Goal: Task Accomplishment & Management: Use online tool/utility

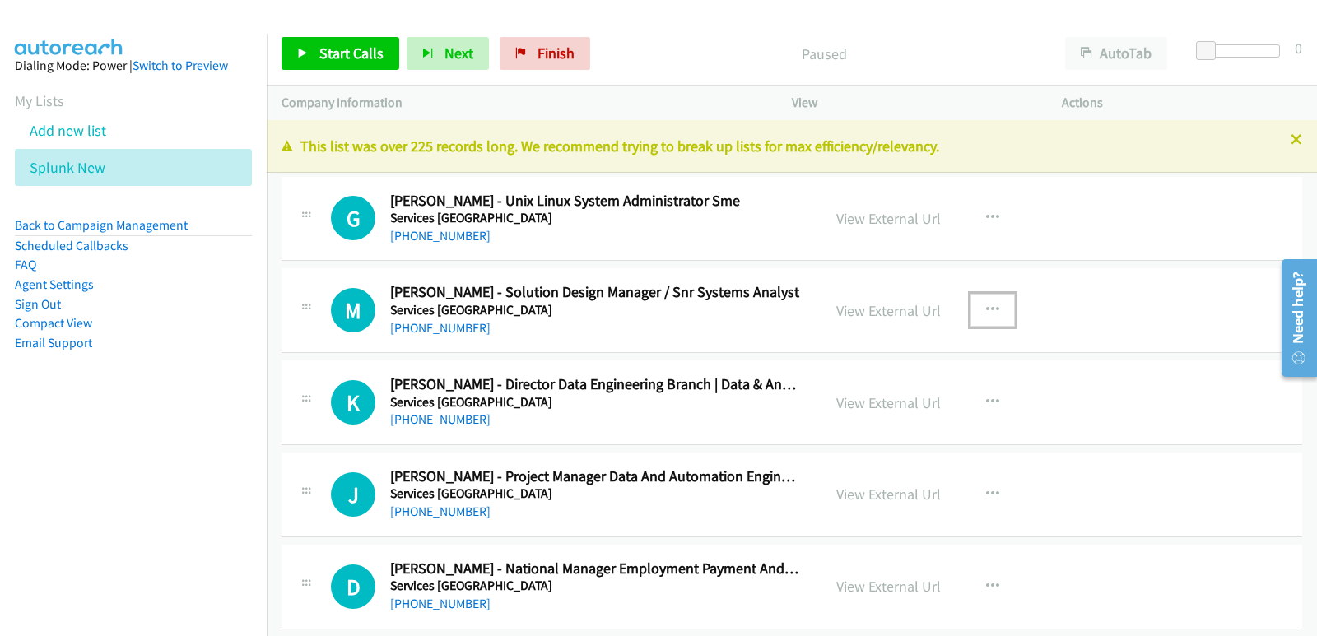
click at [986, 307] on icon "button" at bounding box center [992, 310] width 13 height 13
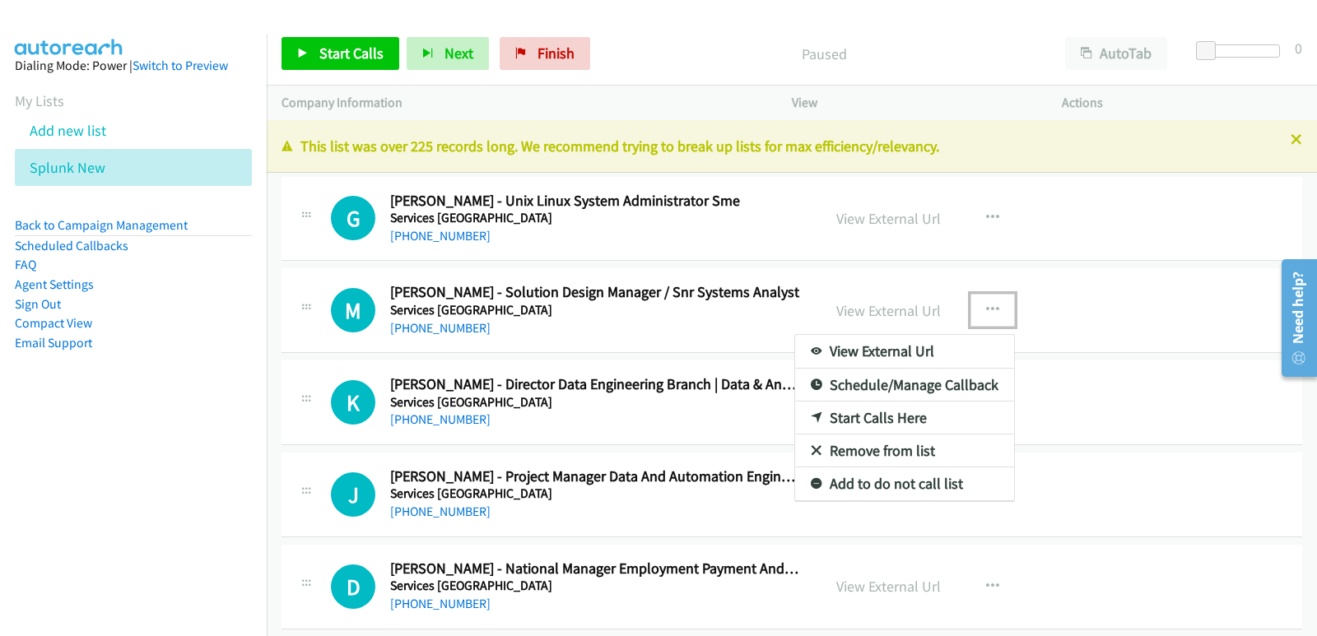
click at [876, 412] on link "Start Calls Here" at bounding box center [904, 418] width 219 height 33
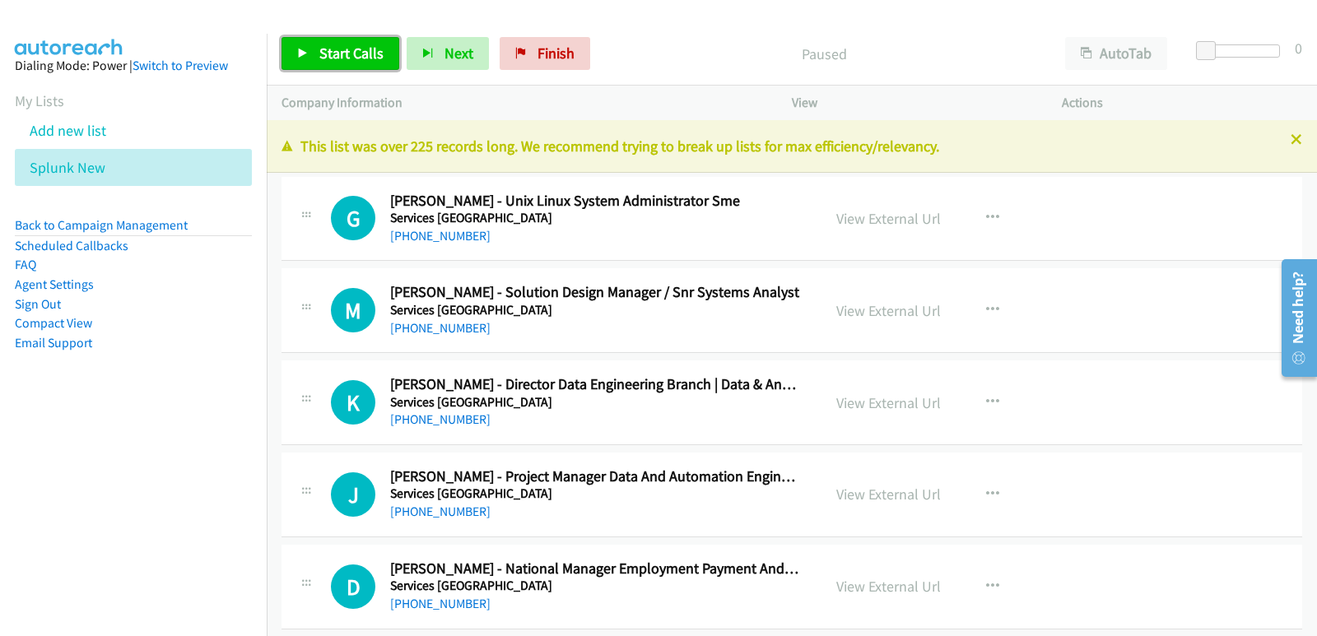
click at [368, 66] on link "Start Calls" at bounding box center [340, 53] width 118 height 33
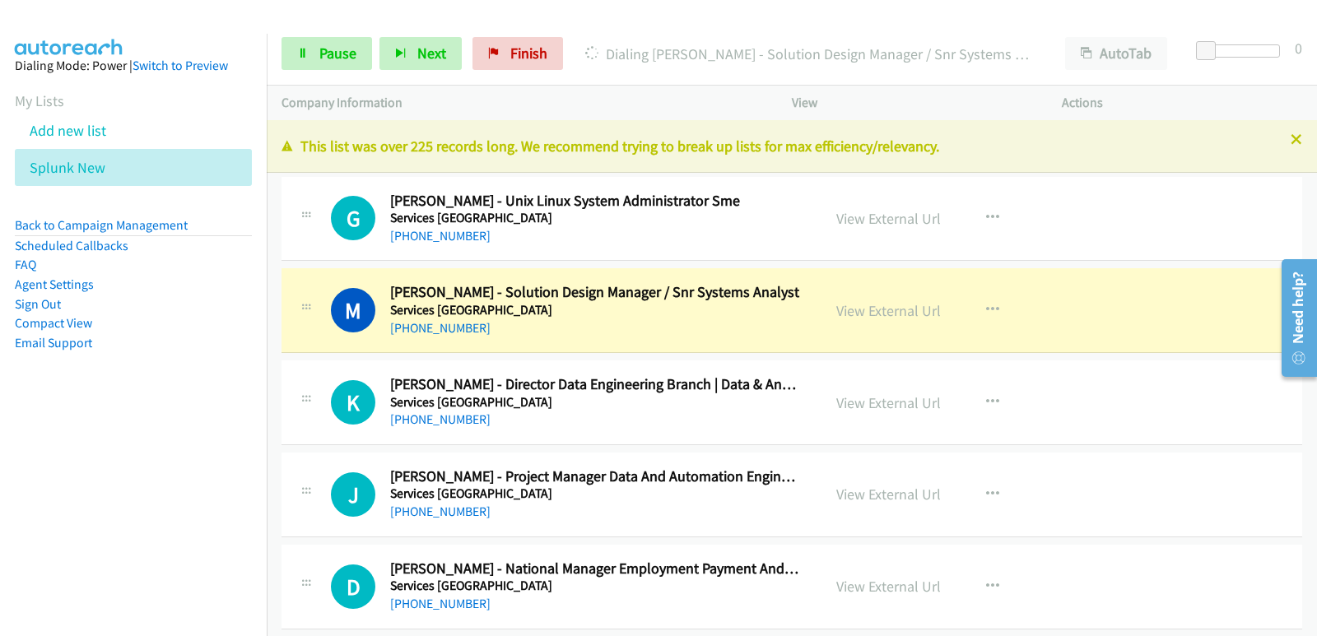
click at [63, 420] on aside "Dialing Mode: Power | Switch to Preview My Lists Add new list Splunk New Back t…" at bounding box center [133, 230] width 267 height 393
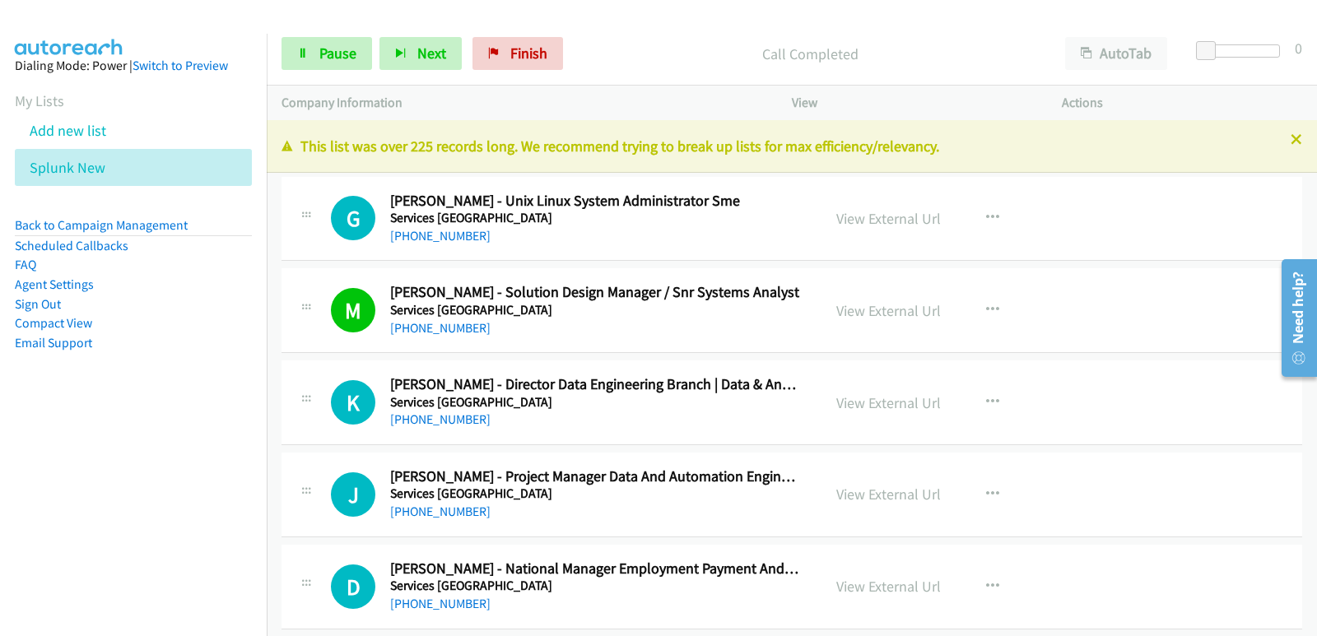
drag, startPoint x: 30, startPoint y: 437, endPoint x: 50, endPoint y: 420, distance: 26.9
click at [30, 437] on nav "Dialing Mode: Power | Switch to Preview My Lists Add new list Splunk New Back t…" at bounding box center [133, 352] width 267 height 636
click at [85, 494] on nav "Dialing Mode: Power | Switch to Preview My Lists Add new list Splunk New Back t…" at bounding box center [133, 352] width 267 height 636
click at [100, 509] on nav "Dialing Mode: Power | Switch to Preview My Lists Add new list Splunk New Back t…" at bounding box center [133, 352] width 267 height 636
click at [91, 540] on nav "Dialing Mode: Power | Switch to Preview My Lists Add new list Splunk New Back t…" at bounding box center [133, 352] width 267 height 636
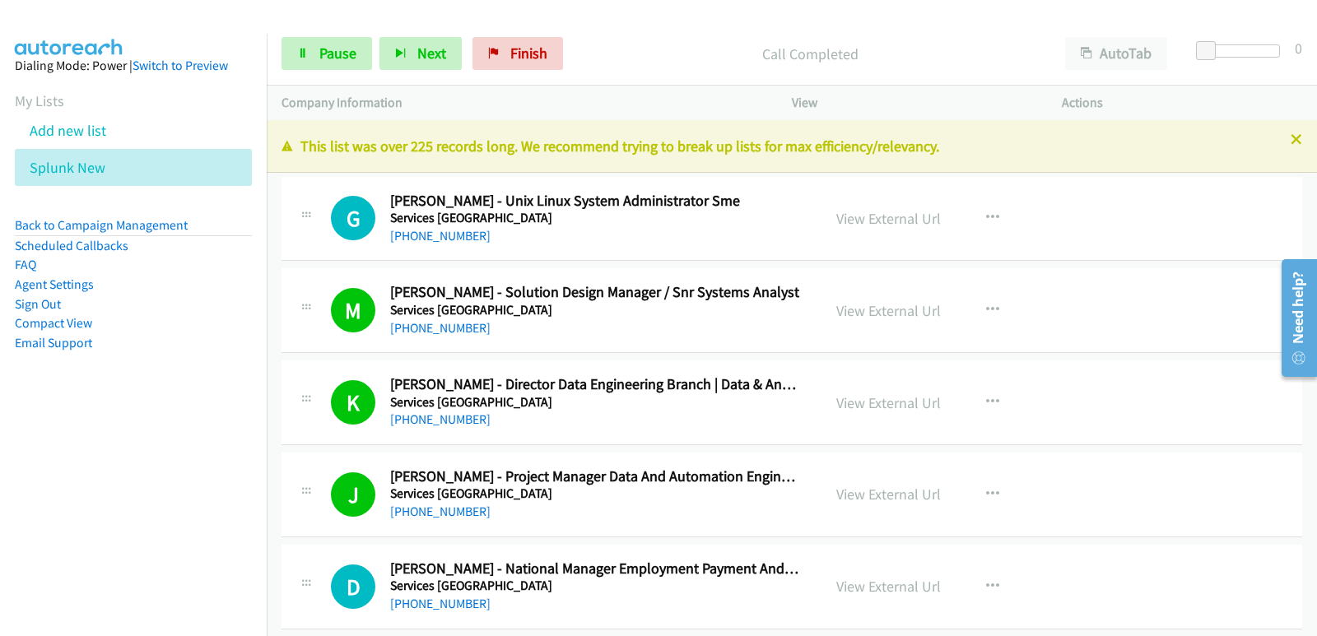
click at [31, 537] on nav "Dialing Mode: Power | Switch to Preview My Lists Add new list Splunk New Back t…" at bounding box center [133, 352] width 267 height 636
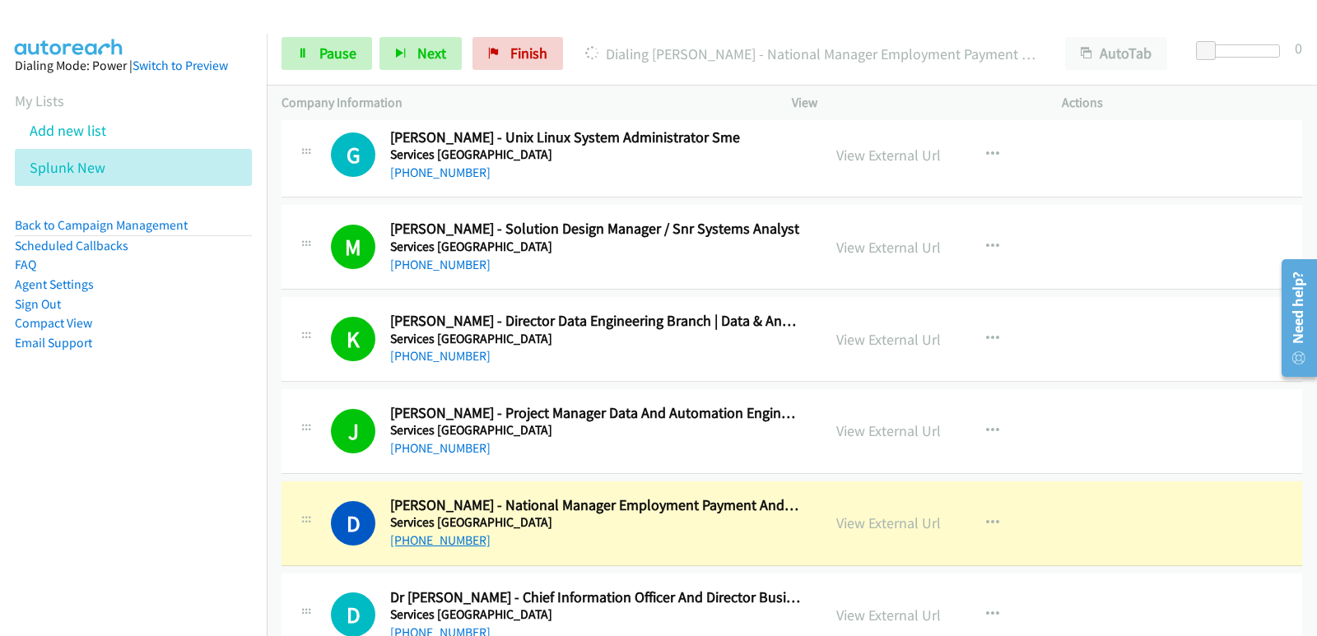
scroll to position [82, 0]
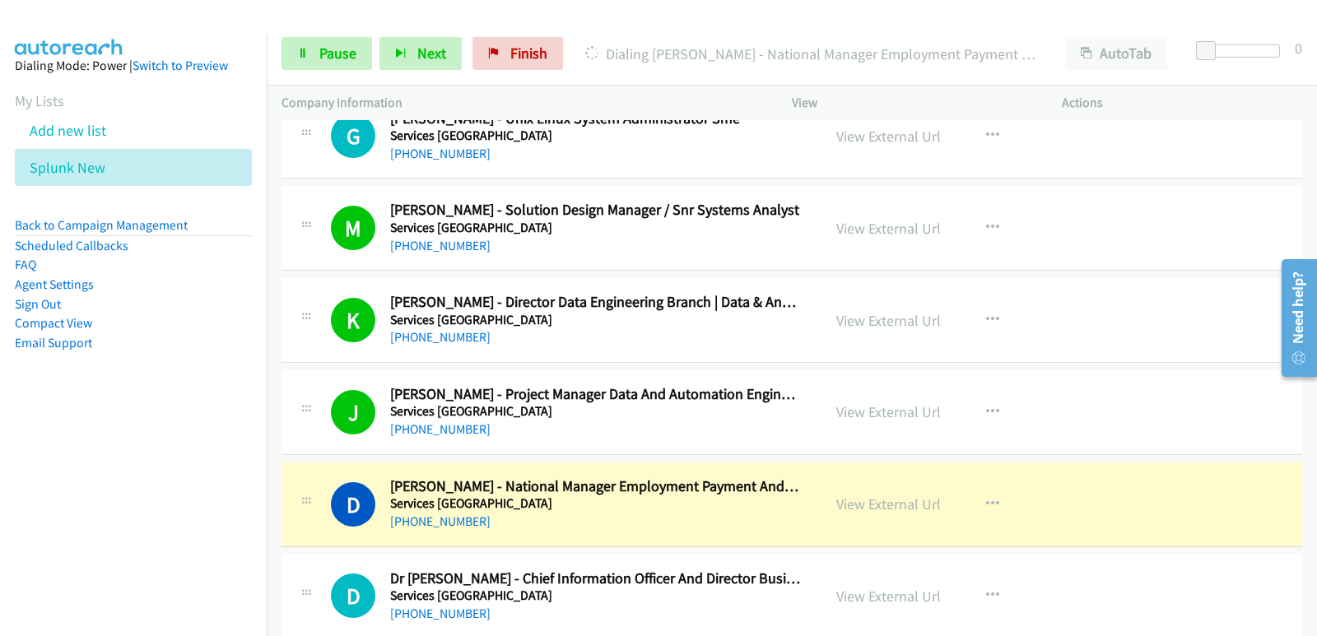
click at [72, 503] on nav "Dialing Mode: Power | Switch to Preview My Lists Add new list Splunk New Back t…" at bounding box center [133, 352] width 267 height 636
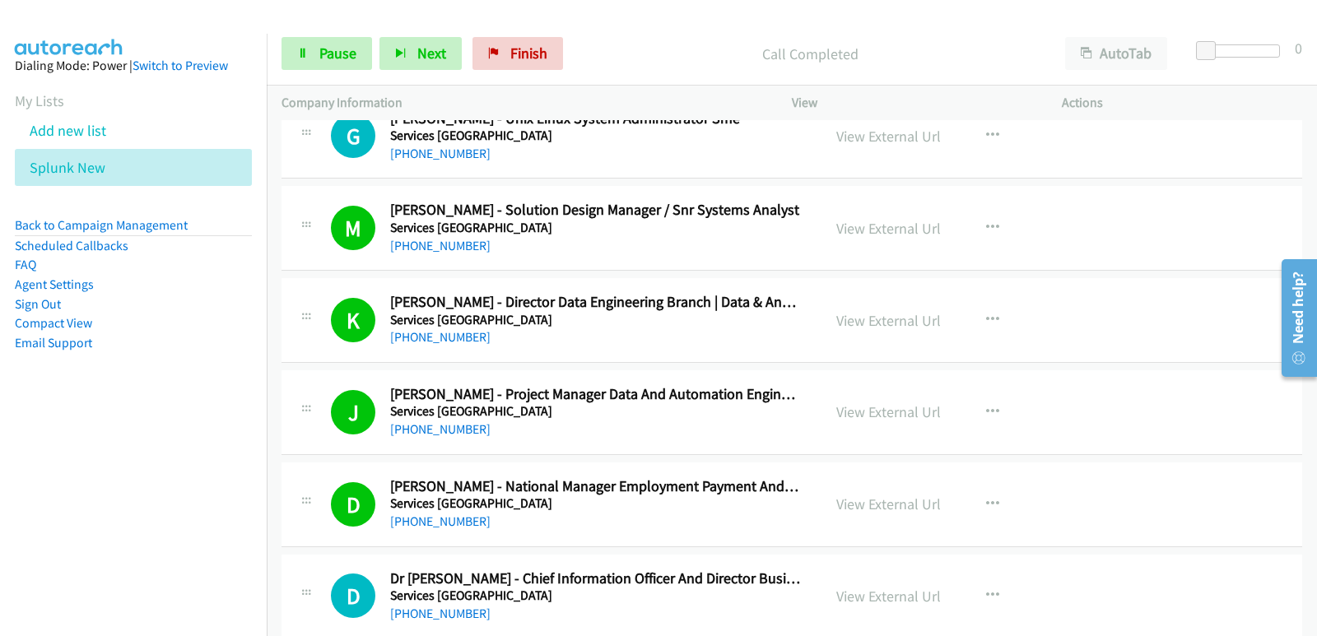
click at [58, 529] on nav "Dialing Mode: Power | Switch to Preview My Lists Add new list Splunk New Back t…" at bounding box center [133, 352] width 267 height 636
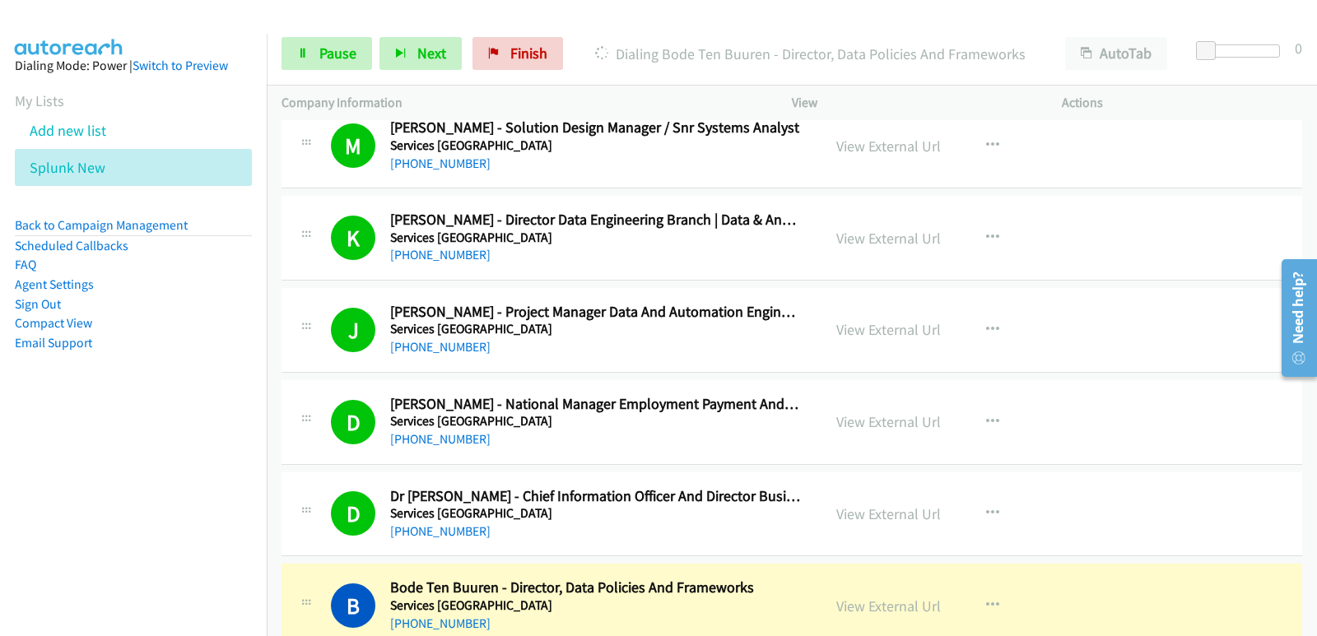
click at [4, 509] on nav "Dialing Mode: Power | Switch to Preview My Lists Add new list Splunk New Back t…" at bounding box center [133, 352] width 267 height 636
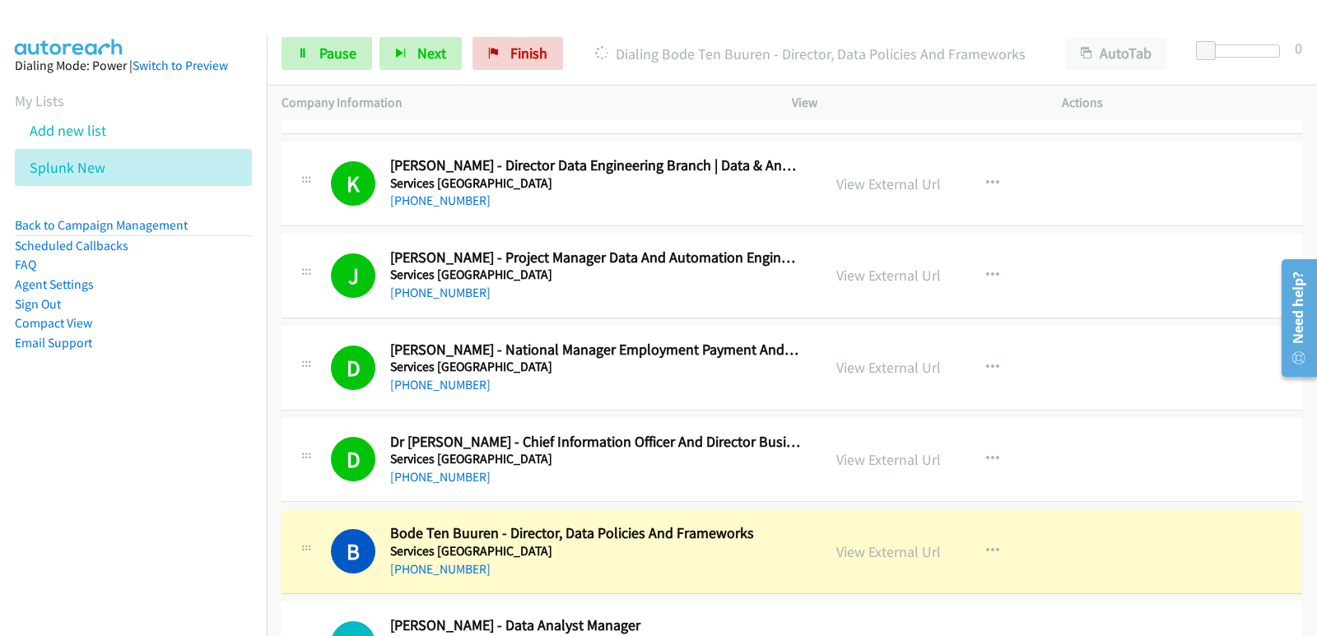
scroll to position [329, 0]
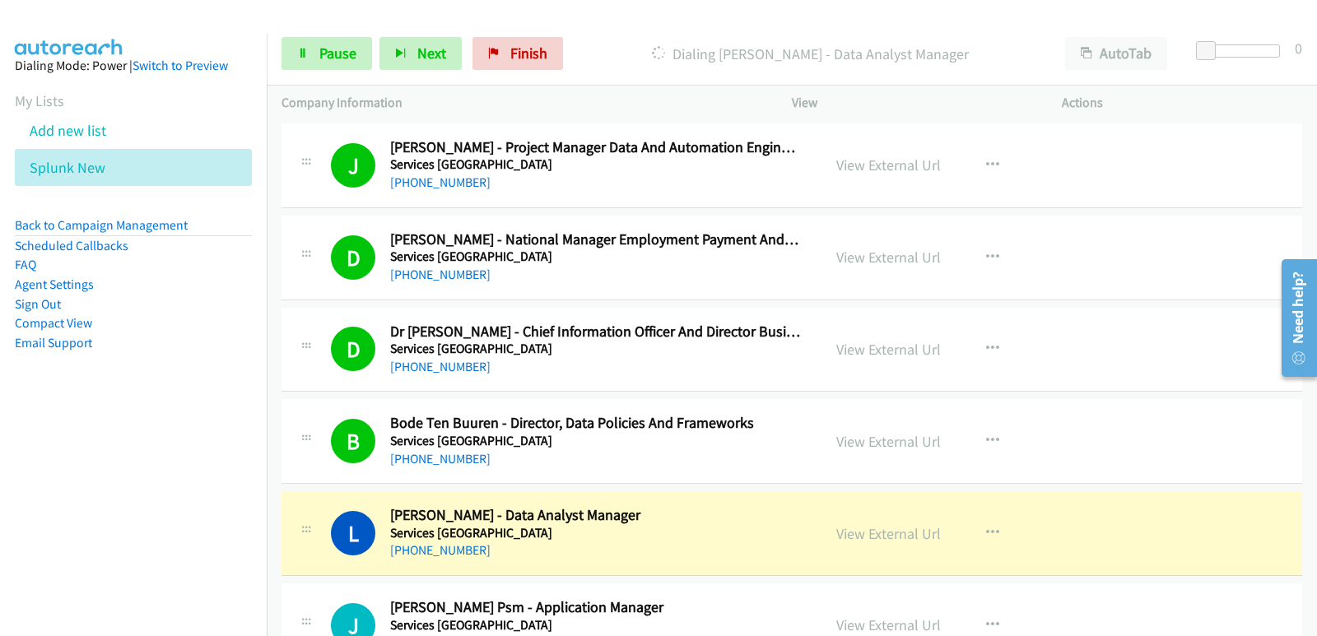
click at [42, 469] on nav "Dialing Mode: Power | Switch to Preview My Lists Add new list Splunk New Back t…" at bounding box center [133, 352] width 267 height 636
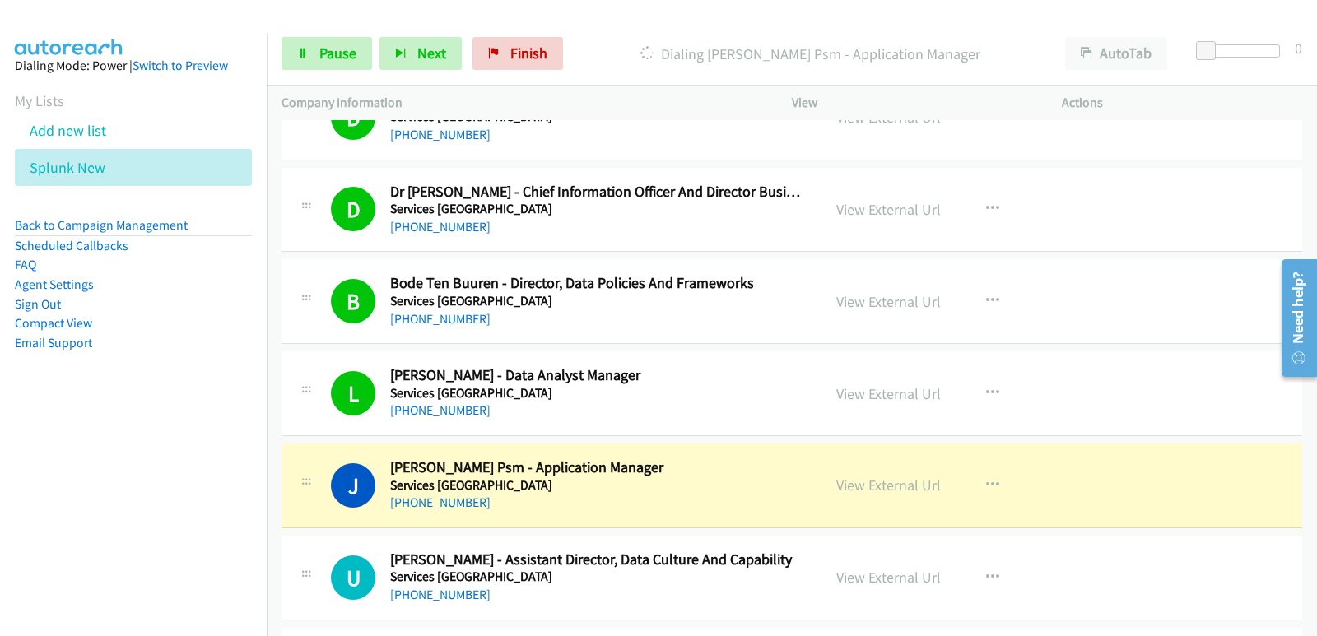
scroll to position [494, 0]
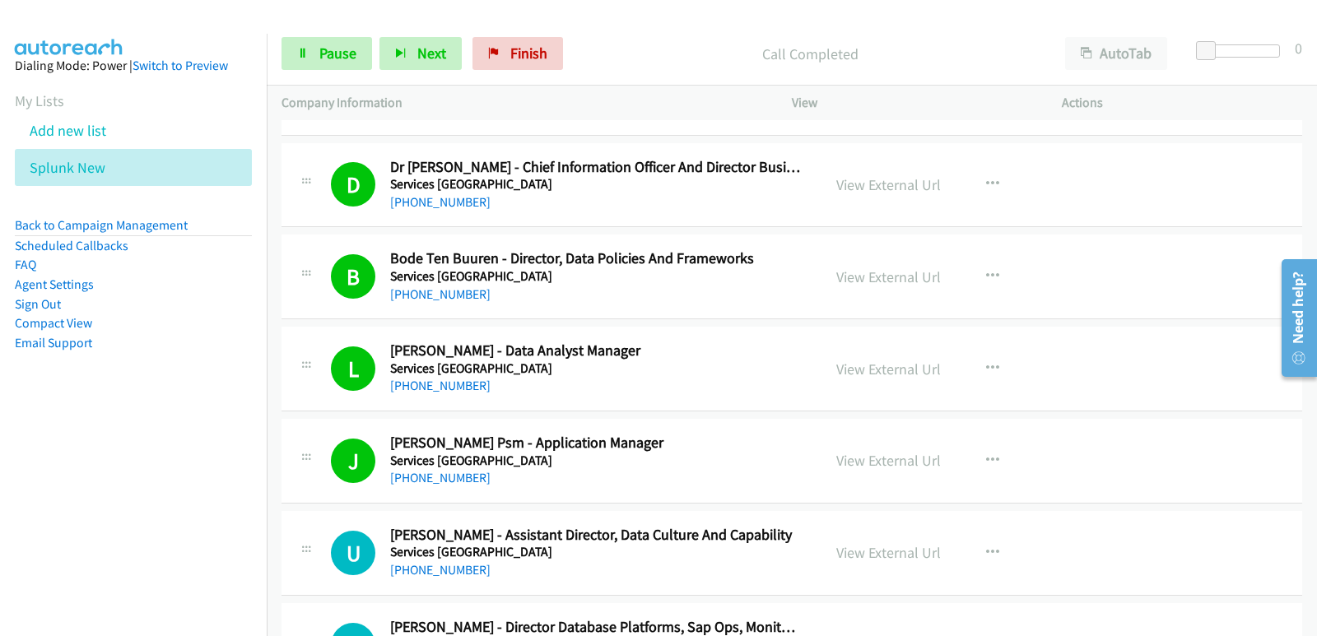
click at [0, 449] on nav "Dialing Mode: Power | Switch to Preview My Lists Add new list Splunk New Back t…" at bounding box center [133, 352] width 267 height 636
click at [82, 462] on nav "Dialing Mode: Power | Switch to Preview My Lists Add new list Splunk New Back t…" at bounding box center [133, 352] width 267 height 636
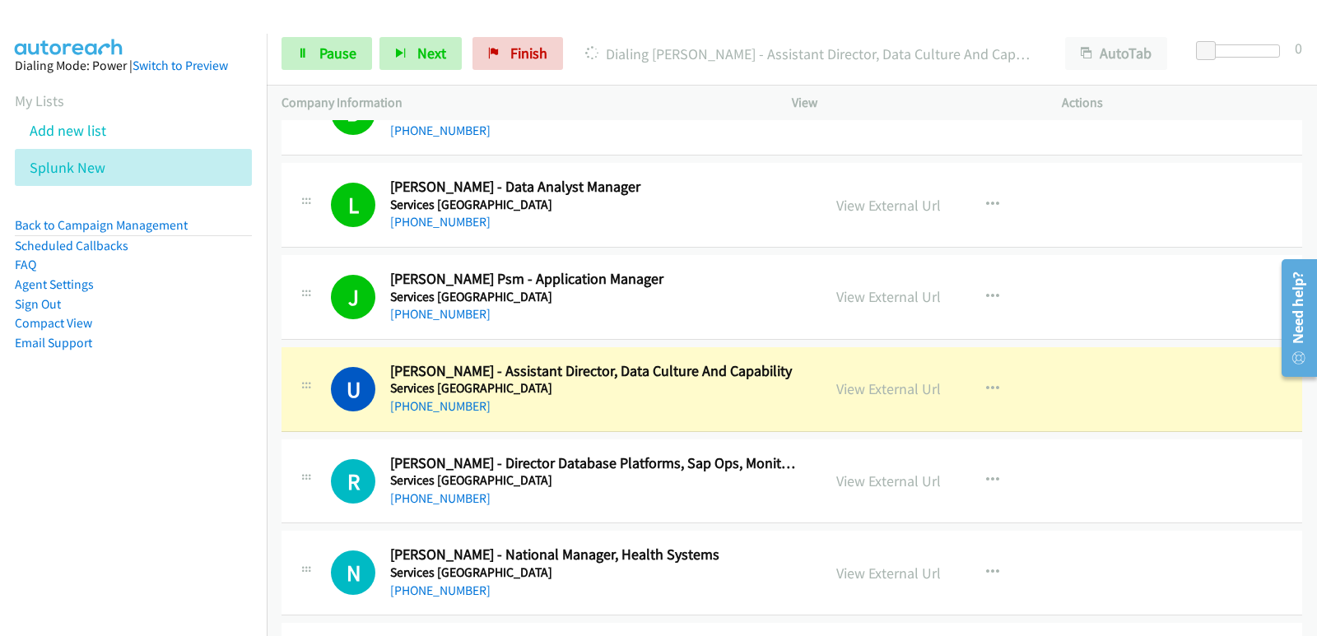
scroll to position [658, 0]
click at [69, 484] on nav "Dialing Mode: Power | Switch to Preview My Lists Add new list Splunk New Back t…" at bounding box center [133, 352] width 267 height 636
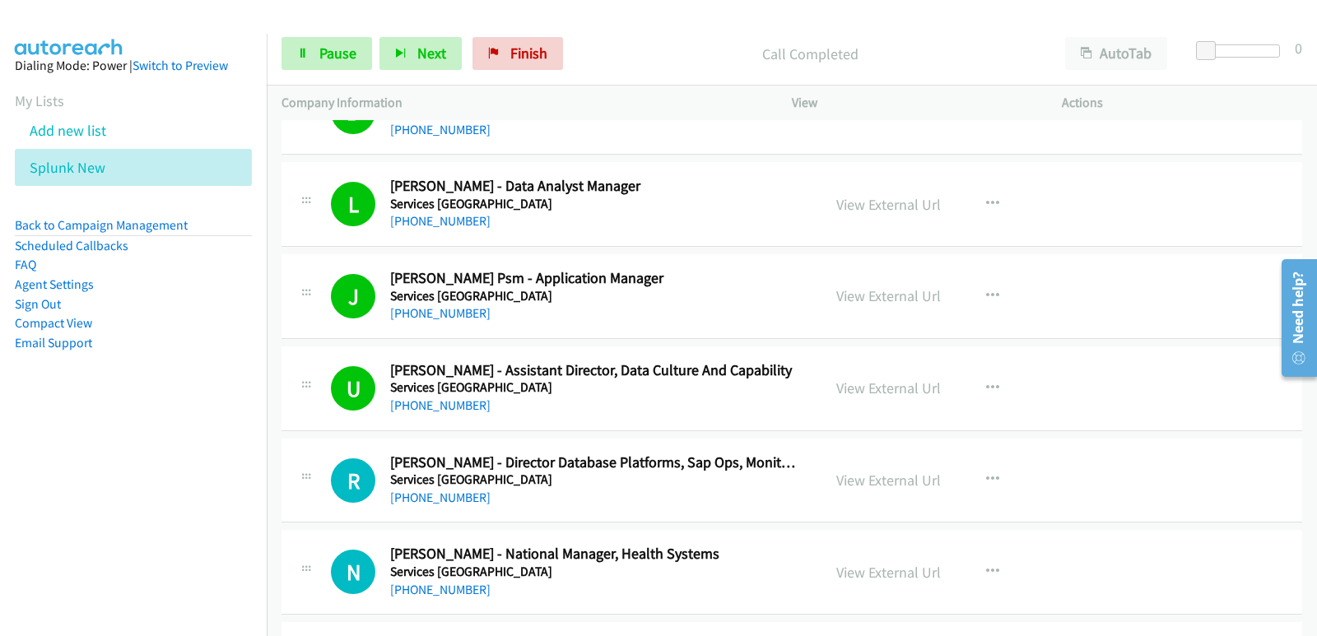
click at [70, 463] on nav "Dialing Mode: Power | Switch to Preview My Lists Add new list Splunk New Back t…" at bounding box center [133, 352] width 267 height 636
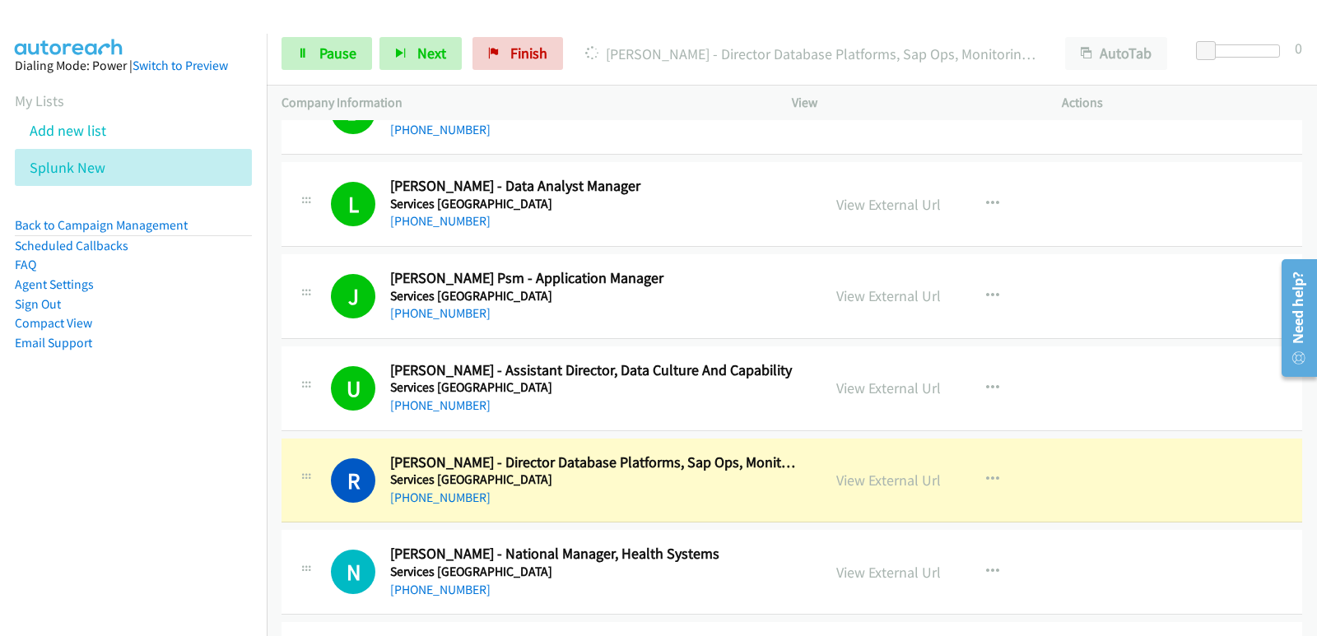
scroll to position [741, 0]
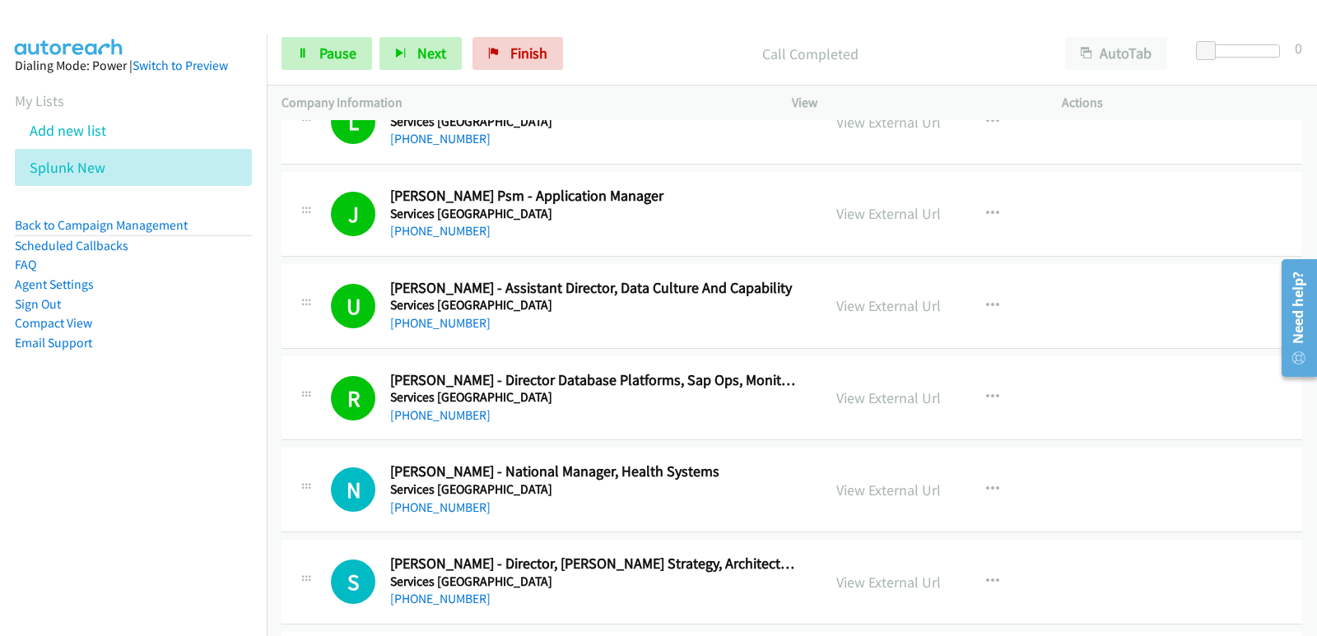
click at [0, 451] on nav "Dialing Mode: Power | Switch to Preview My Lists Add new list Splunk New Back t…" at bounding box center [133, 352] width 267 height 636
click at [55, 476] on nav "Dialing Mode: Power | Switch to Preview My Lists Add new list Splunk New Back t…" at bounding box center [133, 352] width 267 height 636
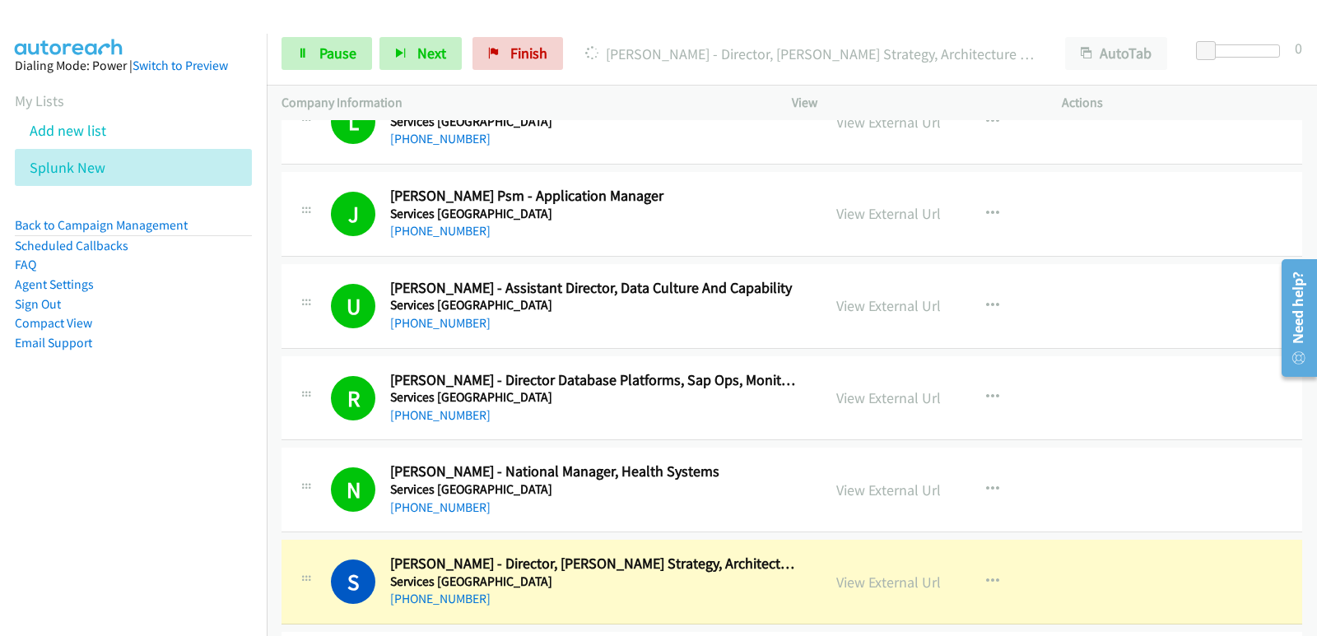
click at [54, 473] on nav "Dialing Mode: Power | Switch to Preview My Lists Add new list Splunk New Back t…" at bounding box center [133, 352] width 267 height 636
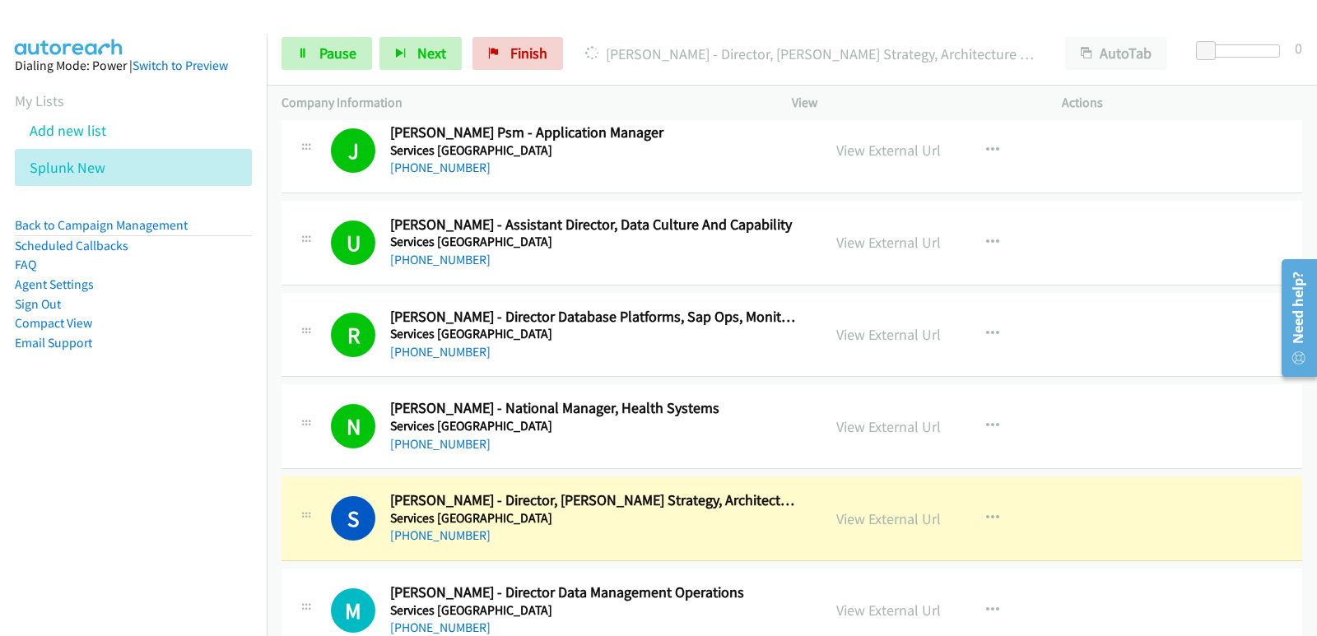
scroll to position [823, 0]
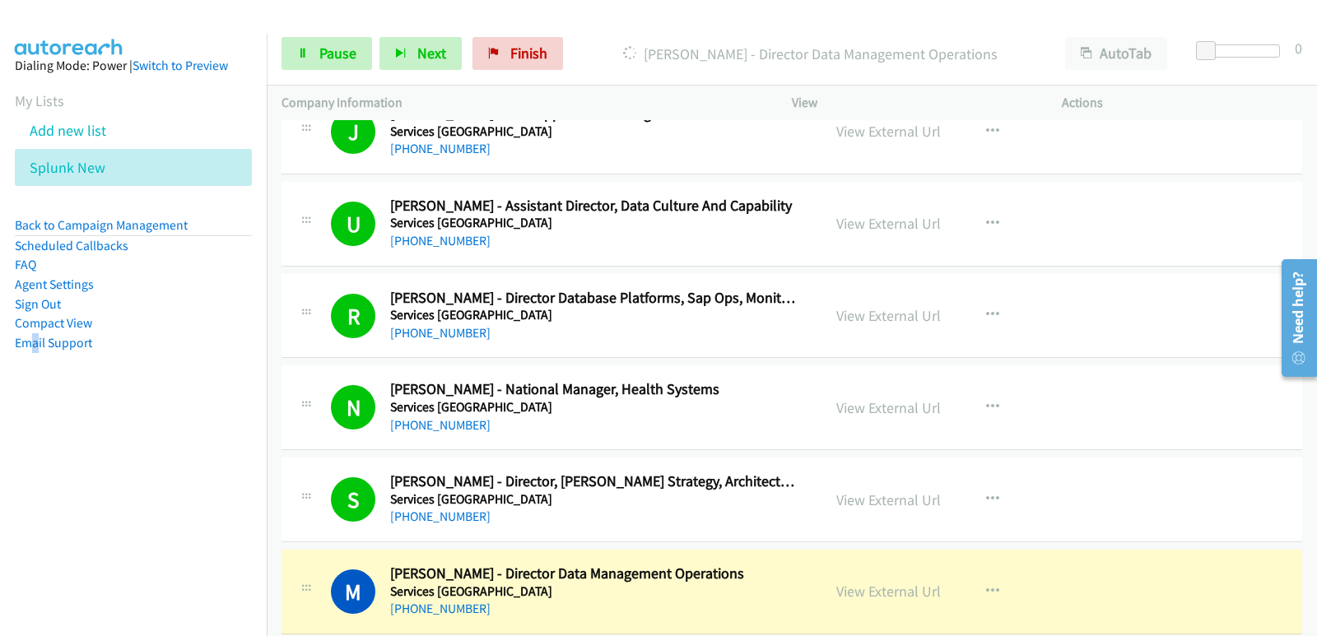
click at [38, 472] on nav "Dialing Mode: Power | Switch to Preview My Lists Add new list Splunk New Back t…" at bounding box center [133, 352] width 267 height 636
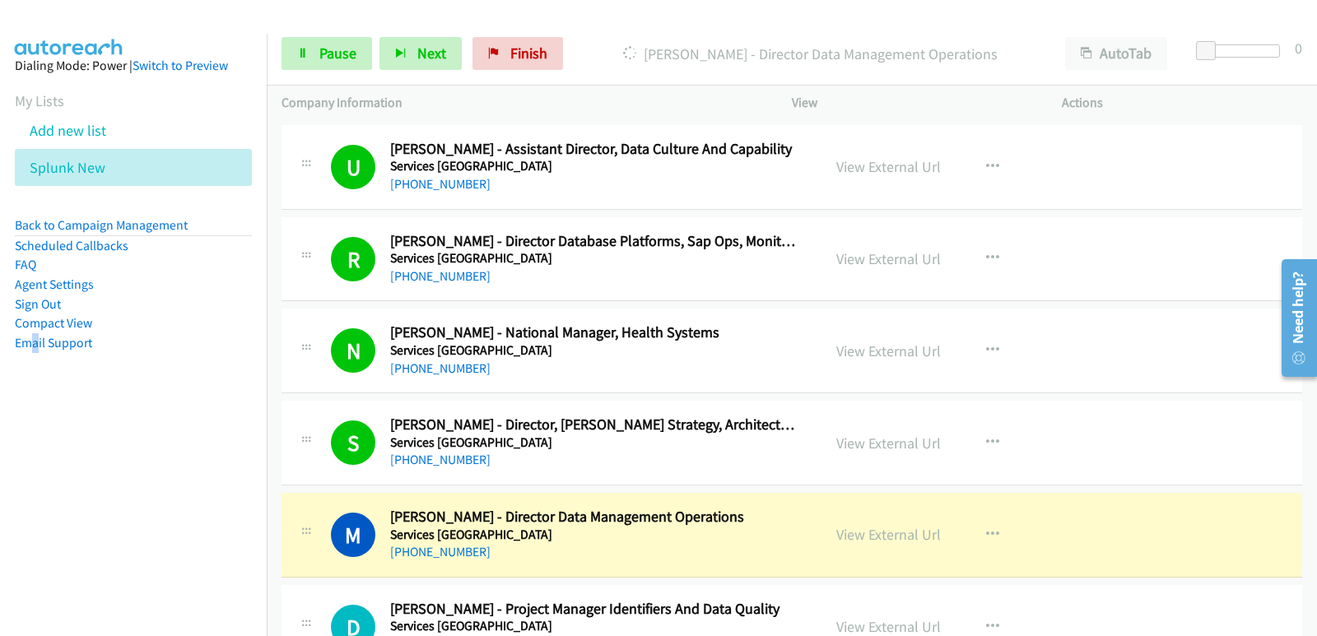
scroll to position [905, 0]
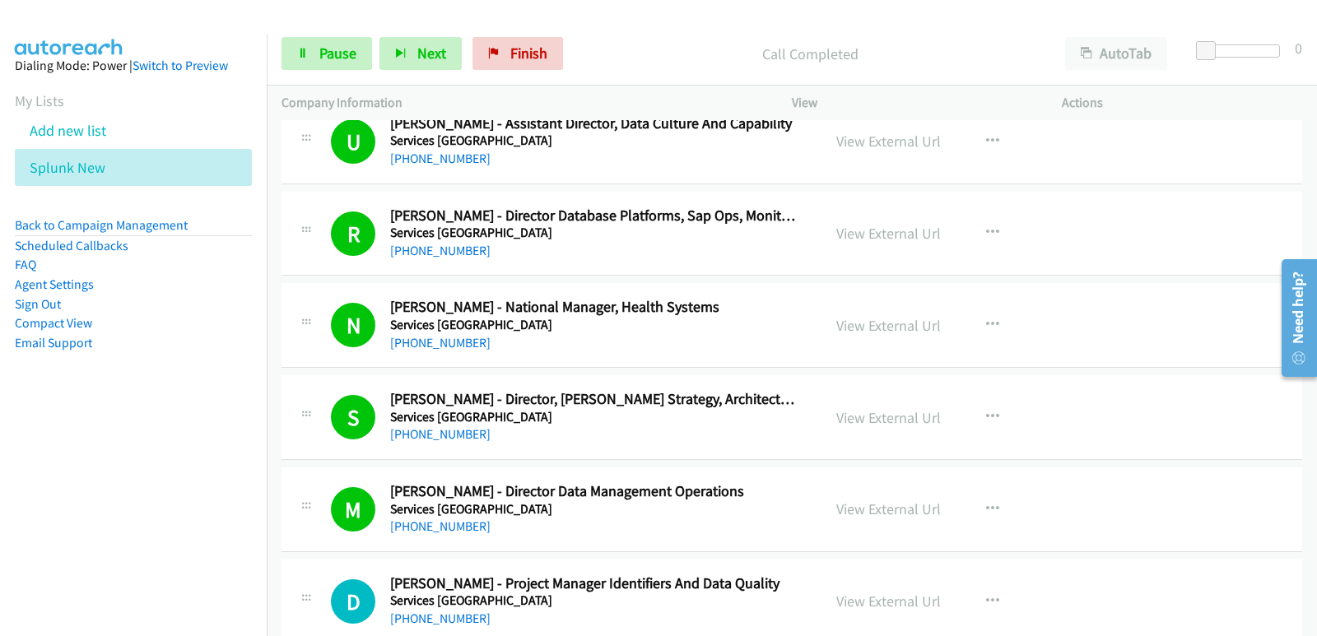
click at [41, 520] on nav "Dialing Mode: Power | Switch to Preview My Lists Add new list Splunk New Back t…" at bounding box center [133, 352] width 267 height 636
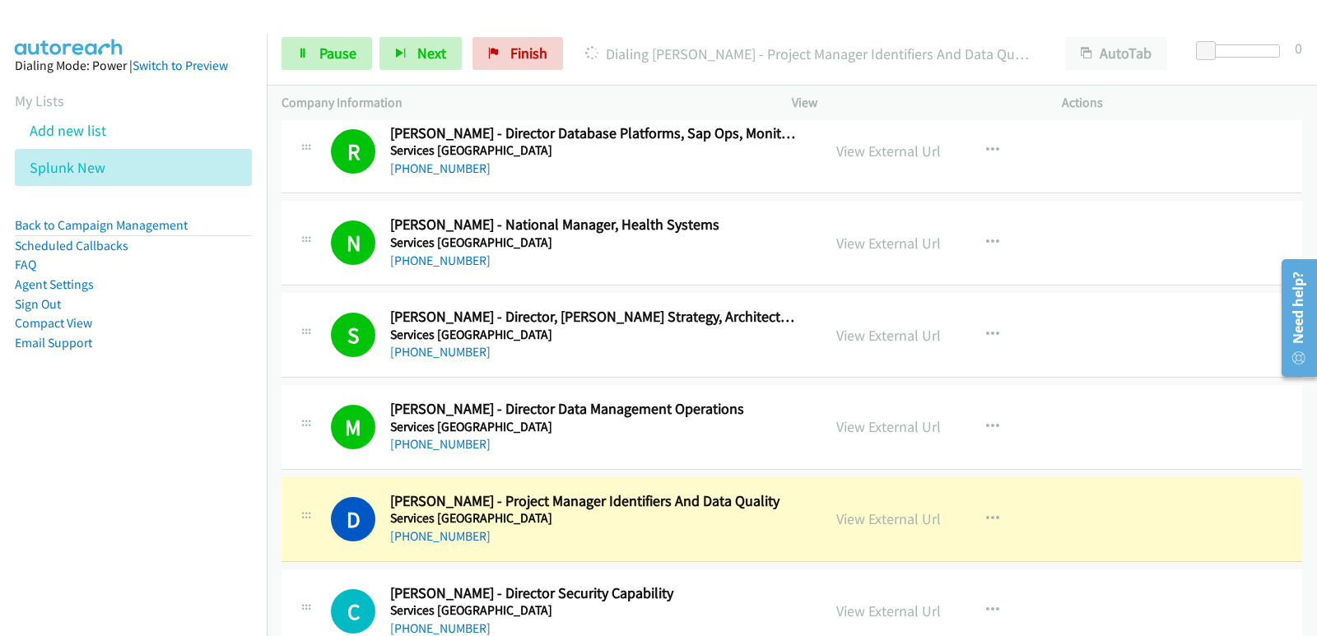
scroll to position [1070, 0]
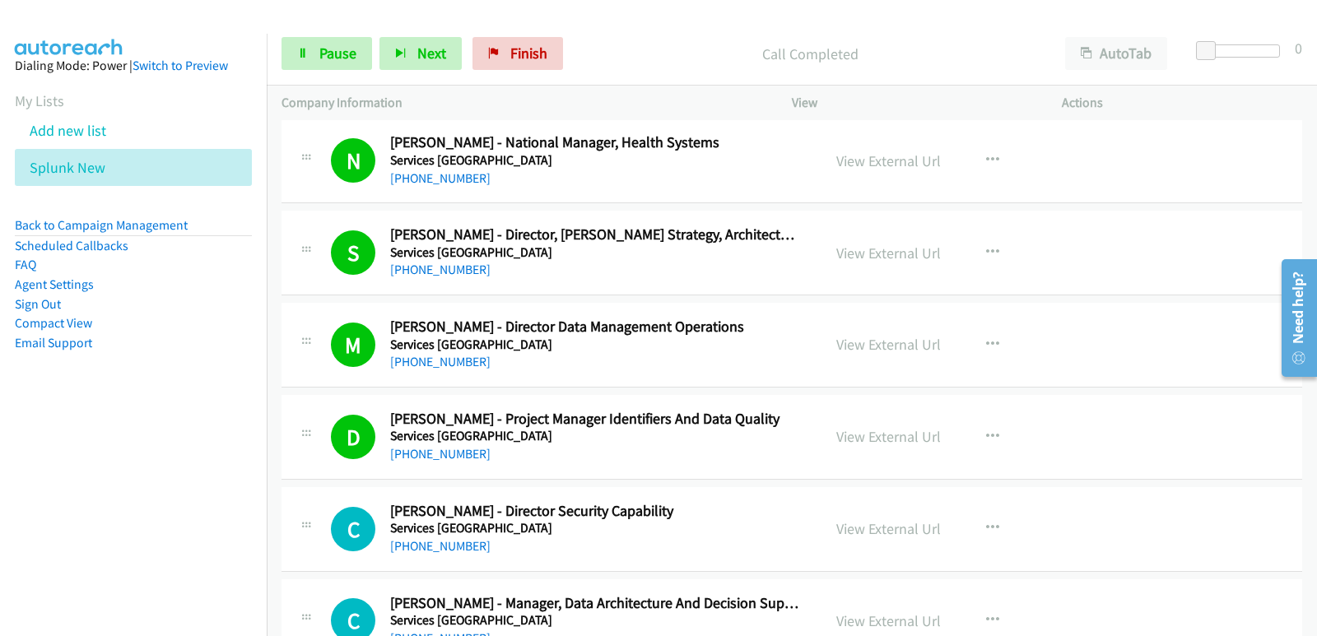
click at [91, 503] on nav "Dialing Mode: Power | Switch to Preview My Lists Add new list Splunk New Back t…" at bounding box center [133, 352] width 267 height 636
click at [22, 506] on nav "Dialing Mode: Power | Switch to Preview My Lists Add new list Splunk New Back t…" at bounding box center [133, 352] width 267 height 636
click at [37, 481] on nav "Dialing Mode: Power | Switch to Preview My Lists Add new list Splunk New Back t…" at bounding box center [133, 352] width 267 height 636
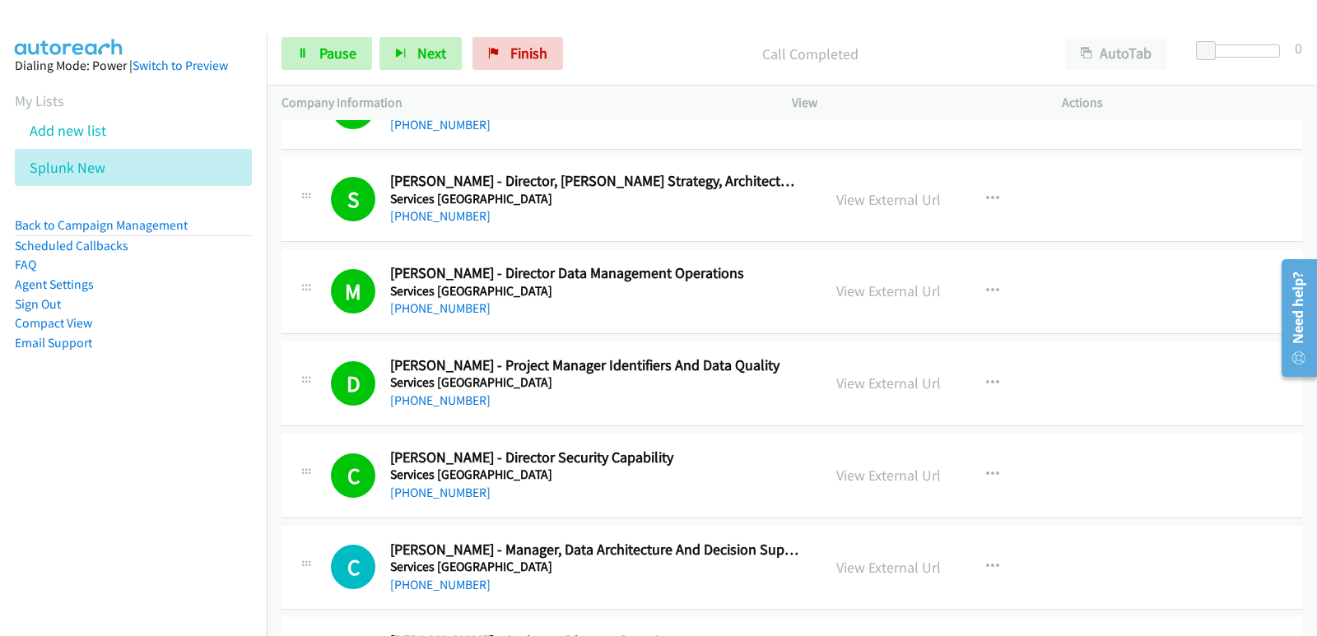
scroll to position [1234, 0]
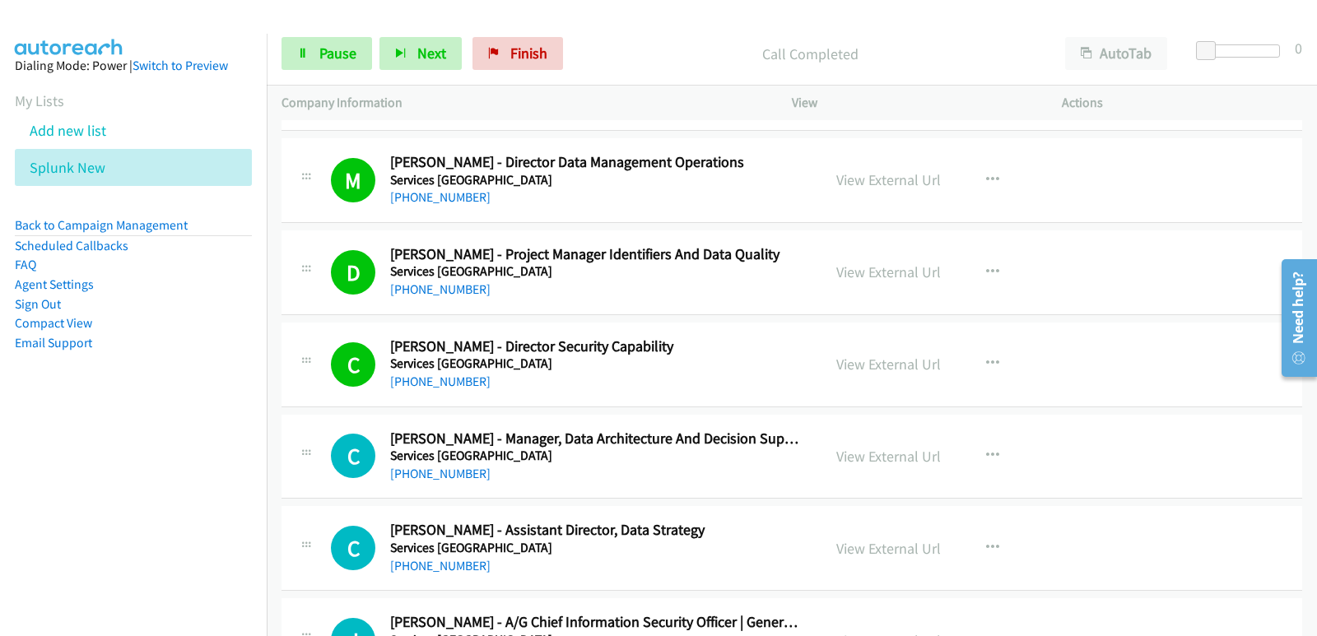
click at [18, 536] on nav "Dialing Mode: Power | Switch to Preview My Lists Add new list Splunk New Back t…" at bounding box center [133, 352] width 267 height 636
click at [70, 492] on nav "Dialing Mode: Power | Switch to Preview My Lists Add new list Splunk New Back t…" at bounding box center [133, 352] width 267 height 636
click at [3, 547] on nav "Dialing Mode: Power | Switch to Preview My Lists Add new list Splunk New Back t…" at bounding box center [133, 352] width 267 height 636
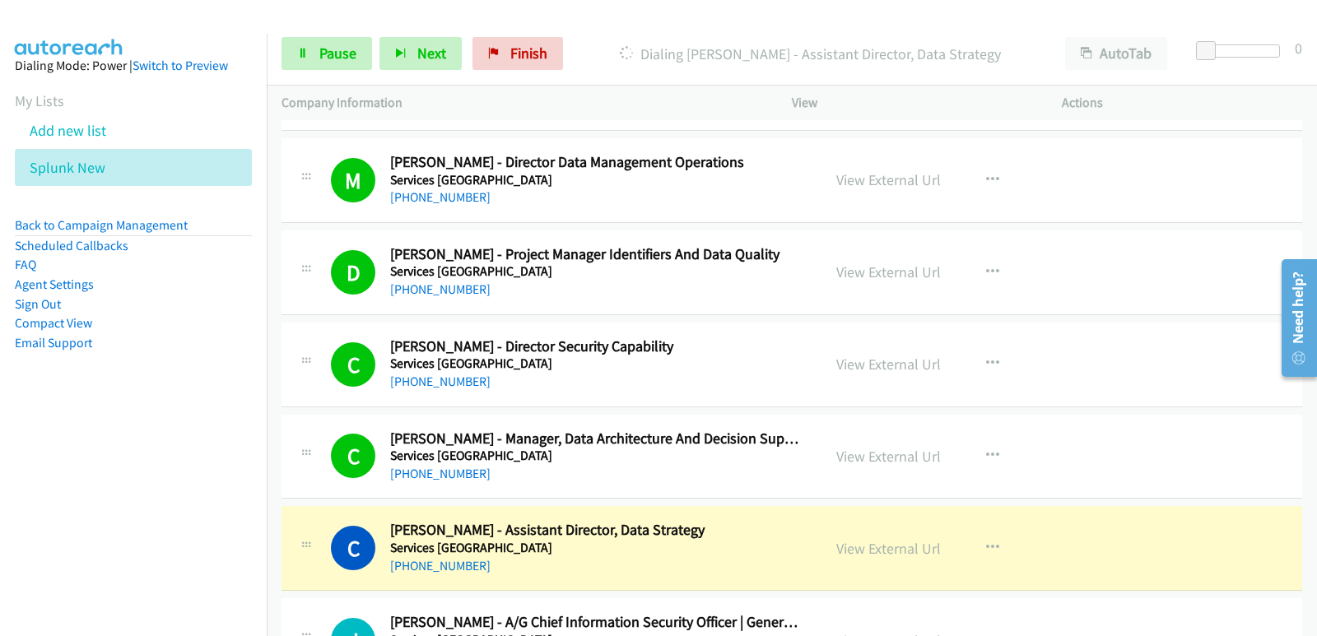
scroll to position [1317, 0]
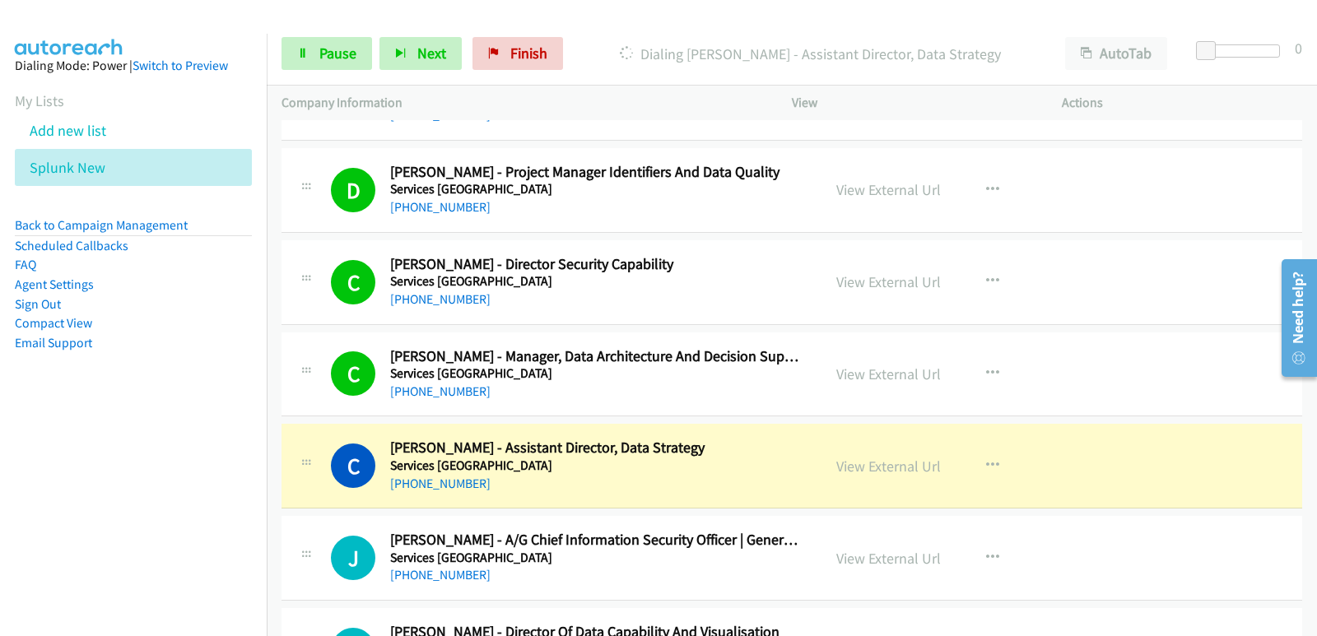
drag, startPoint x: 23, startPoint y: 458, endPoint x: 42, endPoint y: 465, distance: 20.3
click at [22, 458] on nav "Dialing Mode: Power | Switch to Preview My Lists Add new list Splunk New Back t…" at bounding box center [133, 352] width 267 height 636
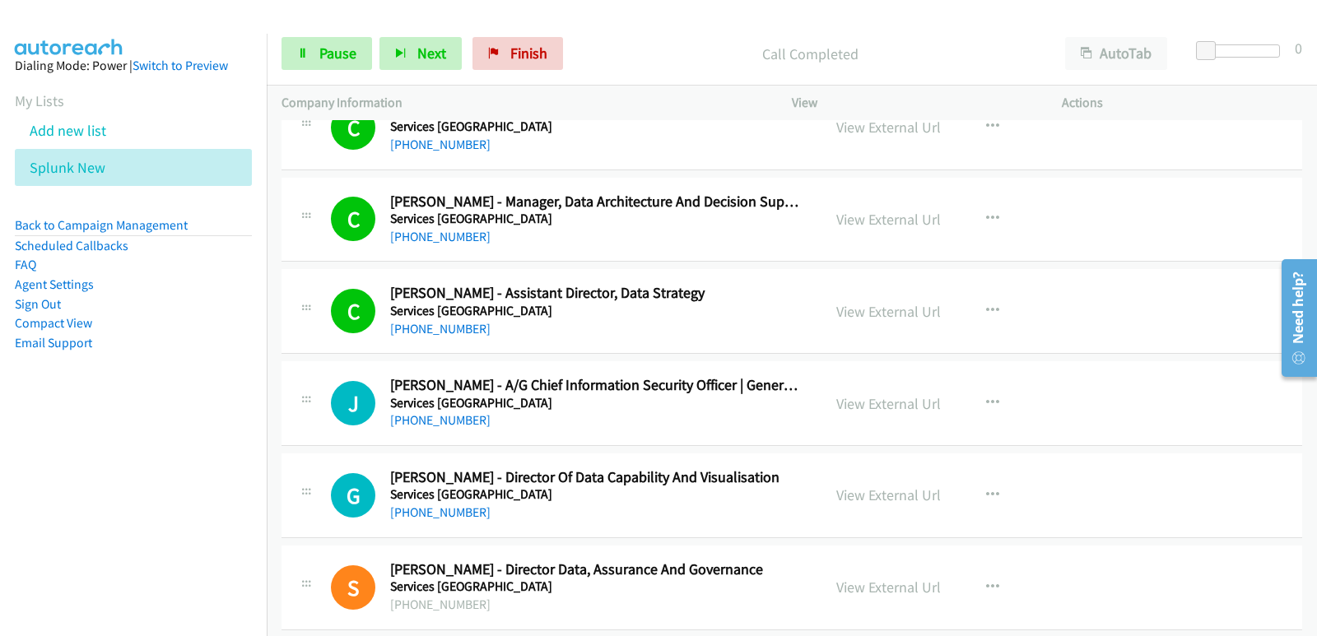
scroll to position [1481, 0]
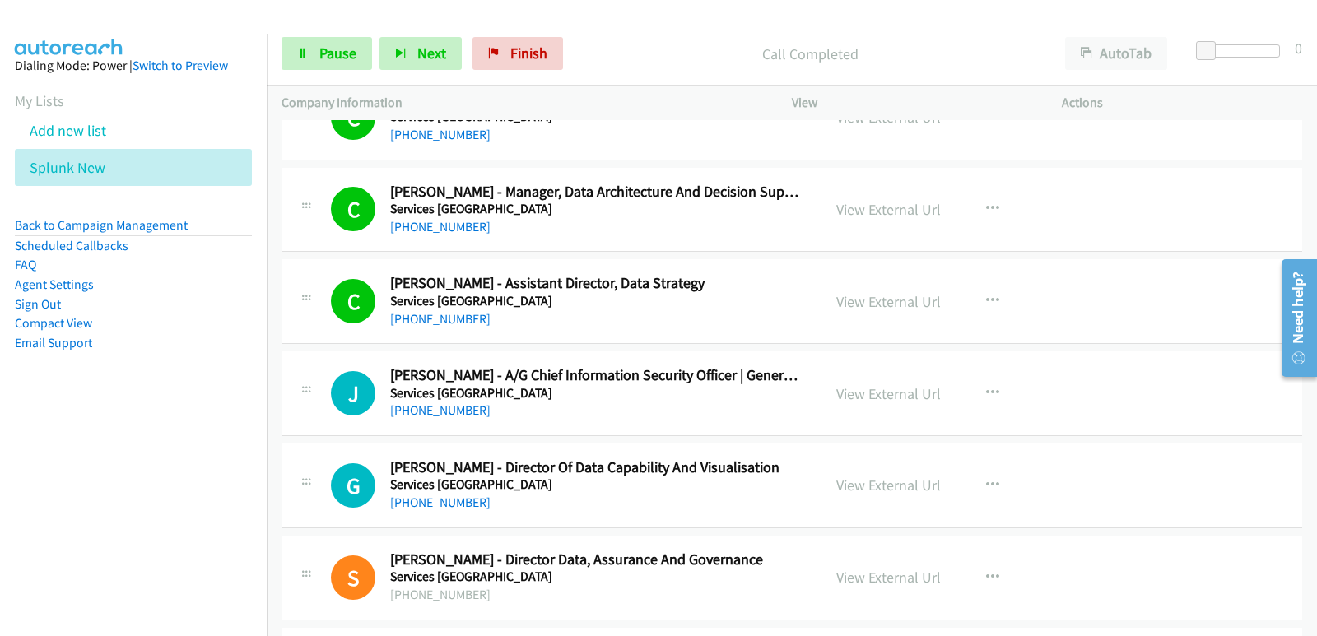
click at [0, 469] on nav "Dialing Mode: Power | Switch to Preview My Lists Add new list Splunk New Back t…" at bounding box center [133, 352] width 267 height 636
click at [43, 590] on nav "Dialing Mode: Power | Switch to Preview My Lists Add new list Splunk New Back t…" at bounding box center [133, 352] width 267 height 636
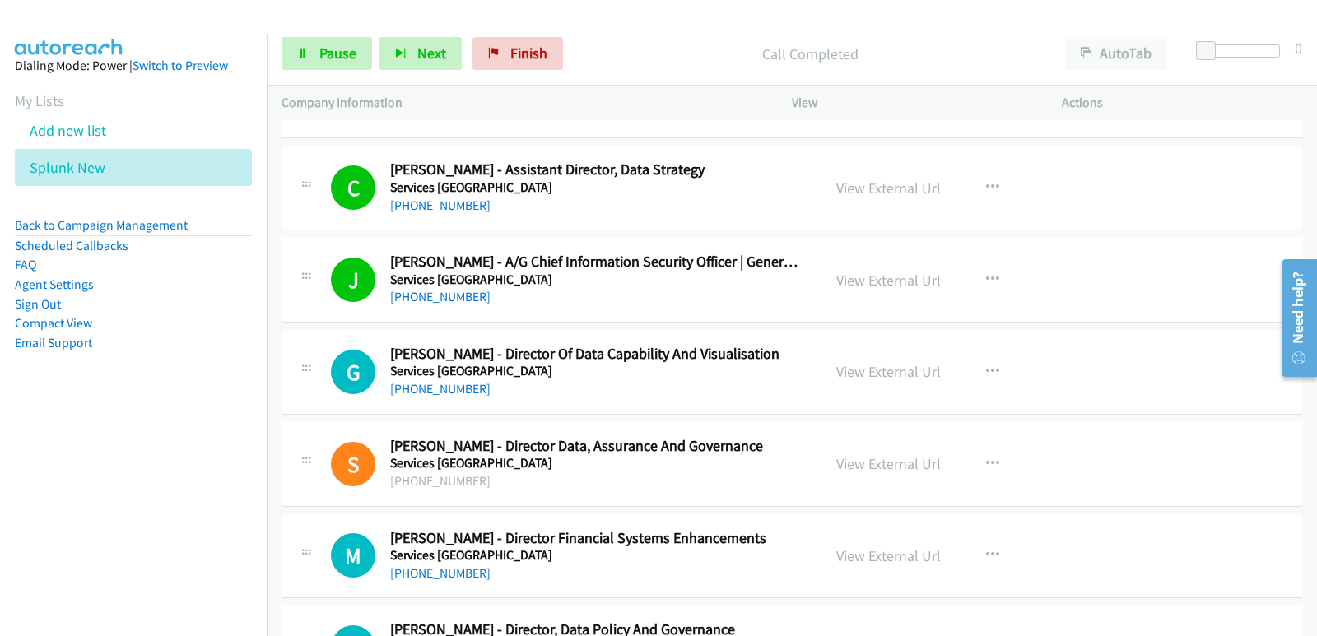
scroll to position [1728, 0]
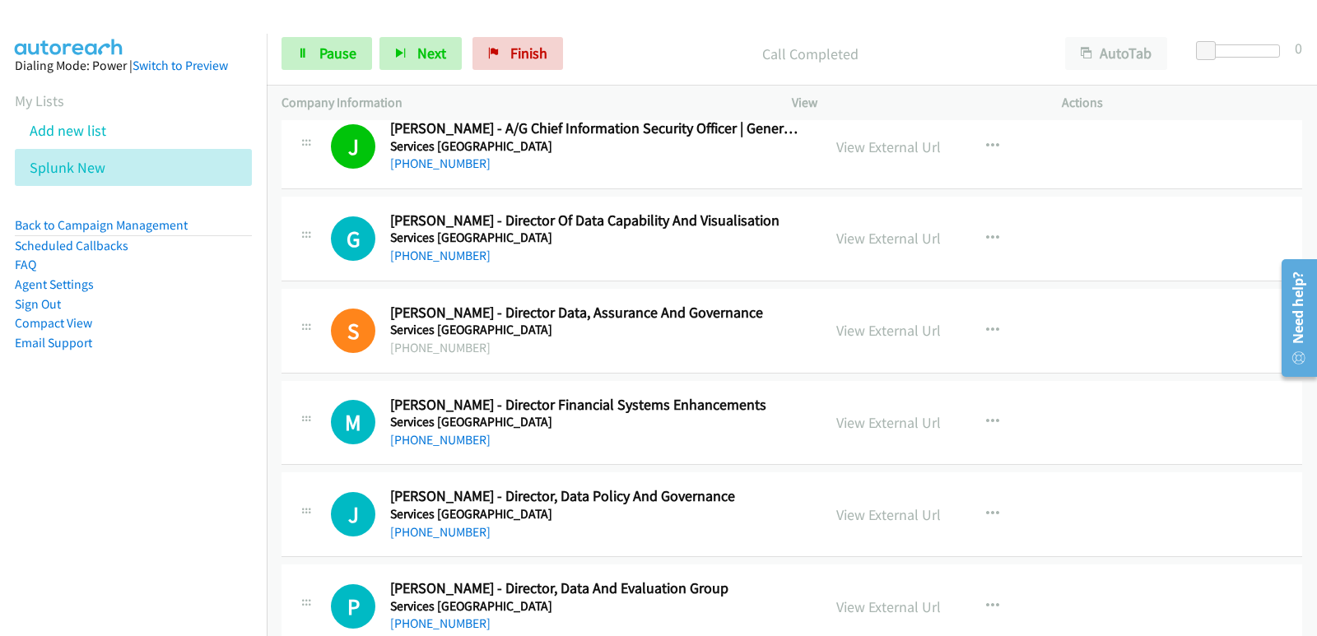
click at [91, 523] on nav "Dialing Mode: Power | Switch to Preview My Lists Add new list Splunk New Back t…" at bounding box center [133, 352] width 267 height 636
click at [46, 486] on nav "Dialing Mode: Power | Switch to Preview My Lists Add new list Splunk New Back t…" at bounding box center [133, 352] width 267 height 636
click at [27, 486] on nav "Dialing Mode: Power | Switch to Preview My Lists Add new list Splunk New Back t…" at bounding box center [133, 352] width 267 height 636
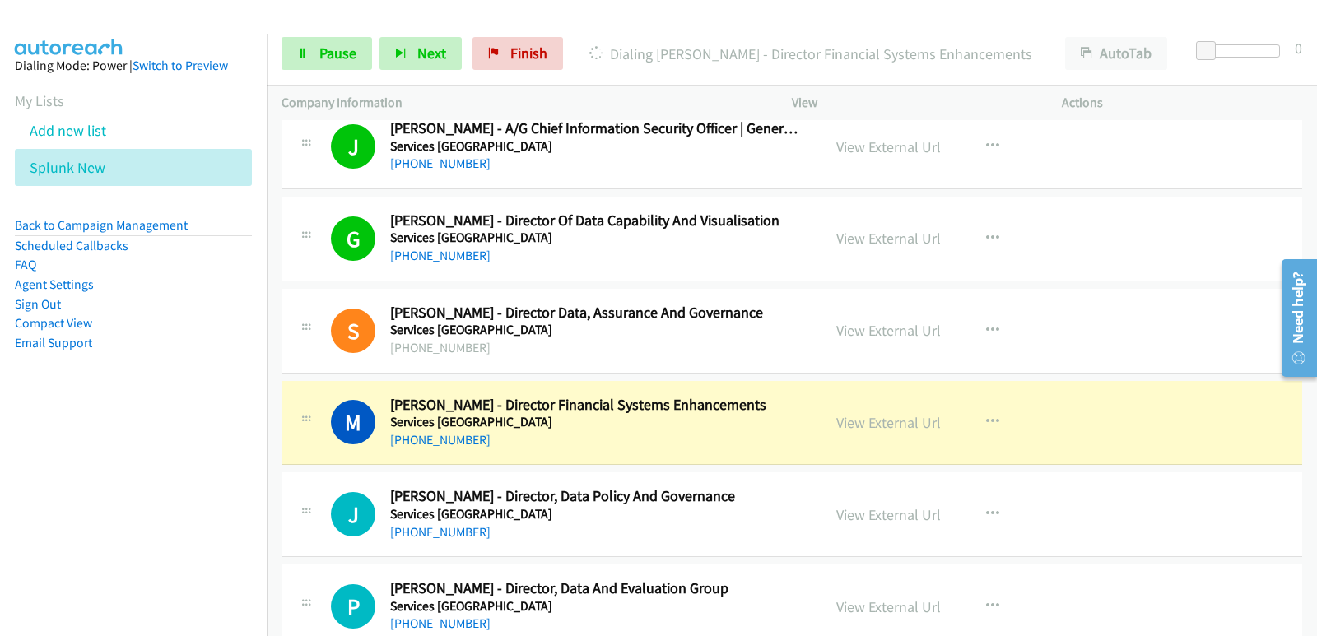
click at [92, 491] on nav "Dialing Mode: Power | Switch to Preview My Lists Add new list Splunk New Back t…" at bounding box center [133, 352] width 267 height 636
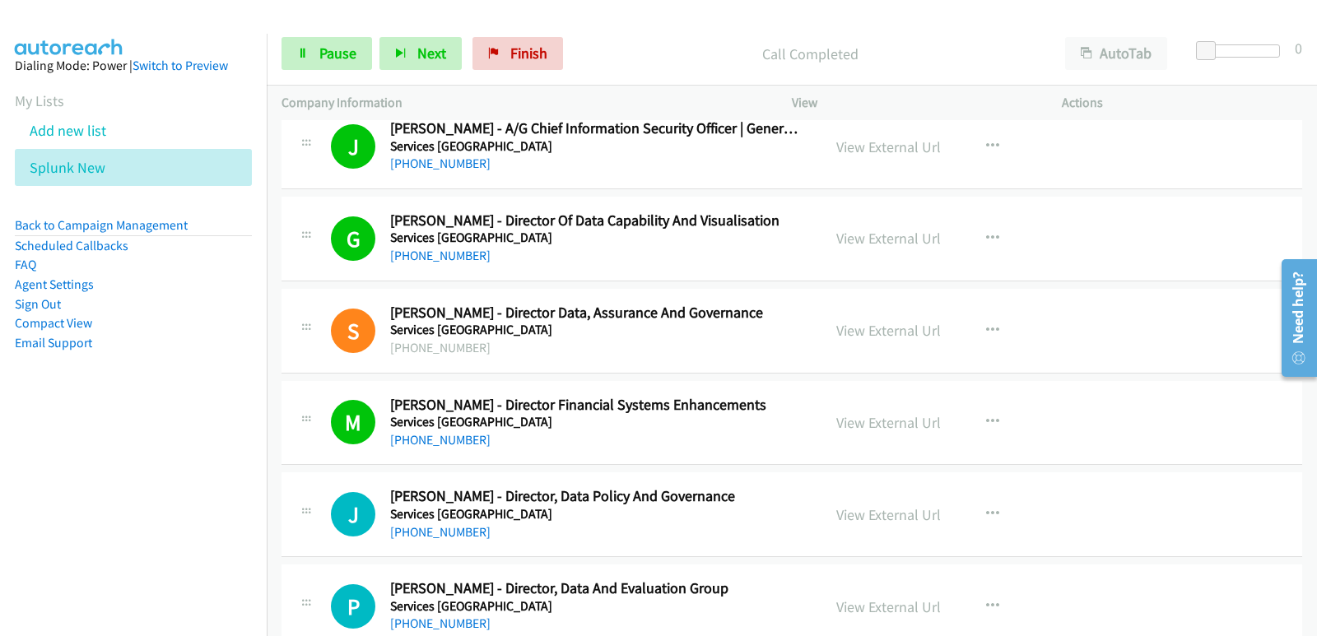
click at [91, 506] on nav "Dialing Mode: Power | Switch to Preview My Lists Add new list Splunk New Back t…" at bounding box center [133, 352] width 267 height 636
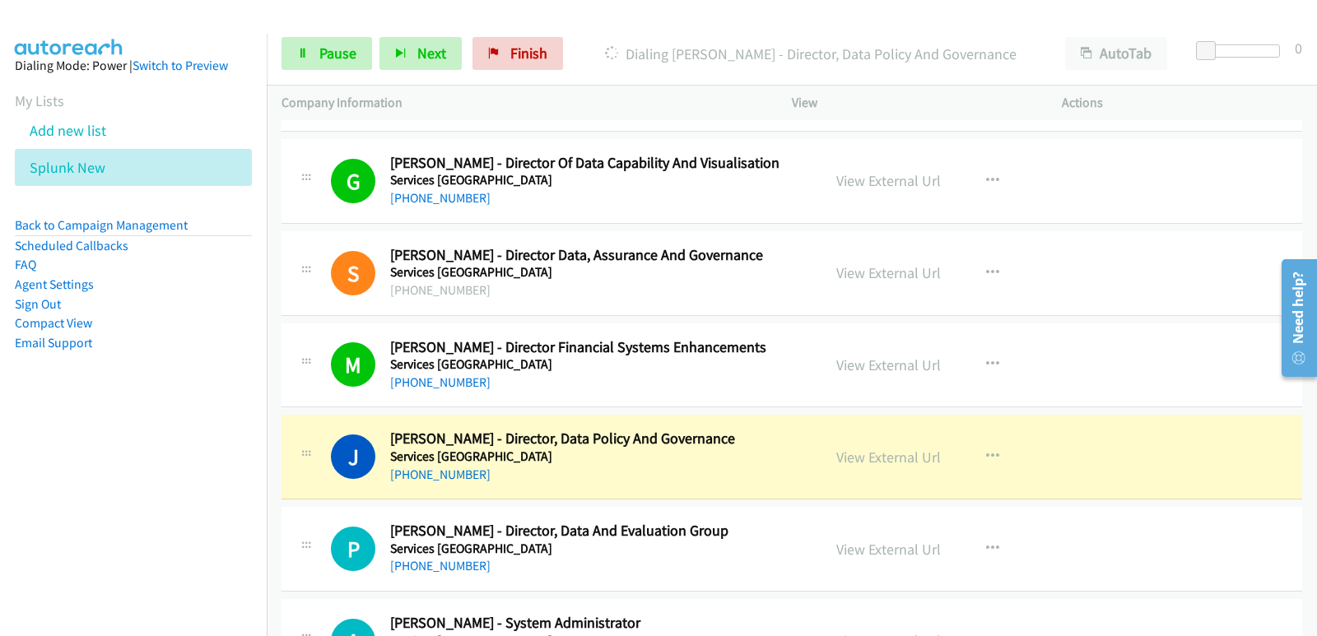
scroll to position [1810, 0]
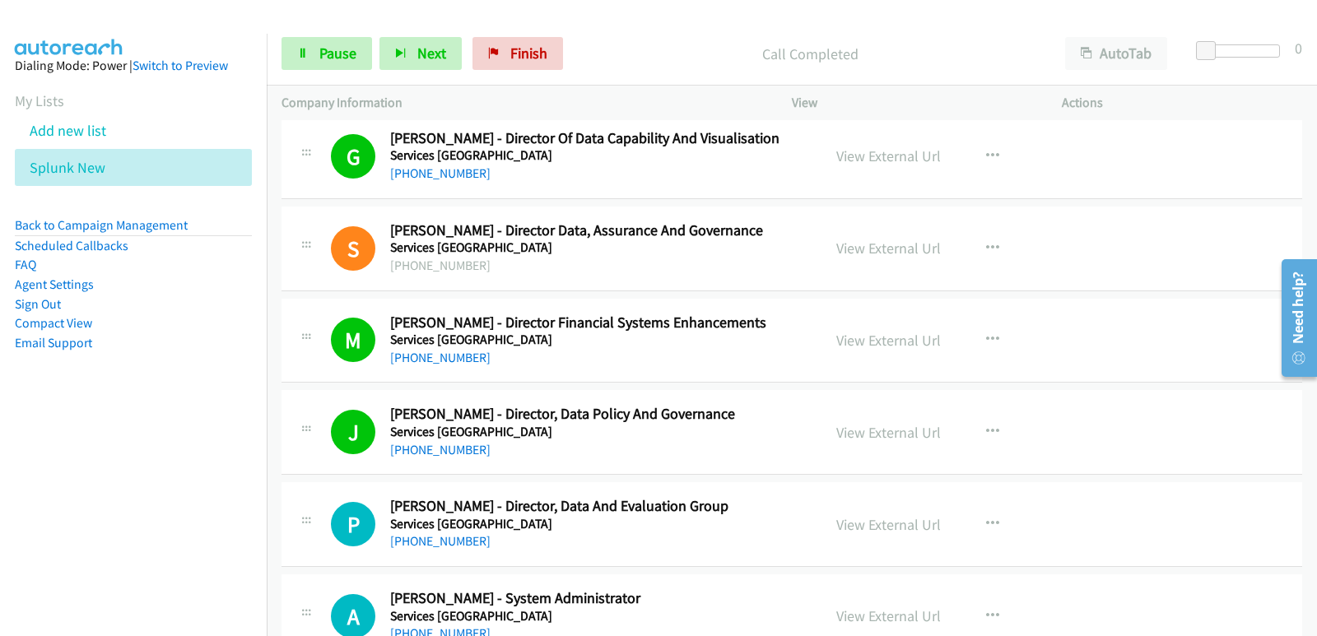
click at [50, 518] on nav "Dialing Mode: Power | Switch to Preview My Lists Add new list Splunk New Back t…" at bounding box center [133, 352] width 267 height 636
click at [82, 520] on nav "Dialing Mode: Power | Switch to Preview My Lists Add new list Splunk New Back t…" at bounding box center [133, 352] width 267 height 636
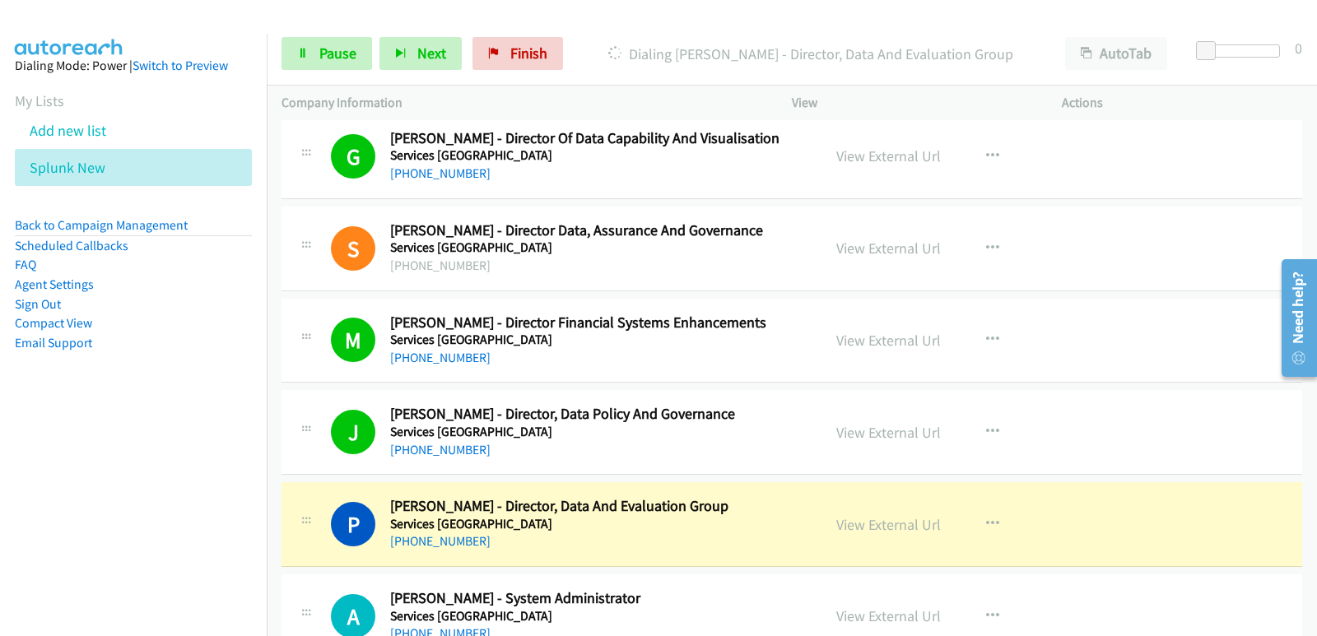
scroll to position [1893, 0]
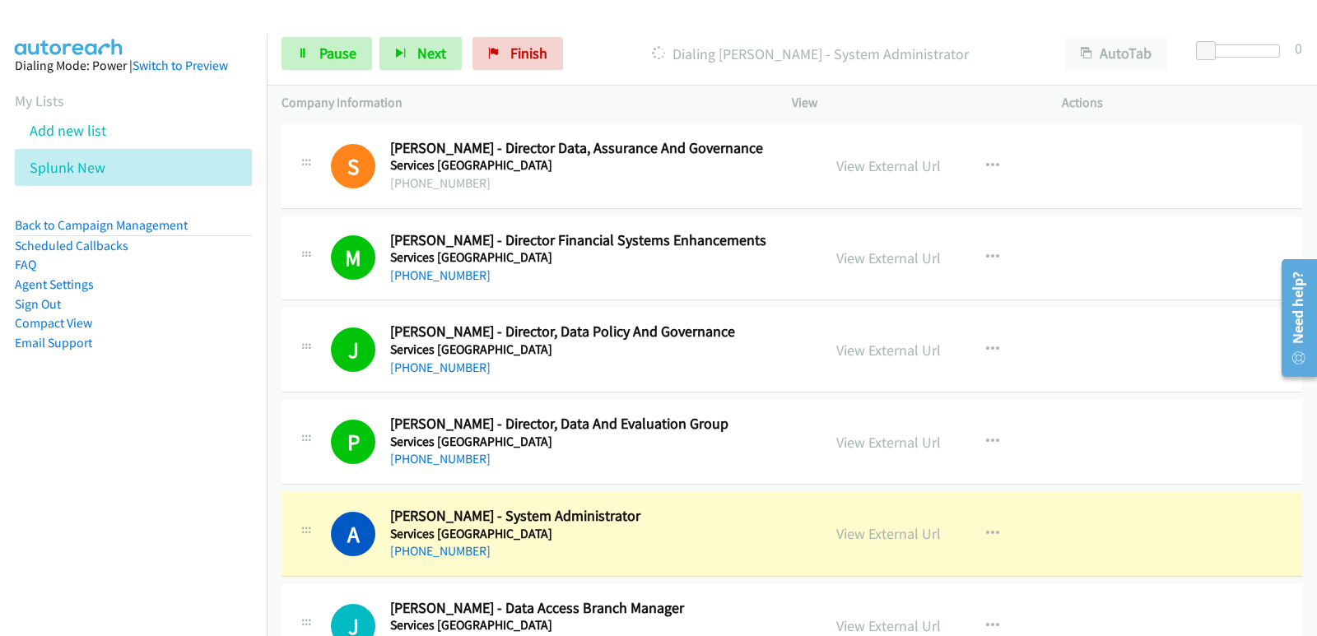
click at [53, 532] on nav "Dialing Mode: Power | Switch to Preview My Lists Add new list Splunk New Back t…" at bounding box center [133, 352] width 267 height 636
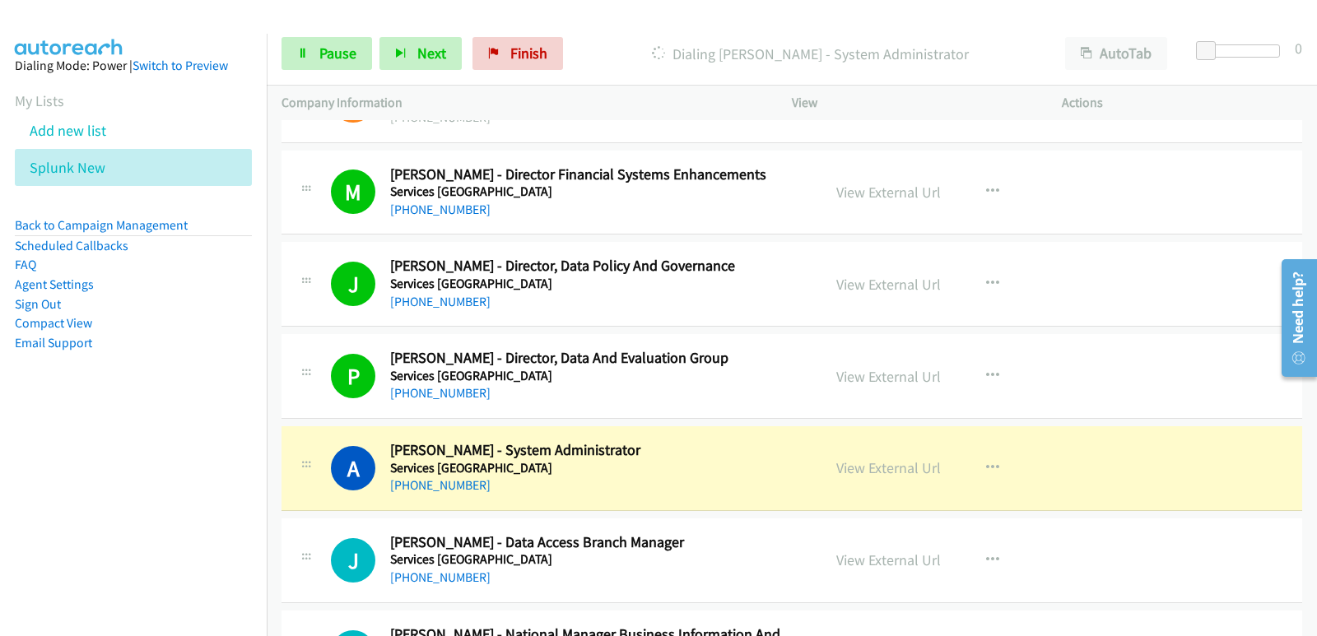
scroll to position [1975, 0]
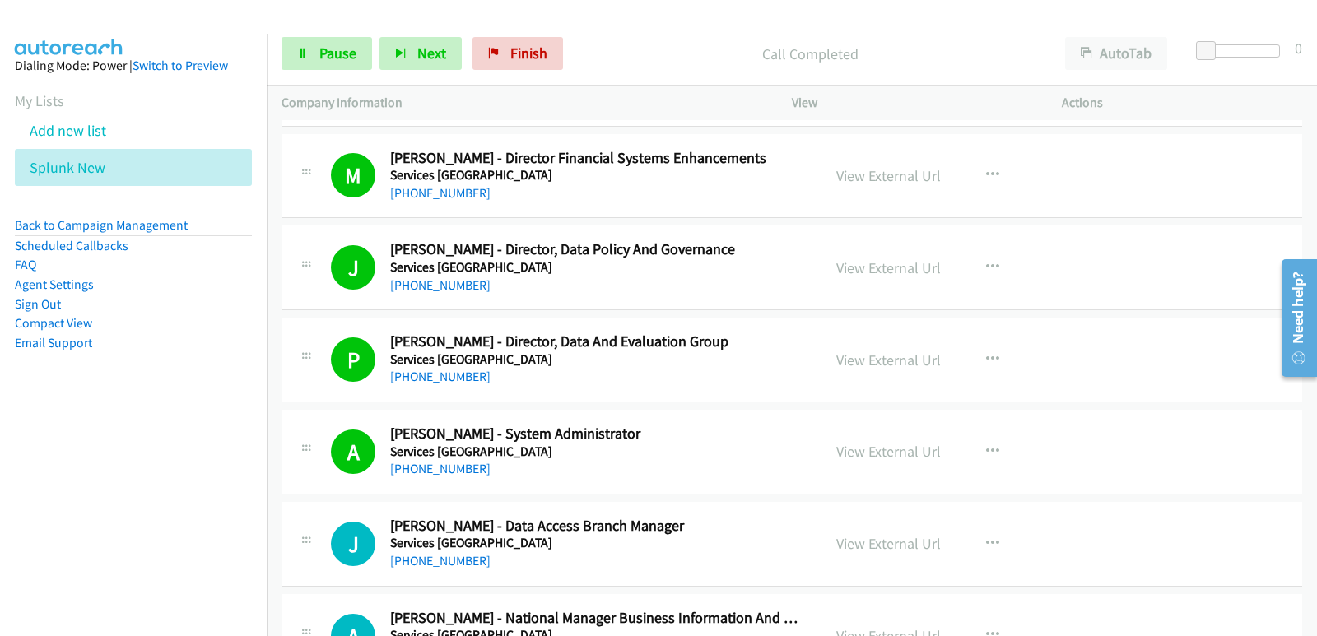
click at [20, 484] on nav "Dialing Mode: Power | Switch to Preview My Lists Add new list Splunk New Back t…" at bounding box center [133, 352] width 267 height 636
click at [55, 496] on nav "Dialing Mode: Power | Switch to Preview My Lists Add new list Splunk New Back t…" at bounding box center [133, 352] width 267 height 636
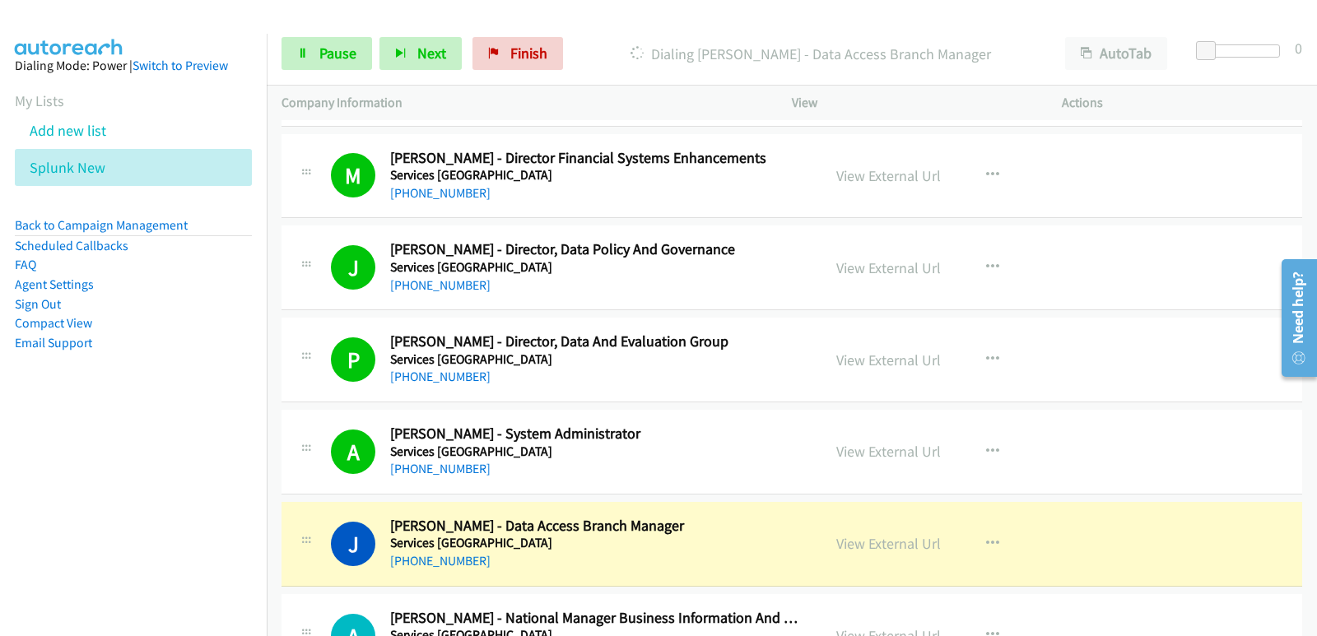
click at [58, 500] on nav "Dialing Mode: Power | Switch to Preview My Lists Add new list Splunk New Back t…" at bounding box center [133, 352] width 267 height 636
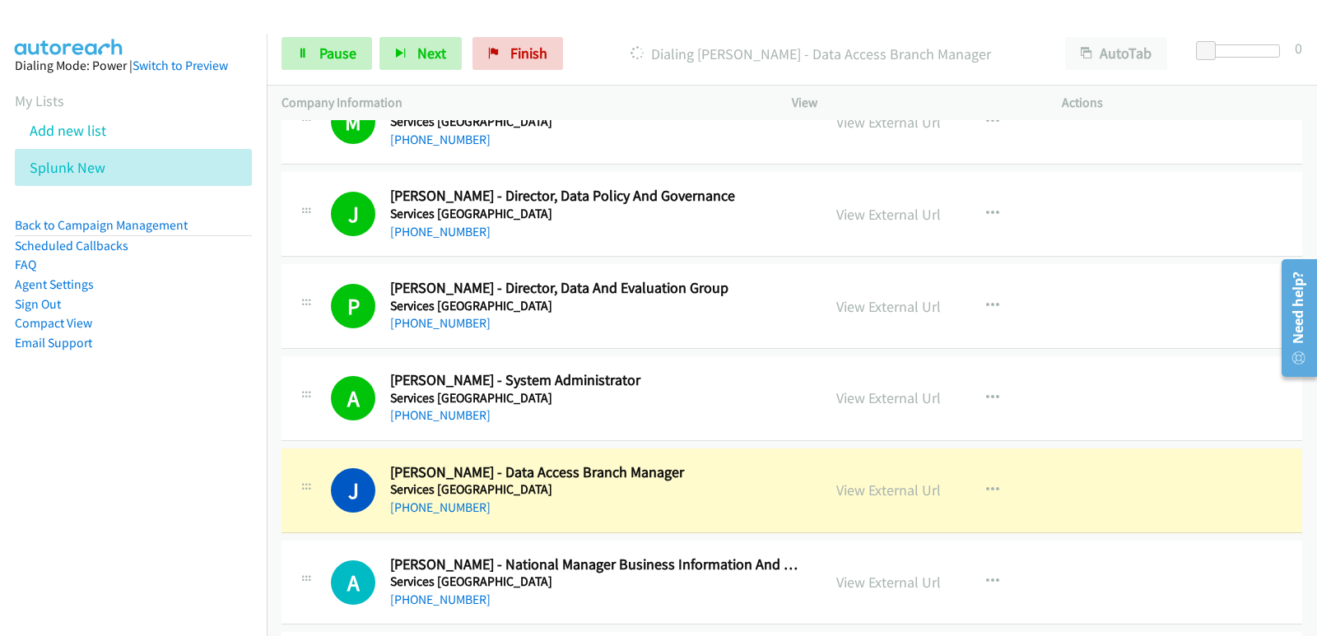
scroll to position [2057, 0]
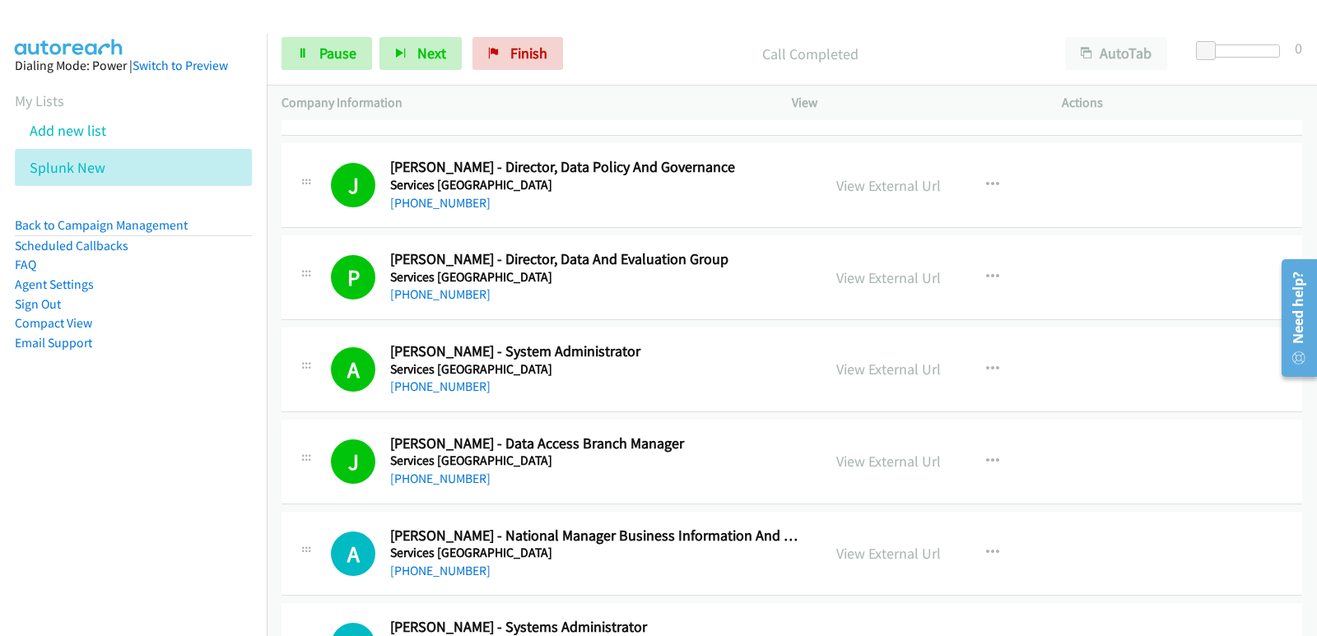
click at [57, 494] on nav "Dialing Mode: Power | Switch to Preview My Lists Add new list Splunk New Back t…" at bounding box center [133, 352] width 267 height 636
click at [95, 455] on nav "Dialing Mode: Power | Switch to Preview My Lists Add new list Splunk New Back t…" at bounding box center [133, 352] width 267 height 636
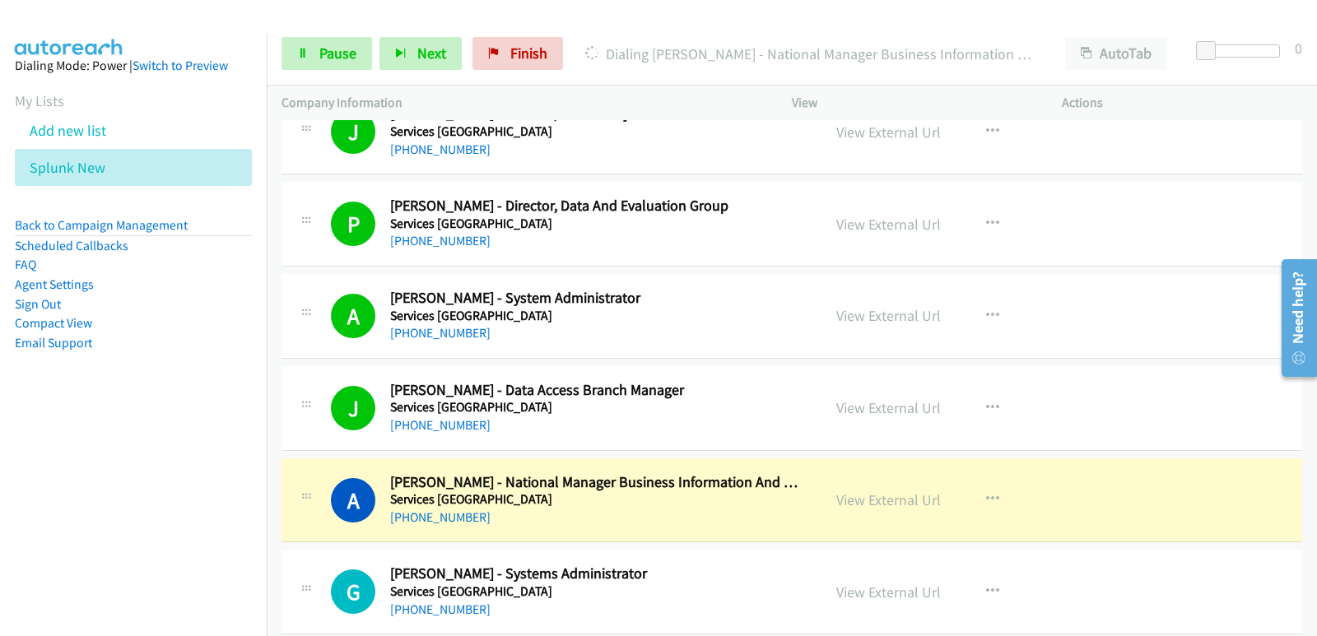
scroll to position [2140, 0]
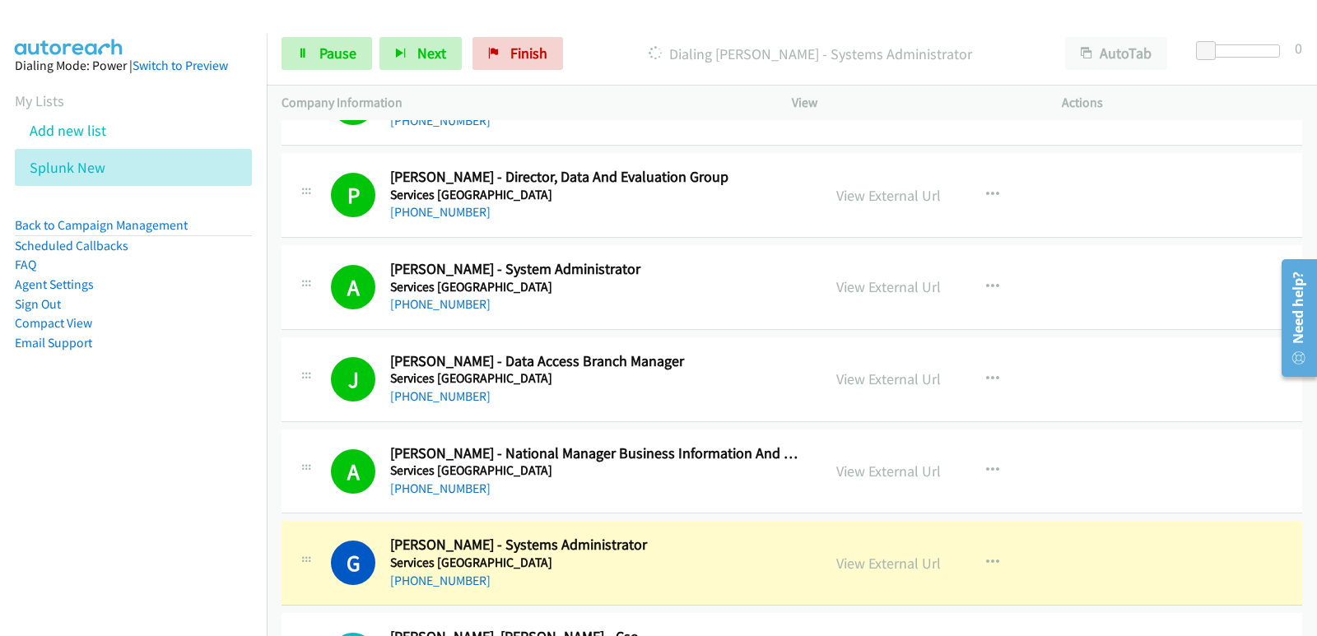
click at [71, 535] on nav "Dialing Mode: Power | Switch to Preview My Lists Add new list Splunk New Back t…" at bounding box center [133, 352] width 267 height 636
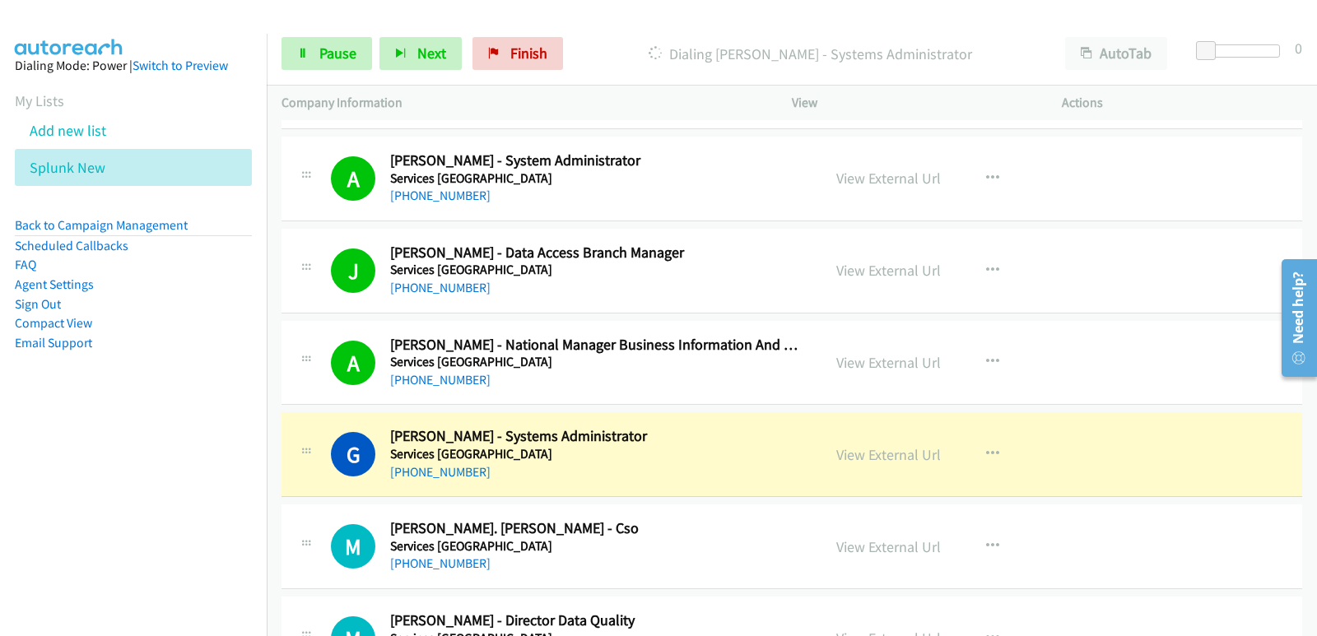
scroll to position [2304, 0]
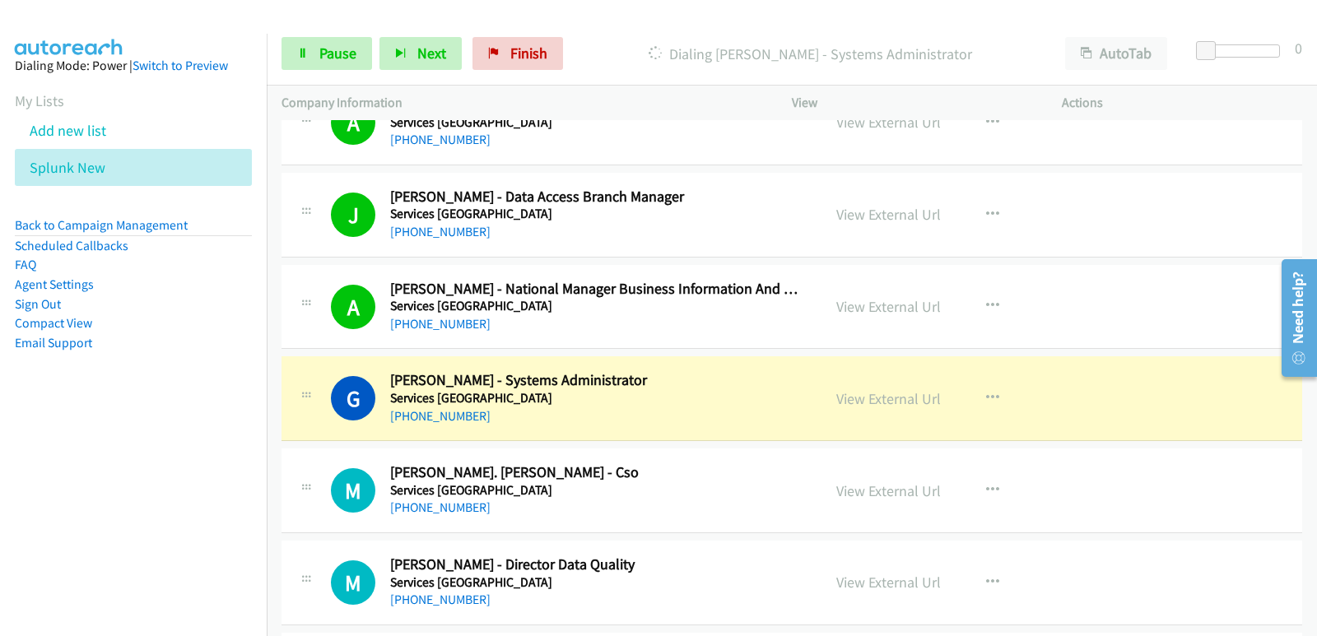
drag, startPoint x: 648, startPoint y: 430, endPoint x: 806, endPoint y: 448, distance: 159.0
click at [648, 430] on div "G Callback Scheduled Gabrielle Prideaux - Systems Administrator Services Austra…" at bounding box center [791, 398] width 1020 height 85
click at [890, 399] on link "View External Url" at bounding box center [888, 398] width 105 height 19
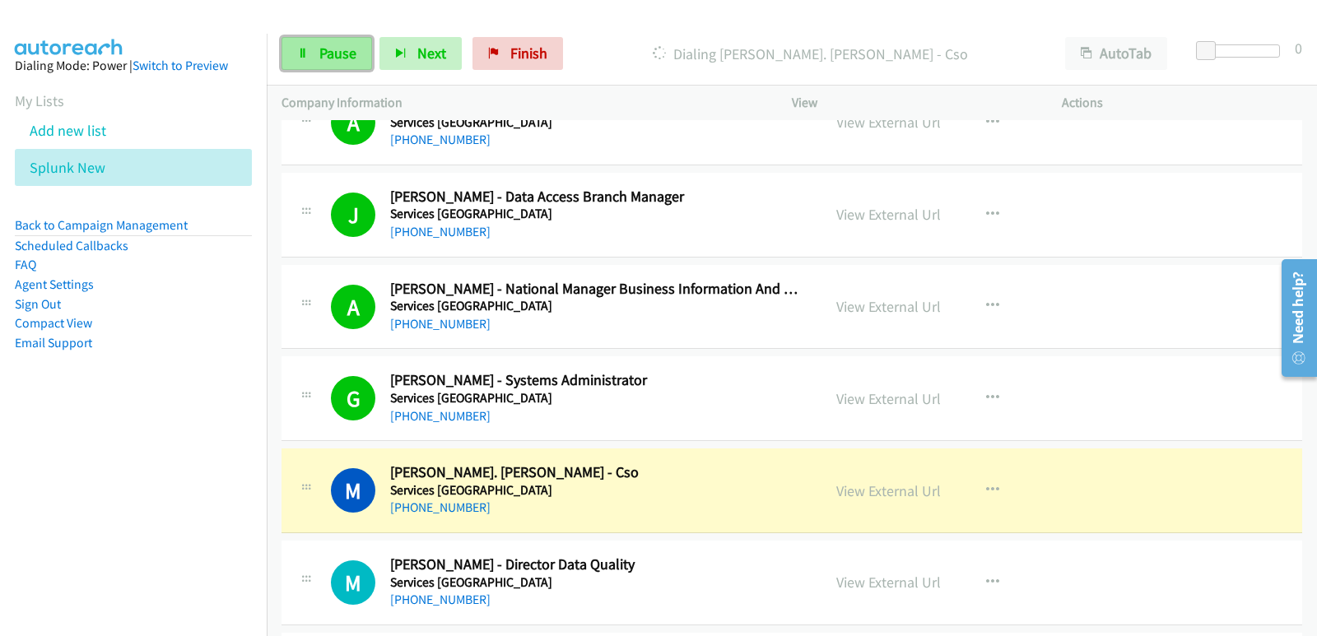
click at [337, 44] on span "Pause" at bounding box center [337, 53] width 37 height 19
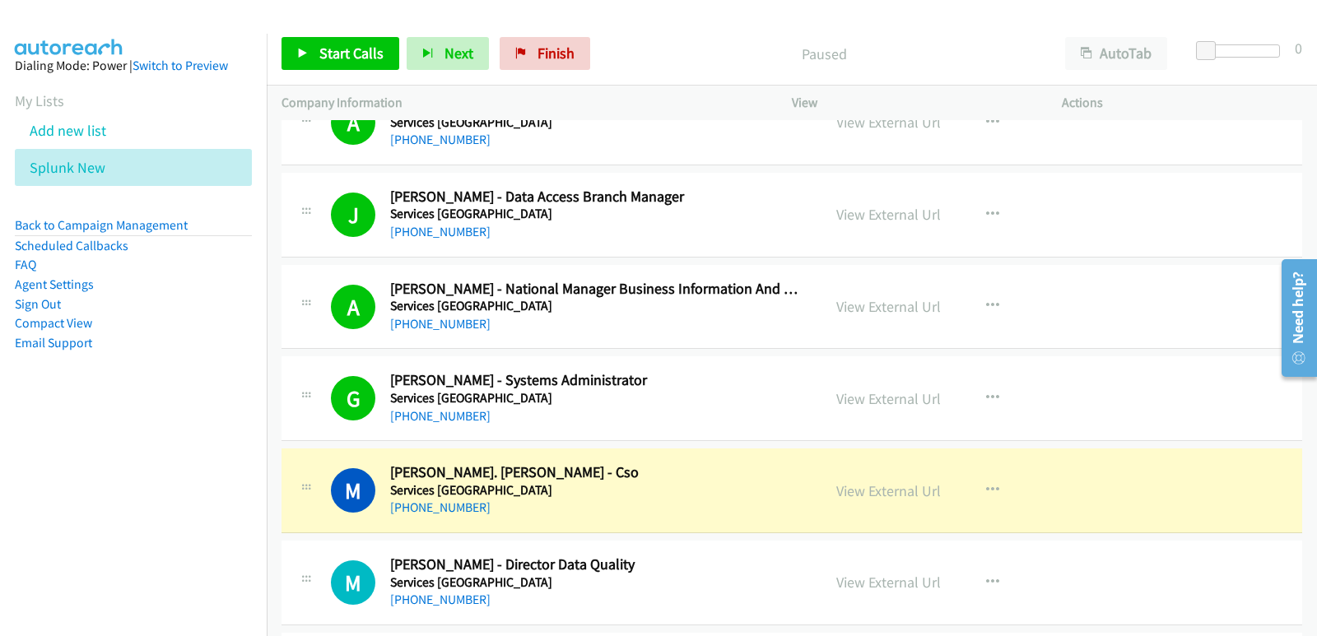
click at [32, 513] on nav "Dialing Mode: Power | Switch to Preview My Lists Add new list Splunk New Back t…" at bounding box center [133, 352] width 267 height 636
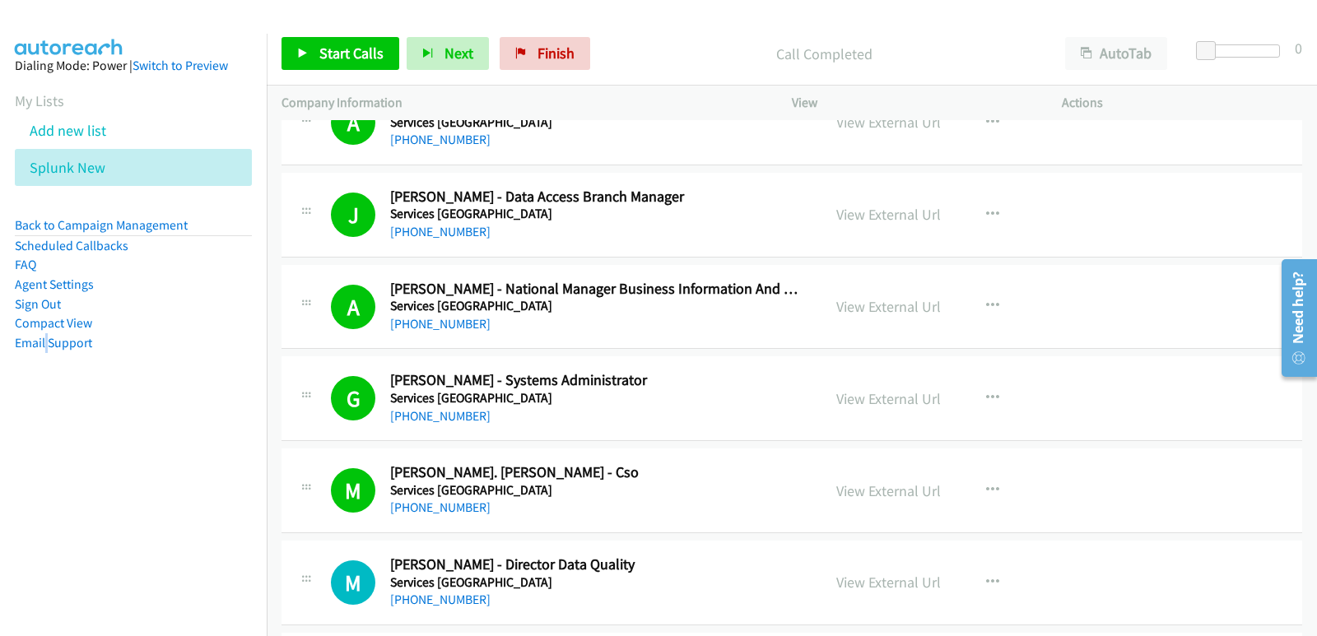
drag, startPoint x: 44, startPoint y: 500, endPoint x: 53, endPoint y: 506, distance: 10.0
click at [49, 504] on nav "Dialing Mode: Power | Switch to Preview My Lists Add new list Splunk New Back t…" at bounding box center [133, 352] width 267 height 636
click at [26, 410] on aside "Dialing Mode: Power | Switch to Preview My Lists Add new list Splunk New Back t…" at bounding box center [133, 230] width 267 height 393
click at [368, 57] on span "Start Calls" at bounding box center [351, 53] width 64 height 19
click at [84, 460] on nav "Dialing Mode: Power | Switch to Preview My Lists Add new list Splunk New Back t…" at bounding box center [133, 352] width 267 height 636
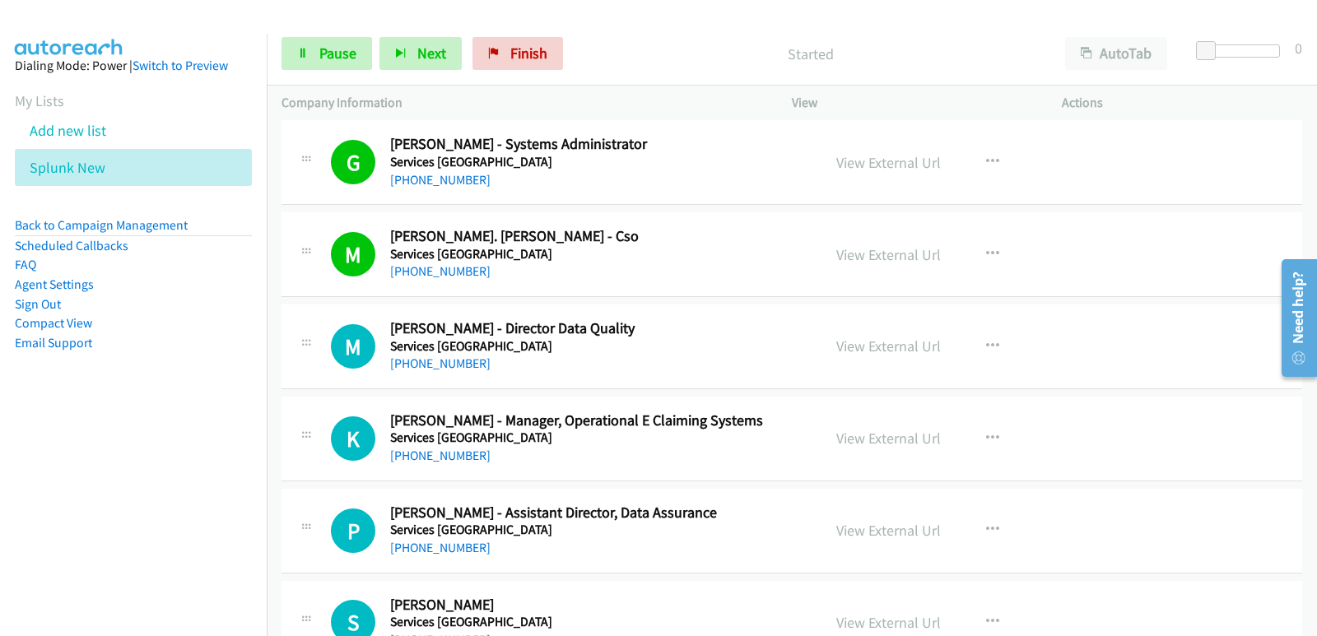
scroll to position [2551, 0]
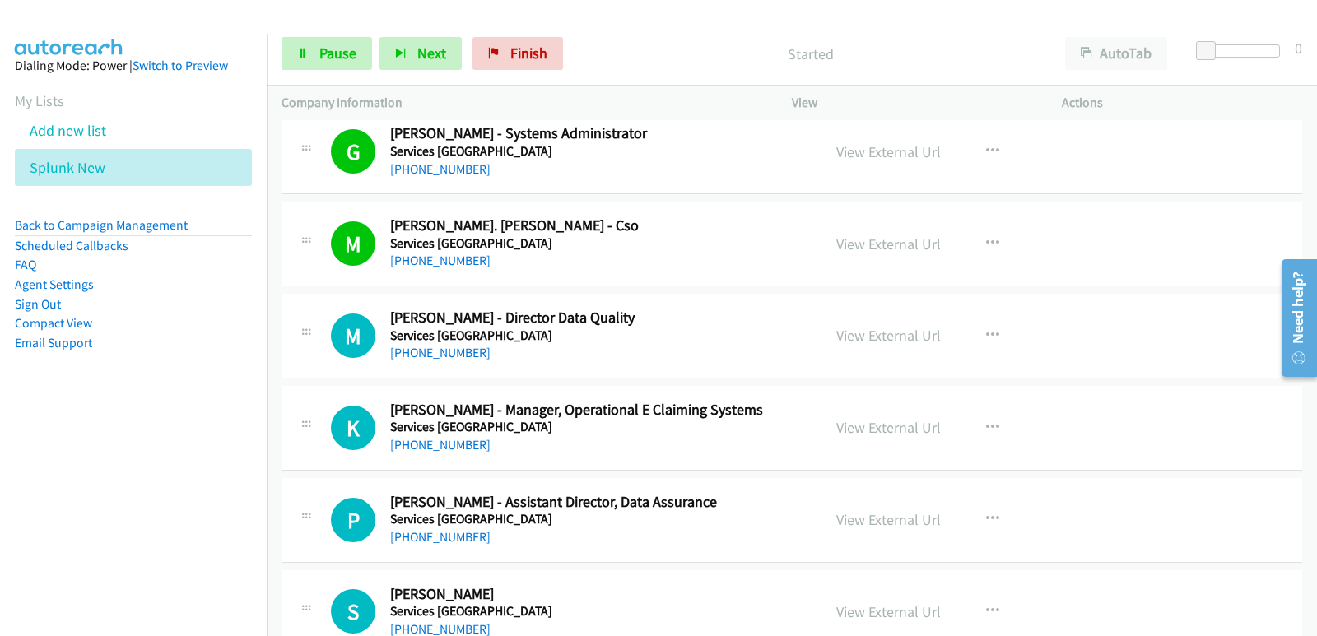
click at [84, 486] on nav "Dialing Mode: Power | Switch to Preview My Lists Add new list Splunk New Back t…" at bounding box center [133, 352] width 267 height 636
click at [409, 55] on button "Next" at bounding box center [420, 53] width 82 height 33
drag, startPoint x: 44, startPoint y: 406, endPoint x: 43, endPoint y: 397, distance: 9.1
click at [44, 406] on aside "Dialing Mode: Power | Switch to Preview My Lists Add new list Splunk New Back t…" at bounding box center [133, 230] width 267 height 393
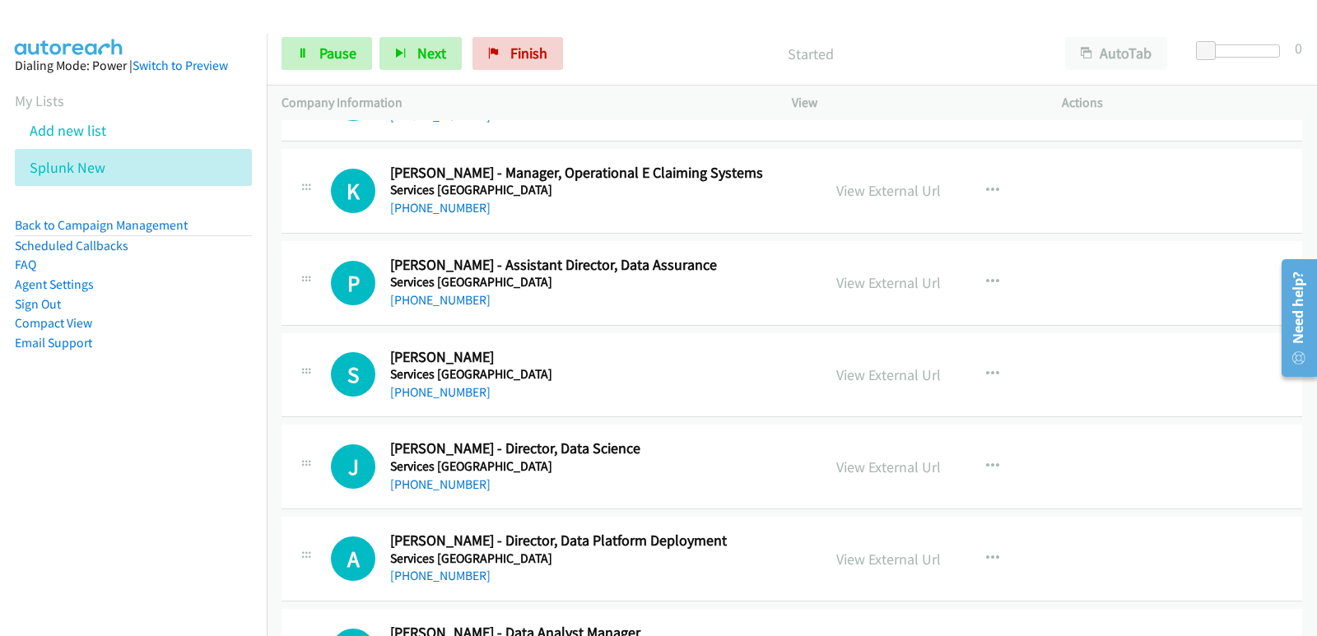
scroll to position [2798, 0]
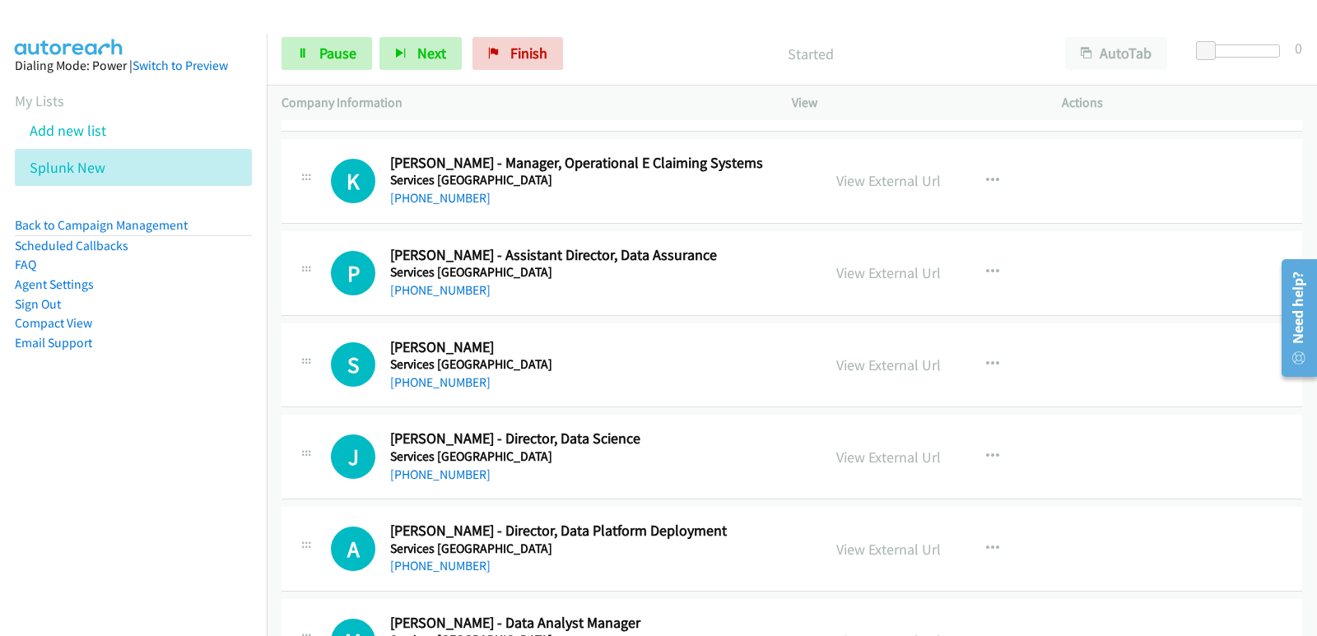
click at [10, 500] on nav "Dialing Mode: Power | Switch to Preview My Lists Add new list Splunk New Back t…" at bounding box center [133, 352] width 267 height 636
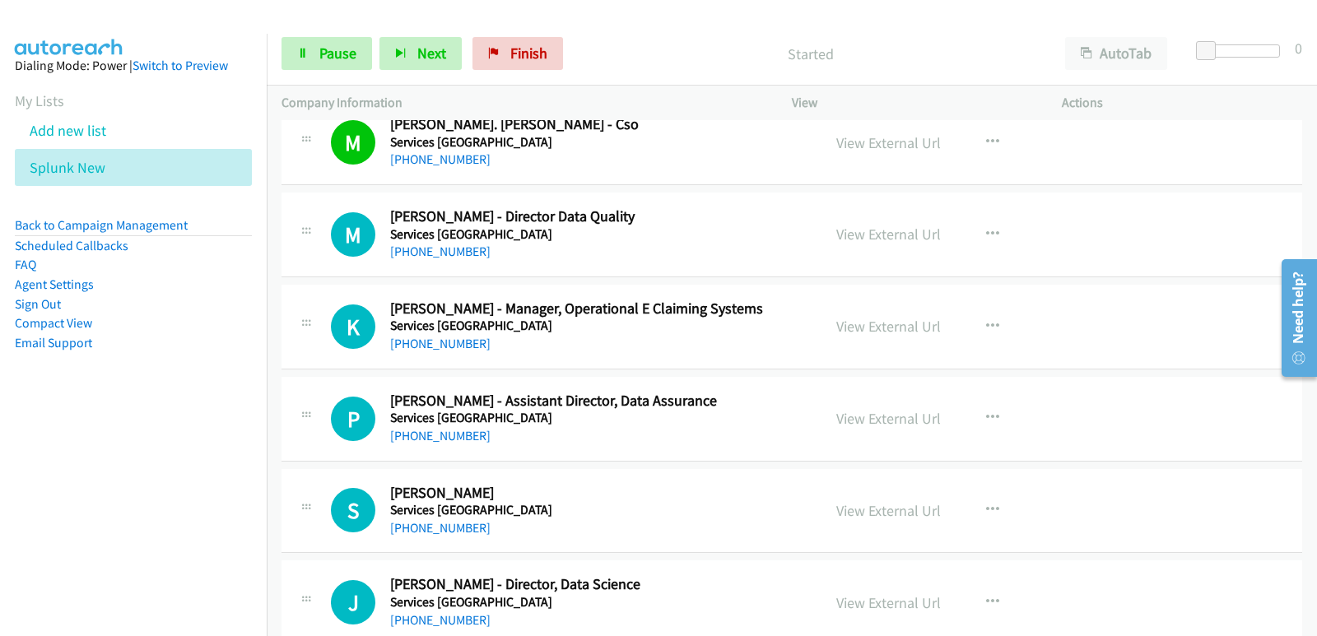
scroll to position [2633, 0]
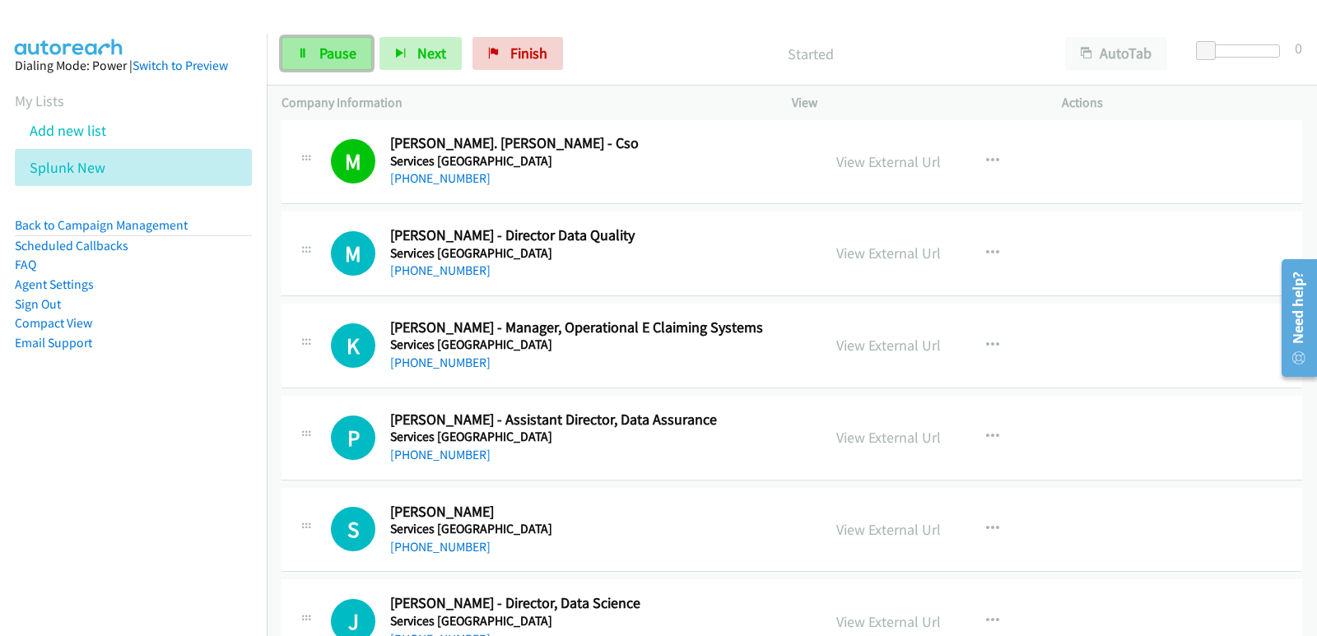
click at [307, 38] on link "Pause" at bounding box center [326, 53] width 91 height 33
click at [53, 476] on nav "Dialing Mode: Power | Switch to Preview My Lists Add new list Splunk New Back t…" at bounding box center [133, 352] width 267 height 636
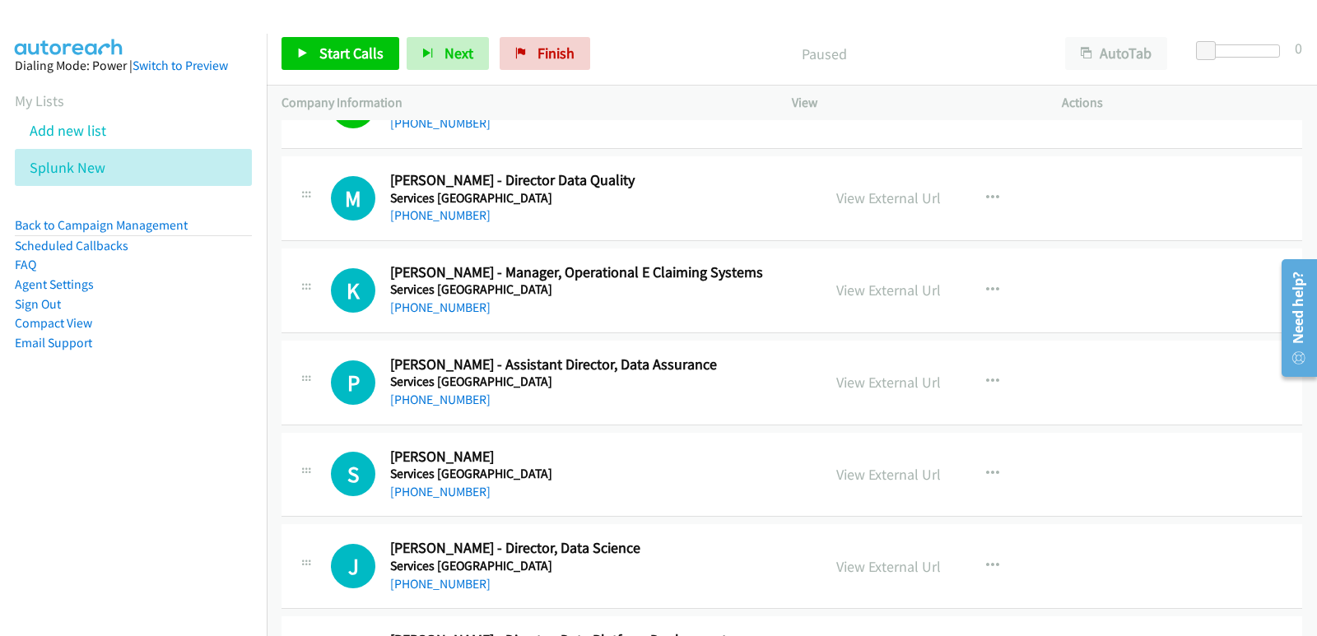
scroll to position [2716, 0]
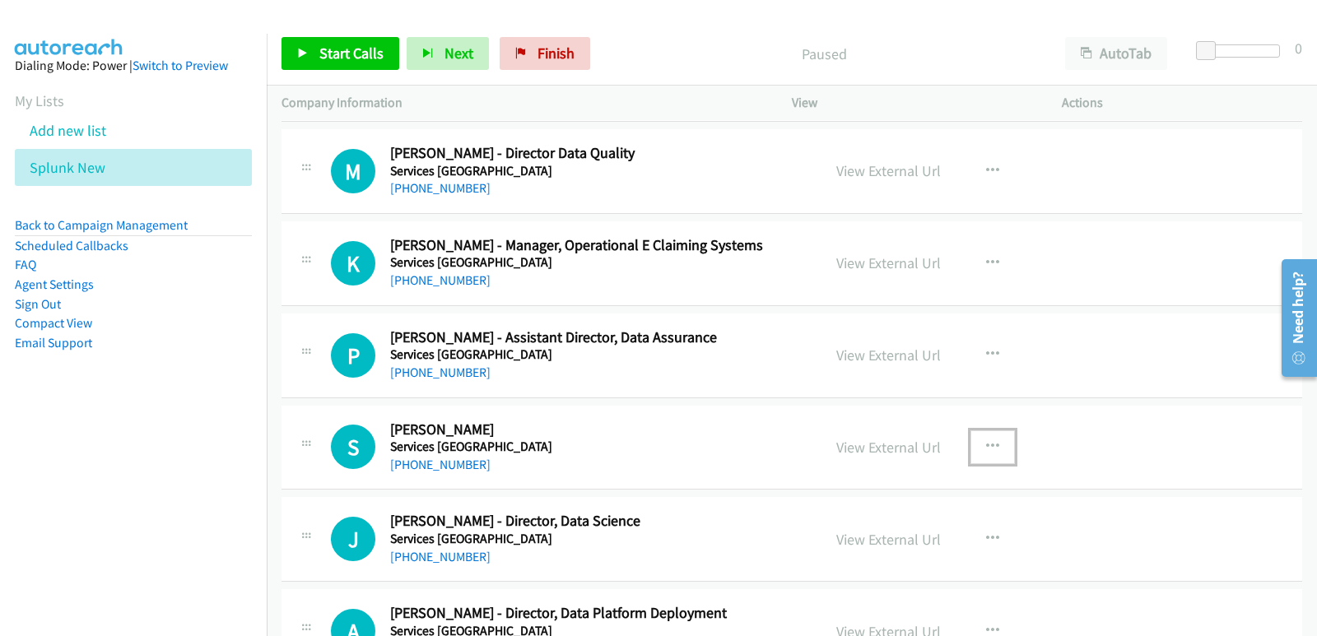
click at [989, 447] on icon "button" at bounding box center [992, 446] width 13 height 13
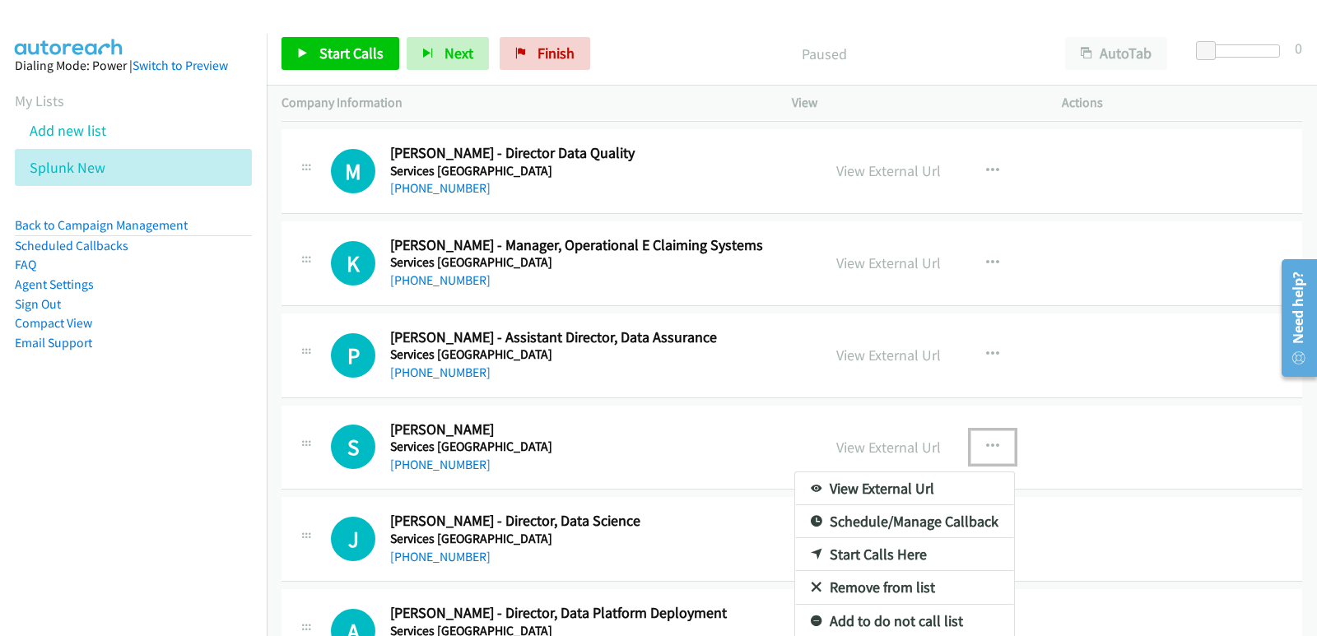
click at [869, 546] on link "Start Calls Here" at bounding box center [904, 554] width 219 height 33
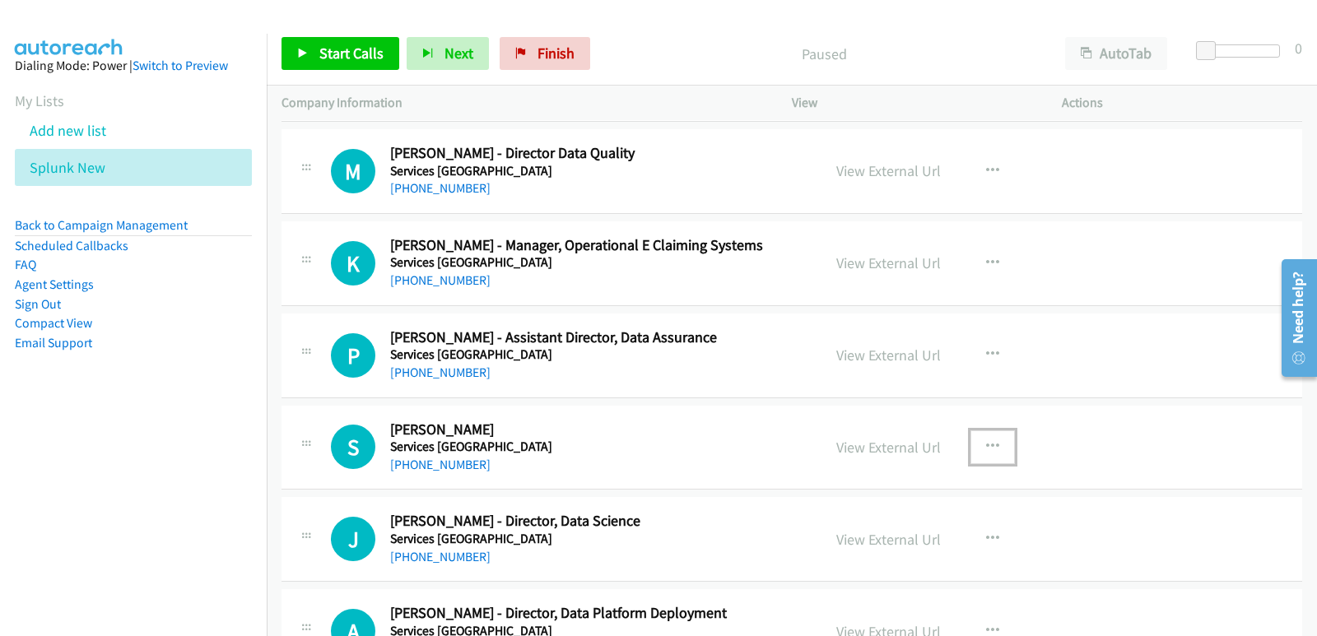
click at [972, 449] on button "button" at bounding box center [992, 446] width 44 height 33
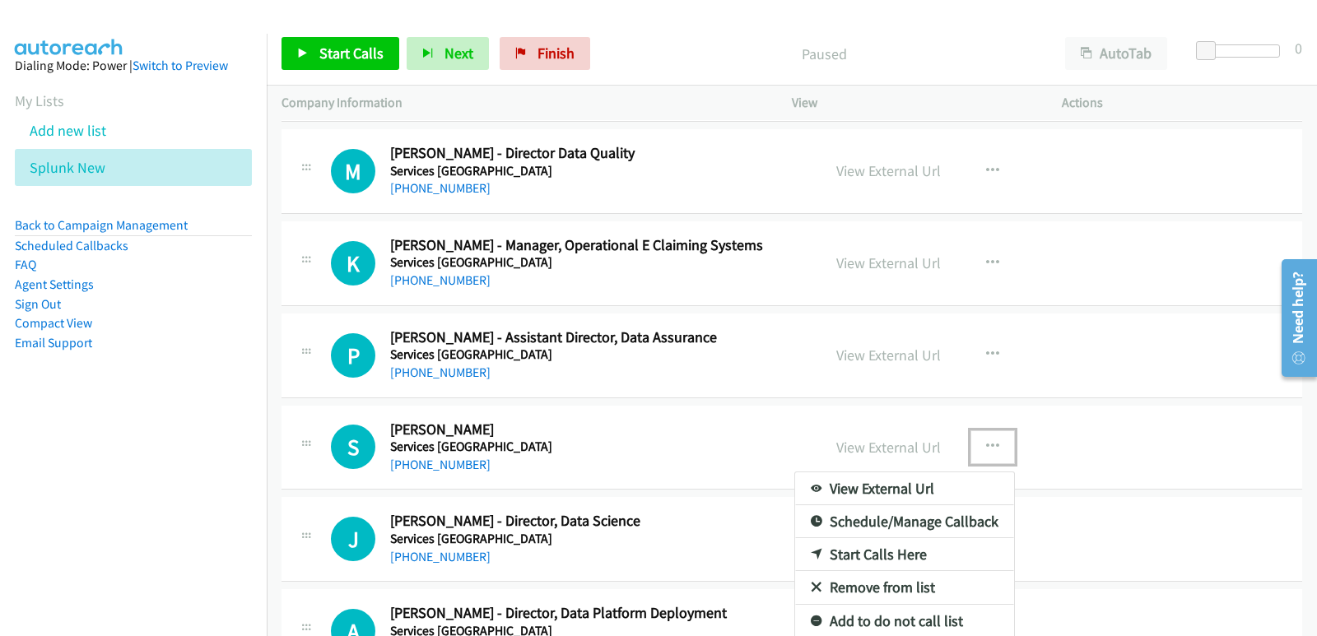
click at [861, 556] on link "Start Calls Here" at bounding box center [904, 554] width 219 height 33
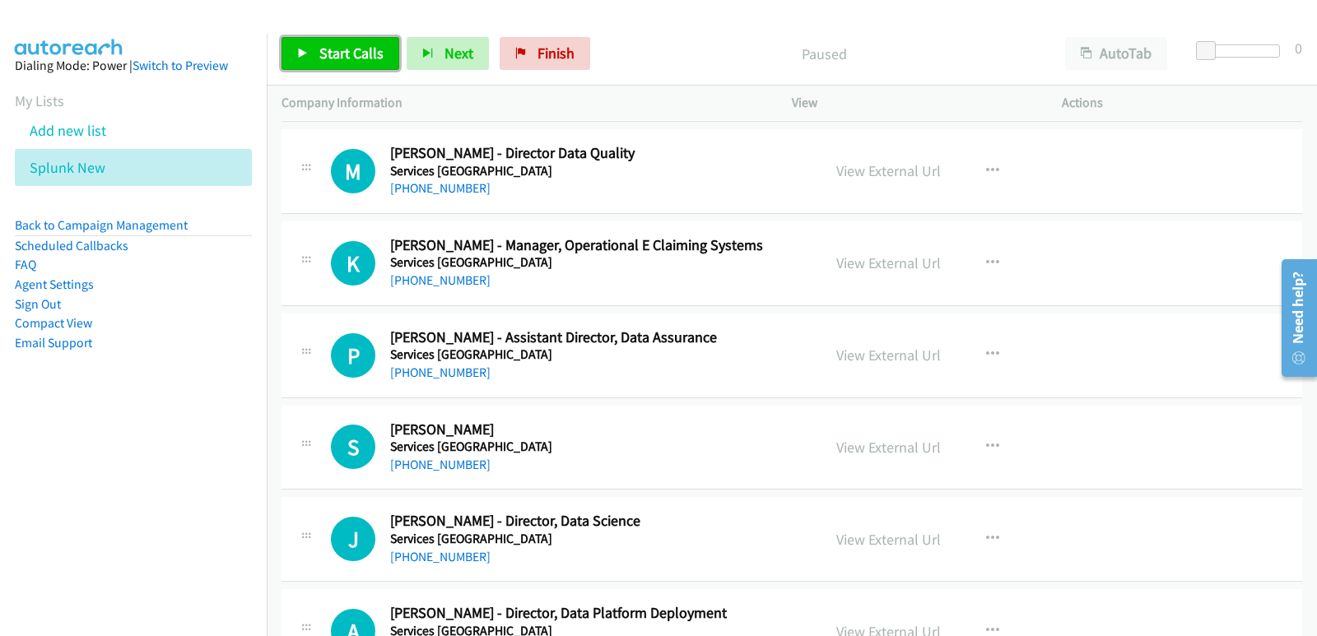
click at [365, 58] on span "Start Calls" at bounding box center [351, 53] width 64 height 19
click at [0, 469] on nav "Dialing Mode: Power | Switch to Preview My Lists Add new list Splunk New Back t…" at bounding box center [133, 352] width 267 height 636
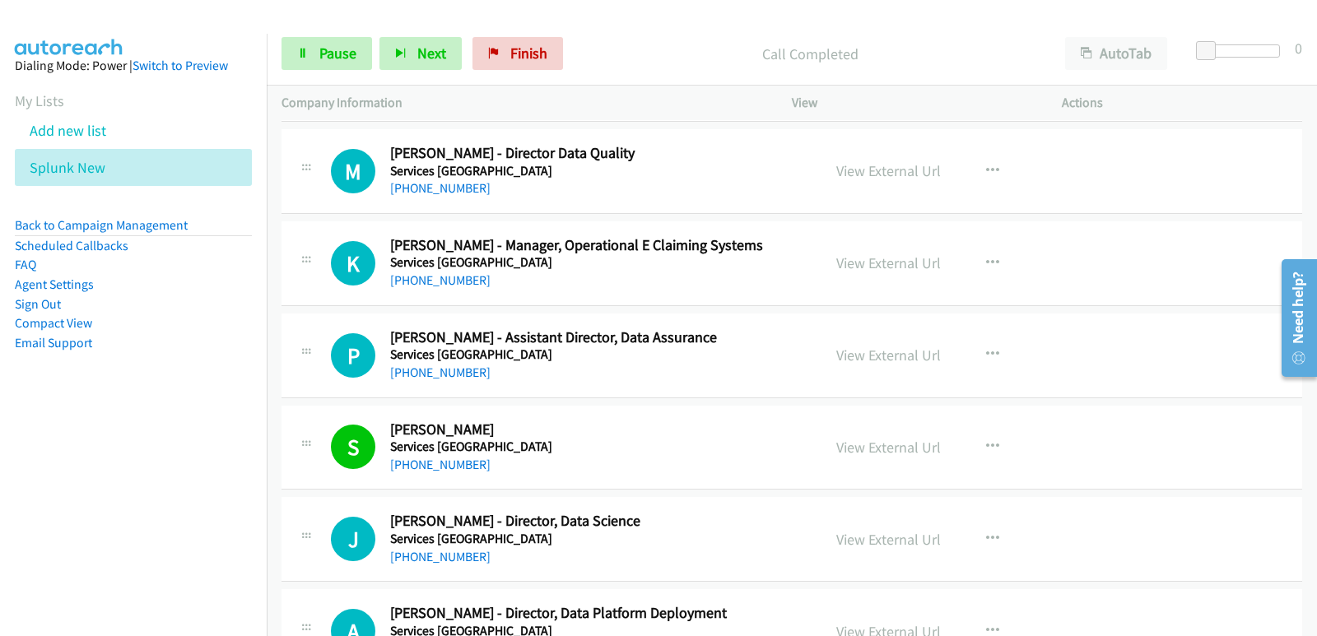
drag, startPoint x: 35, startPoint y: 430, endPoint x: 53, endPoint y: 390, distance: 43.5
click at [38, 428] on nav "Dialing Mode: Power | Switch to Preview My Lists Add new list Splunk New Back t…" at bounding box center [133, 352] width 267 height 636
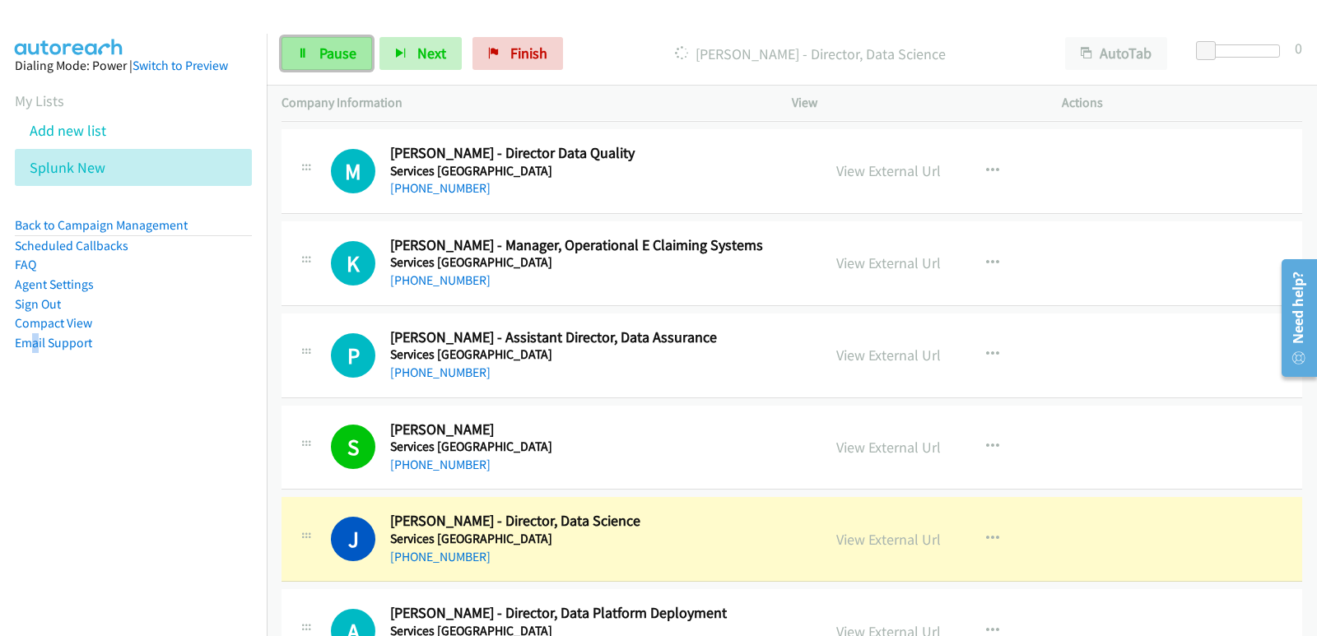
click at [325, 56] on span "Pause" at bounding box center [337, 53] width 37 height 19
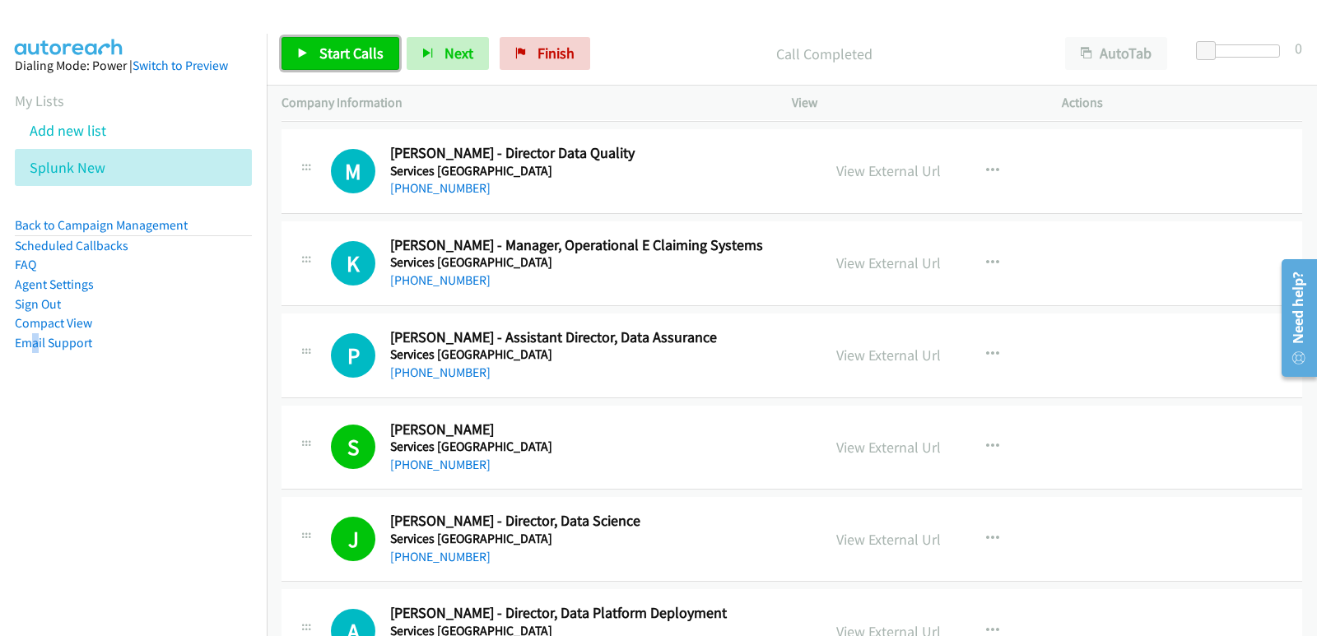
click at [362, 58] on span "Start Calls" at bounding box center [351, 53] width 64 height 19
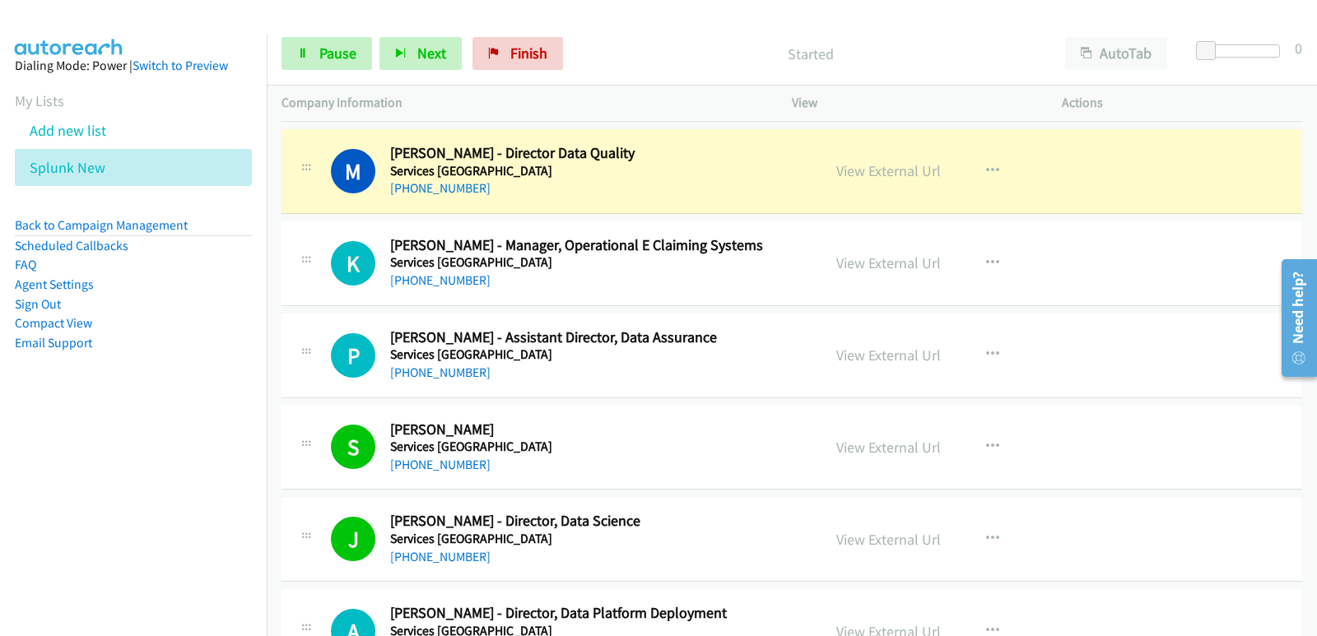
click at [55, 518] on nav "Dialing Mode: Power | Switch to Preview My Lists Add new list Splunk New Back t…" at bounding box center [133, 352] width 267 height 636
click at [0, 467] on nav "Dialing Mode: Power | Switch to Preview My Lists Add new list Splunk New Back t…" at bounding box center [133, 352] width 267 height 636
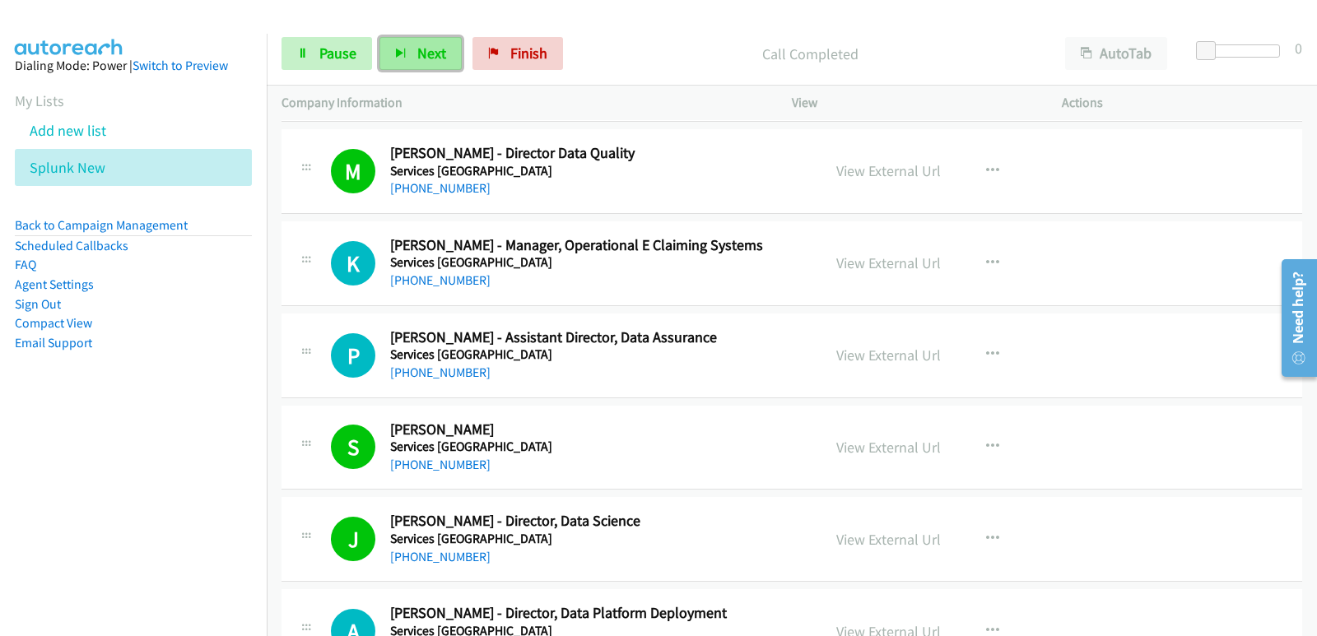
click at [397, 58] on icon "button" at bounding box center [401, 55] width 12 height 12
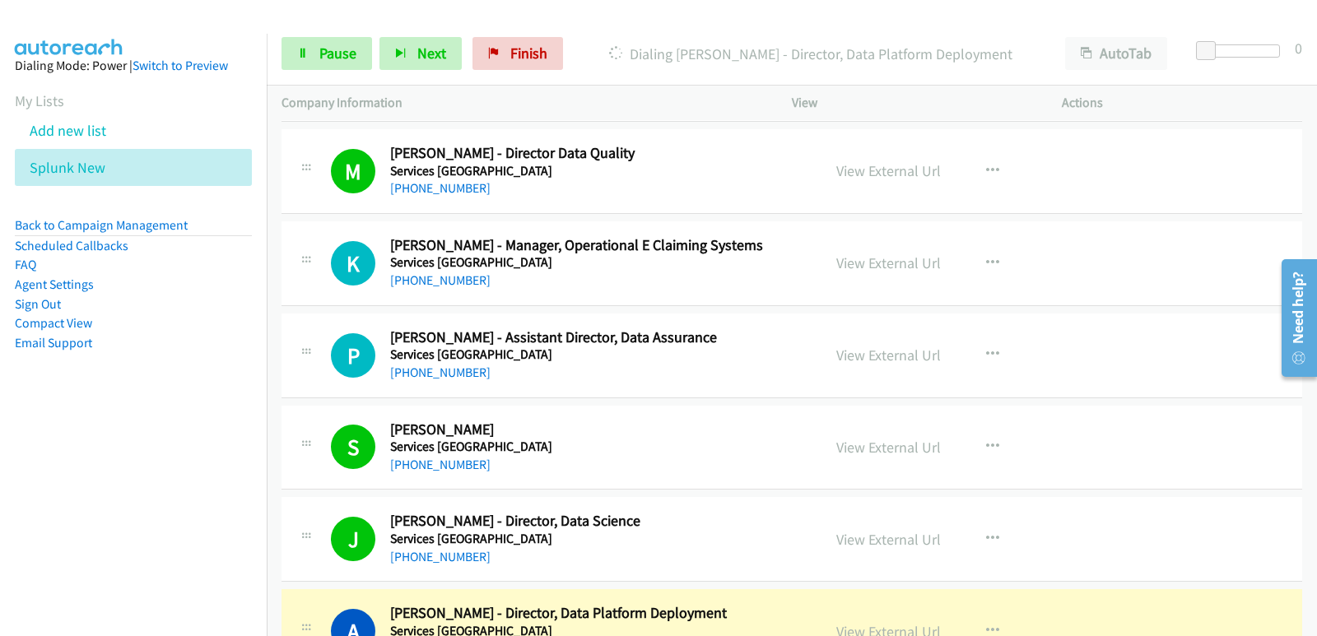
drag, startPoint x: 76, startPoint y: 413, endPoint x: 79, endPoint y: 400, distance: 13.6
click at [75, 413] on aside "Dialing Mode: Power | Switch to Preview My Lists Add new list Splunk New Back t…" at bounding box center [133, 230] width 267 height 393
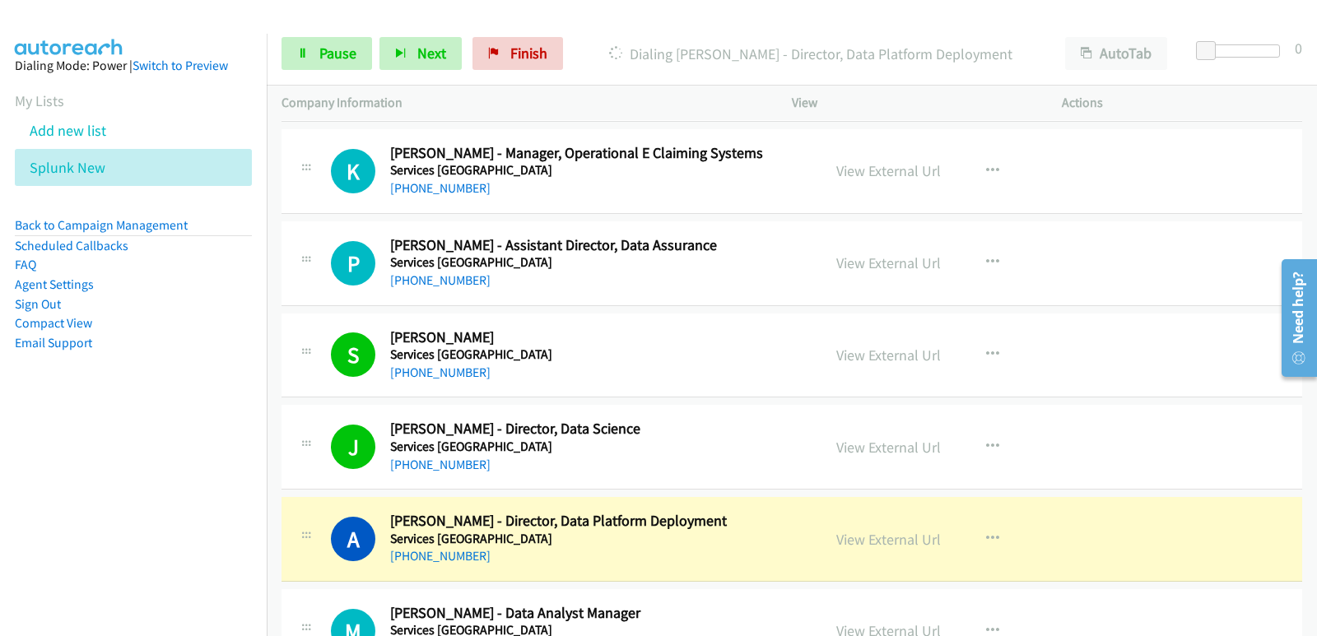
scroll to position [2880, 0]
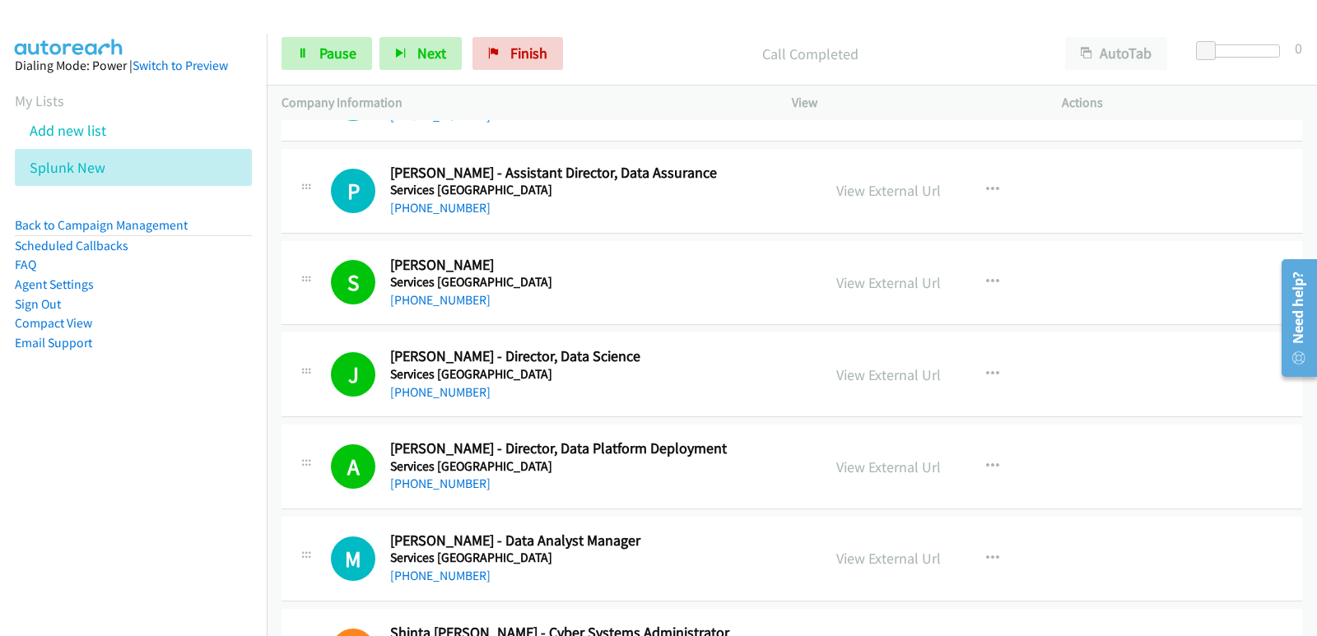
click at [76, 482] on nav "Dialing Mode: Power | Switch to Preview My Lists Add new list Splunk New Back t…" at bounding box center [133, 352] width 267 height 636
click at [15, 438] on nav "Dialing Mode: Power | Switch to Preview My Lists Add new list Splunk New Back t…" at bounding box center [133, 352] width 267 height 636
click at [360, 60] on link "Pause" at bounding box center [326, 53] width 91 height 33
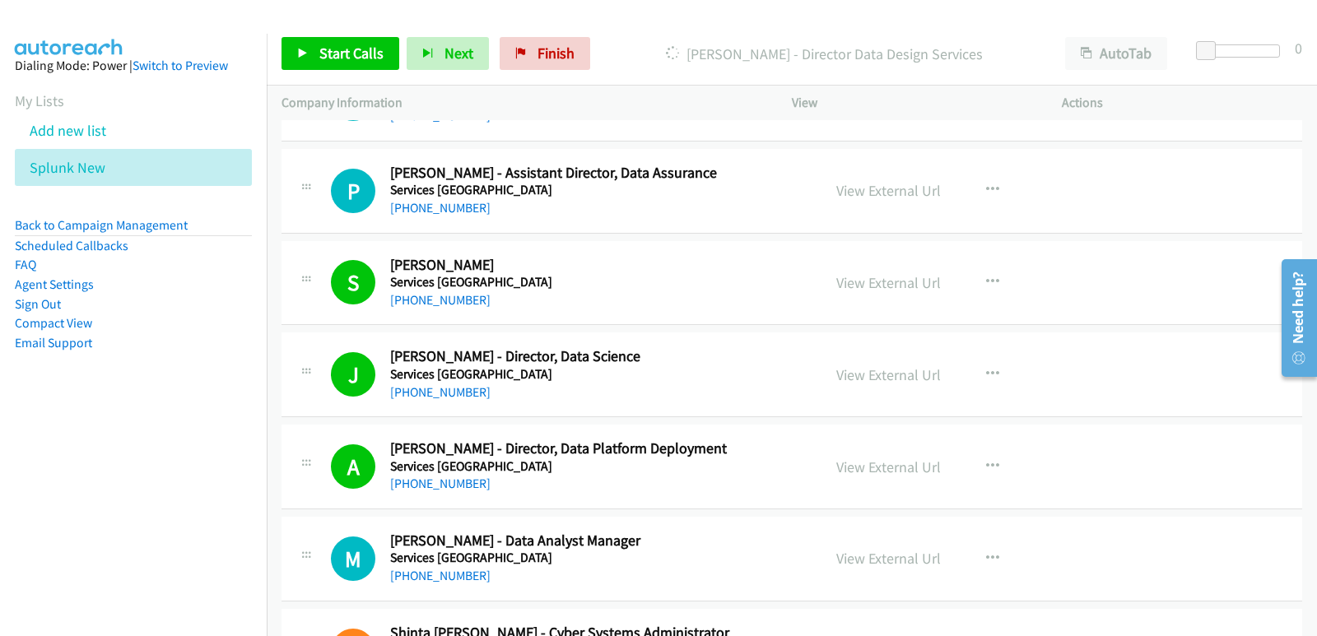
click at [49, 456] on nav "Dialing Mode: Power | Switch to Preview My Lists Add new list Splunk New Back t…" at bounding box center [133, 352] width 267 height 636
click at [56, 488] on nav "Dialing Mode: Power | Switch to Preview My Lists Add new list Splunk New Back t…" at bounding box center [133, 352] width 267 height 636
click at [81, 420] on aside "Dialing Mode: Power | Switch to Preview My Lists Add new list Splunk New Back t…" at bounding box center [133, 230] width 267 height 393
click at [330, 49] on span "Start Calls" at bounding box center [351, 53] width 64 height 19
click at [188, 481] on nav "Dialing Mode: Power | Switch to Preview My Lists Add new list Splunk New Back t…" at bounding box center [133, 352] width 267 height 636
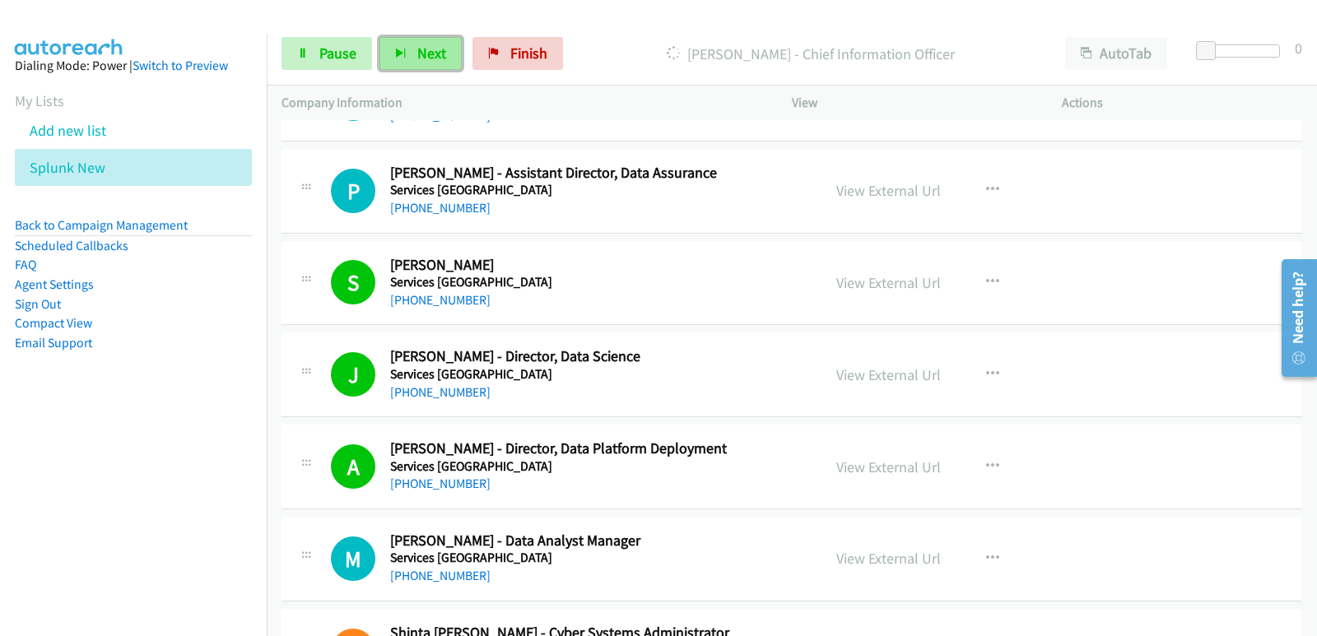
click at [425, 46] on span "Next" at bounding box center [431, 53] width 29 height 19
click at [388, 53] on button "Next" at bounding box center [420, 53] width 82 height 33
drag, startPoint x: 0, startPoint y: 491, endPoint x: 18, endPoint y: 488, distance: 18.4
click at [0, 492] on nav "Dialing Mode: Power | Switch to Preview My Lists Add new list Splunk New Back t…" at bounding box center [133, 352] width 267 height 636
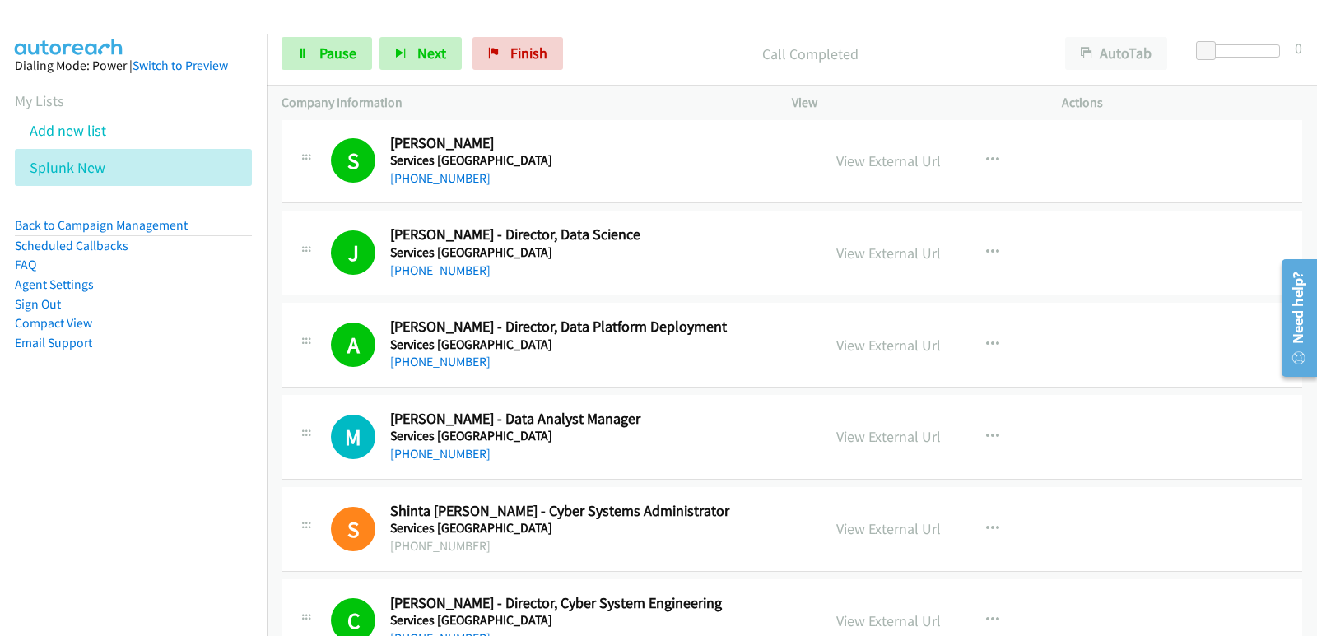
scroll to position [3045, 0]
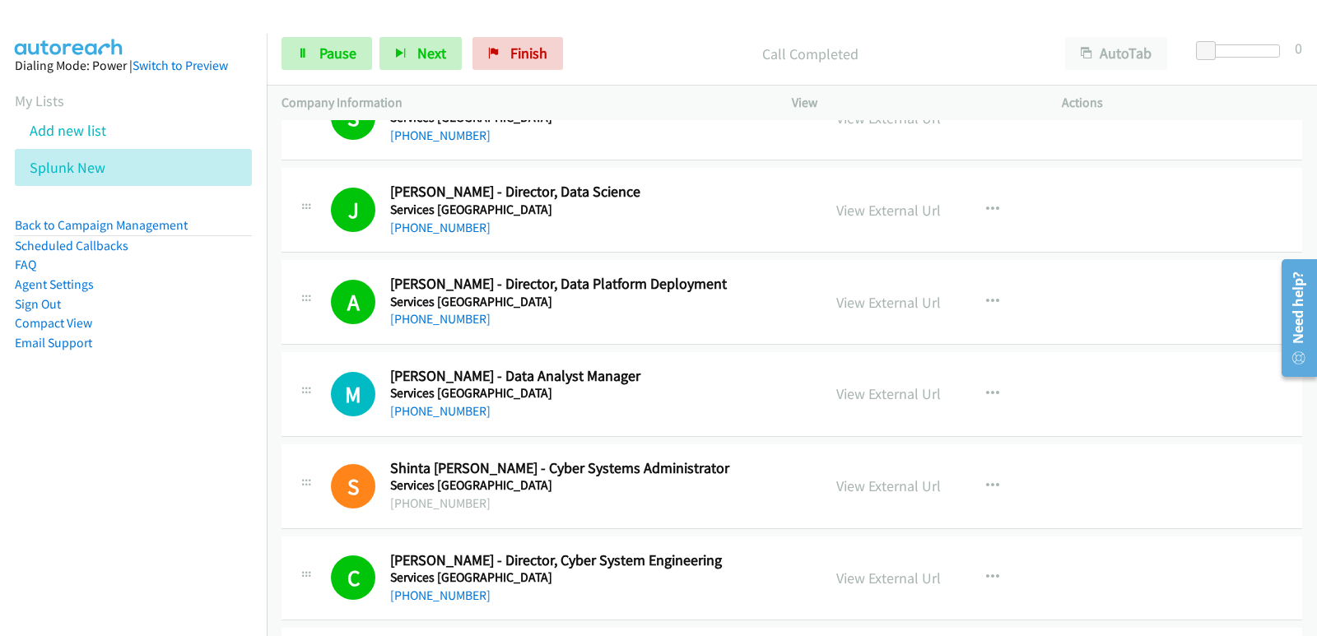
click at [7, 443] on nav "Dialing Mode: Power | Switch to Preview My Lists Add new list Splunk New Back t…" at bounding box center [133, 352] width 267 height 636
click at [348, 56] on span "Pause" at bounding box center [337, 53] width 37 height 19
click at [3, 565] on nav "Dialing Mode: Power | Switch to Preview My Lists Add new list Splunk New Back t…" at bounding box center [133, 352] width 267 height 636
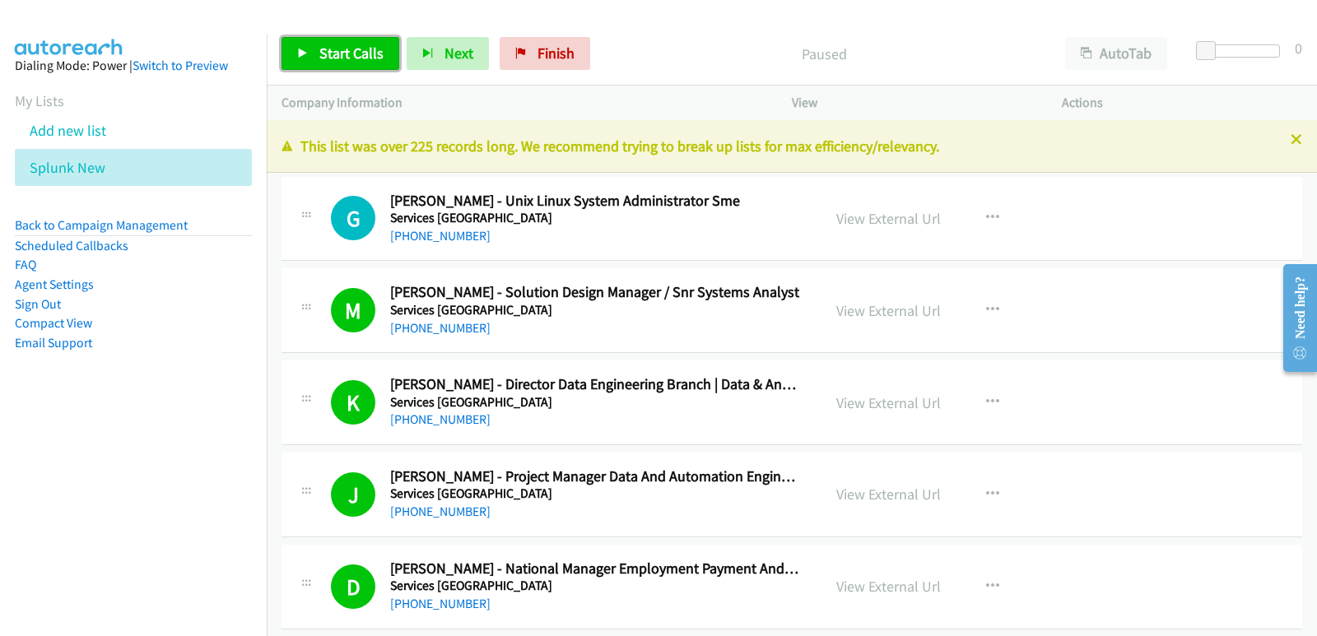
click at [360, 55] on span "Start Calls" at bounding box center [351, 53] width 64 height 19
drag, startPoint x: 1, startPoint y: 577, endPoint x: 27, endPoint y: 556, distance: 33.4
click at [3, 577] on nav "Dialing Mode: Power | Switch to Preview My Lists Add new list Splunk New Back t…" at bounding box center [133, 352] width 267 height 636
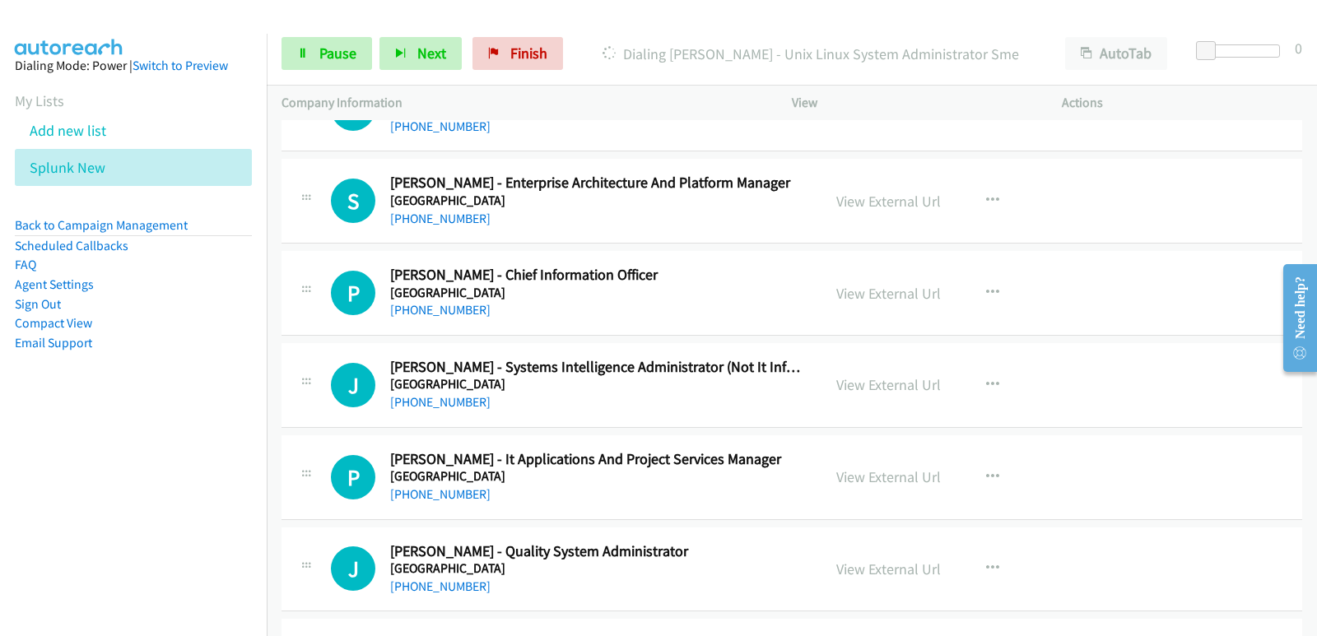
scroll to position [4773, 0]
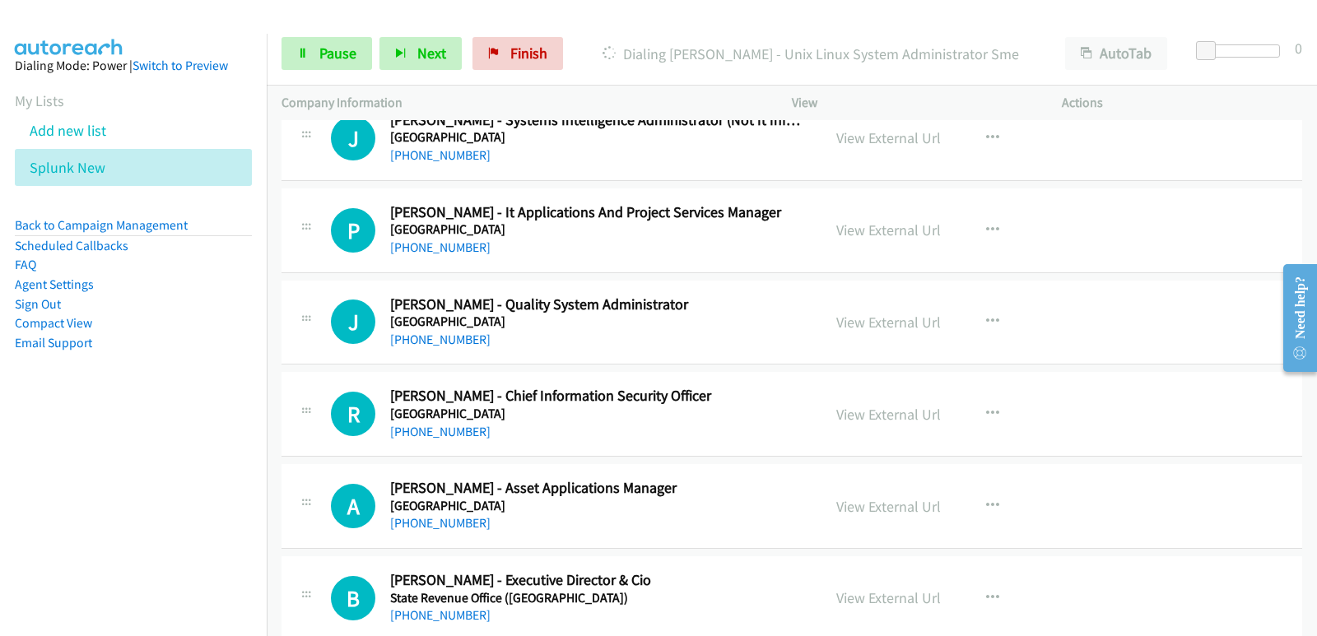
drag, startPoint x: 32, startPoint y: 445, endPoint x: 61, endPoint y: 410, distance: 45.6
click at [33, 447] on nav "Dialing Mode: Power | Switch to Preview My Lists Add new list Splunk New Back t…" at bounding box center [133, 352] width 267 height 636
drag, startPoint x: 354, startPoint y: 53, endPoint x: 364, endPoint y: 64, distance: 14.6
click at [354, 53] on span "Pause" at bounding box center [337, 53] width 37 height 19
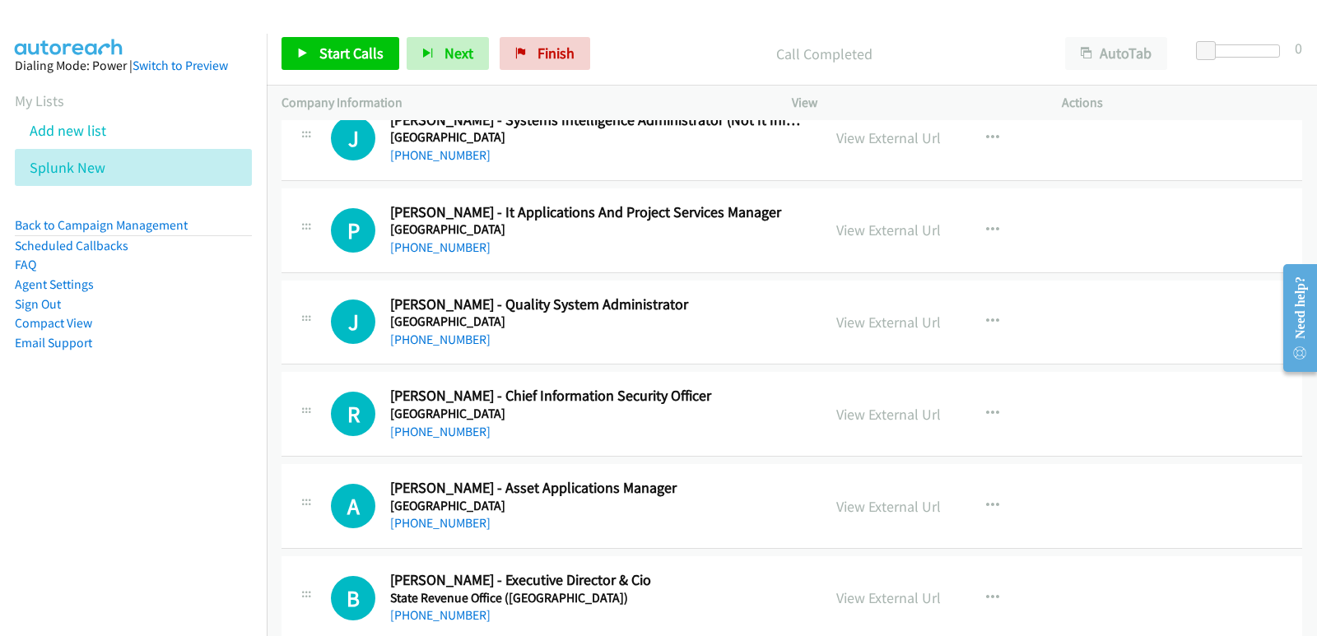
click at [63, 434] on nav "Dialing Mode: Power | Switch to Preview My Lists Add new list Splunk New Back t…" at bounding box center [133, 352] width 267 height 636
click at [118, 166] on icon at bounding box center [115, 169] width 12 height 12
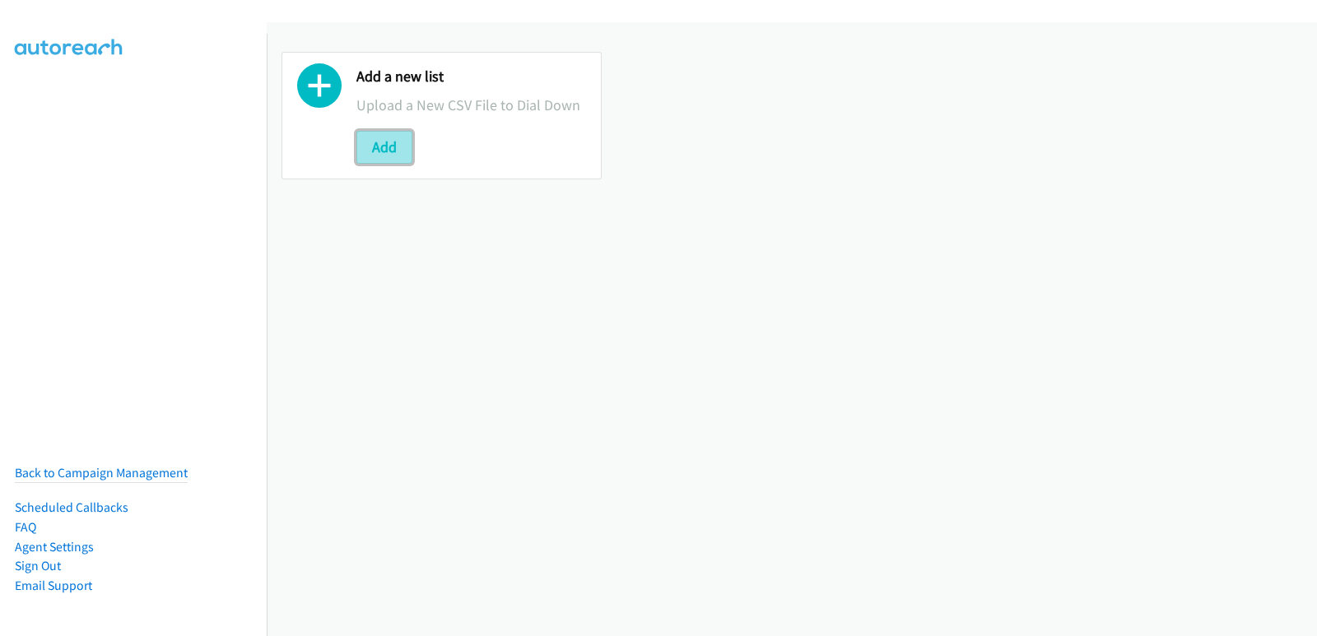
click at [374, 160] on button "Add" at bounding box center [384, 147] width 56 height 33
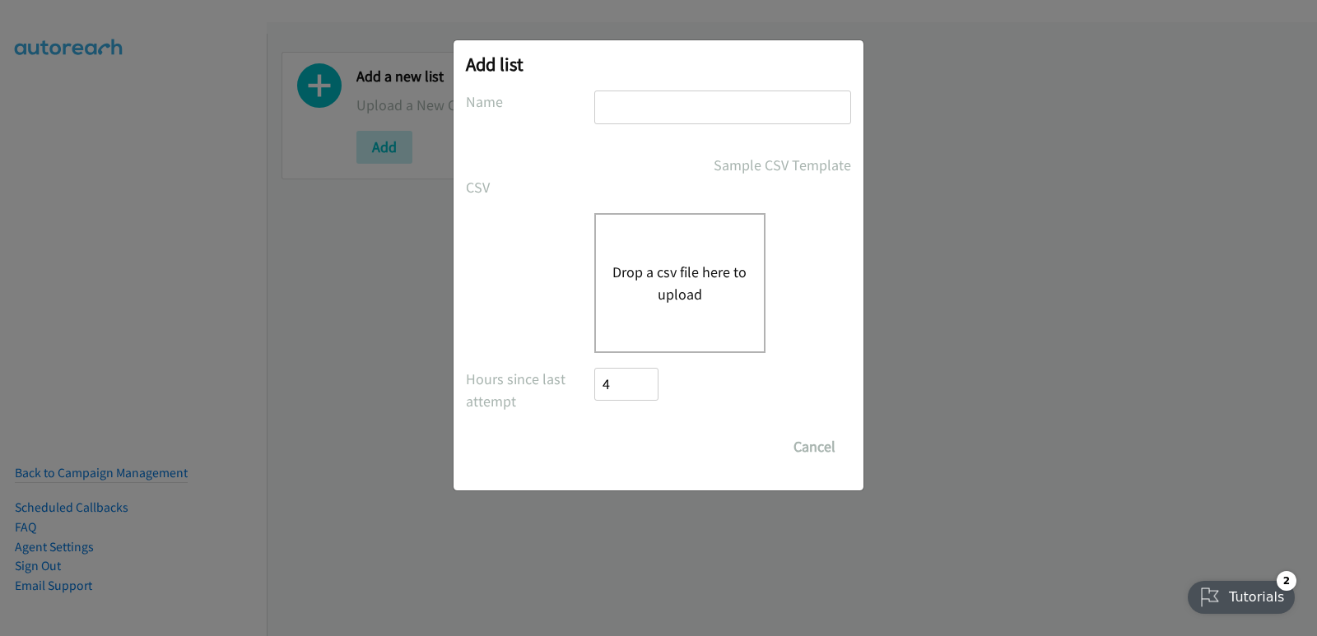
drag, startPoint x: 666, startPoint y: 114, endPoint x: 662, endPoint y: 125, distance: 12.0
click at [666, 114] on input "text" at bounding box center [722, 108] width 257 height 34
type input "splunk new"
click at [656, 257] on div "Drop a csv file here to upload" at bounding box center [679, 283] width 171 height 140
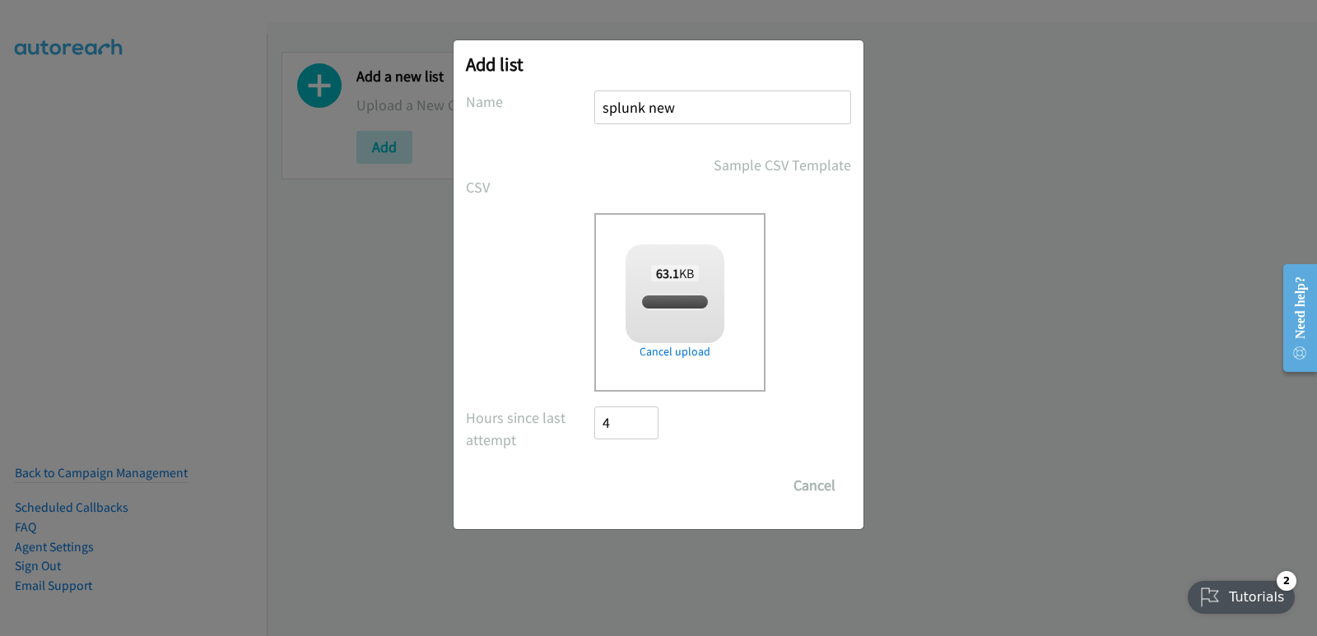
checkbox input "true"
click at [628, 477] on input "Save List" at bounding box center [637, 485] width 86 height 33
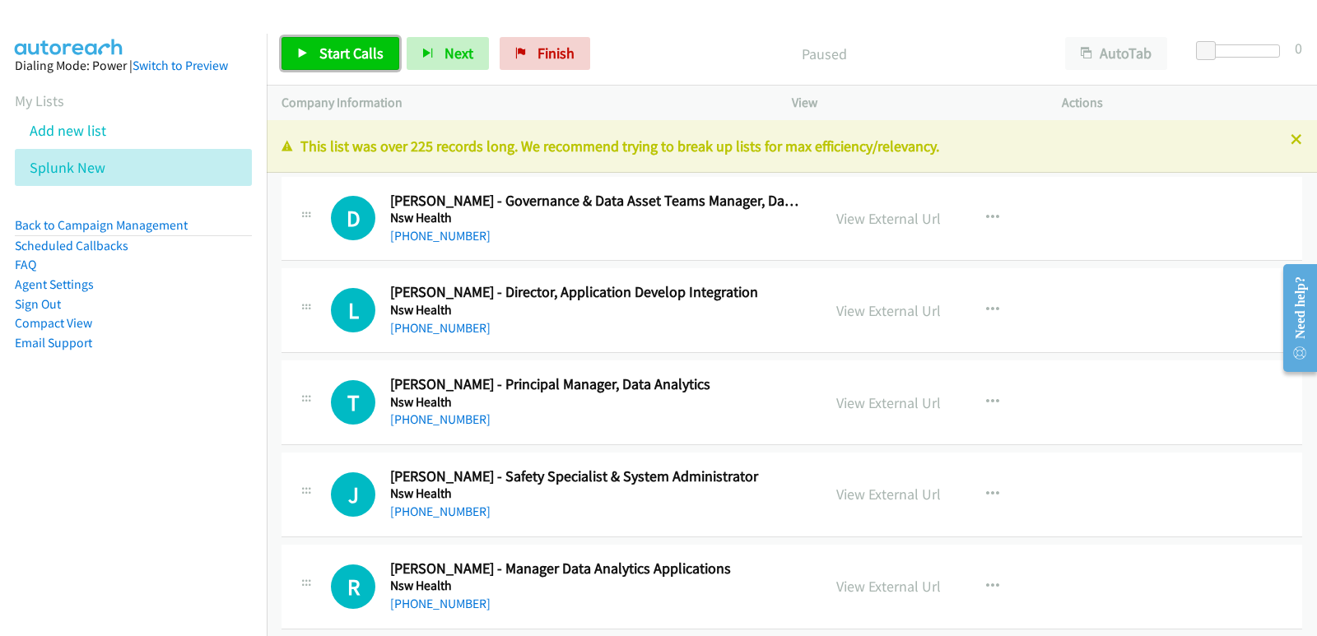
click at [346, 58] on span "Start Calls" at bounding box center [351, 53] width 64 height 19
click at [104, 515] on nav "Dialing Mode: Power | Switch to Preview My Lists Add new list Splunk New Back t…" at bounding box center [133, 352] width 267 height 636
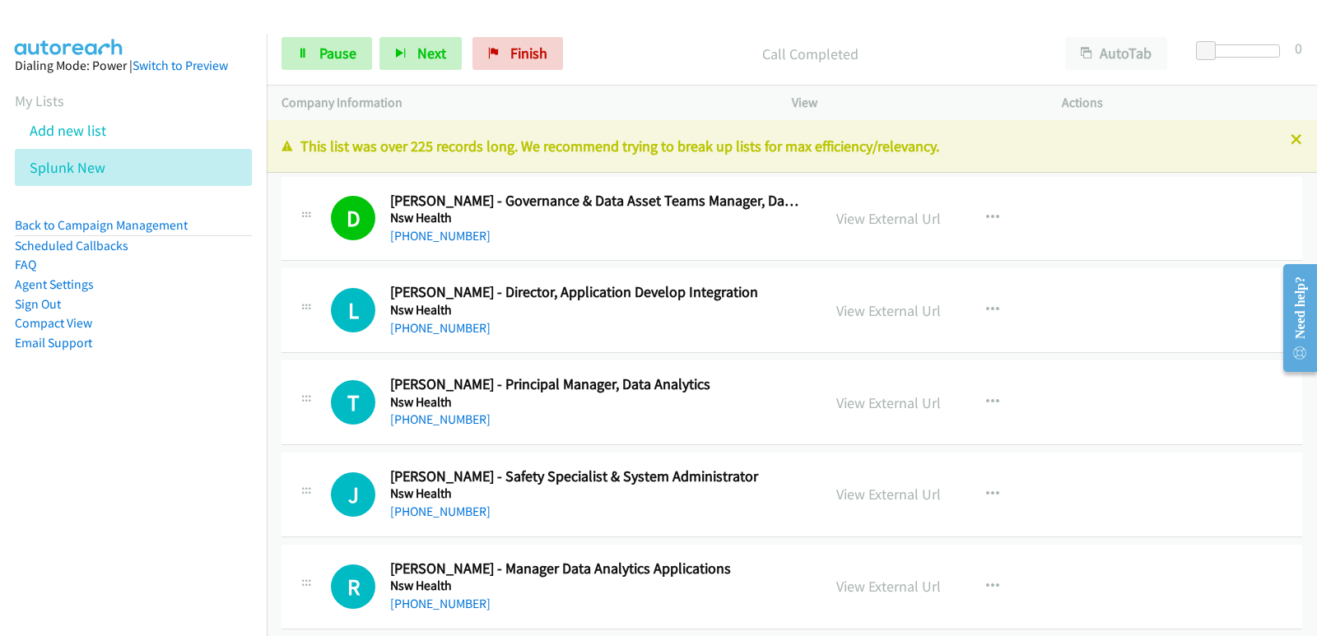
click at [64, 509] on nav "Dialing Mode: Power | Switch to Preview My Lists Add new list Splunk New Back t…" at bounding box center [133, 352] width 267 height 636
click at [0, 493] on nav "Dialing Mode: Power | Switch to Preview My Lists Add new list Splunk New Back t…" at bounding box center [133, 352] width 267 height 636
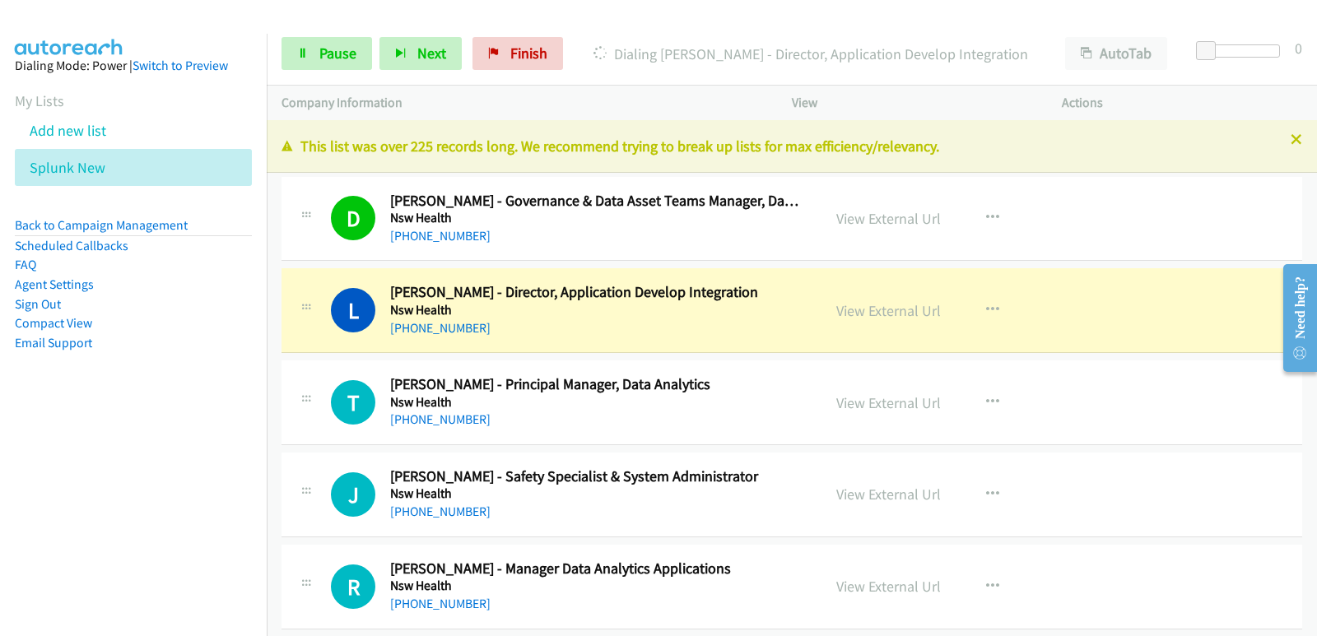
click at [68, 403] on aside "Dialing Mode: Power | Switch to Preview My Lists Add new list Splunk New Back t…" at bounding box center [133, 230] width 267 height 393
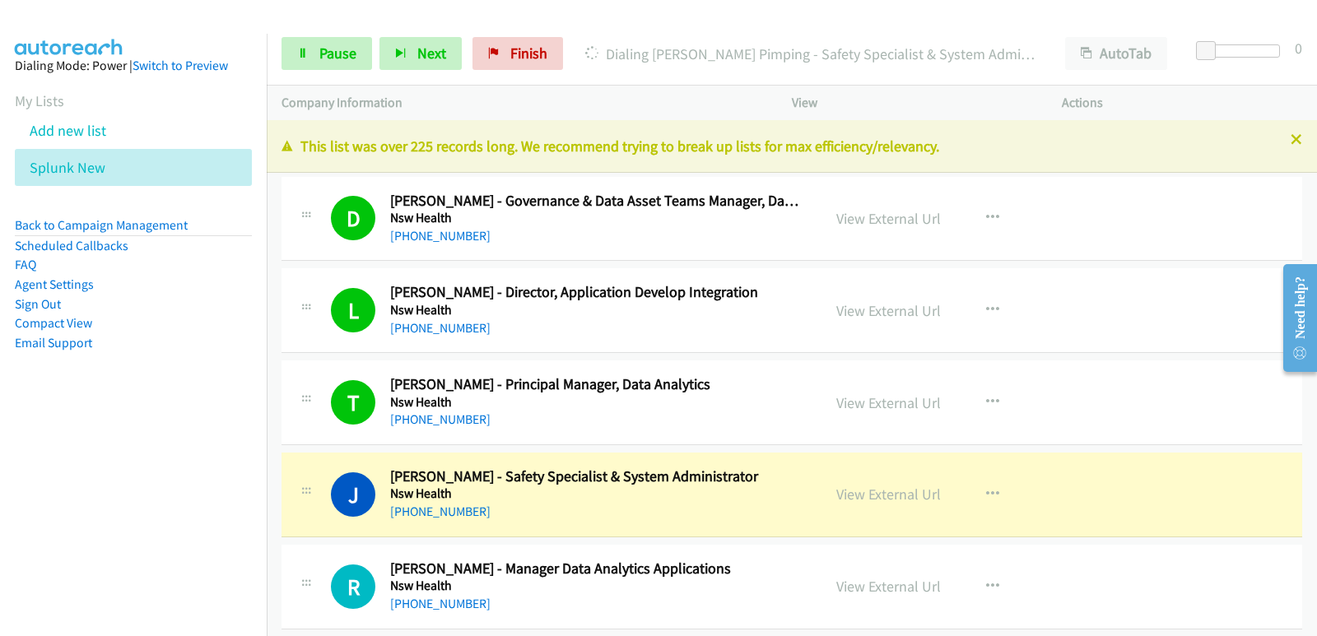
click at [0, 435] on nav "Dialing Mode: Power | Switch to Preview My Lists Add new list Splunk New Back t…" at bounding box center [133, 352] width 267 height 636
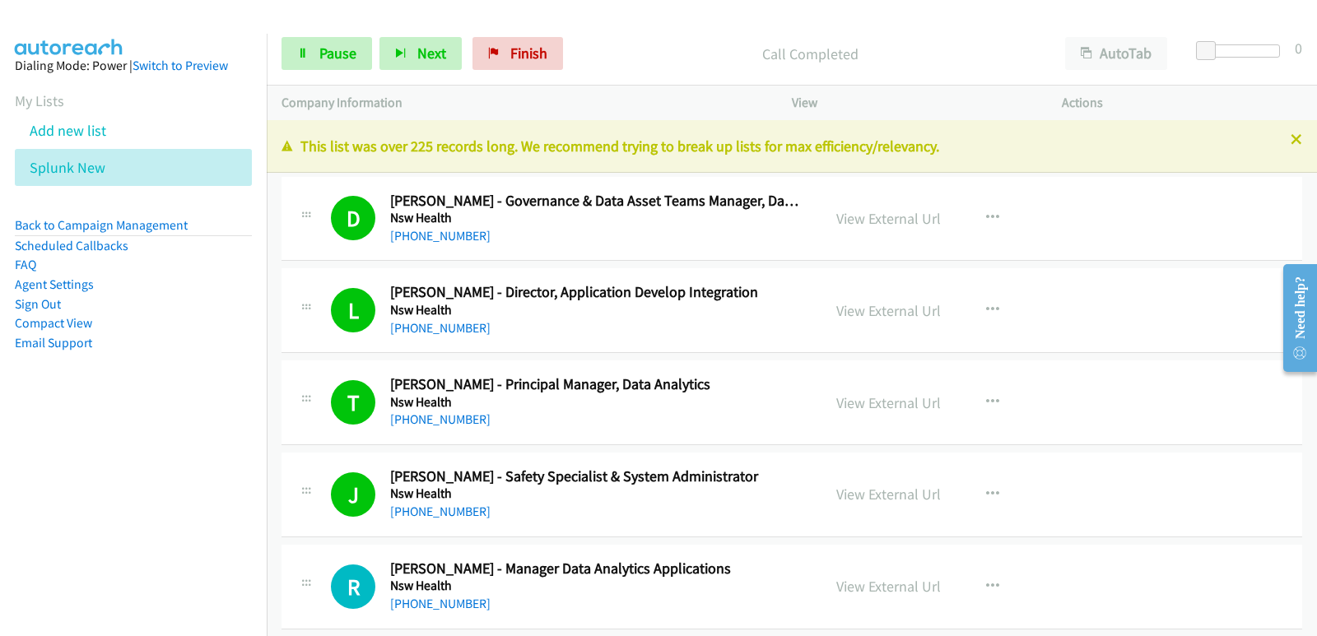
click at [96, 465] on nav "Dialing Mode: Power | Switch to Preview My Lists Add new list Splunk New Back t…" at bounding box center [133, 352] width 267 height 636
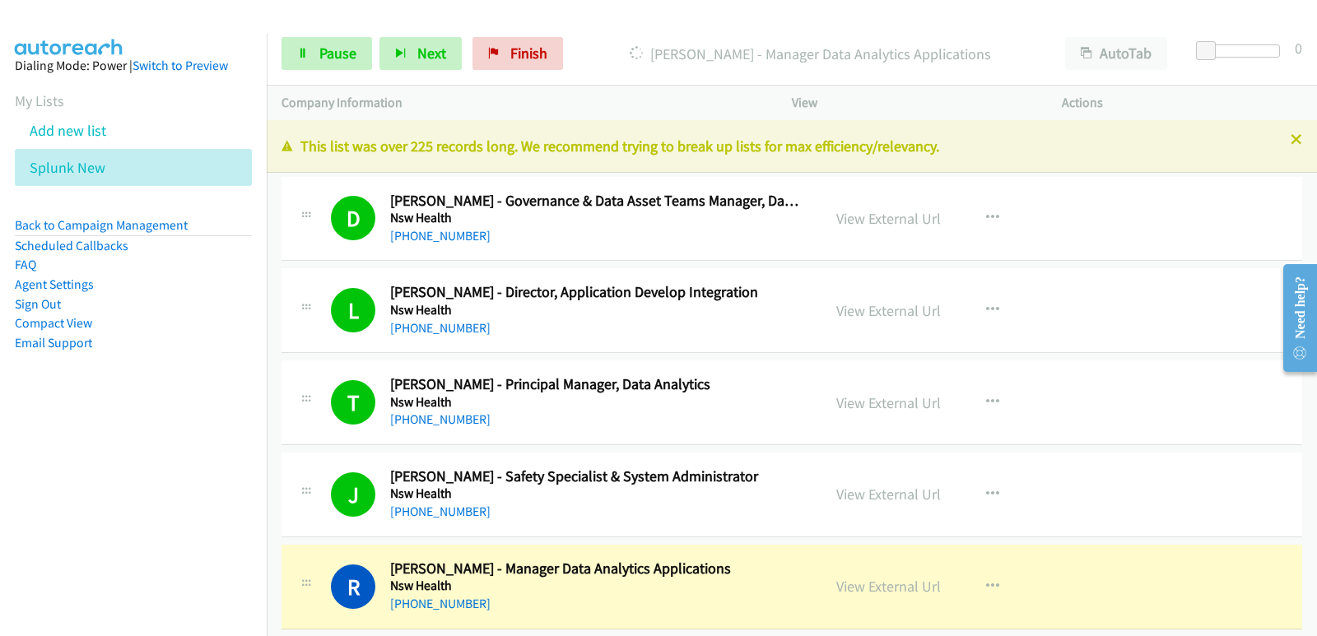
click at [99, 462] on nav "Dialing Mode: Power | Switch to Preview My Lists Add new list Splunk New Back t…" at bounding box center [133, 352] width 267 height 636
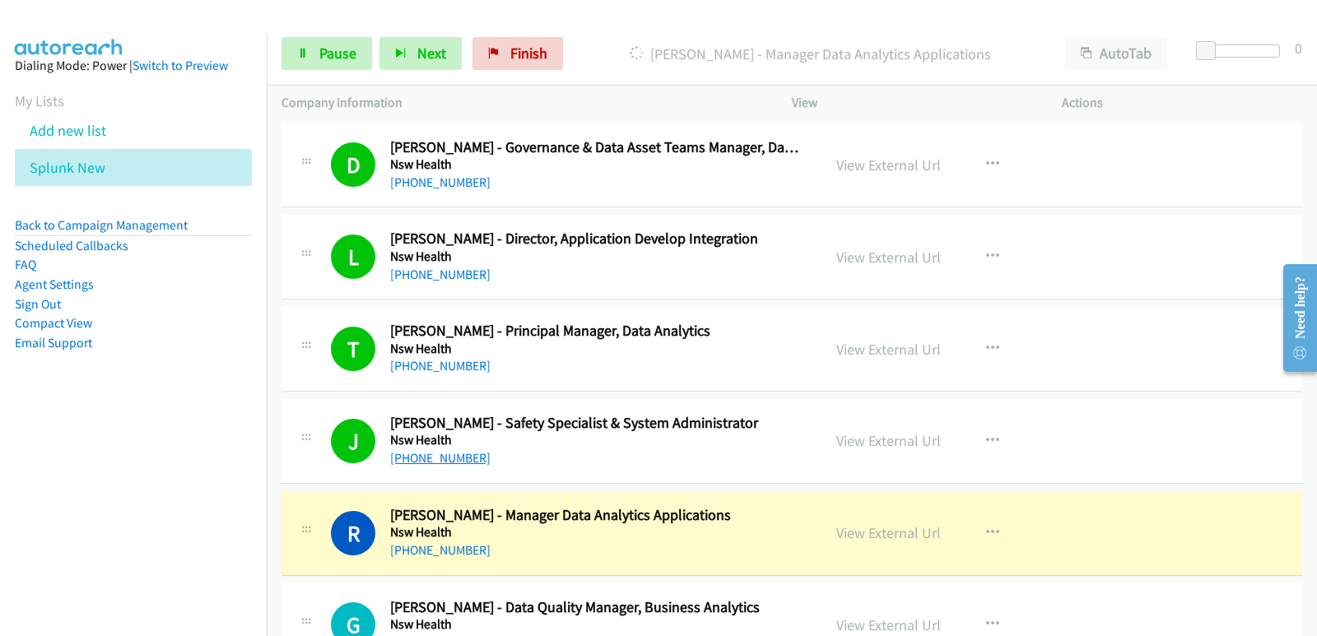
scroll to position [82, 0]
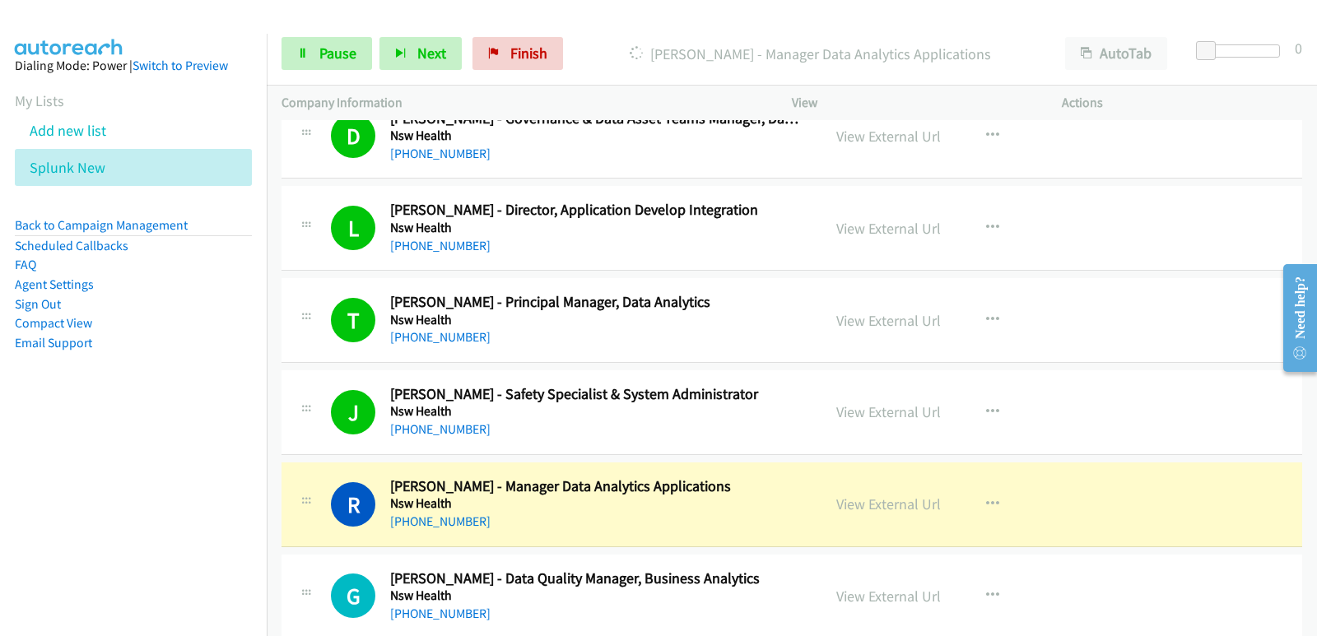
click at [0, 430] on nav "Dialing Mode: Power | Switch to Preview My Lists Add new list Splunk New Back t…" at bounding box center [133, 352] width 267 height 636
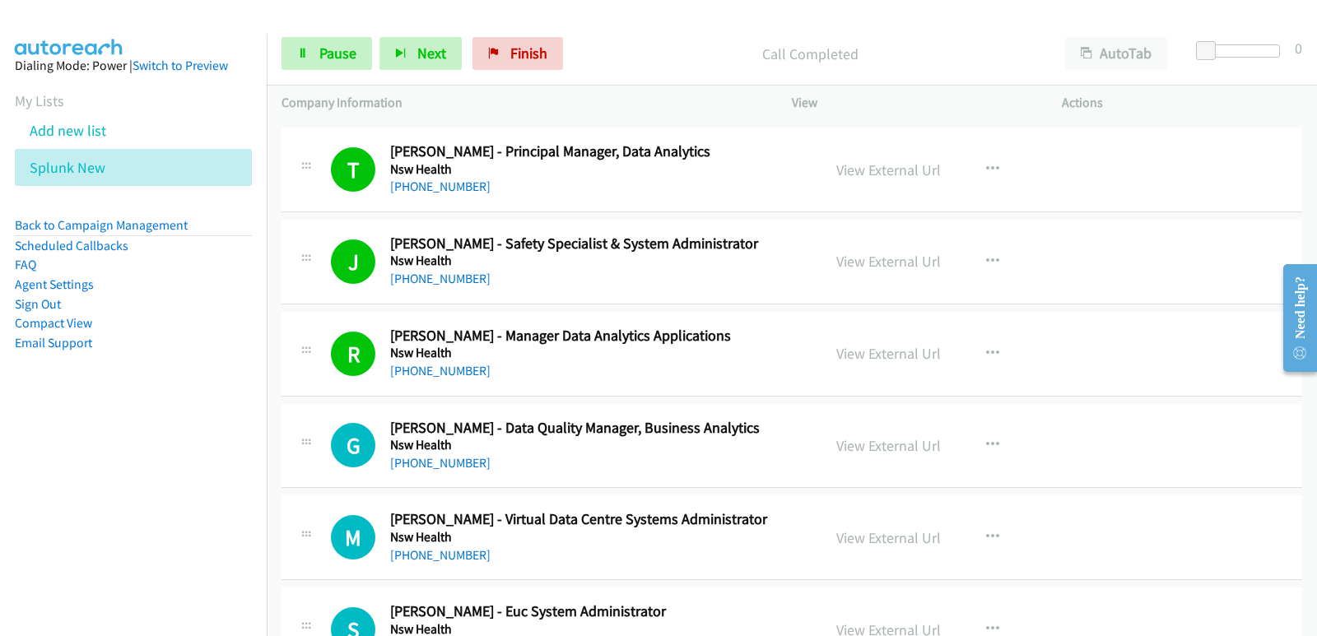
scroll to position [247, 0]
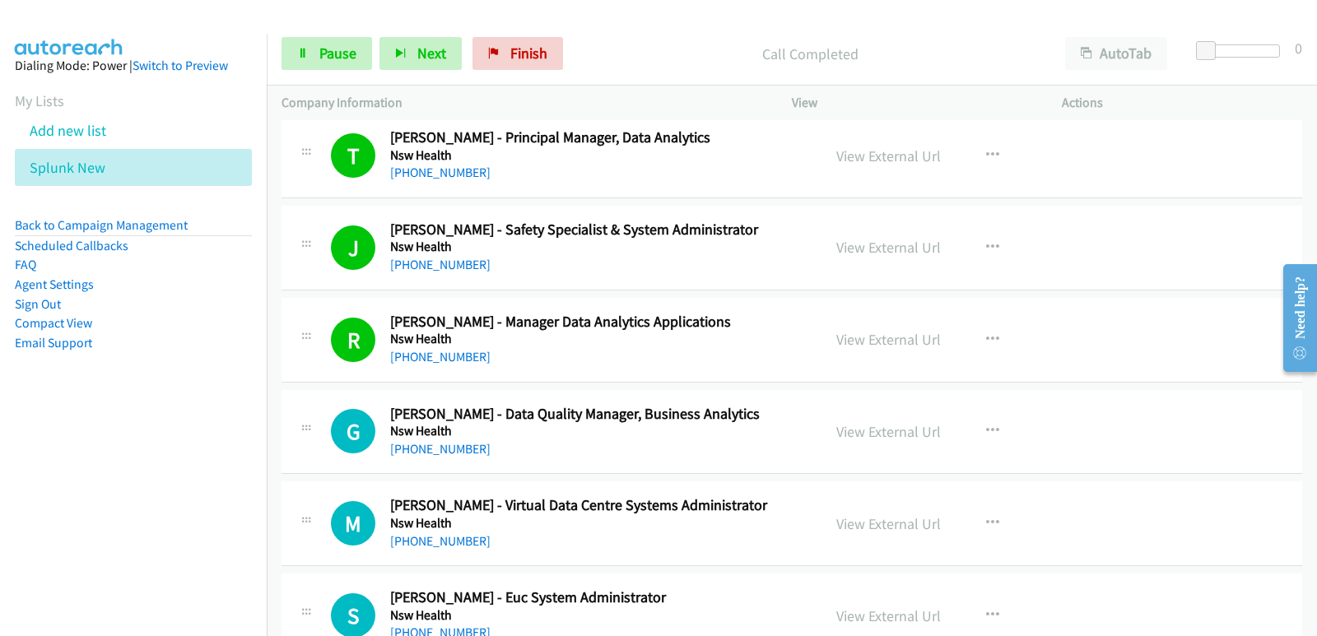
click at [55, 515] on nav "Dialing Mode: Power | Switch to Preview My Lists Add new list Splunk New Back t…" at bounding box center [133, 352] width 267 height 636
click at [96, 498] on nav "Dialing Mode: Power | Switch to Preview My Lists Add new list Splunk New Back t…" at bounding box center [133, 352] width 267 height 636
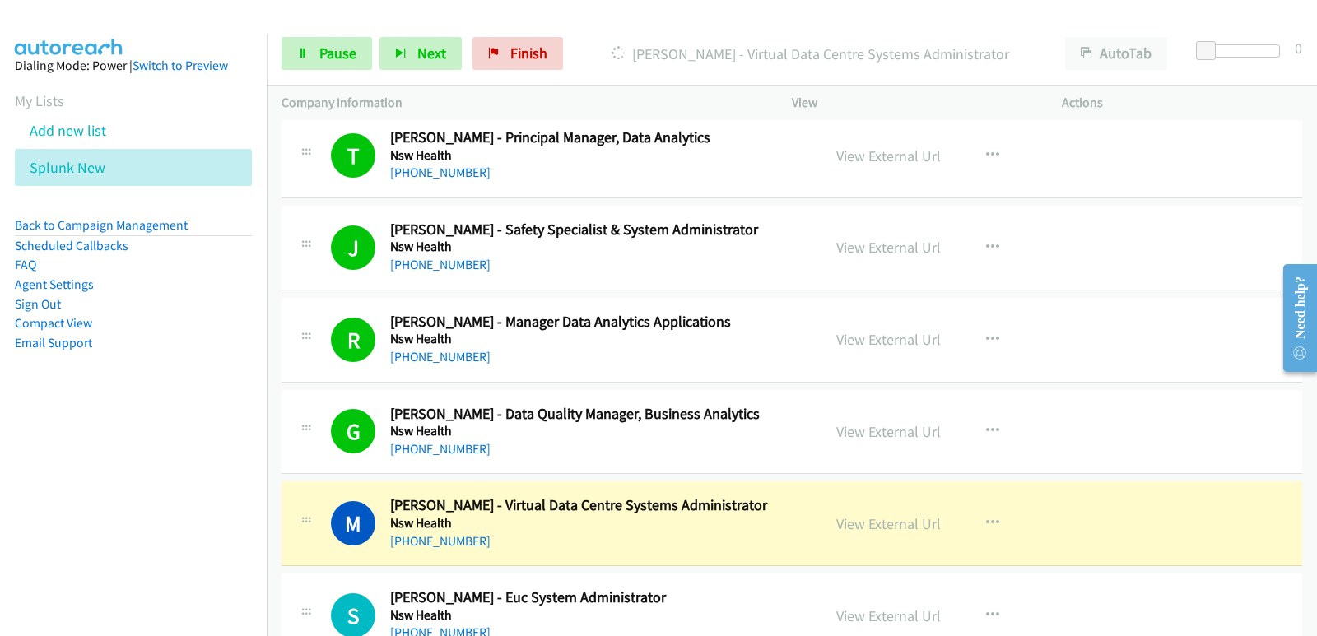
click at [81, 560] on nav "Dialing Mode: Power | Switch to Preview My Lists Add new list Splunk New Back t…" at bounding box center [133, 352] width 267 height 636
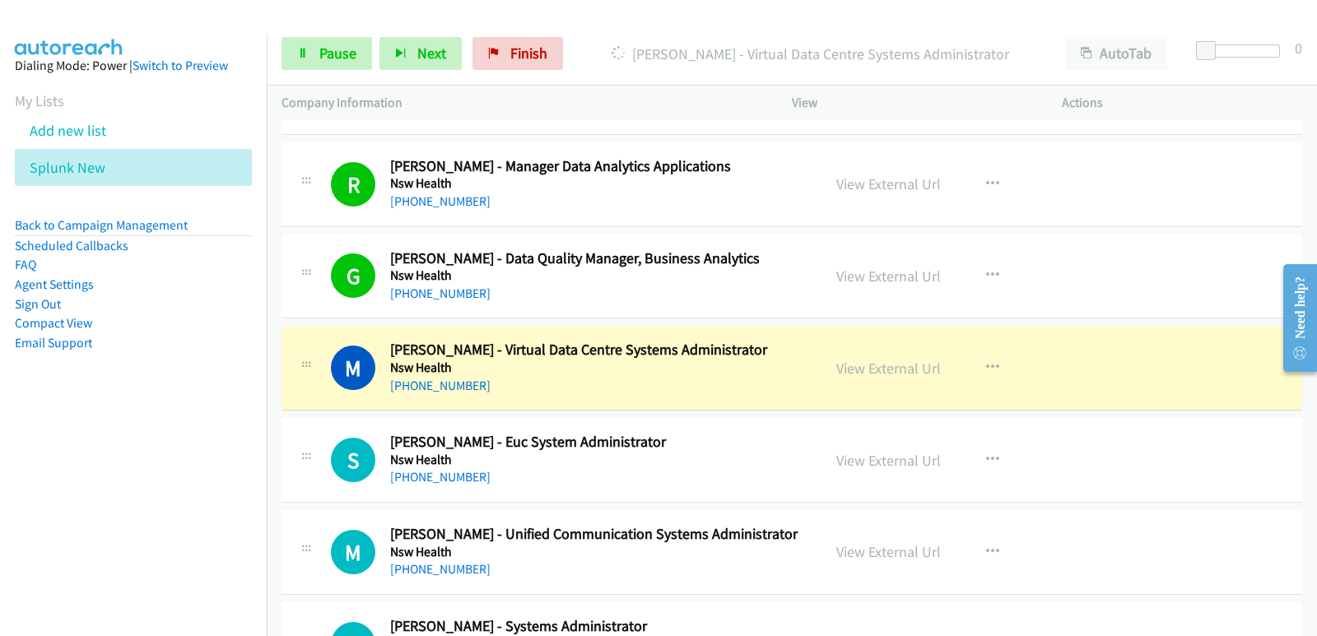
scroll to position [411, 0]
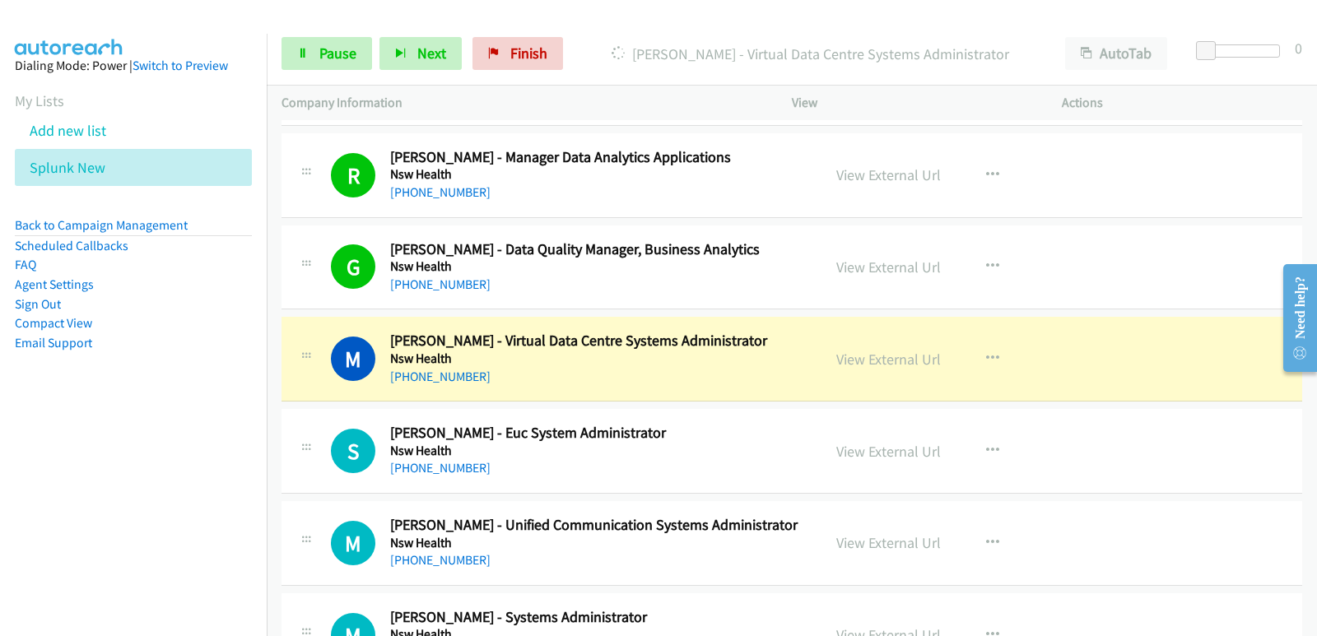
click at [30, 458] on nav "Dialing Mode: Power | Switch to Preview My Lists Add new list Splunk New Back t…" at bounding box center [133, 352] width 267 height 636
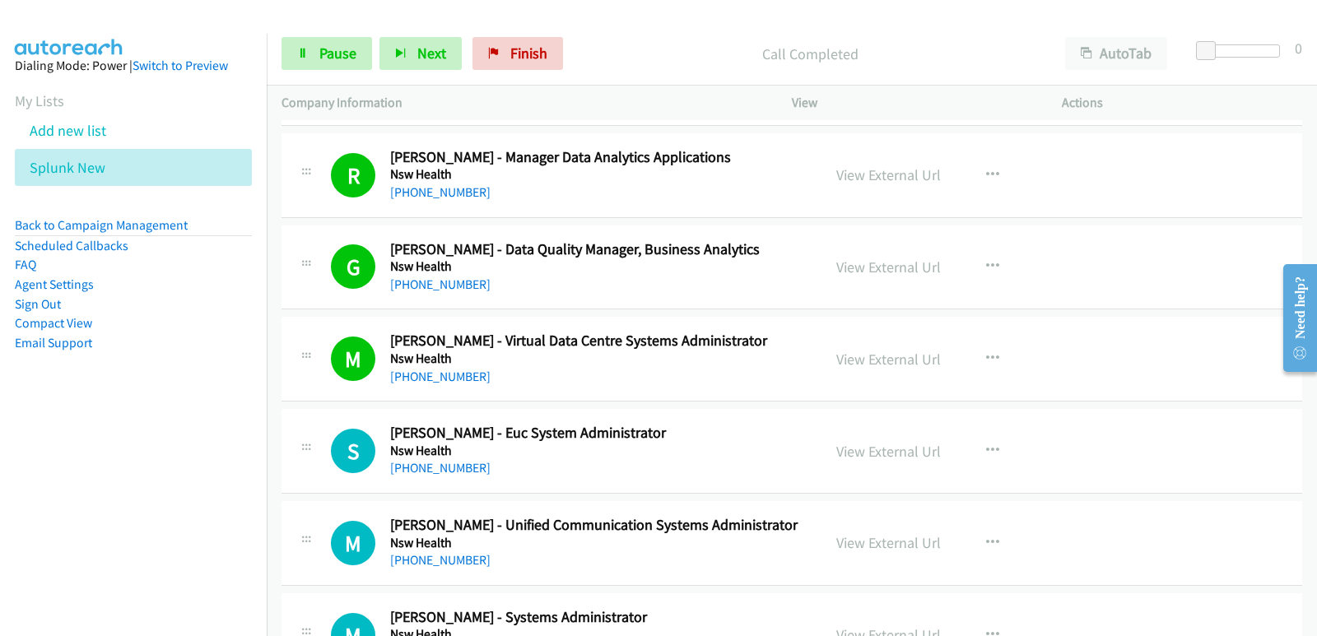
click at [74, 515] on nav "Dialing Mode: Power | Switch to Preview My Lists Add new list Splunk New Back t…" at bounding box center [133, 352] width 267 height 636
click at [49, 492] on nav "Dialing Mode: Power | Switch to Preview My Lists Add new list Splunk New Back t…" at bounding box center [133, 352] width 267 height 636
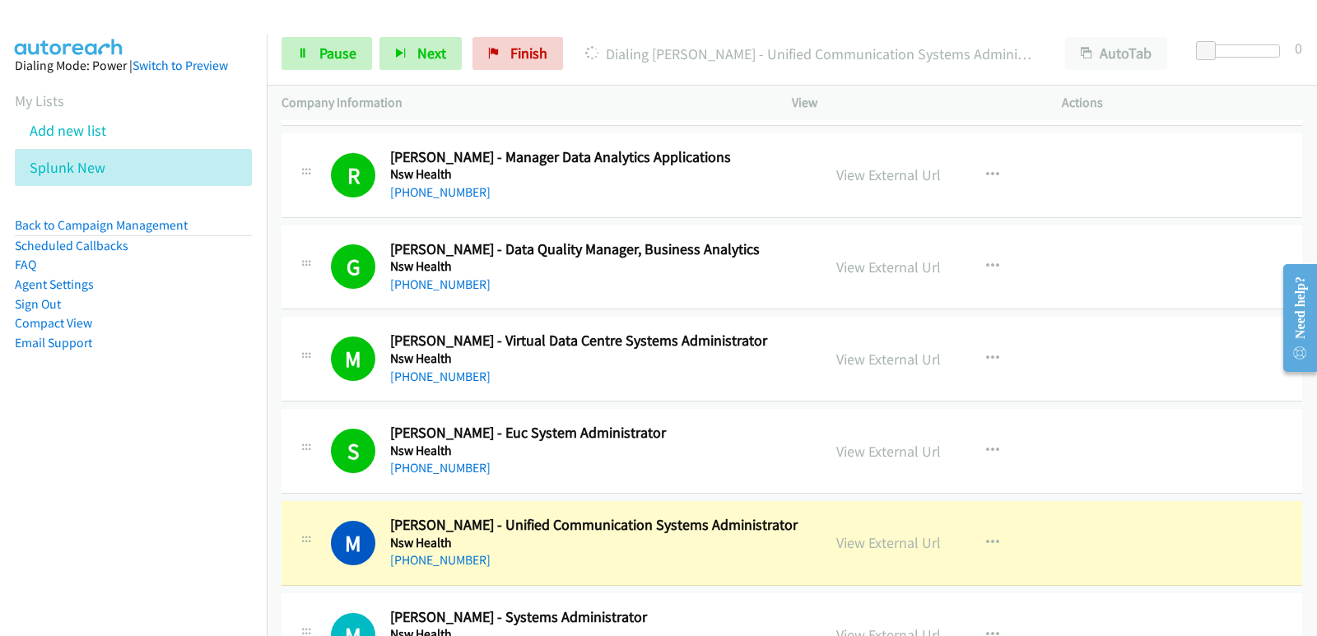
drag, startPoint x: 48, startPoint y: 443, endPoint x: 2, endPoint y: 415, distance: 53.2
click at [48, 441] on nav "Dialing Mode: Power | Switch to Preview My Lists Add new list Splunk New Back t…" at bounding box center [133, 352] width 267 height 636
click at [332, 58] on span "Pause" at bounding box center [337, 53] width 37 height 19
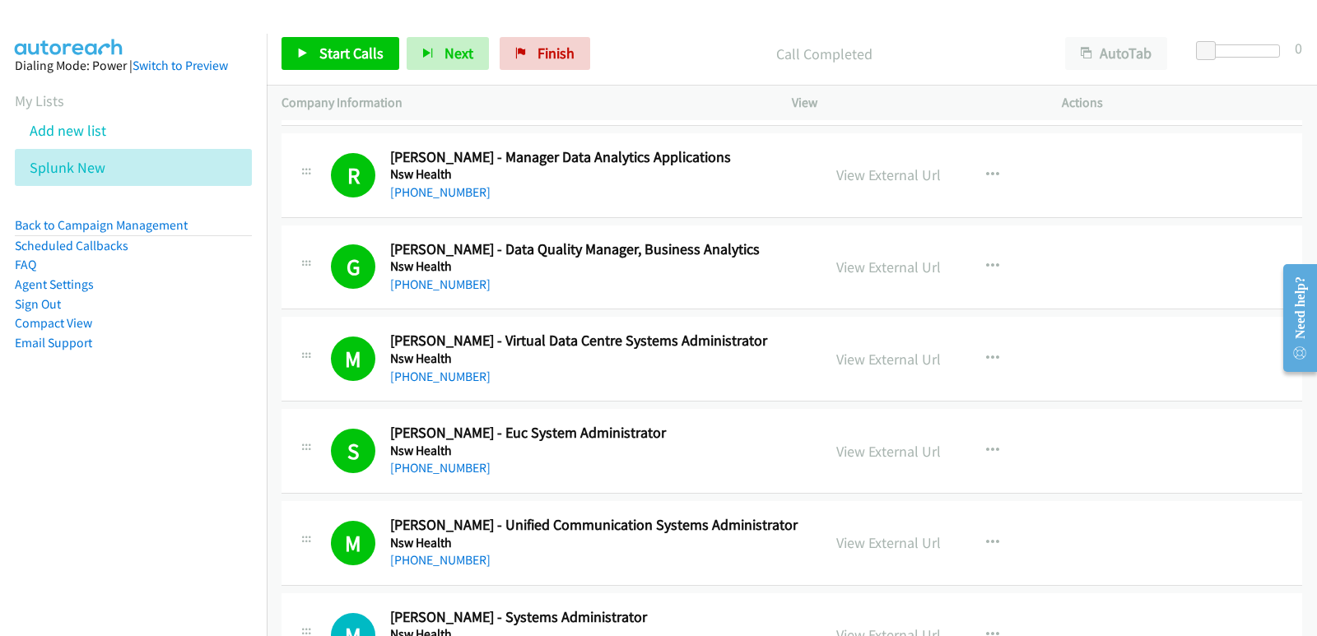
click at [44, 461] on nav "Dialing Mode: Power | Switch to Preview My Lists Add new list Splunk New Back t…" at bounding box center [133, 352] width 267 height 636
click at [341, 59] on span "Start Calls" at bounding box center [351, 53] width 64 height 19
click at [102, 411] on aside "Dialing Mode: Power | Switch to Preview My Lists Add new list Splunk New Back t…" at bounding box center [133, 230] width 267 height 393
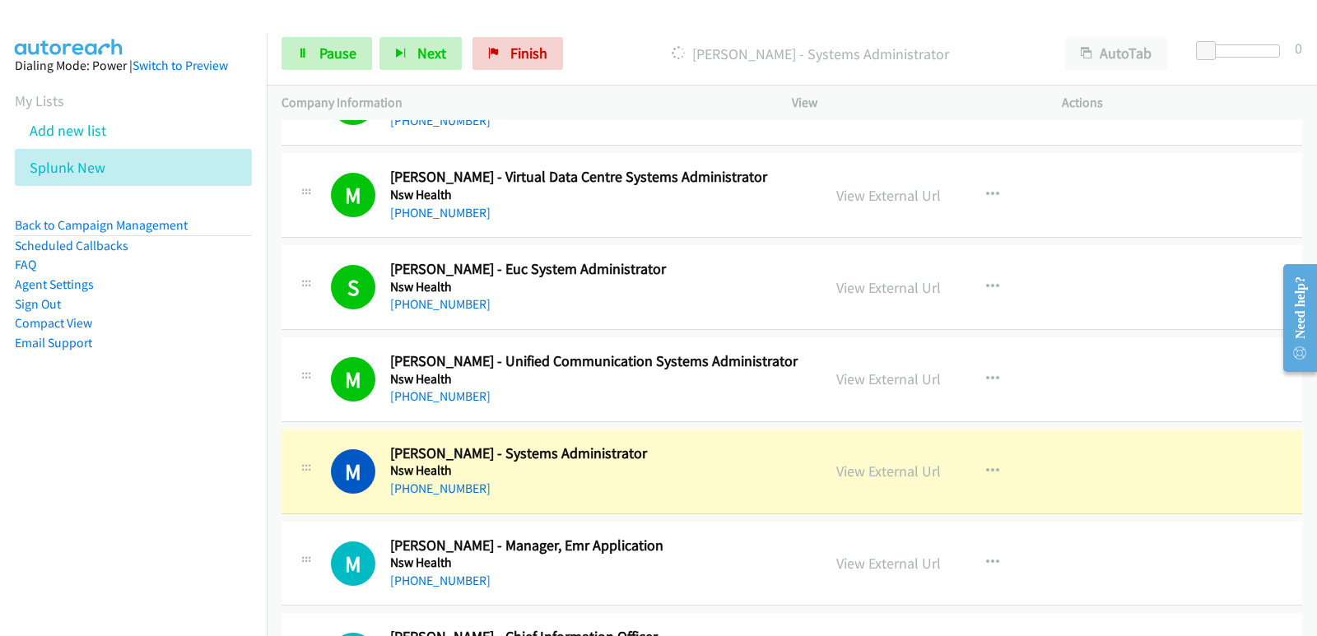
scroll to position [576, 0]
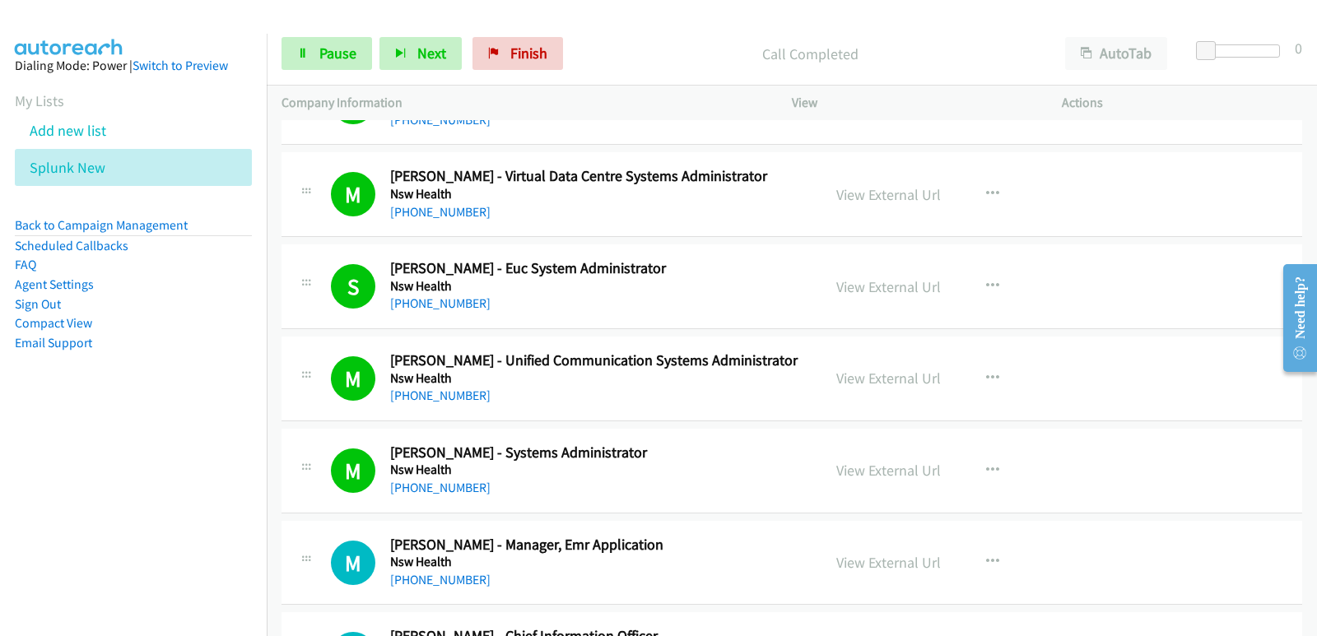
click at [62, 481] on nav "Dialing Mode: Power | Switch to Preview My Lists Add new list Splunk New Back t…" at bounding box center [133, 352] width 267 height 636
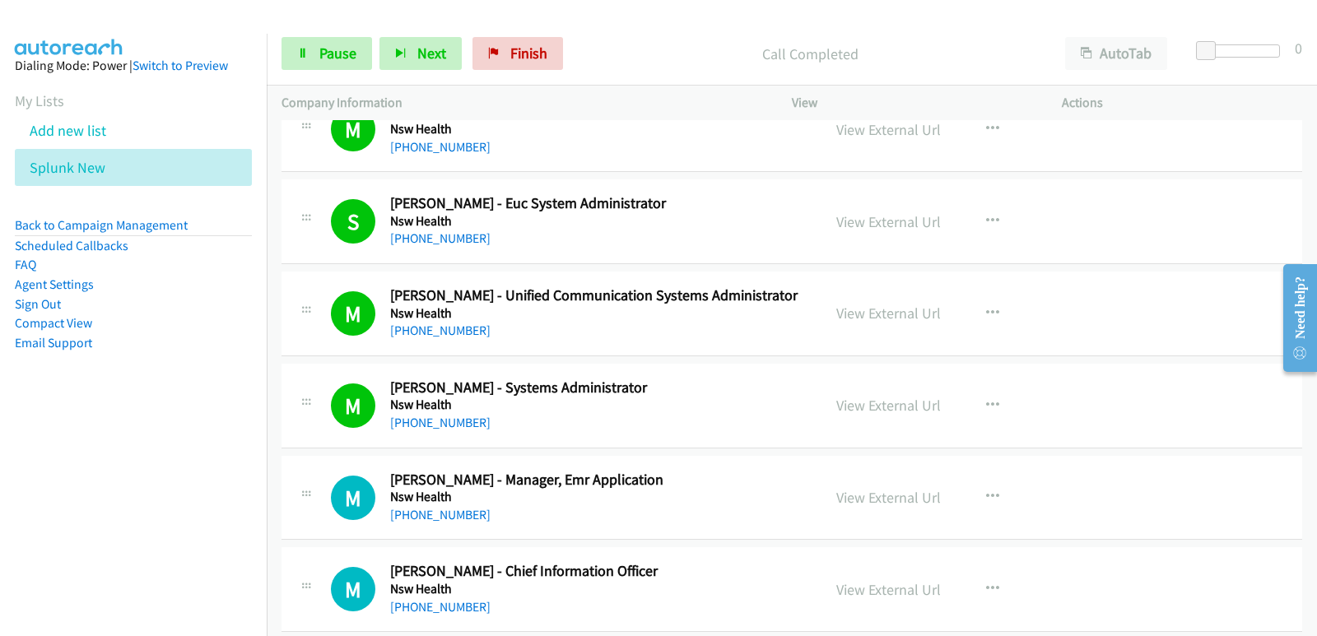
scroll to position [658, 0]
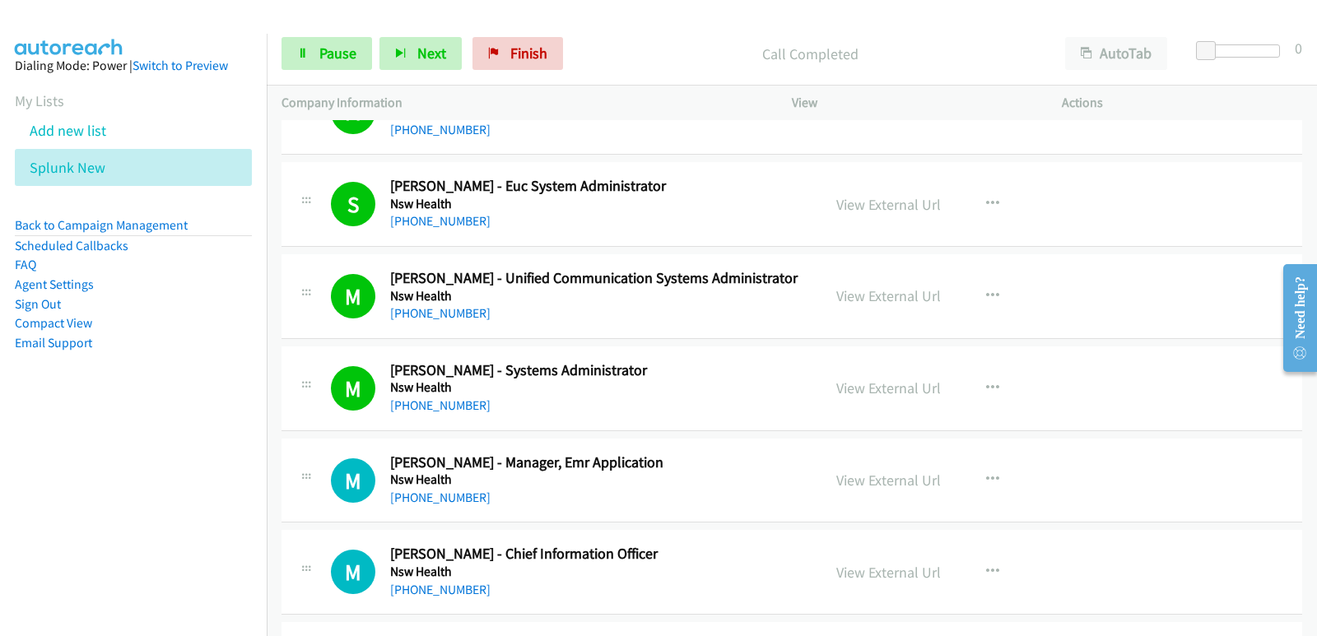
drag, startPoint x: 23, startPoint y: 424, endPoint x: 62, endPoint y: 423, distance: 38.7
click at [27, 430] on nav "Dialing Mode: Power | Switch to Preview My Lists Add new list Splunk New Back t…" at bounding box center [133, 352] width 267 height 636
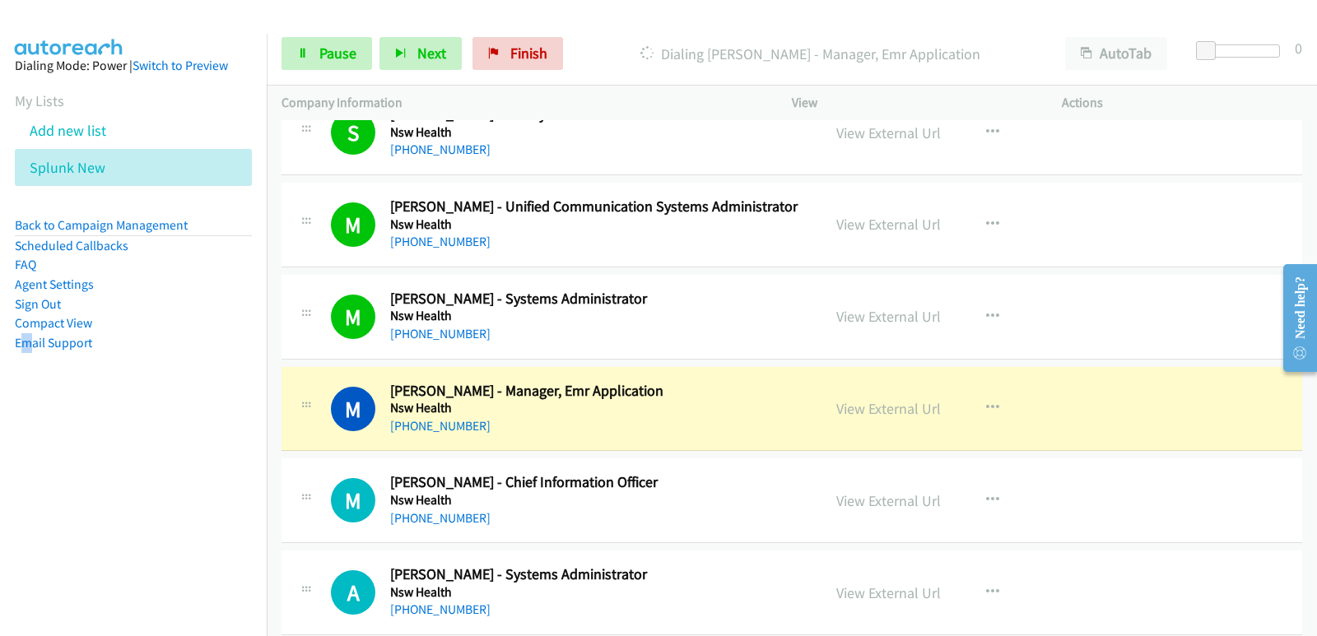
scroll to position [741, 0]
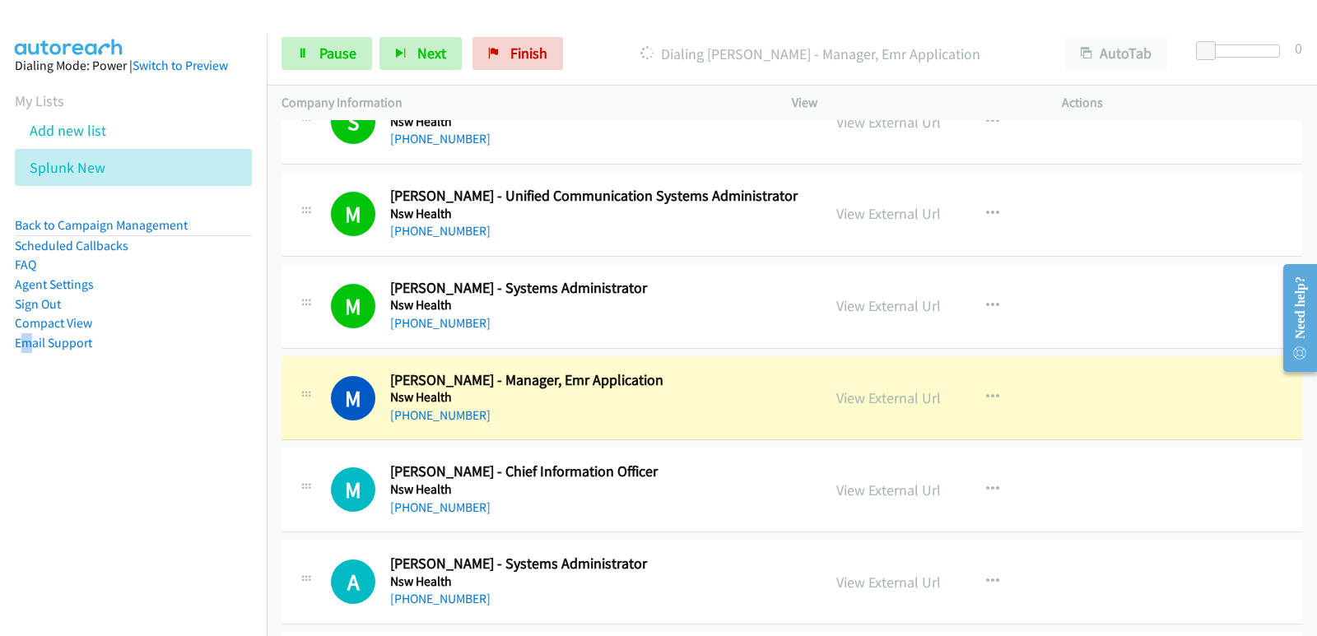
click at [38, 501] on nav "Dialing Mode: Power | Switch to Preview My Lists Add new list Splunk New Back t…" at bounding box center [133, 352] width 267 height 636
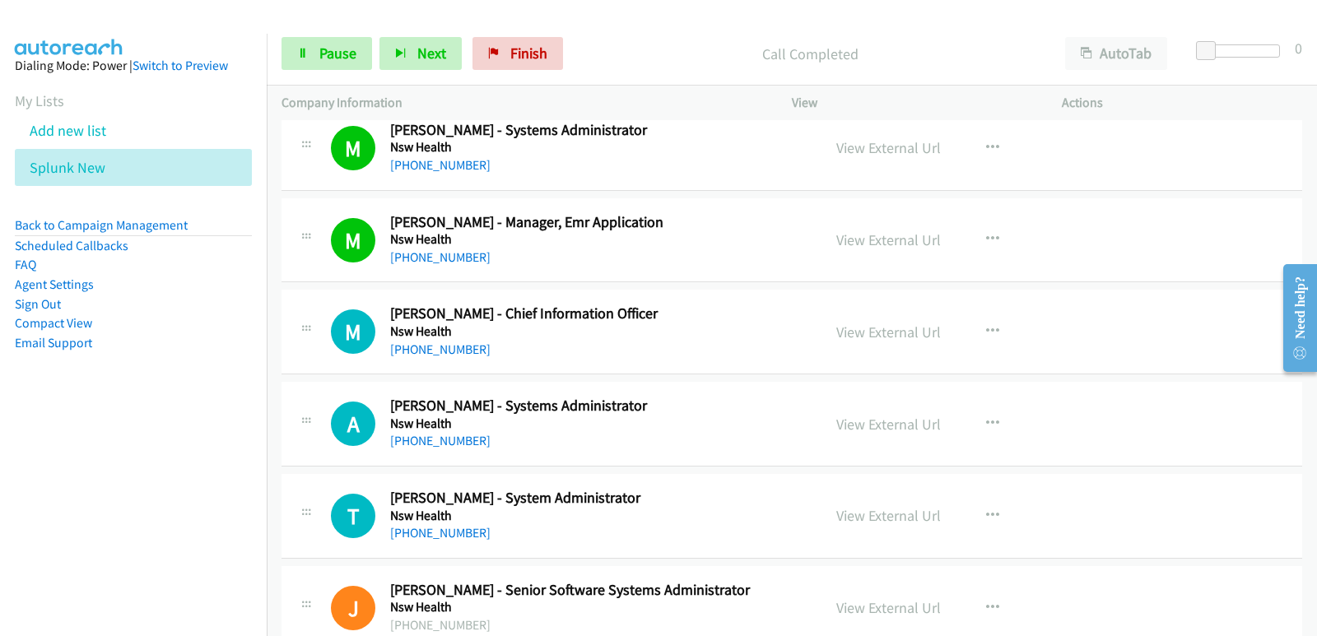
scroll to position [905, 0]
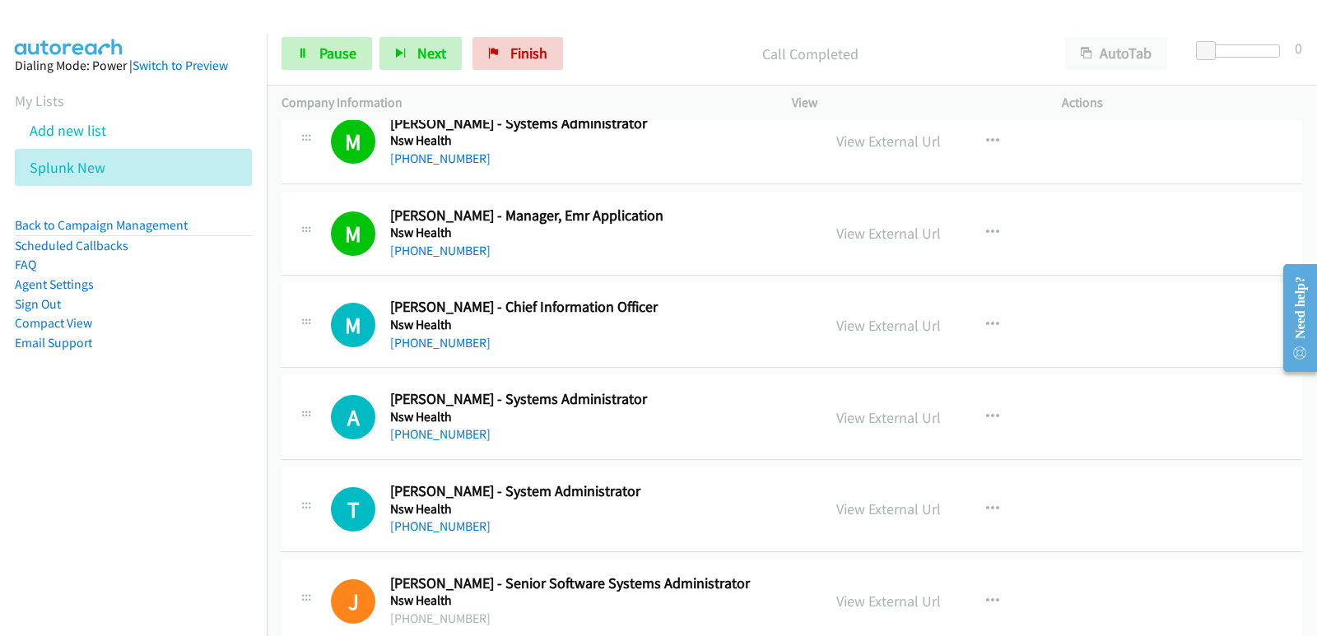
click at [40, 443] on nav "Dialing Mode: Power | Switch to Preview My Lists Add new list Splunk New Back t…" at bounding box center [133, 352] width 267 height 636
click at [42, 525] on nav "Dialing Mode: Power | Switch to Preview My Lists Add new list Splunk New Back t…" at bounding box center [133, 352] width 267 height 636
drag, startPoint x: 78, startPoint y: 487, endPoint x: 94, endPoint y: 487, distance: 15.6
click at [81, 487] on nav "Dialing Mode: Power | Switch to Preview My Lists Add new list Splunk New Back t…" at bounding box center [133, 352] width 267 height 636
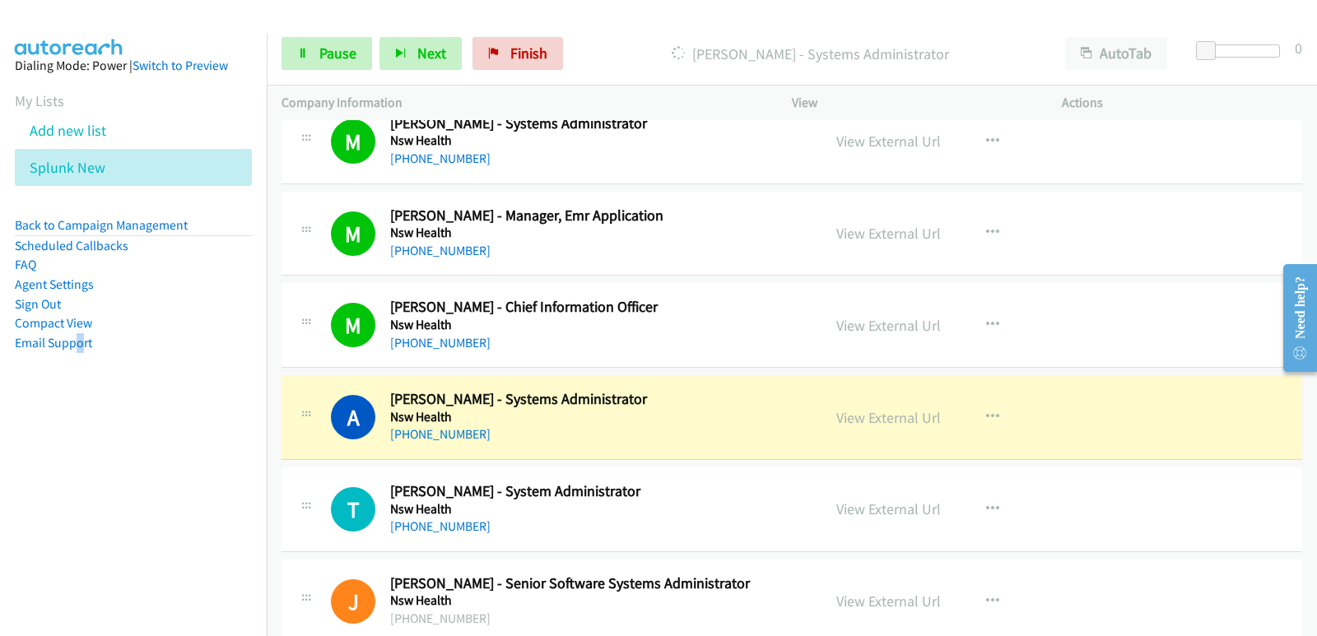
scroll to position [988, 0]
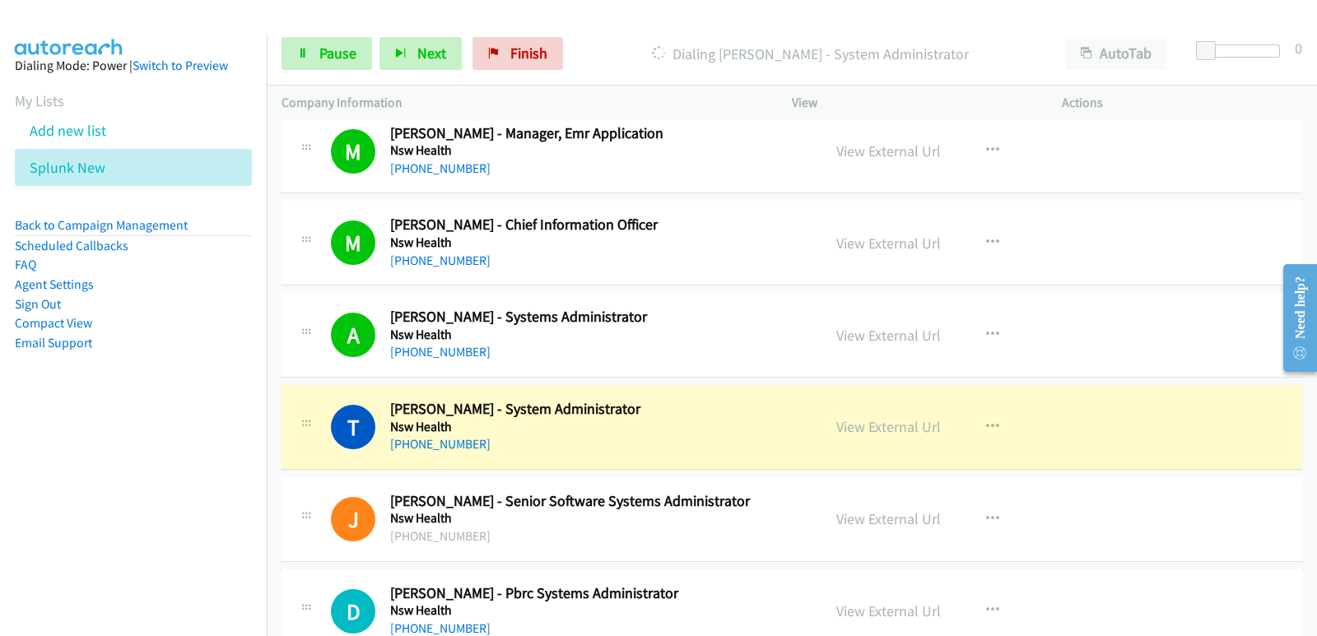
click at [47, 543] on nav "Dialing Mode: Power | Switch to Preview My Lists Add new list Splunk New Back t…" at bounding box center [133, 352] width 267 height 636
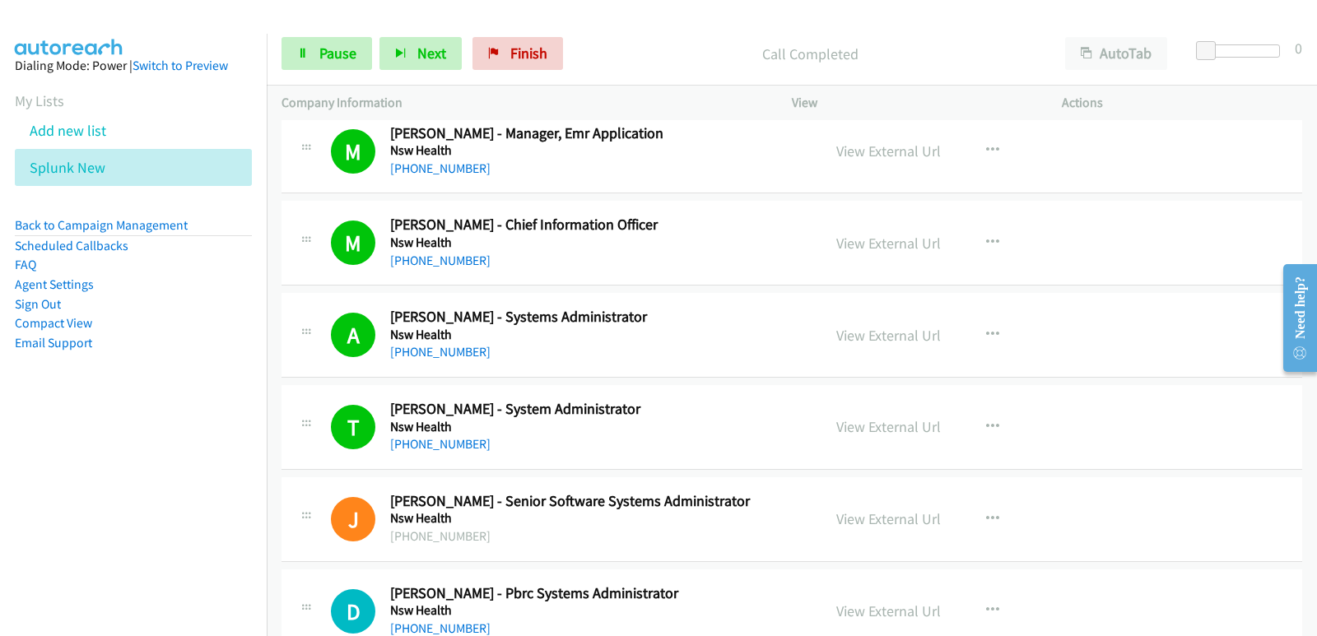
click at [81, 486] on nav "Dialing Mode: Power | Switch to Preview My Lists Add new list Splunk New Back t…" at bounding box center [133, 352] width 267 height 636
click at [91, 515] on nav "Dialing Mode: Power | Switch to Preview My Lists Add new list Splunk New Back t…" at bounding box center [133, 352] width 267 height 636
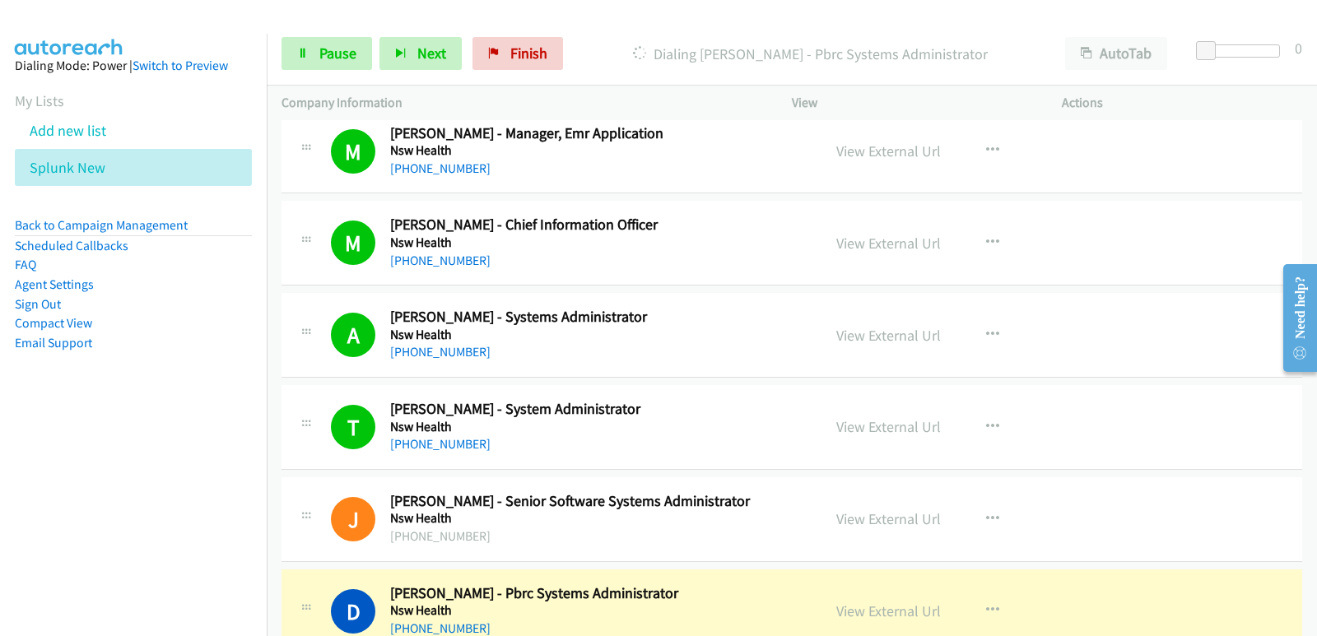
click at [44, 489] on nav "Dialing Mode: Power | Switch to Preview My Lists Add new list Splunk New Back t…" at bounding box center [133, 352] width 267 height 636
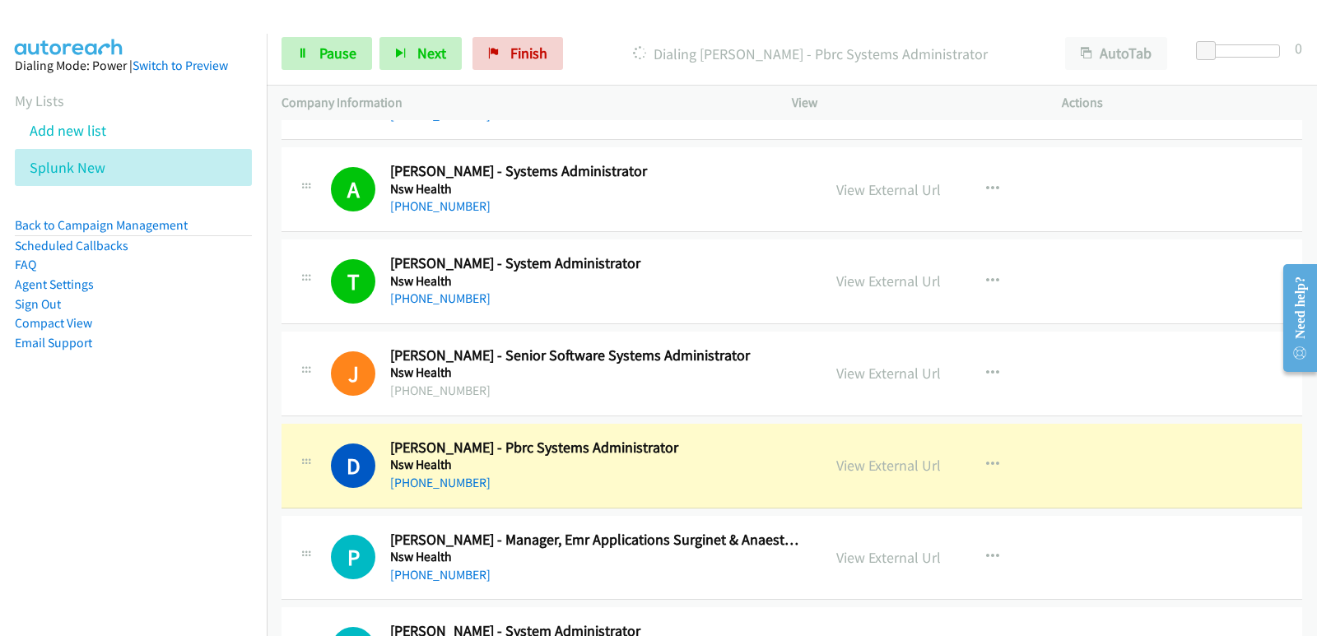
scroll to position [1152, 0]
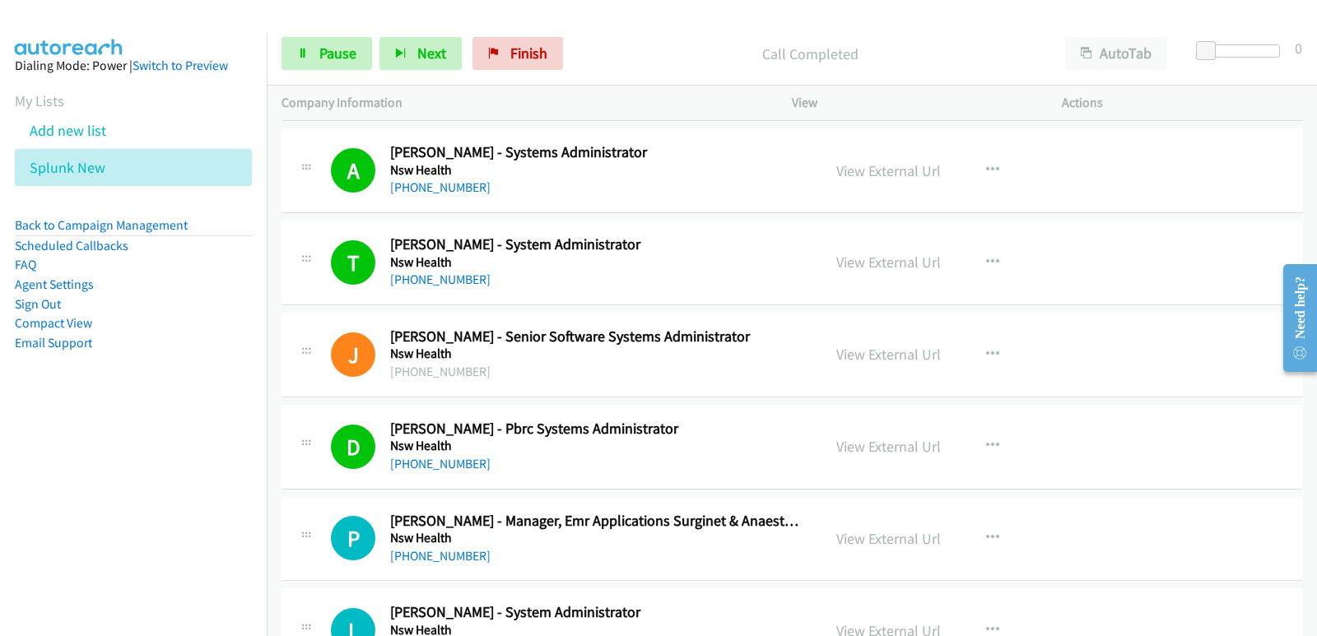
click at [69, 446] on nav "Dialing Mode: Power | Switch to Preview My Lists Add new list Splunk New Back t…" at bounding box center [133, 352] width 267 height 636
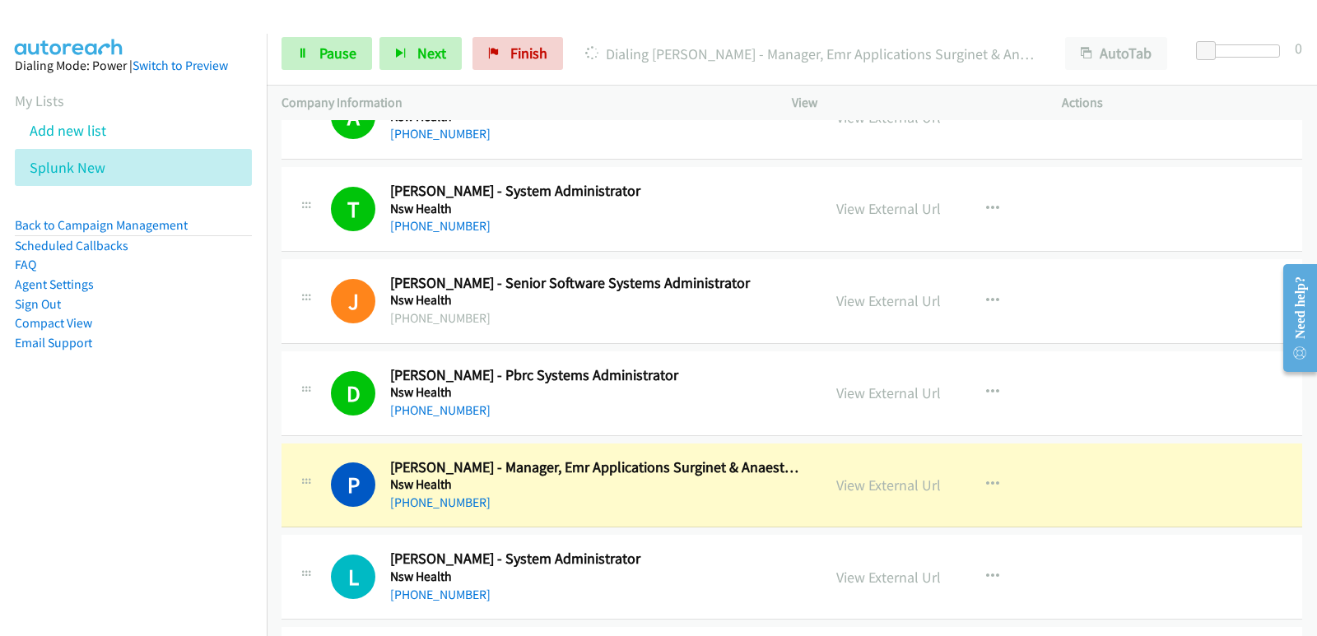
scroll to position [1317, 0]
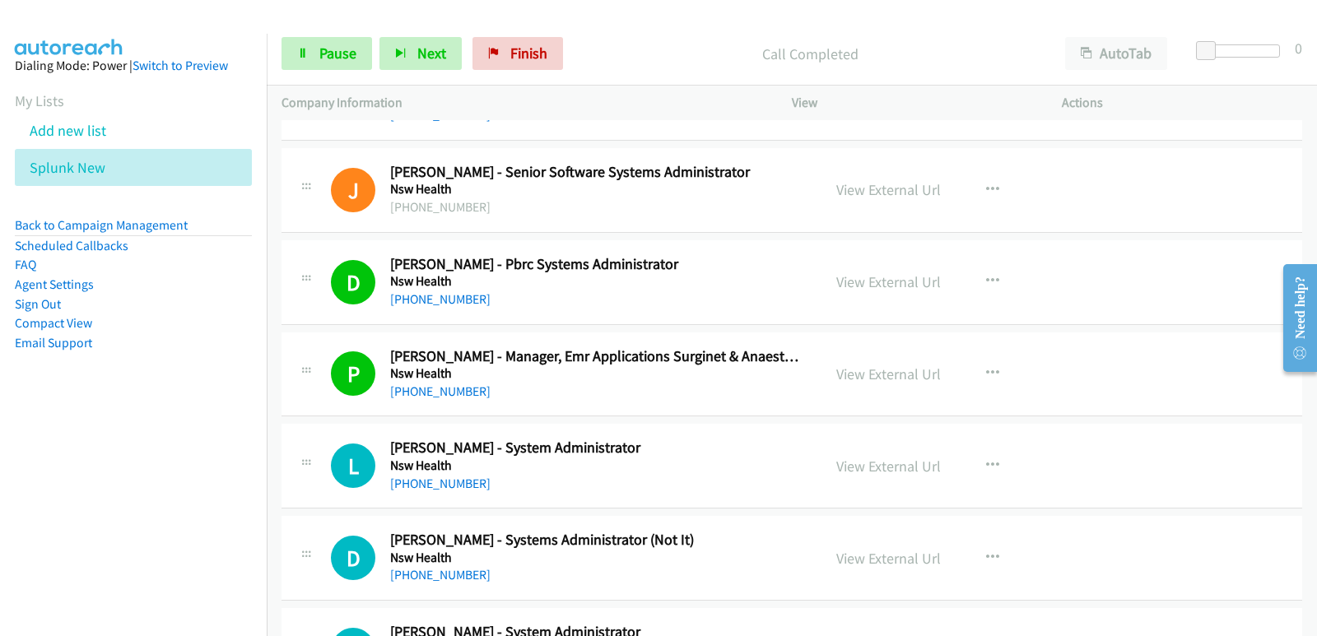
click at [0, 513] on nav "Dialing Mode: Power | Switch to Preview My Lists Add new list Splunk New Back t…" at bounding box center [133, 352] width 267 height 636
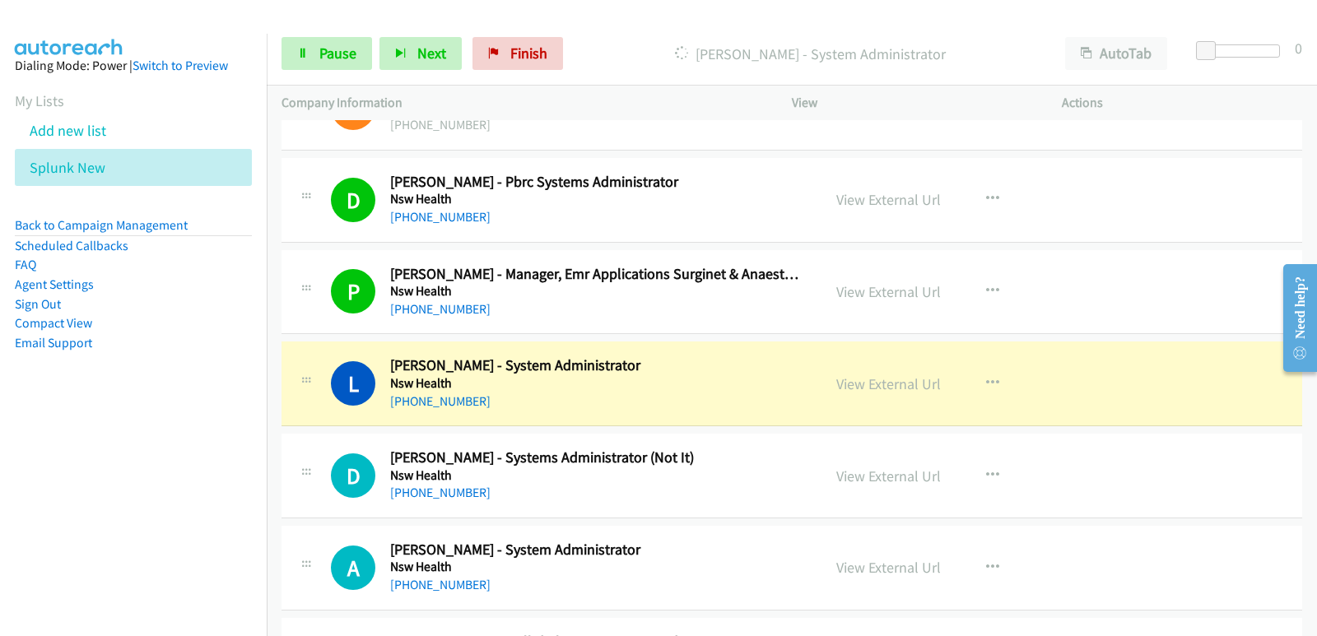
click at [13, 429] on nav "Dialing Mode: Power | Switch to Preview My Lists Add new list Splunk New Back t…" at bounding box center [133, 352] width 267 height 636
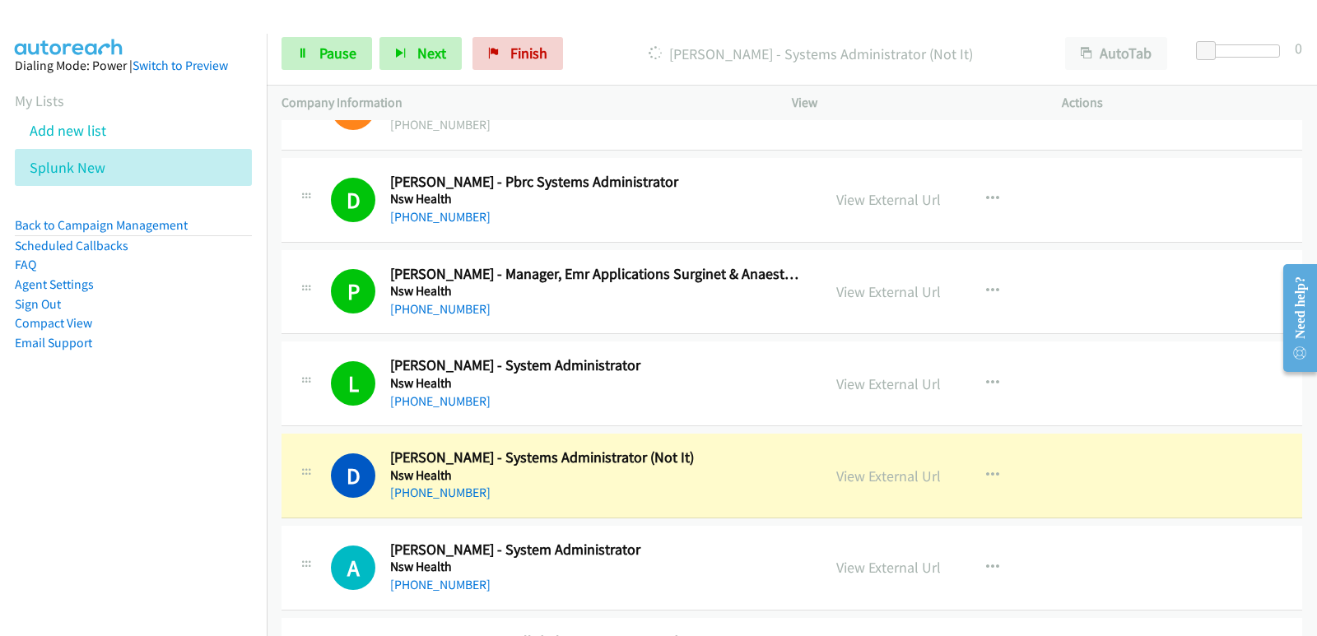
click at [2, 461] on nav "Dialing Mode: Power | Switch to Preview My Lists Add new list Splunk New Back t…" at bounding box center [133, 352] width 267 height 636
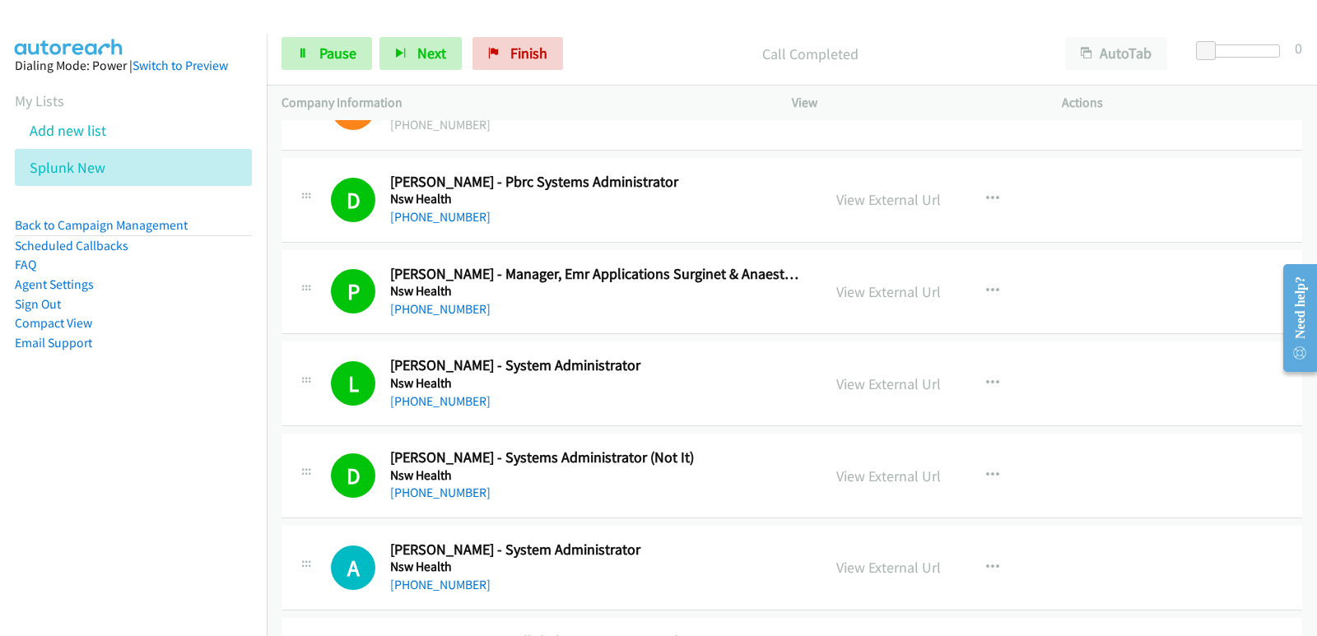
click at [0, 442] on nav "Dialing Mode: Power | Switch to Preview My Lists Add new list Splunk New Back t…" at bounding box center [133, 352] width 267 height 636
click at [29, 527] on nav "Dialing Mode: Power | Switch to Preview My Lists Add new list Splunk New Back t…" at bounding box center [133, 352] width 267 height 636
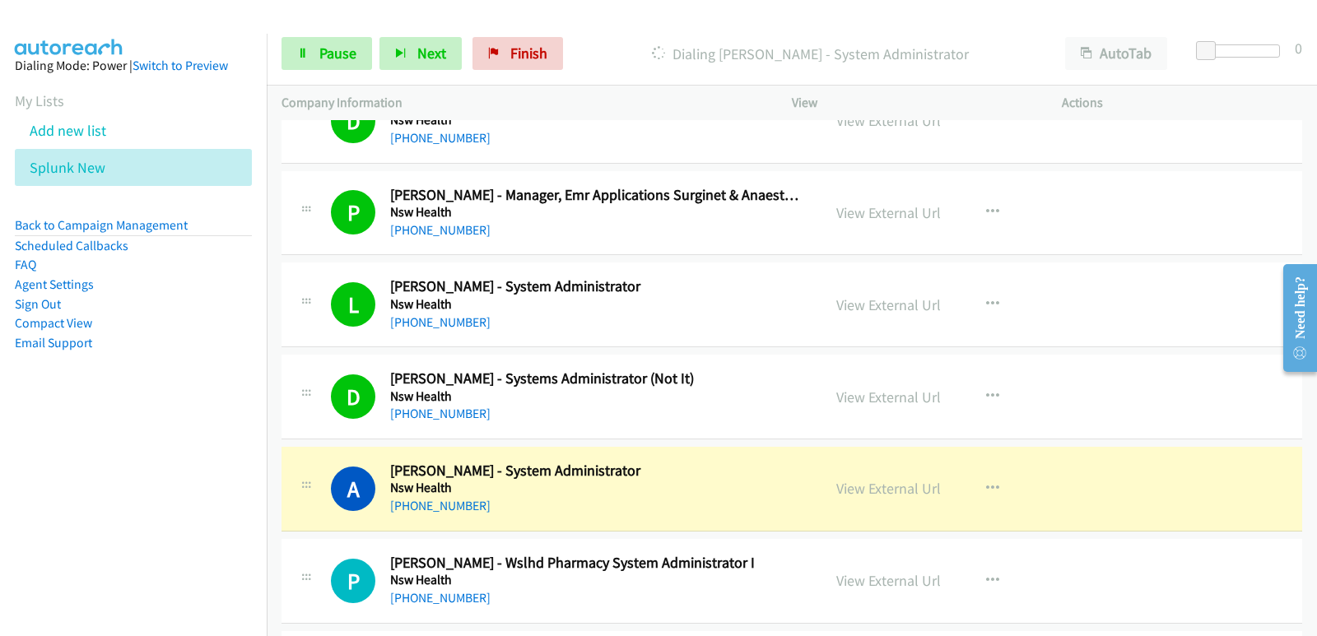
scroll to position [1564, 0]
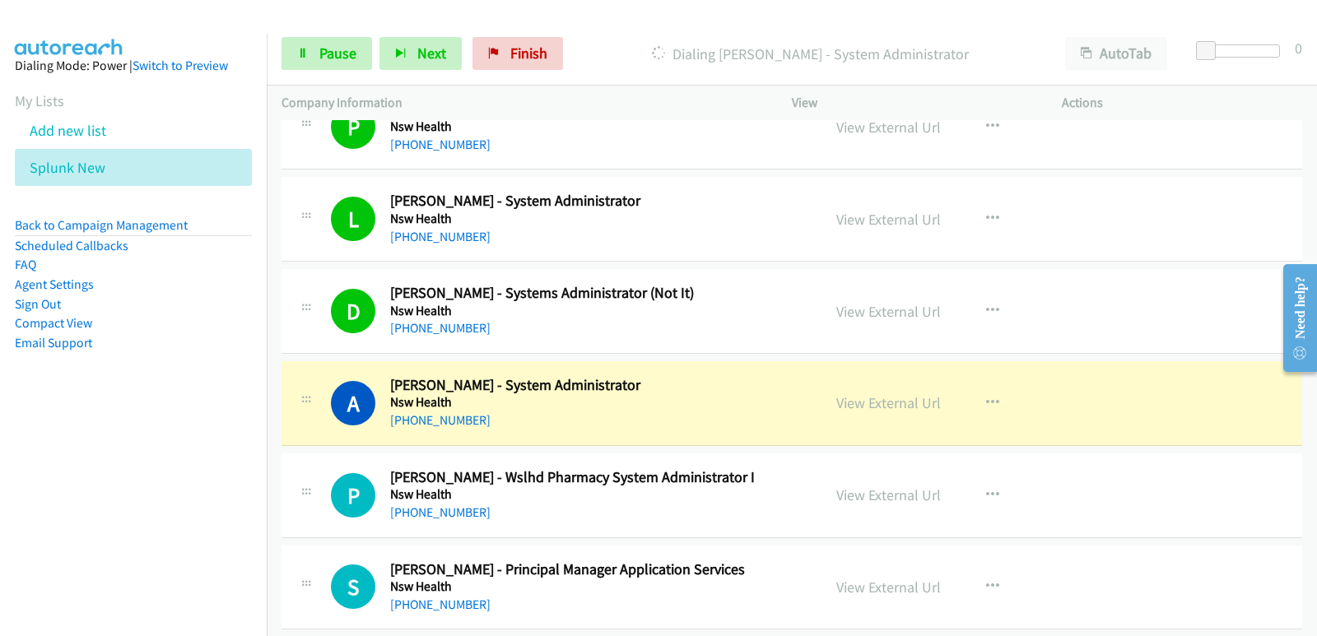
click at [0, 483] on nav "Dialing Mode: Power | Switch to Preview My Lists Add new list Splunk New Back t…" at bounding box center [133, 352] width 267 height 636
click at [100, 446] on nav "Dialing Mode: Power | Switch to Preview My Lists Add new list Splunk New Back t…" at bounding box center [133, 352] width 267 height 636
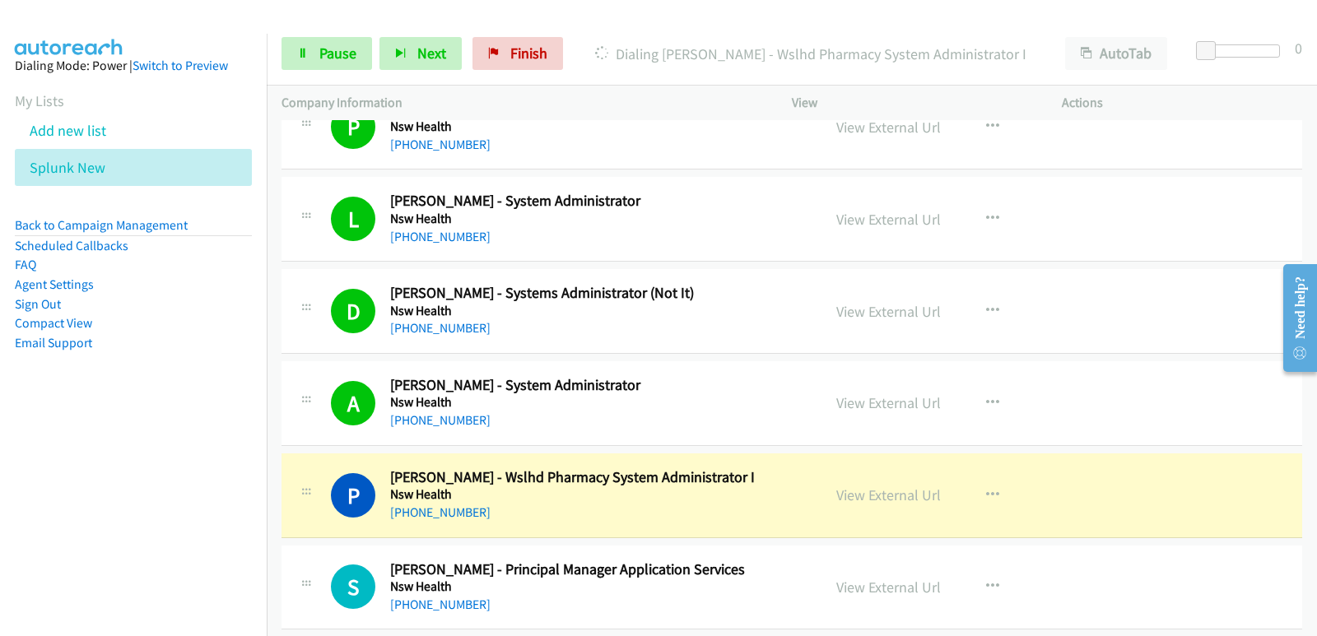
click at [77, 465] on nav "Dialing Mode: Power | Switch to Preview My Lists Add new list Splunk New Back t…" at bounding box center [133, 352] width 267 height 636
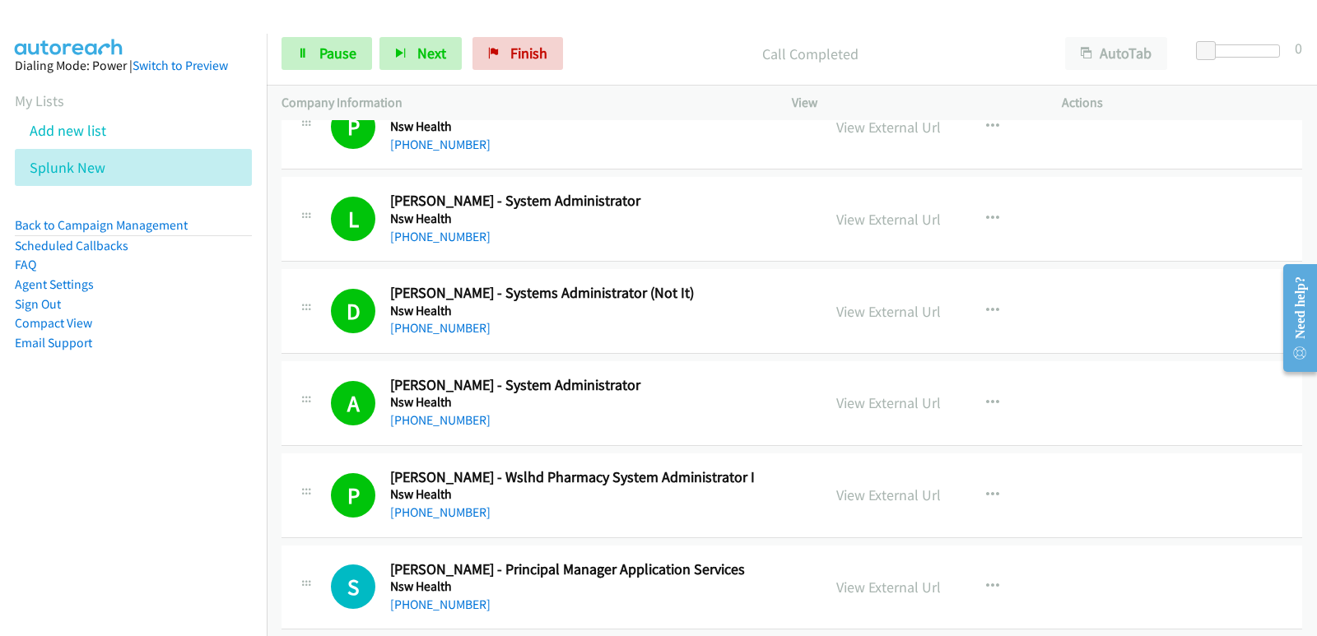
click at [27, 460] on nav "Dialing Mode: Power | Switch to Preview My Lists Add new list Splunk New Back t…" at bounding box center [133, 352] width 267 height 636
click at [118, 513] on nav "Dialing Mode: Power | Switch to Preview My Lists Add new list Splunk New Back t…" at bounding box center [133, 352] width 267 height 636
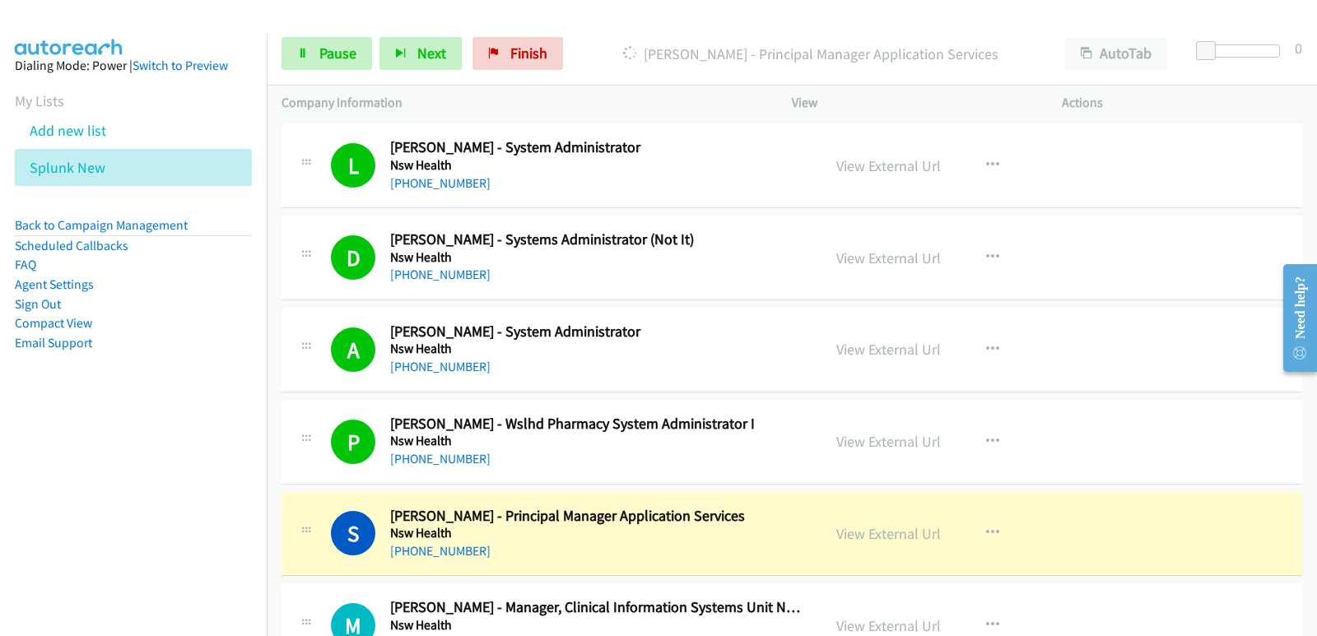
scroll to position [1646, 0]
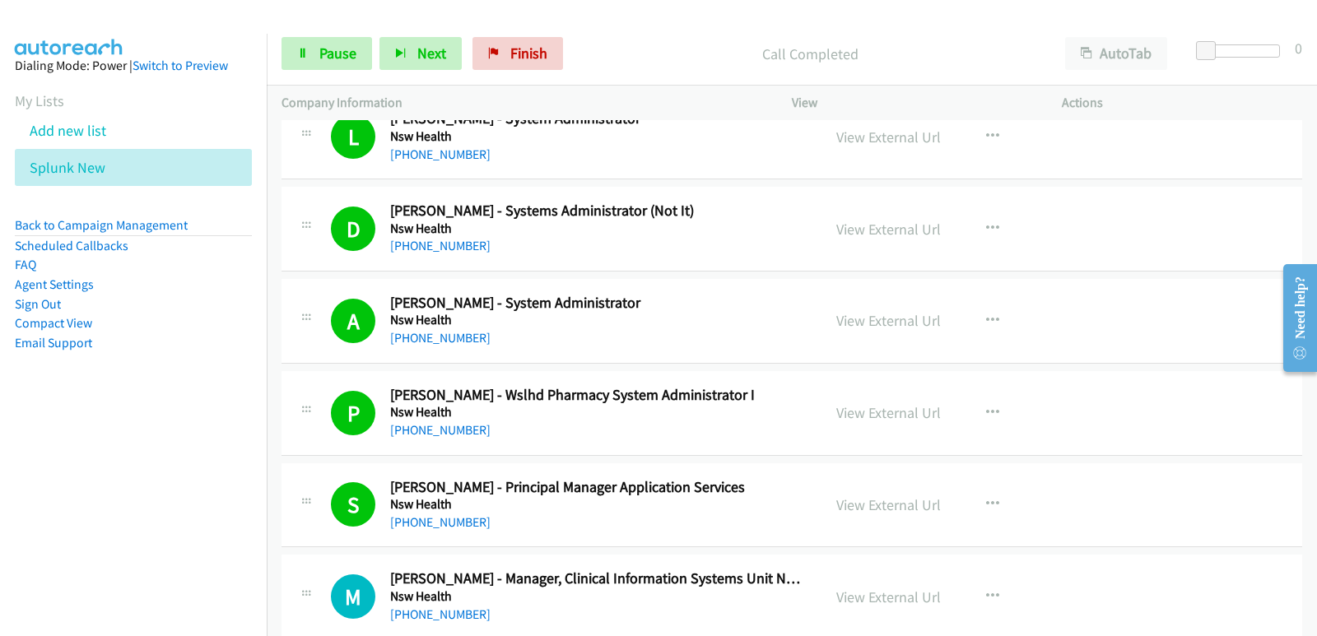
click at [38, 523] on nav "Dialing Mode: Power | Switch to Preview My Lists Add new list Splunk New Back t…" at bounding box center [133, 352] width 267 height 636
click at [11, 532] on nav "Dialing Mode: Power | Switch to Preview My Lists Add new list Splunk New Back t…" at bounding box center [133, 352] width 267 height 636
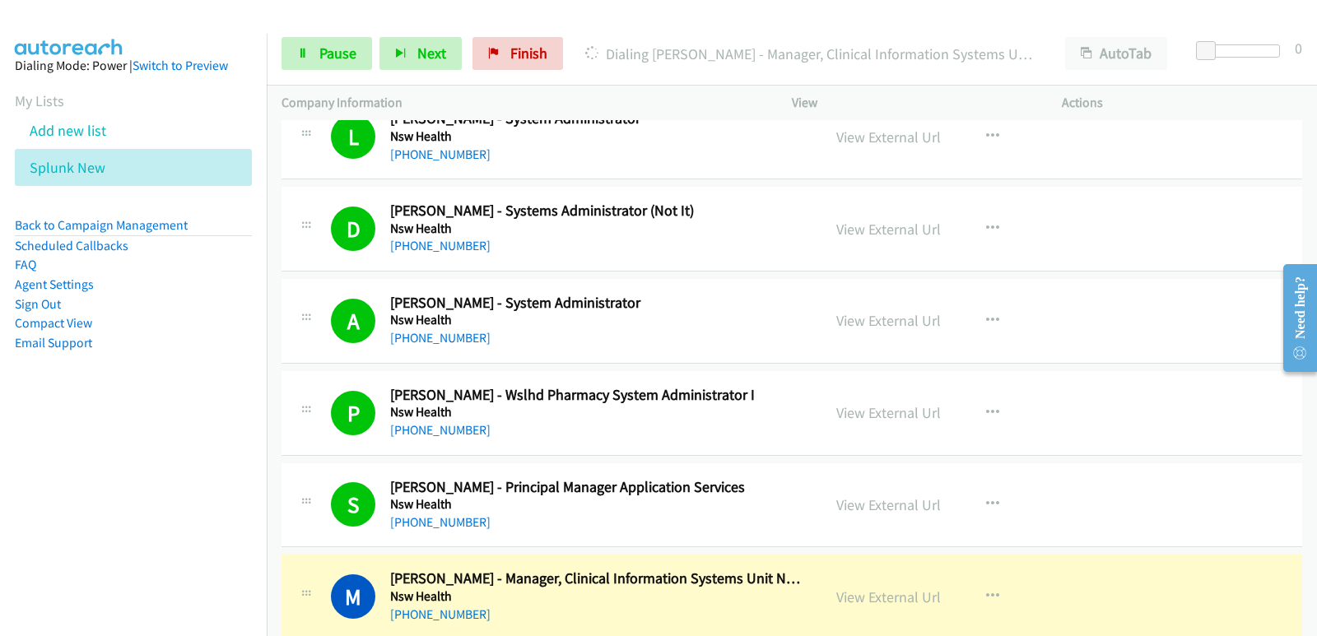
scroll to position [1728, 0]
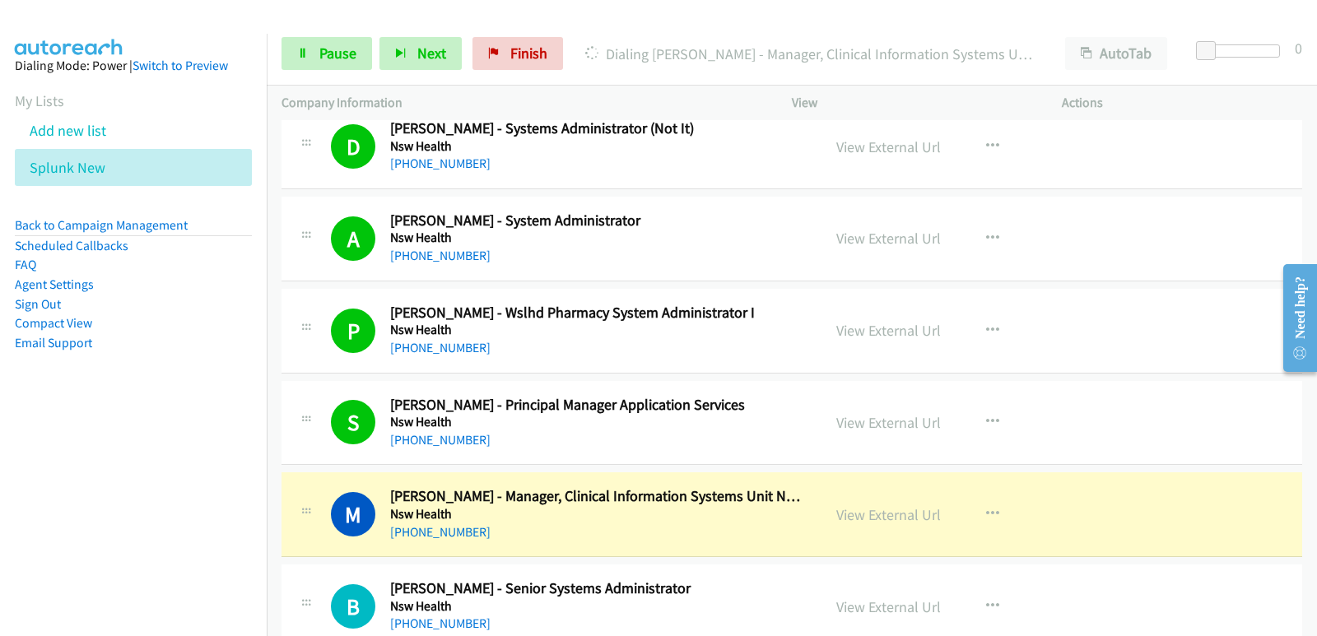
click at [3, 551] on nav "Dialing Mode: Power | Switch to Preview My Lists Add new list Splunk New Back t…" at bounding box center [133, 352] width 267 height 636
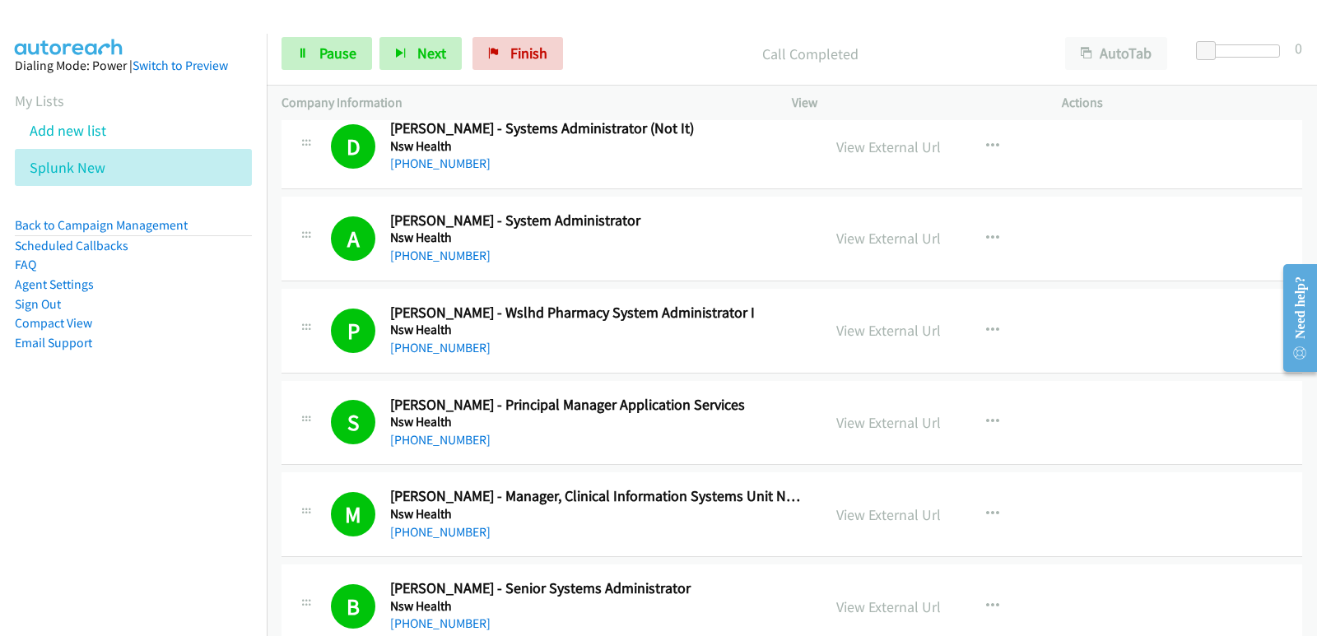
click at [51, 469] on nav "Dialing Mode: Power | Switch to Preview My Lists Add new list Splunk New Back t…" at bounding box center [133, 352] width 267 height 636
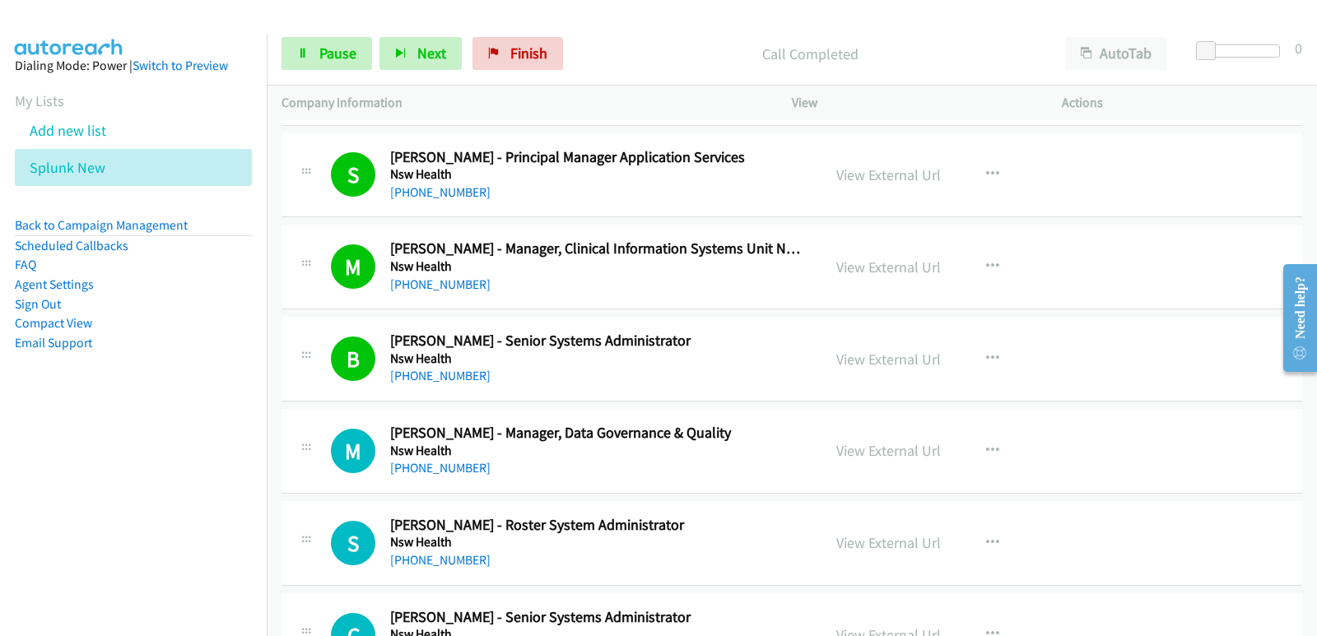
scroll to position [1975, 0]
click at [406, 55] on button "Next" at bounding box center [420, 53] width 82 height 33
drag, startPoint x: 58, startPoint y: 445, endPoint x: 67, endPoint y: 439, distance: 11.4
click at [66, 440] on nav "Dialing Mode: Power | Switch to Preview My Lists Add new list Splunk New Back t…" at bounding box center [133, 352] width 267 height 636
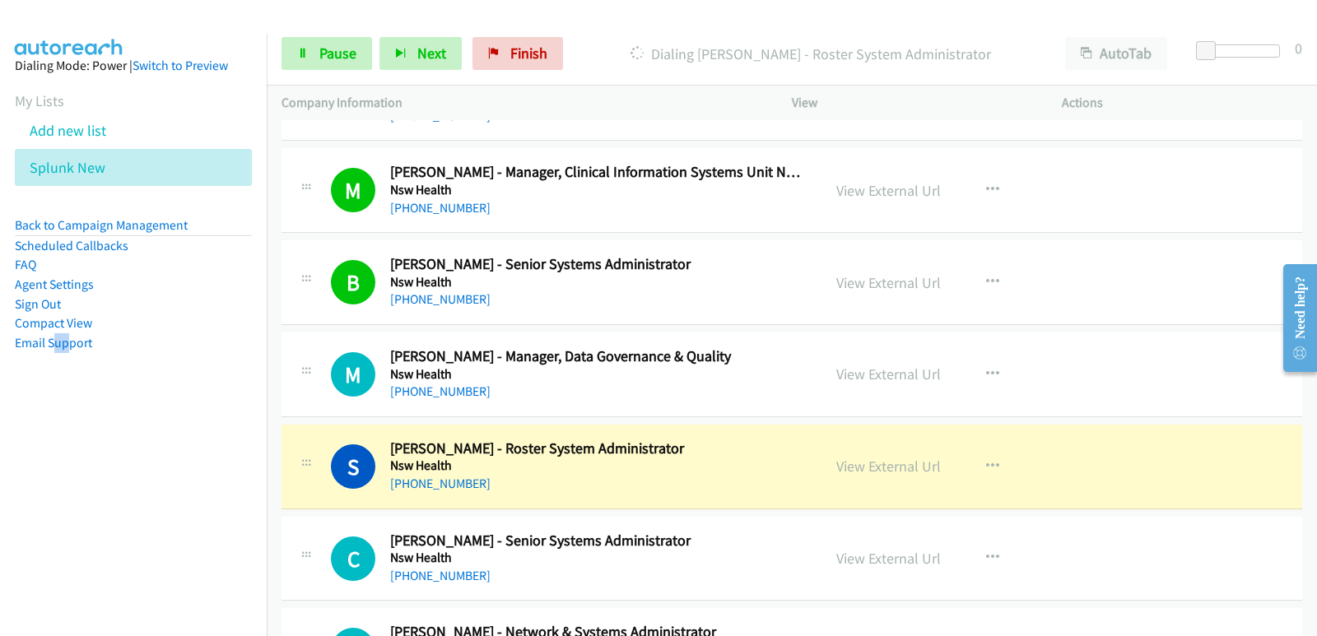
scroll to position [2140, 0]
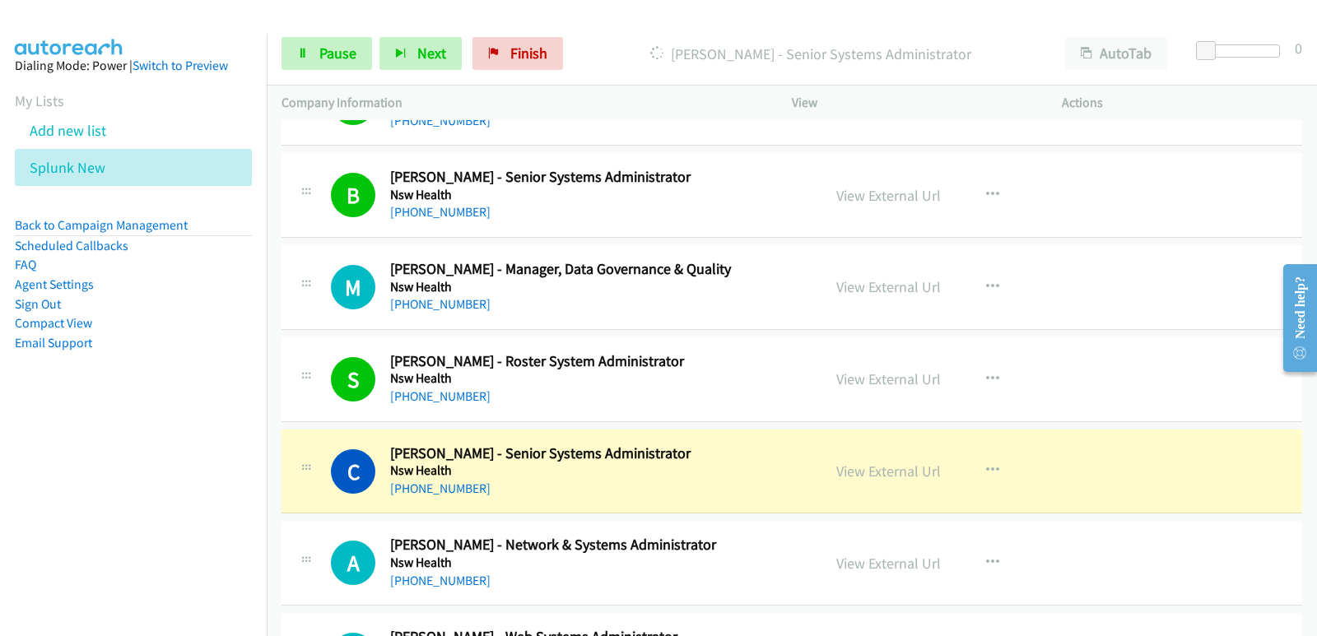
click at [34, 491] on nav "Dialing Mode: Power | Switch to Preview My Lists Add new list Splunk New Back t…" at bounding box center [133, 352] width 267 height 636
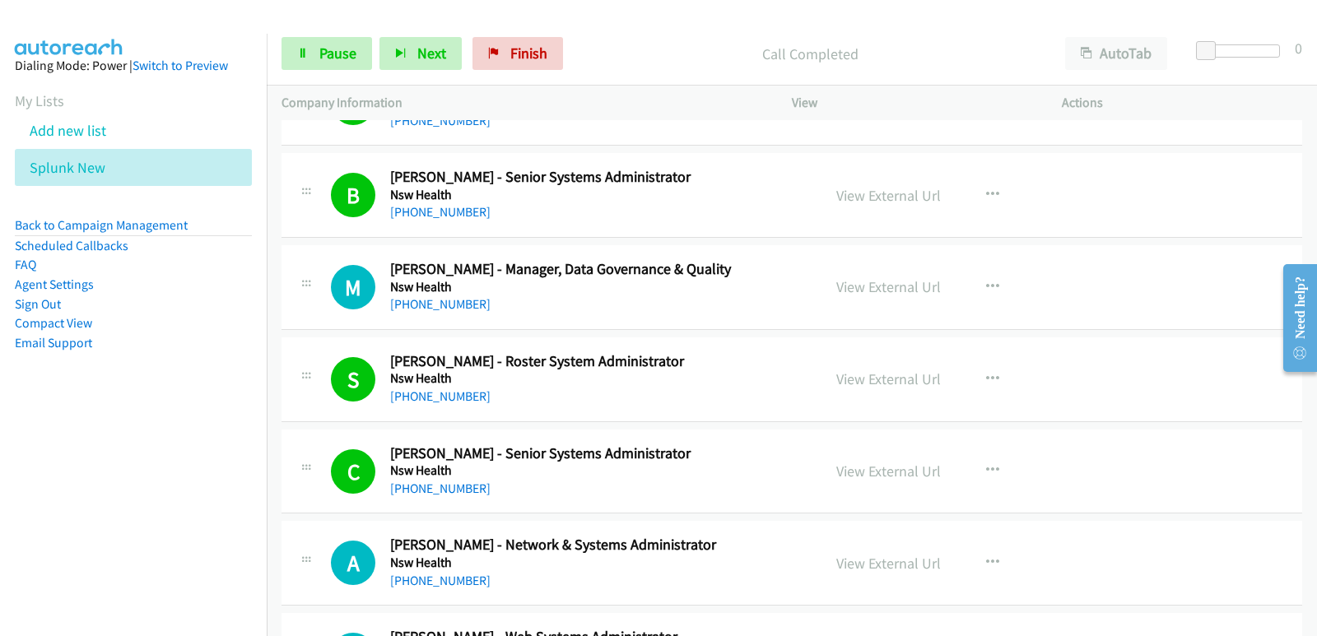
click at [50, 467] on nav "Dialing Mode: Power | Switch to Preview My Lists Add new list Splunk New Back t…" at bounding box center [133, 352] width 267 height 636
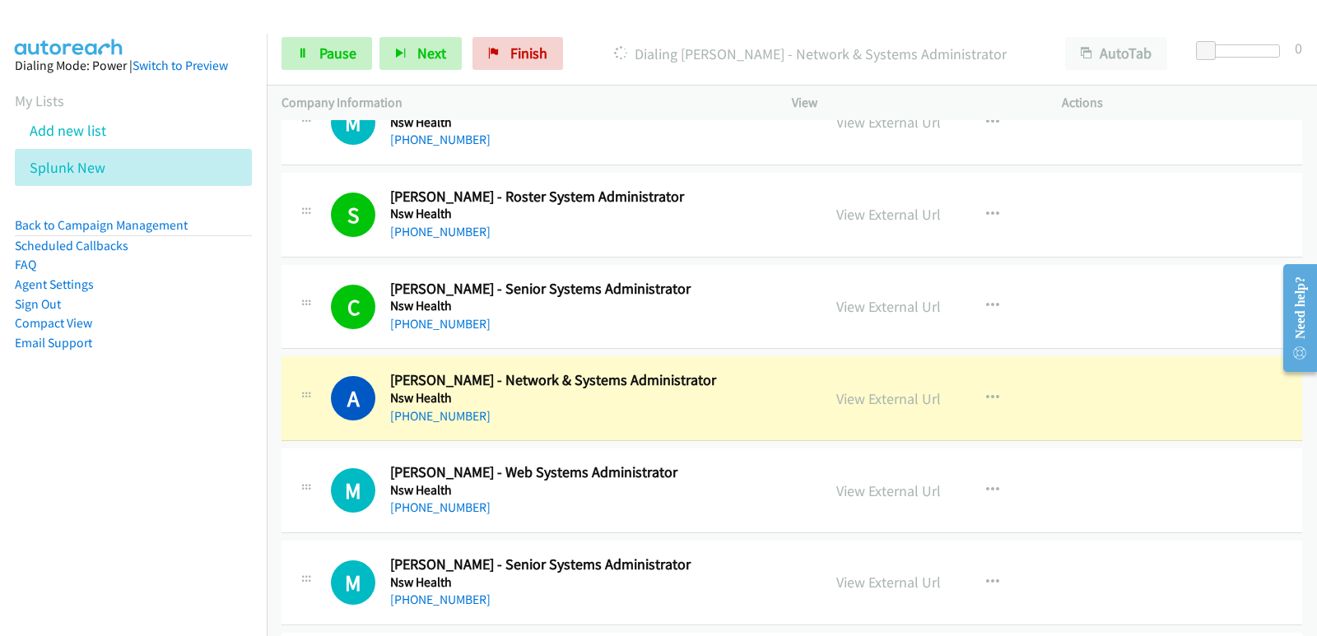
click at [70, 496] on nav "Dialing Mode: Power | Switch to Preview My Lists Add new list Splunk New Back t…" at bounding box center [133, 352] width 267 height 636
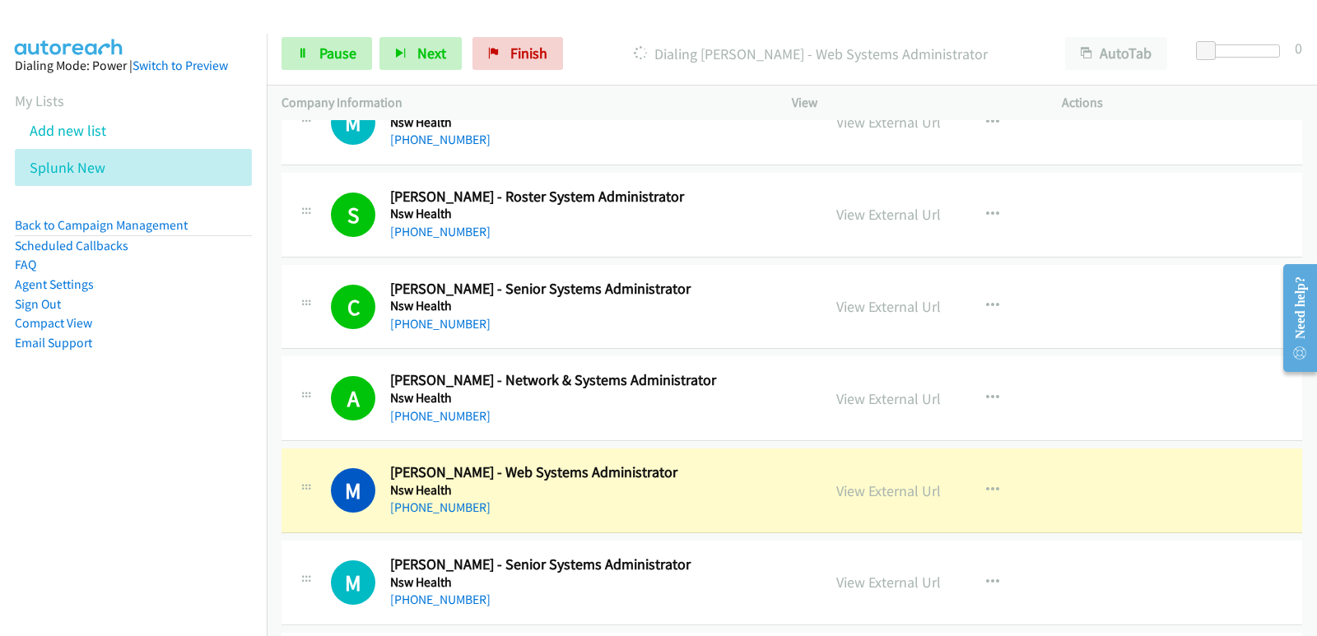
click at [7, 486] on nav "Dialing Mode: Power | Switch to Preview My Lists Add new list Splunk New Back t…" at bounding box center [133, 352] width 267 height 636
click at [317, 41] on link "Pause" at bounding box center [326, 53] width 91 height 33
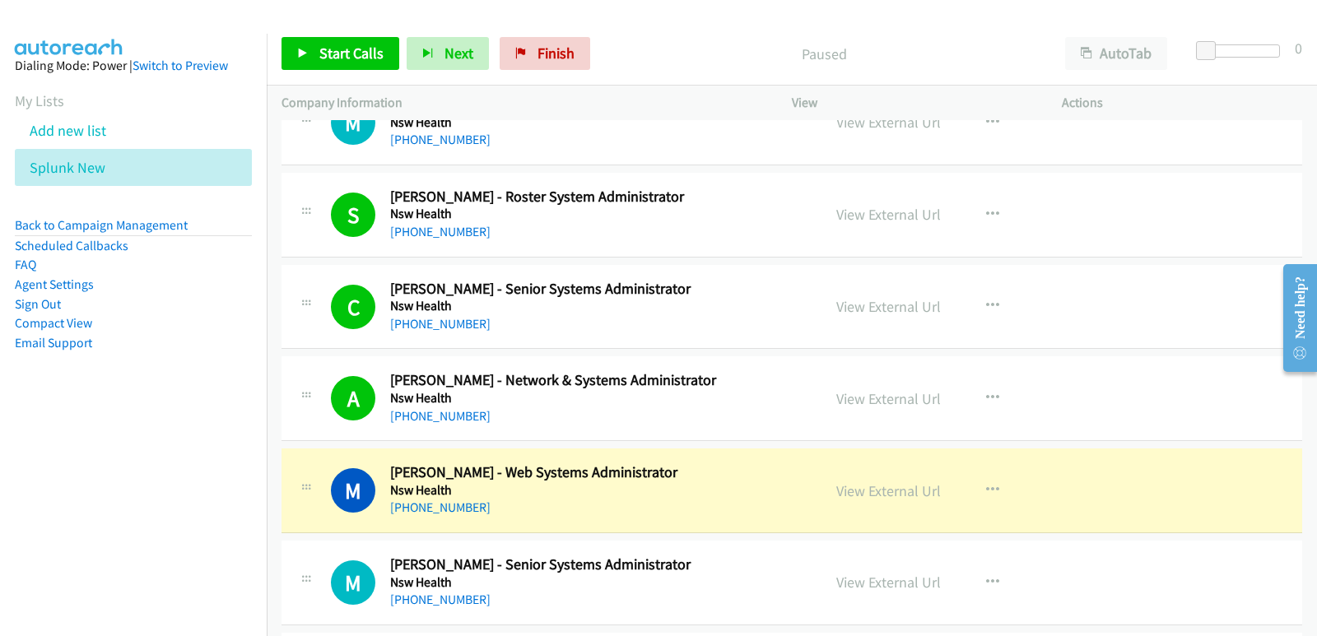
click at [66, 514] on nav "Dialing Mode: Power | Switch to Preview My Lists Add new list Splunk New Back t…" at bounding box center [133, 352] width 267 height 636
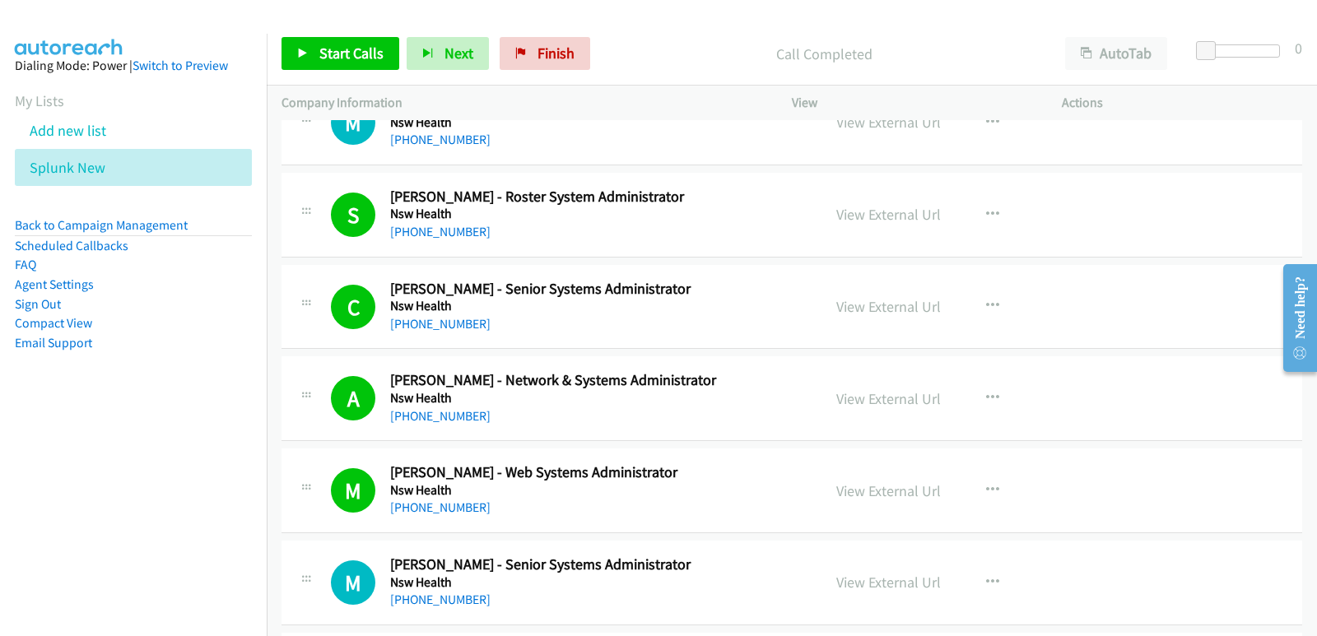
click at [86, 440] on nav "Dialing Mode: Power | Switch to Preview My Lists Add new list Splunk New Back t…" at bounding box center [133, 352] width 267 height 636
click at [109, 172] on icon at bounding box center [115, 169] width 12 height 12
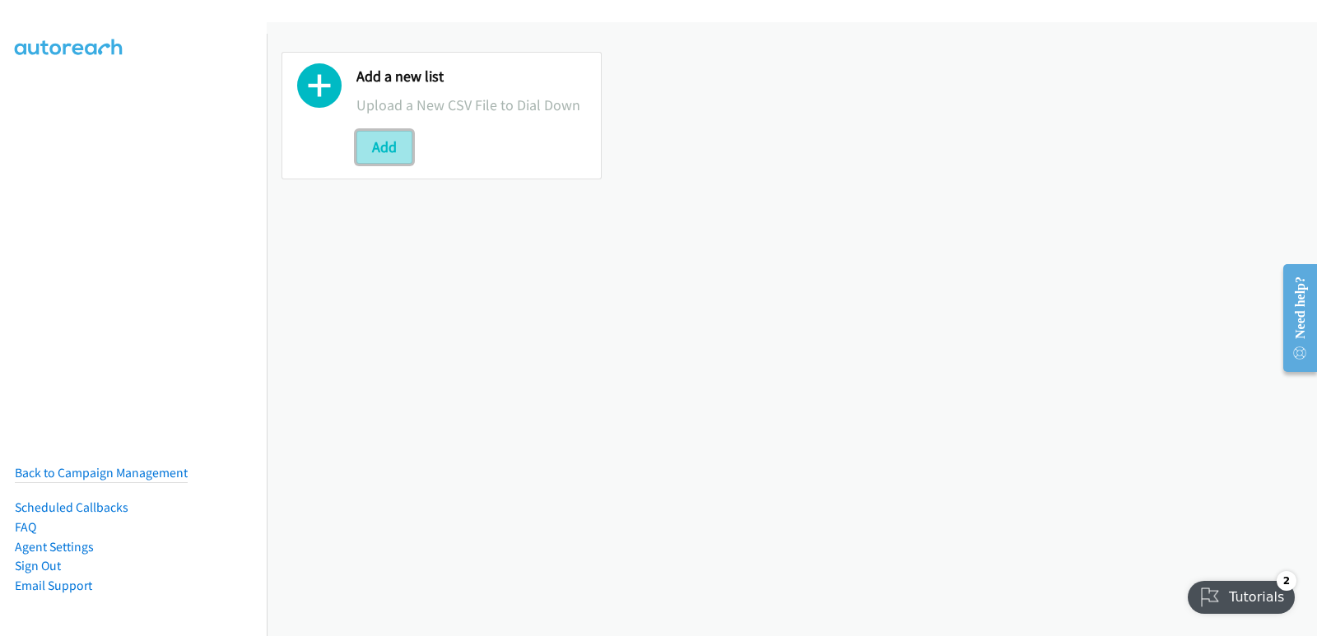
click at [382, 151] on button "Add" at bounding box center [384, 147] width 56 height 33
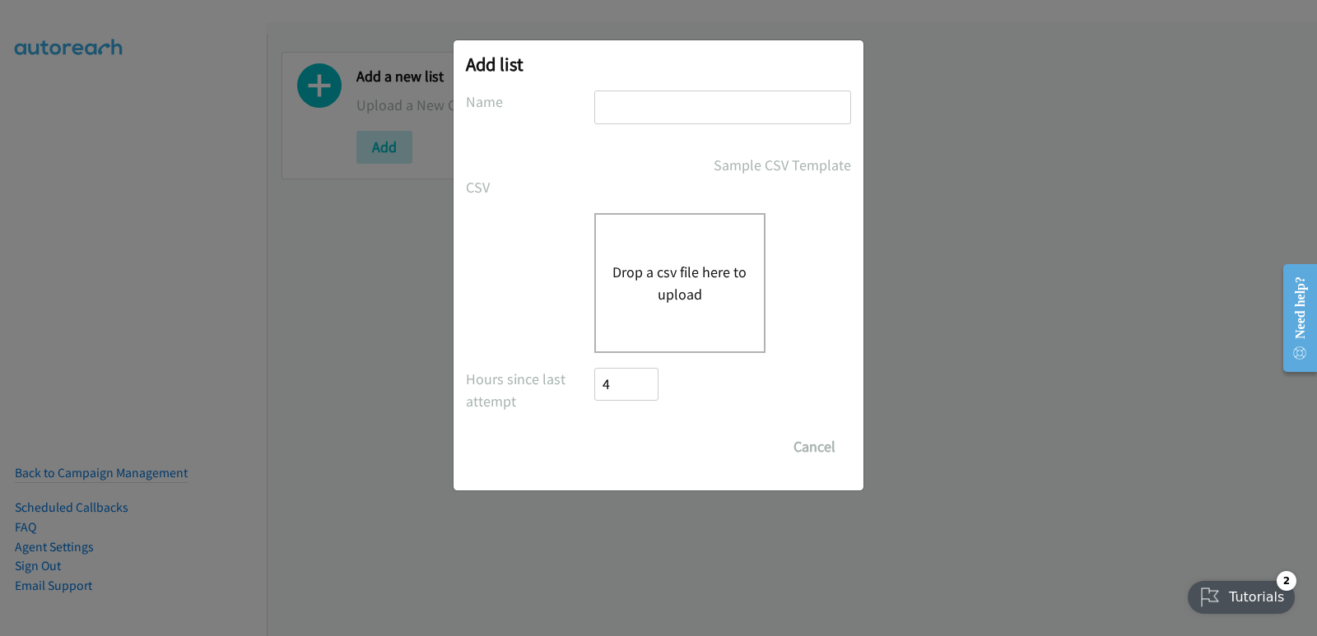
click at [704, 122] on input "text" at bounding box center [722, 108] width 257 height 34
type input "splunk new"
click at [681, 271] on button "Drop a csv file here to upload" at bounding box center [679, 283] width 135 height 44
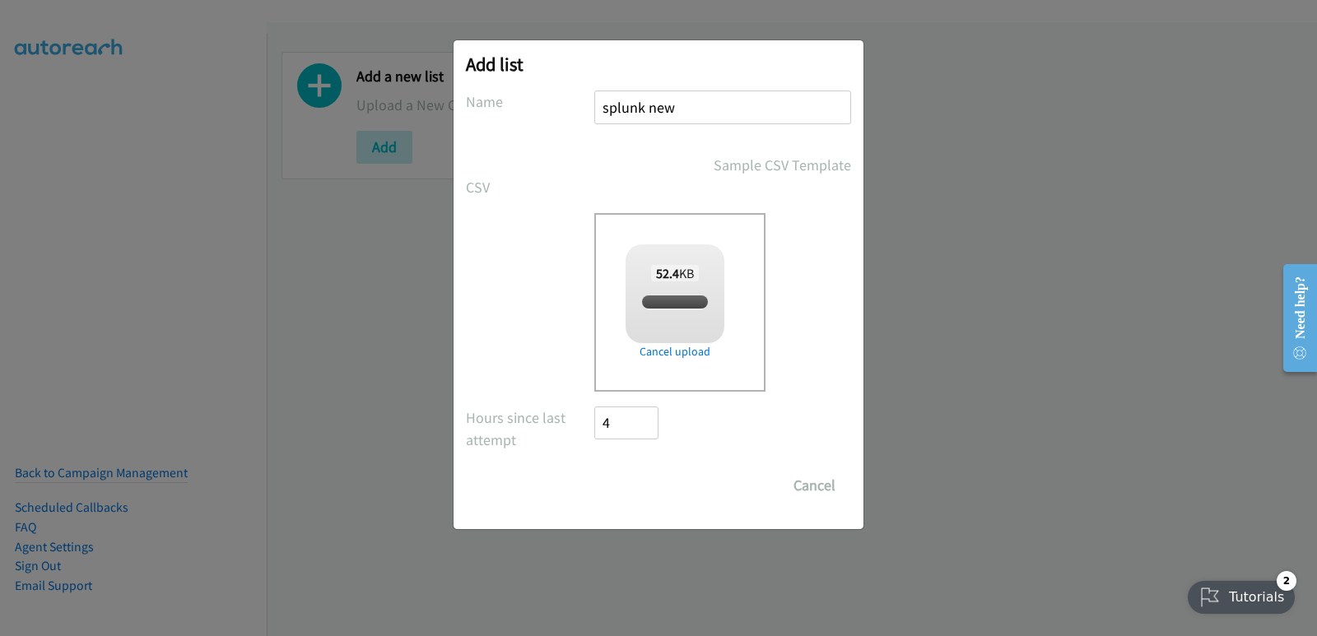
checkbox input "true"
click at [625, 494] on input "Save List" at bounding box center [637, 485] width 86 height 33
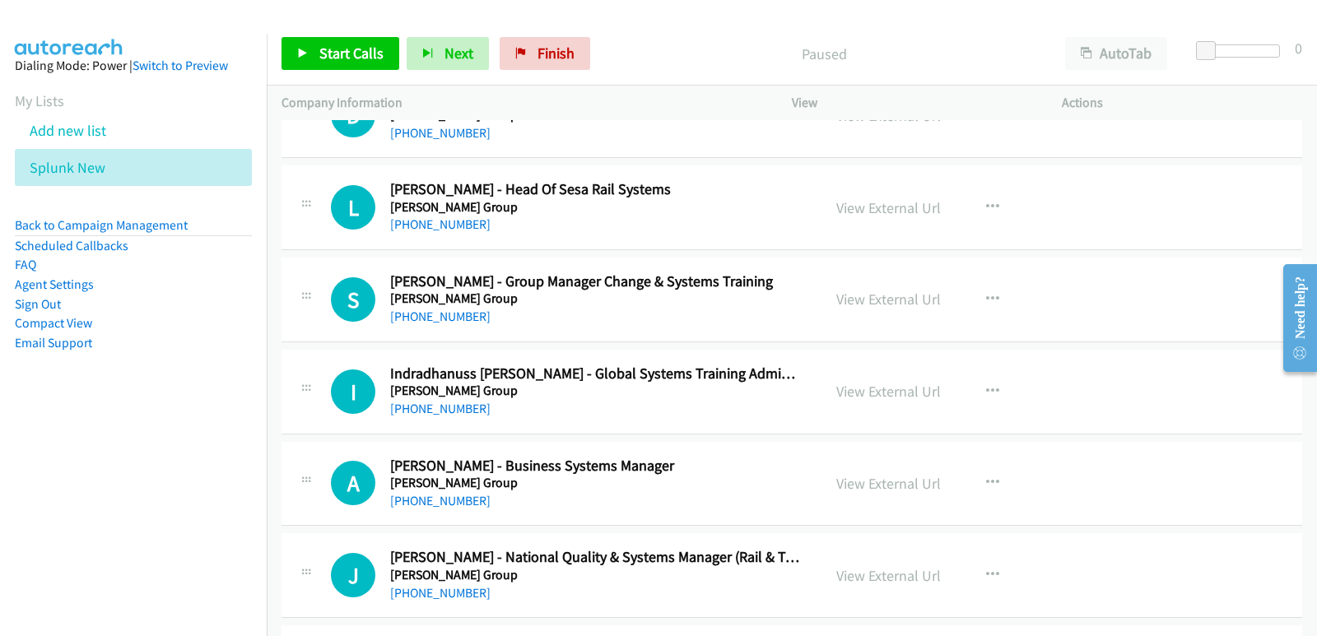
scroll to position [247, 0]
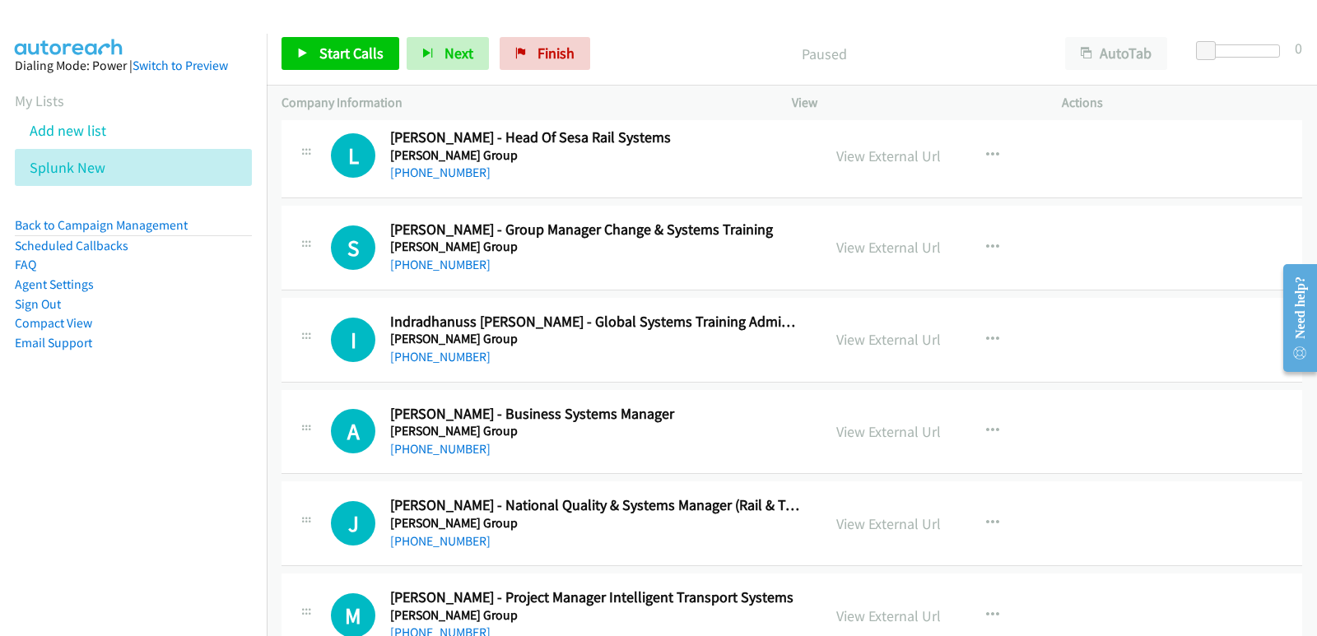
click at [209, 527] on nav "Dialing Mode: Power | Switch to Preview My Lists Add new list Splunk New Back t…" at bounding box center [133, 352] width 267 height 636
click at [358, 49] on span "Start Calls" at bounding box center [351, 53] width 64 height 19
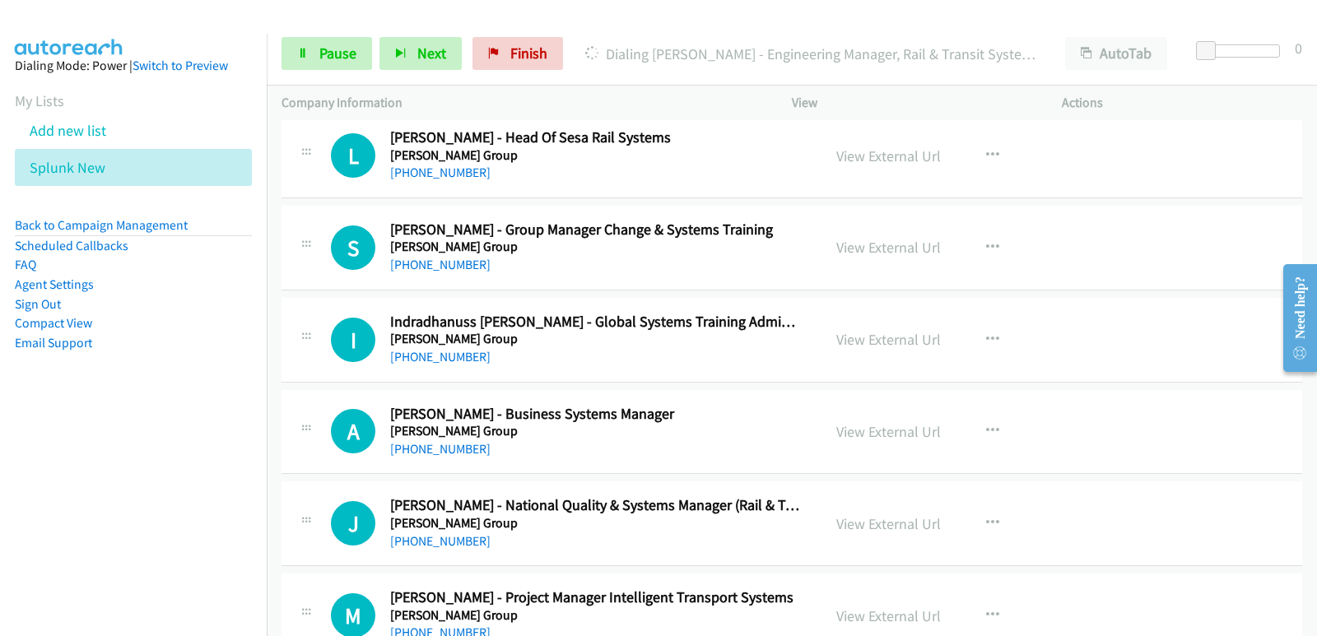
drag, startPoint x: 9, startPoint y: 541, endPoint x: 0, endPoint y: 541, distance: 9.1
click at [0, 541] on nav "Dialing Mode: Power | Switch to Preview My Lists Add new list Splunk New Back t…" at bounding box center [133, 352] width 267 height 636
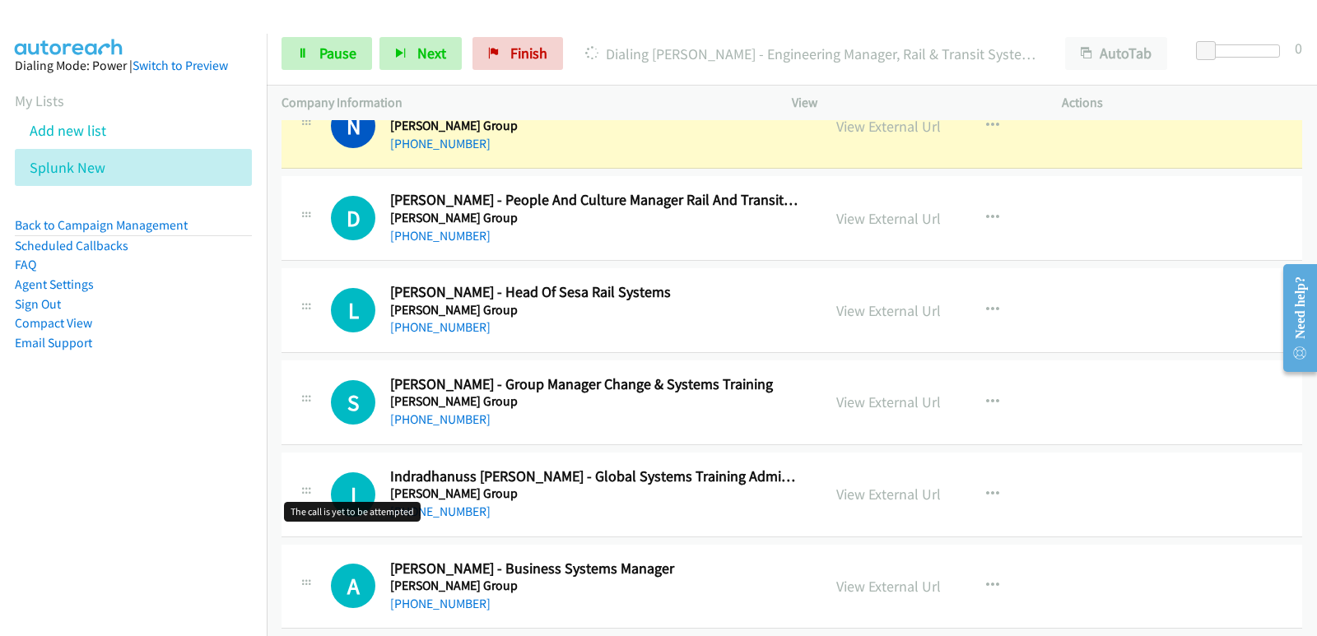
scroll to position [0, 0]
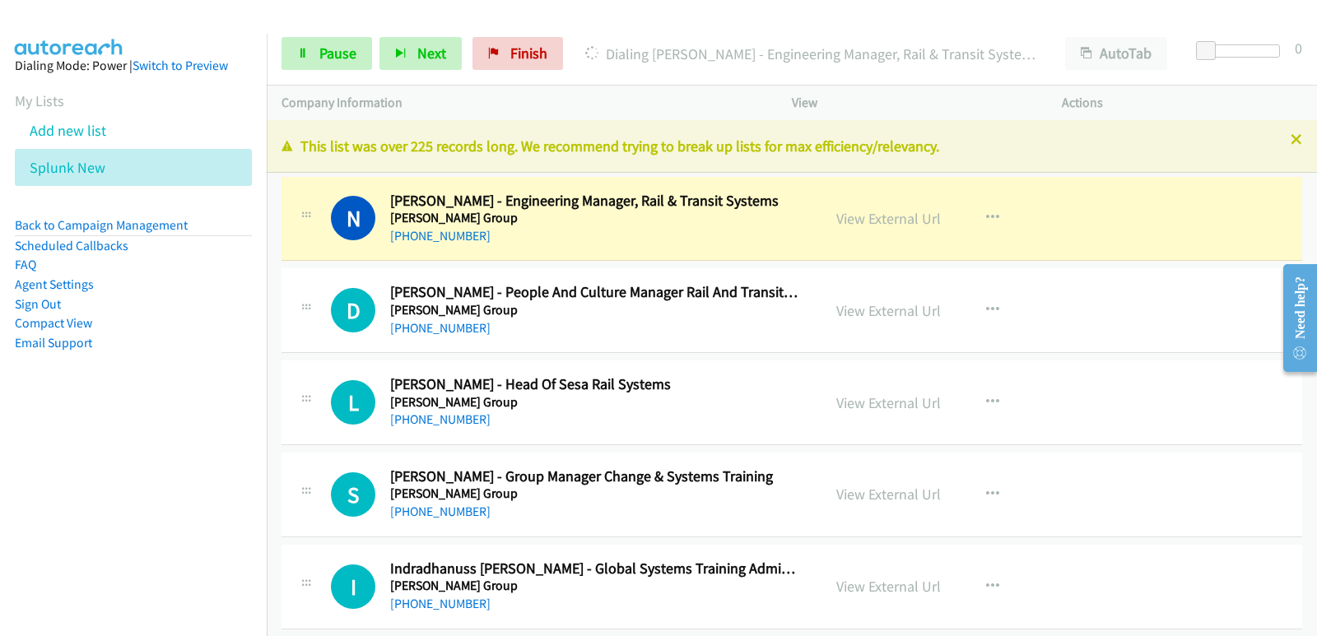
click at [40, 497] on nav "Dialing Mode: Power | Switch to Preview My Lists Add new list Splunk New Back t…" at bounding box center [133, 352] width 267 height 636
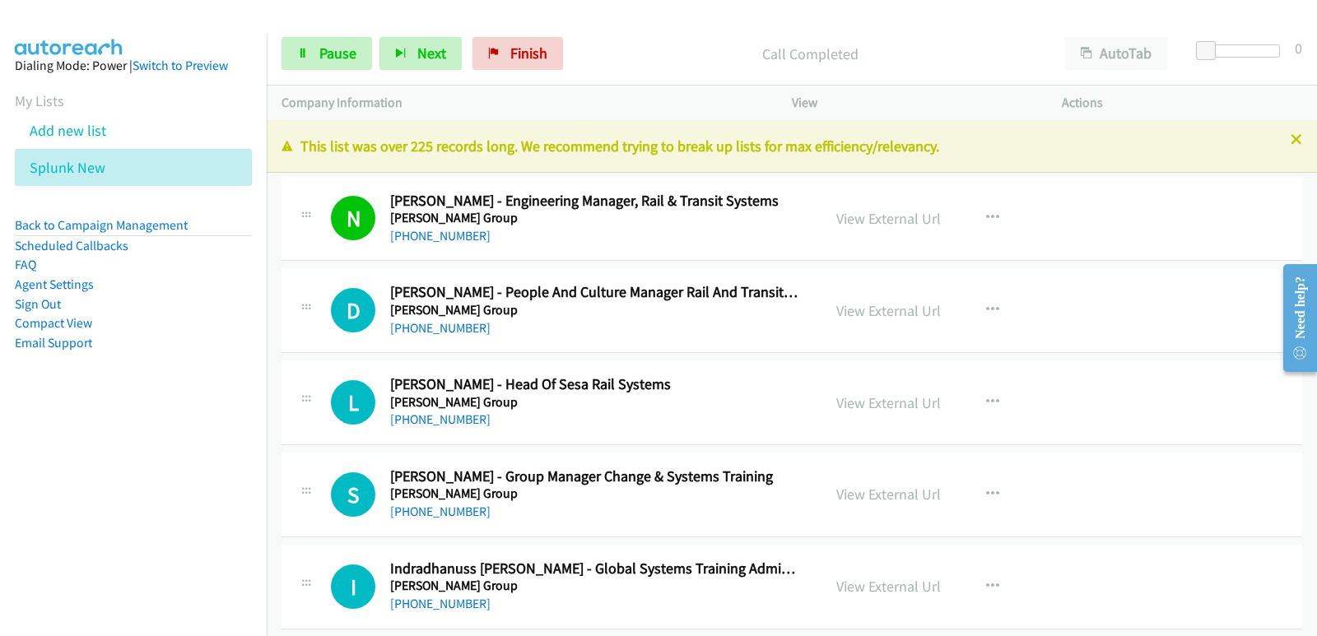
drag, startPoint x: 12, startPoint y: 506, endPoint x: 20, endPoint y: 518, distance: 14.2
click at [12, 510] on nav "Dialing Mode: Power | Switch to Preview My Lists Add new list Splunk New Back t…" at bounding box center [133, 352] width 267 height 636
click at [0, 466] on nav "Dialing Mode: Power | Switch to Preview My Lists Add new list Splunk New Back t…" at bounding box center [133, 352] width 267 height 636
click at [0, 479] on nav "Dialing Mode: Power | Switch to Preview My Lists Add new list Splunk New Back t…" at bounding box center [133, 352] width 267 height 636
click at [55, 468] on nav "Dialing Mode: Power | Switch to Preview My Lists Add new list Splunk New Back t…" at bounding box center [133, 352] width 267 height 636
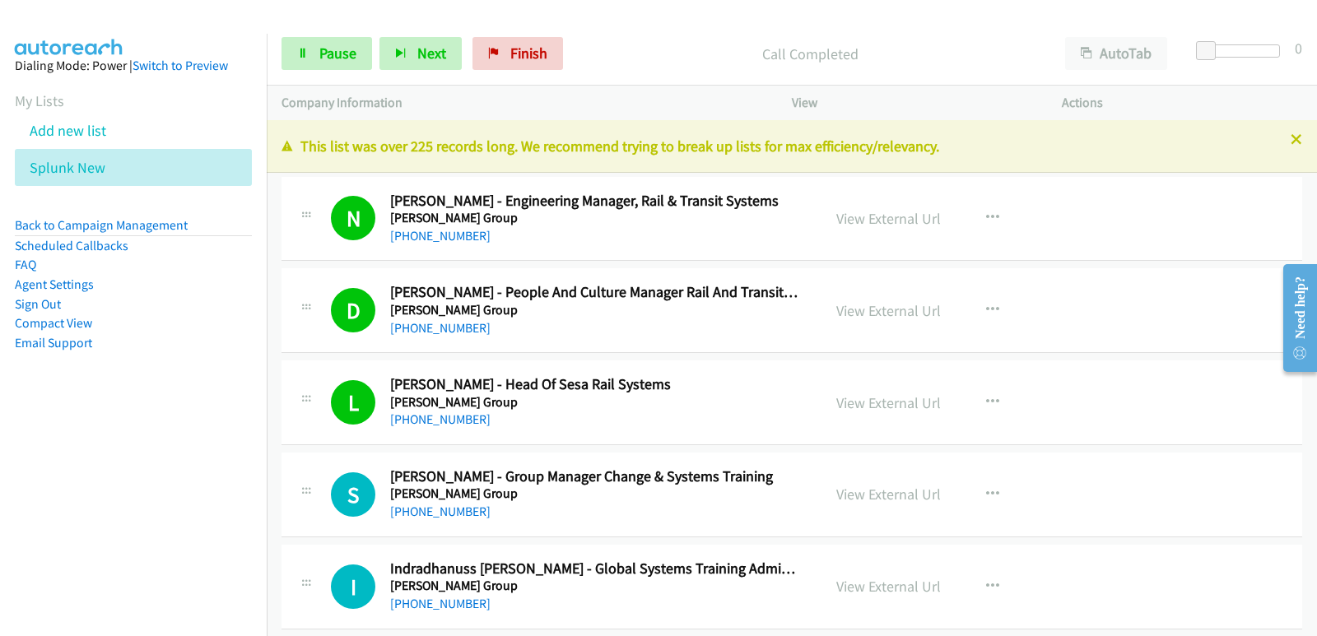
click at [73, 449] on nav "Dialing Mode: Power | Switch to Preview My Lists Add new list Splunk New Back t…" at bounding box center [133, 352] width 267 height 636
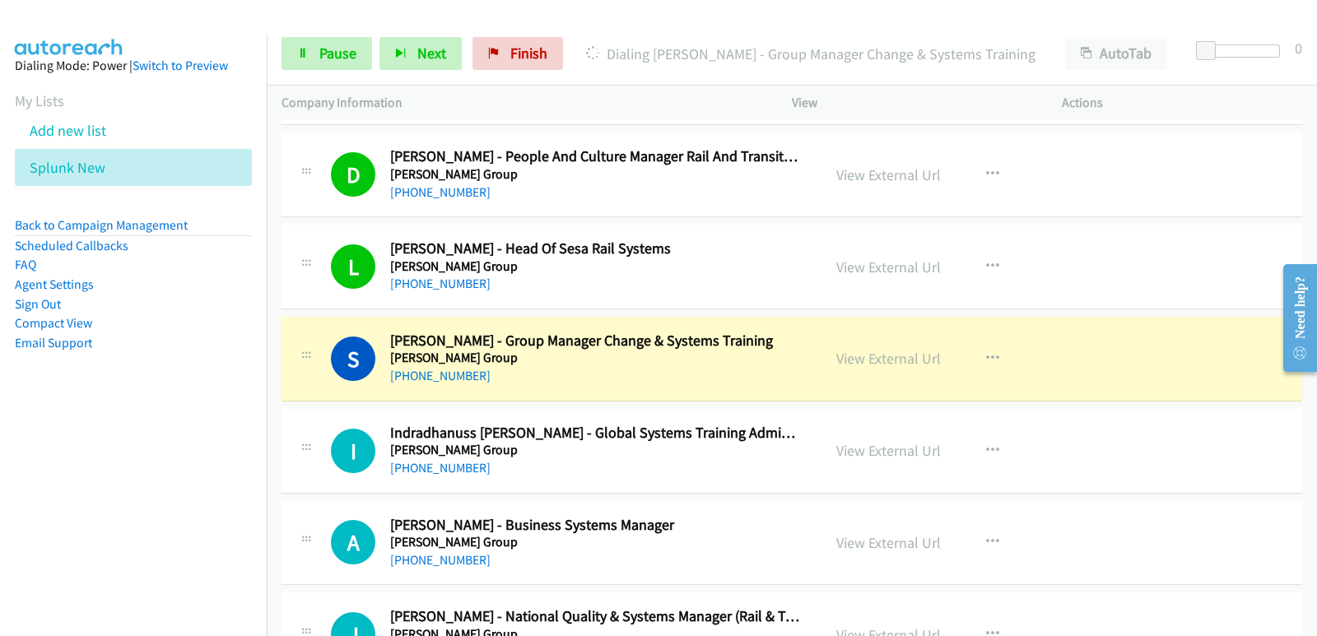
scroll to position [165, 0]
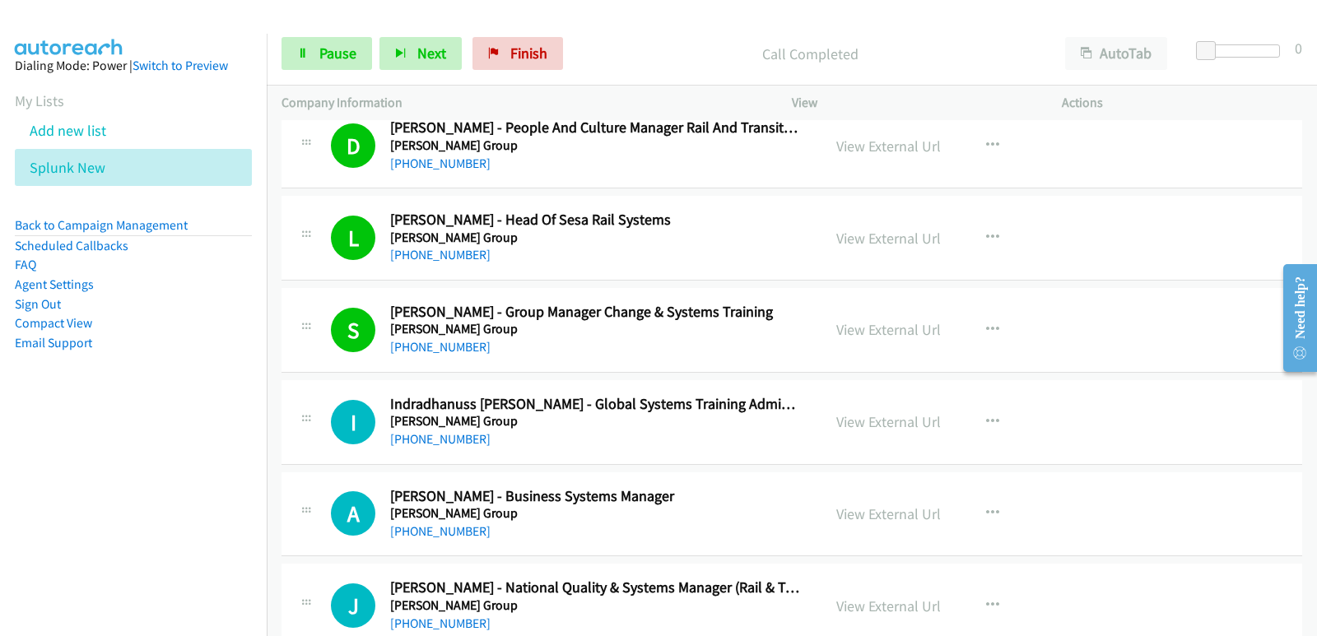
click at [54, 458] on nav "Dialing Mode: Power | Switch to Preview My Lists Add new list Splunk New Back t…" at bounding box center [133, 352] width 267 height 636
click at [58, 462] on nav "Dialing Mode: Power | Switch to Preview My Lists Add new list Splunk New Back t…" at bounding box center [133, 352] width 267 height 636
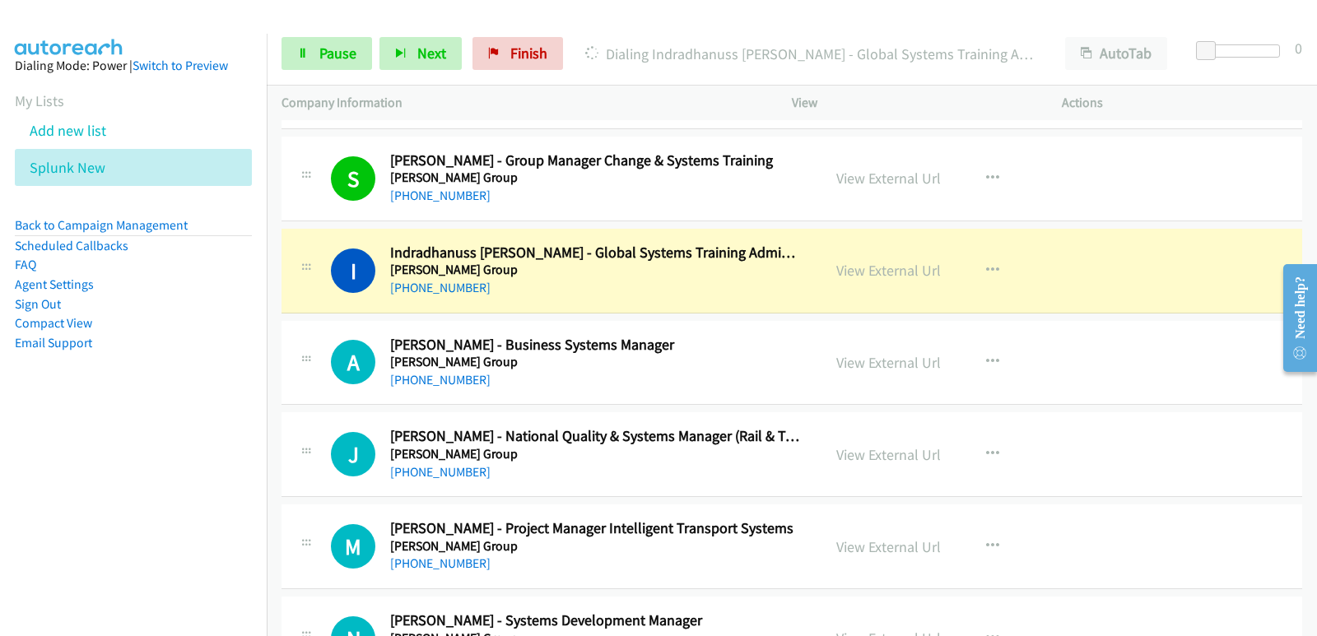
scroll to position [329, 0]
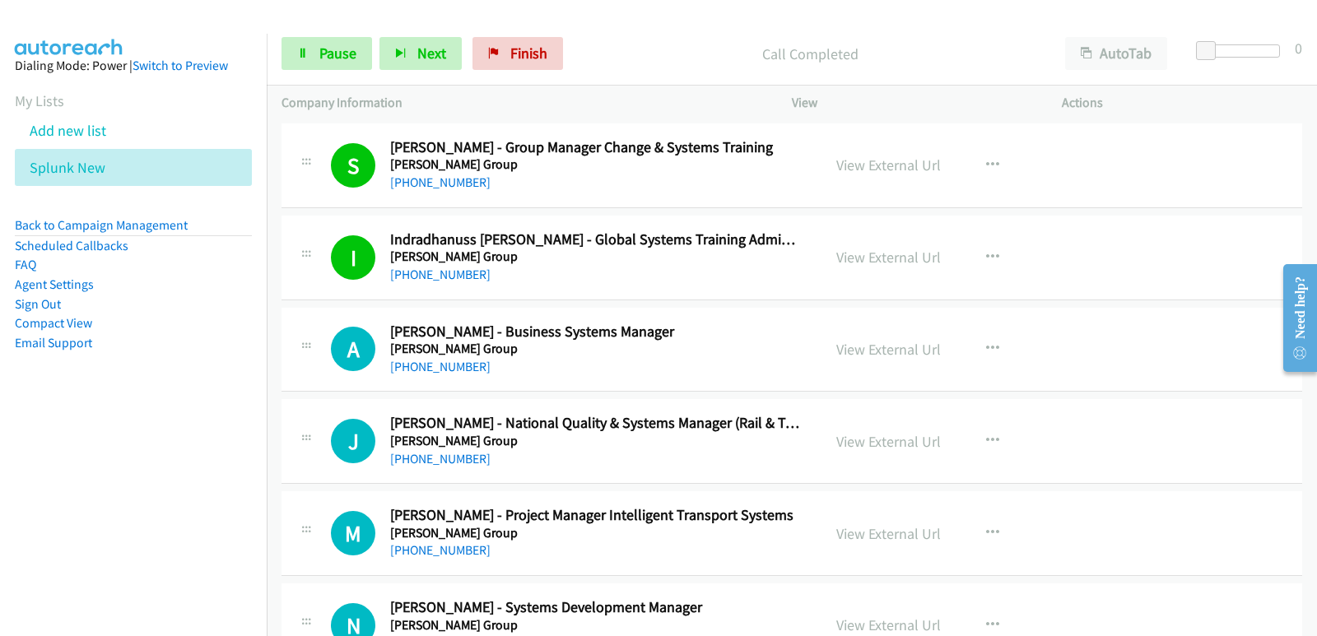
click at [65, 516] on nav "Dialing Mode: Power | Switch to Preview My Lists Add new list Splunk New Back t…" at bounding box center [133, 352] width 267 height 636
click at [78, 482] on nav "Dialing Mode: Power | Switch to Preview My Lists Add new list Splunk New Back t…" at bounding box center [133, 352] width 267 height 636
click at [14, 477] on nav "Dialing Mode: Power | Switch to Preview My Lists Add new list Splunk New Back t…" at bounding box center [133, 352] width 267 height 636
drag, startPoint x: 11, startPoint y: 515, endPoint x: 49, endPoint y: 500, distance: 41.4
click at [16, 515] on nav "Dialing Mode: Power | Switch to Preview My Lists Add new list Splunk New Back t…" at bounding box center [133, 352] width 267 height 636
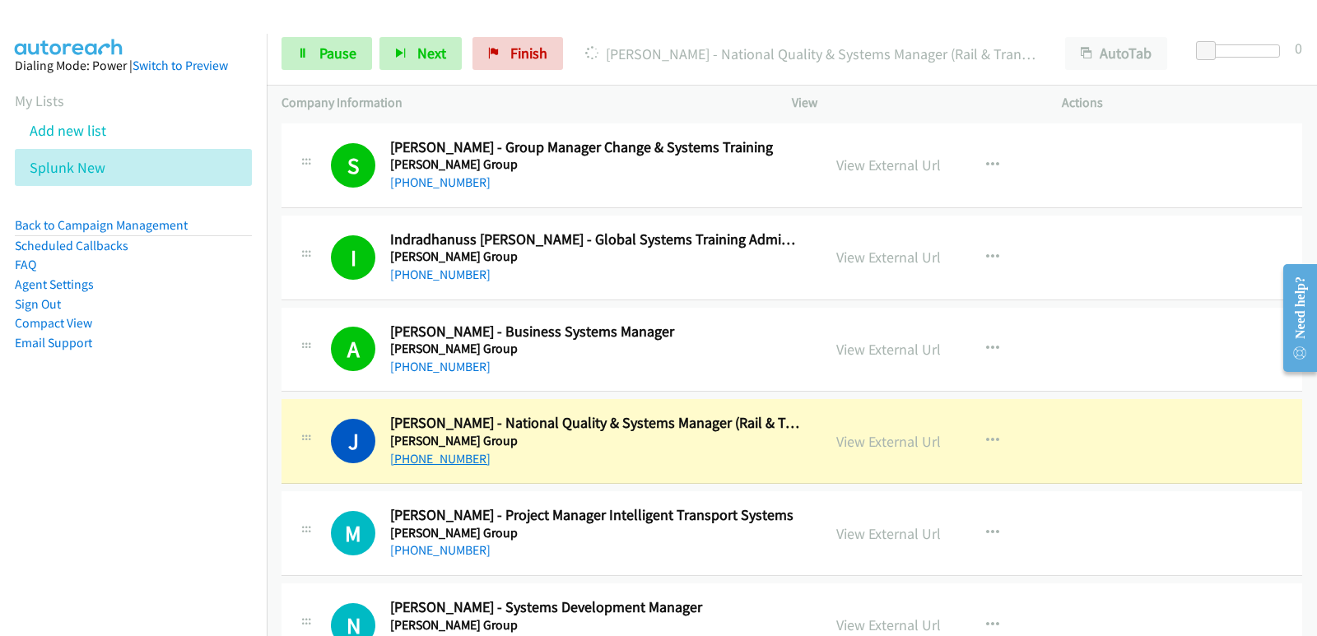
scroll to position [411, 0]
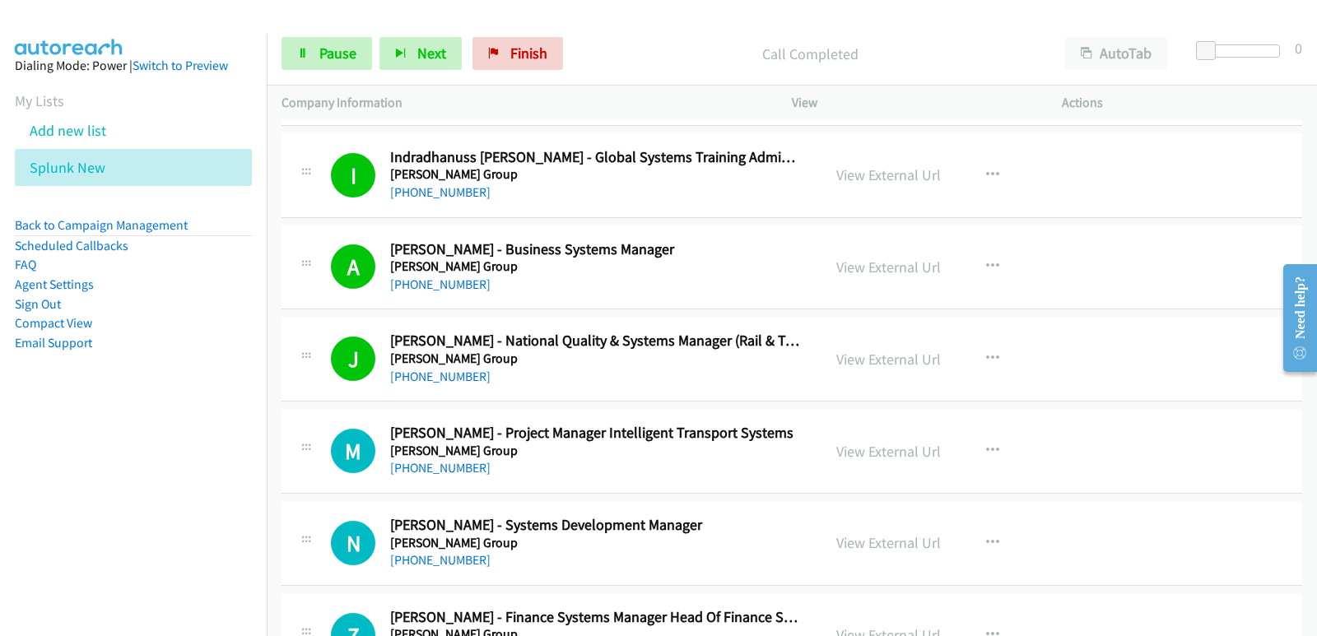
click at [66, 506] on nav "Dialing Mode: Power | Switch to Preview My Lists Add new list Splunk New Back t…" at bounding box center [133, 352] width 267 height 636
click at [68, 399] on aside "Dialing Mode: Power | Switch to Preview My Lists Add new list Splunk New Back t…" at bounding box center [133, 230] width 267 height 393
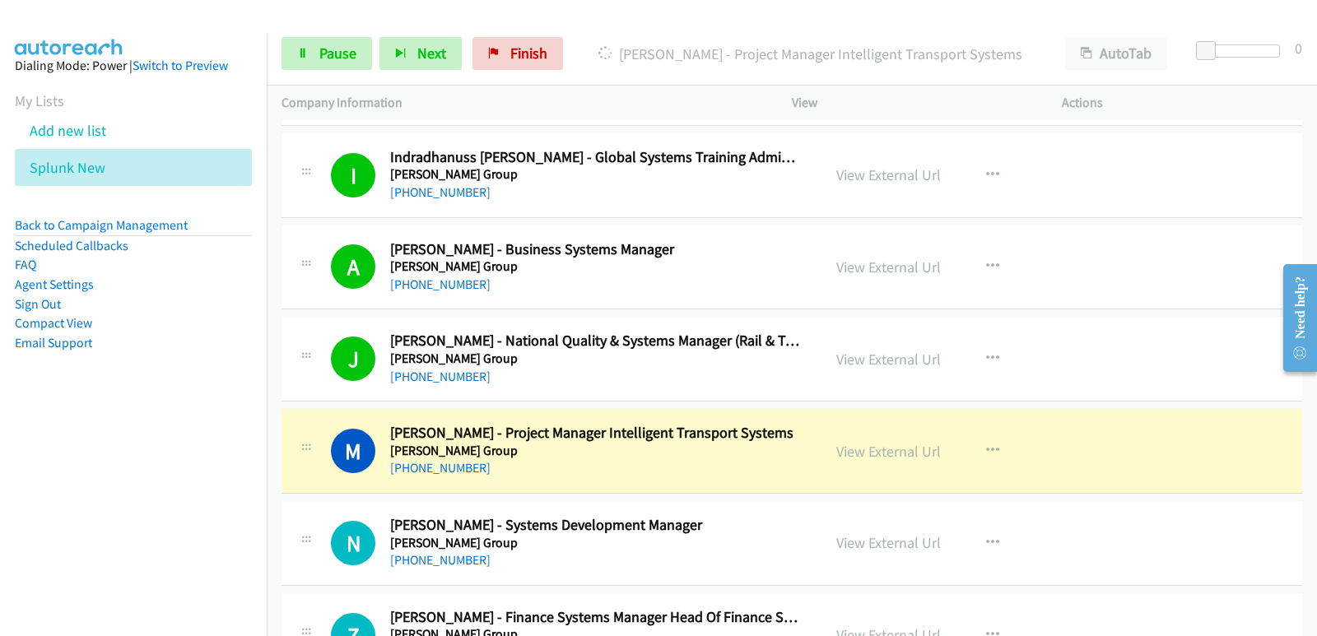
click at [57, 482] on nav "Dialing Mode: Power | Switch to Preview My Lists Add new list Splunk New Back t…" at bounding box center [133, 352] width 267 height 636
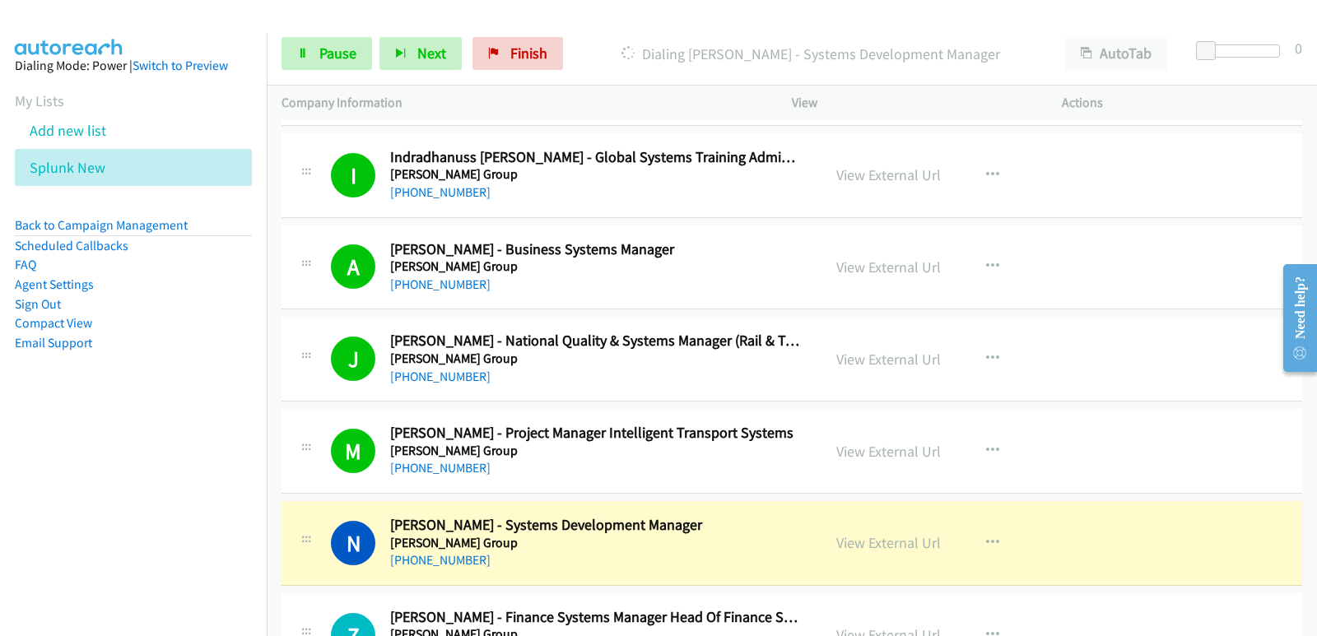
click at [77, 482] on nav "Dialing Mode: Power | Switch to Preview My Lists Add new list Splunk New Back t…" at bounding box center [133, 352] width 267 height 636
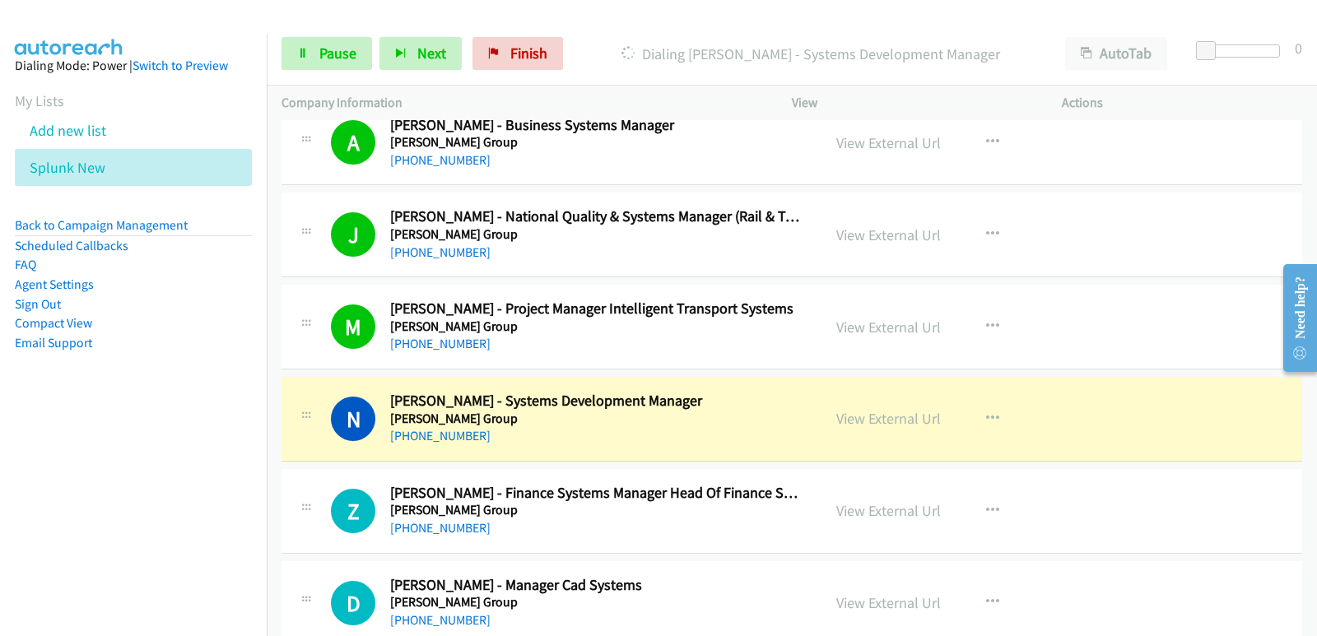
scroll to position [576, 0]
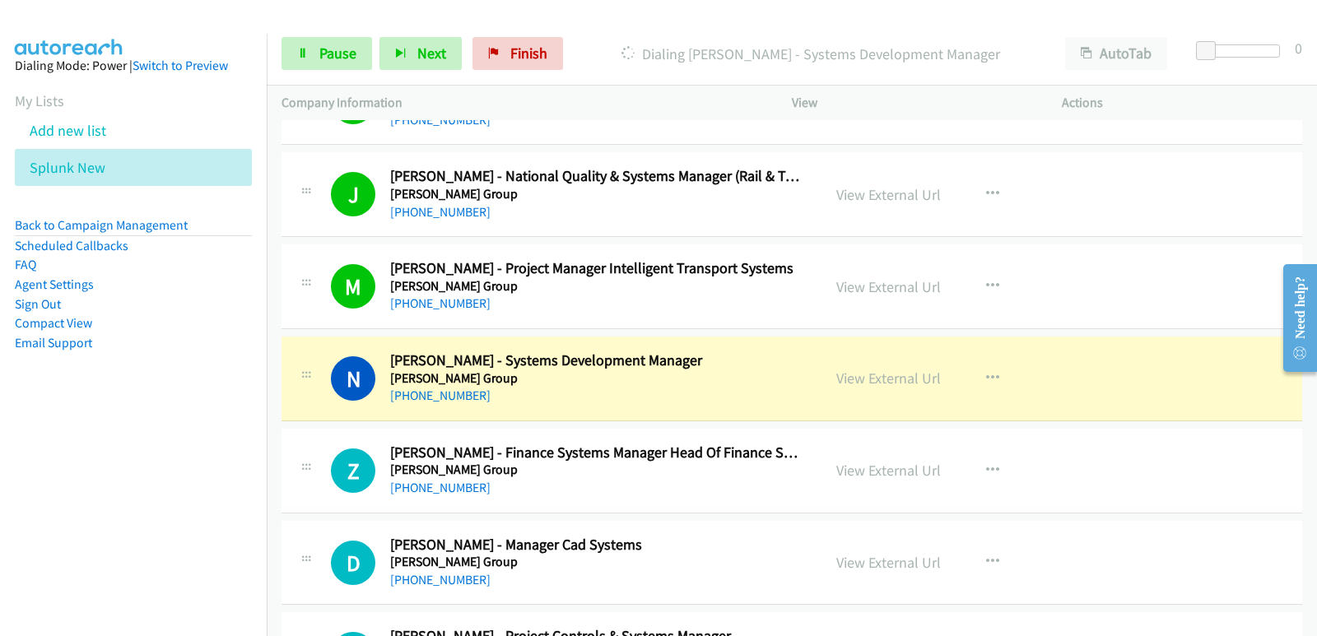
click at [0, 550] on nav "Dialing Mode: Power | Switch to Preview My Lists Add new list Splunk New Back t…" at bounding box center [133, 352] width 267 height 636
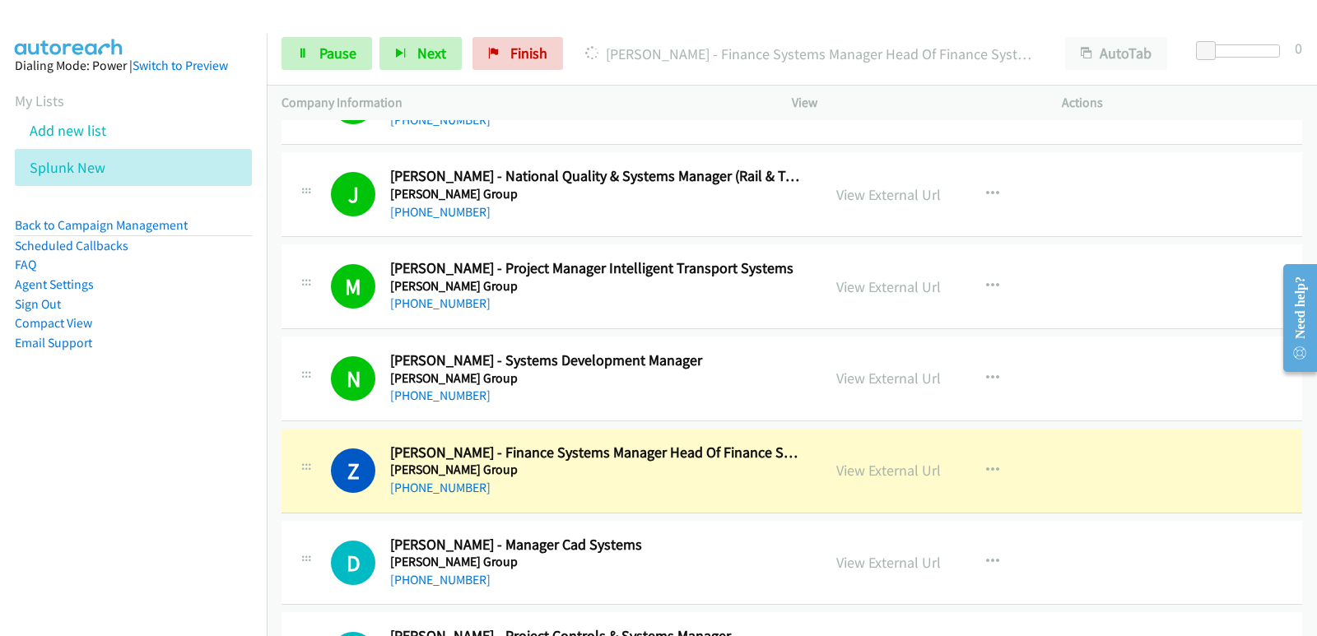
click at [103, 444] on nav "Dialing Mode: Power | Switch to Preview My Lists Add new list Splunk New Back t…" at bounding box center [133, 352] width 267 height 636
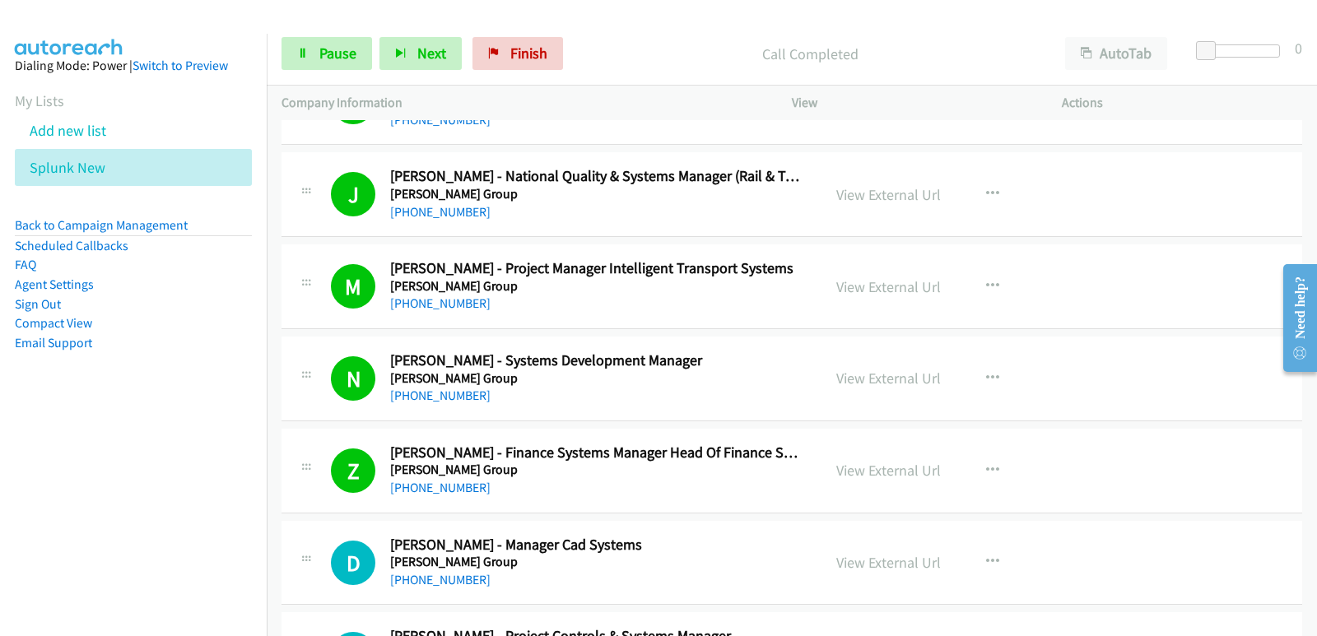
click at [64, 472] on nav "Dialing Mode: Power | Switch to Preview My Lists Add new list Splunk New Back t…" at bounding box center [133, 352] width 267 height 636
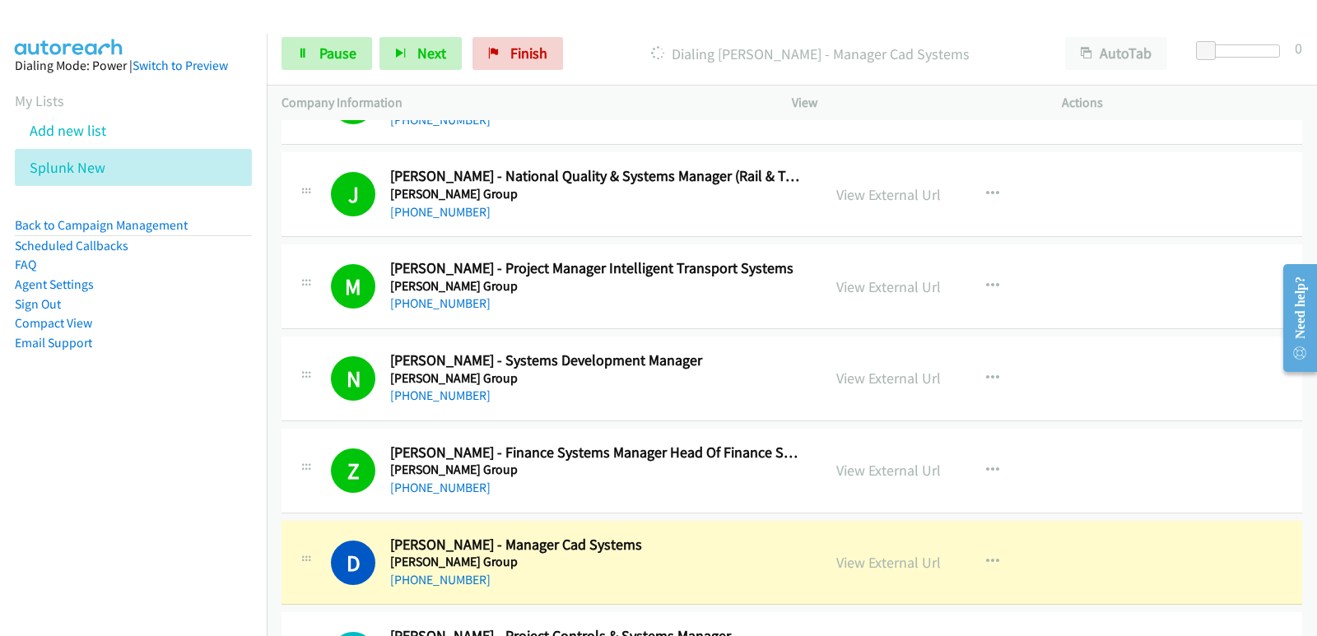
drag, startPoint x: 36, startPoint y: 497, endPoint x: 16, endPoint y: 503, distance: 21.4
click at [39, 501] on nav "Dialing Mode: Power | Switch to Preview My Lists Add new list Splunk New Back t…" at bounding box center [133, 352] width 267 height 636
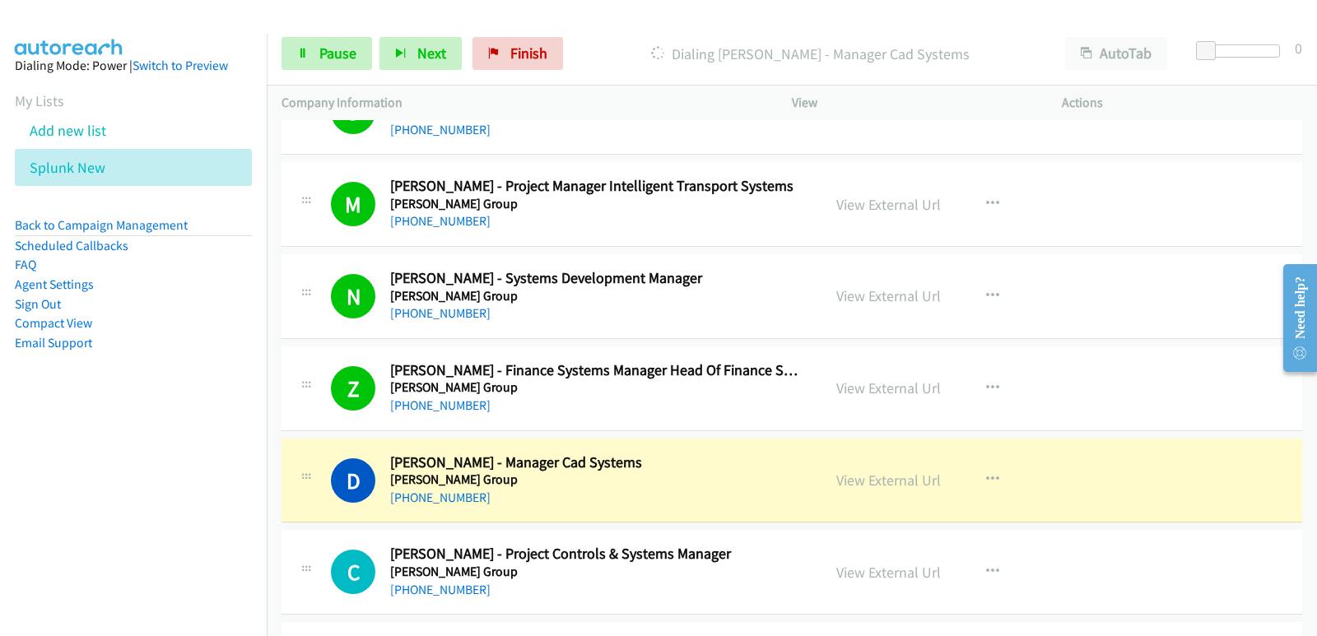
scroll to position [741, 0]
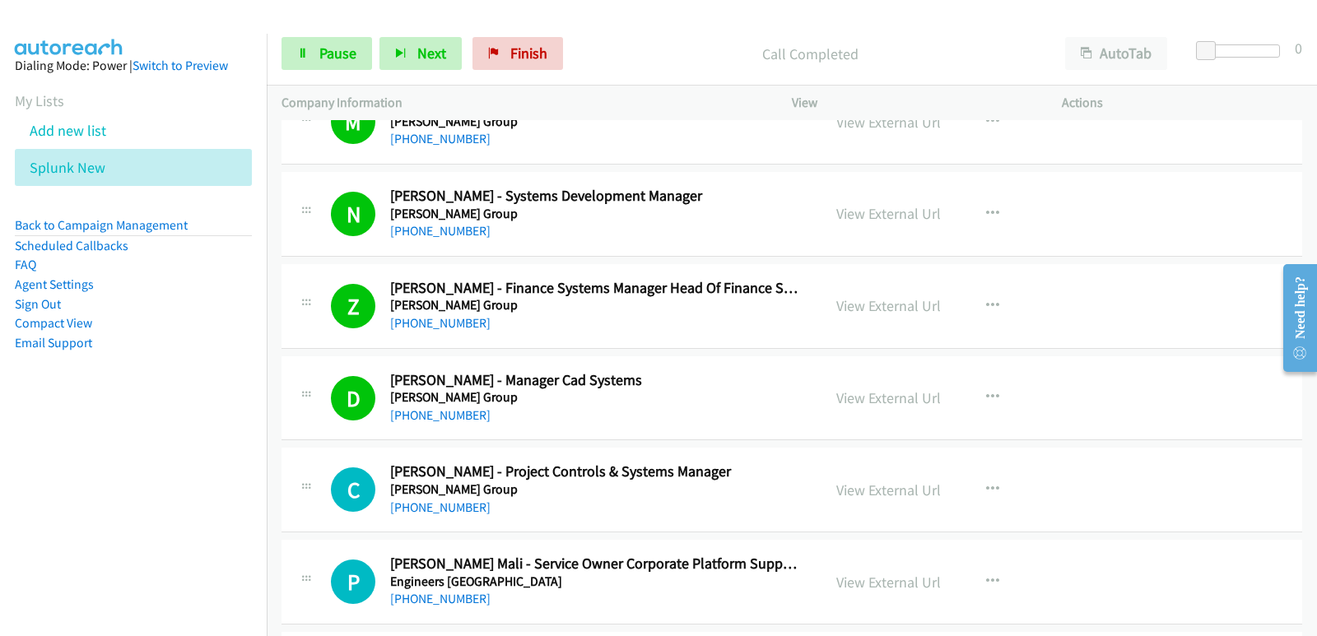
click at [7, 483] on nav "Dialing Mode: Power | Switch to Preview My Lists Add new list Splunk New Back t…" at bounding box center [133, 352] width 267 height 636
click at [52, 491] on nav "Dialing Mode: Power | Switch to Preview My Lists Add new list Splunk New Back t…" at bounding box center [133, 352] width 267 height 636
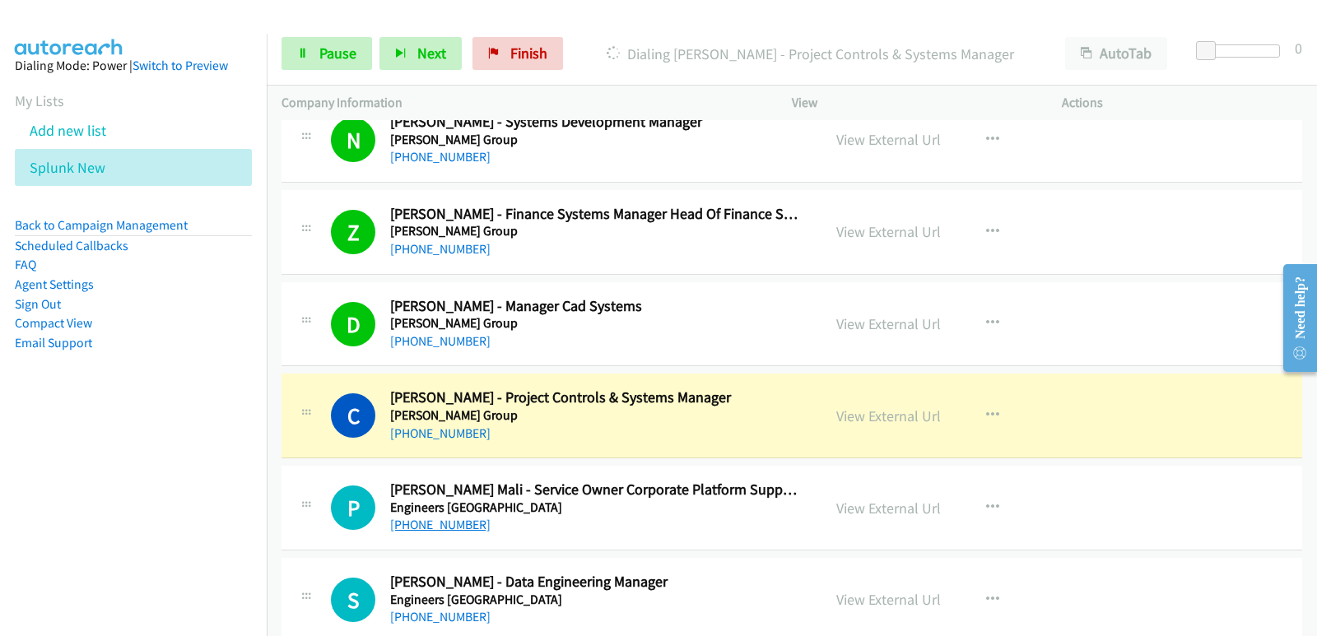
scroll to position [823, 0]
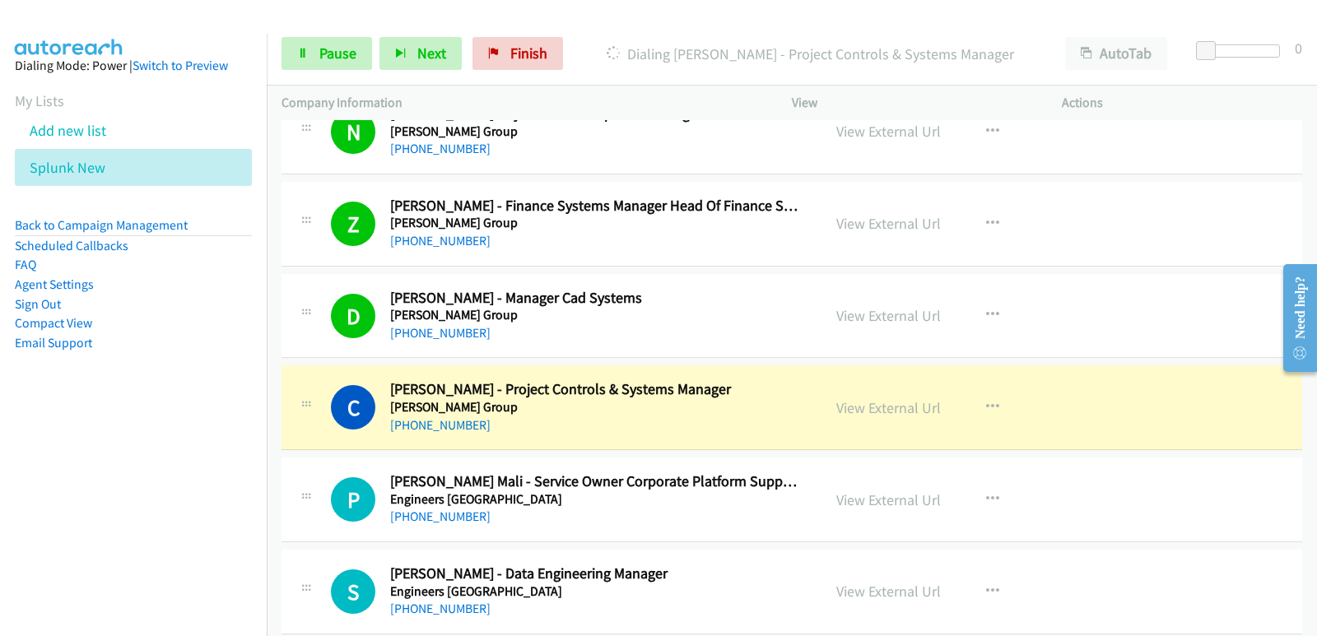
drag, startPoint x: 2, startPoint y: 434, endPoint x: 18, endPoint y: 421, distance: 19.9
click at [6, 435] on nav "Dialing Mode: Power | Switch to Preview My Lists Add new list Splunk New Back t…" at bounding box center [133, 352] width 267 height 636
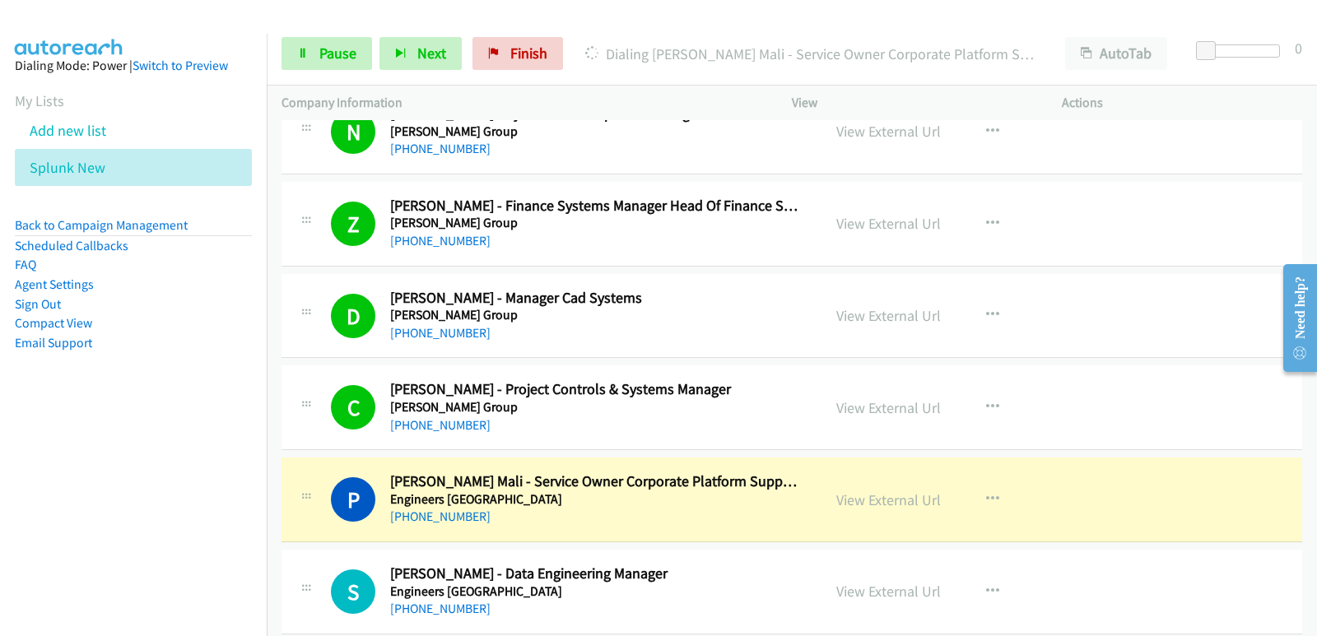
click at [7, 472] on nav "Dialing Mode: Power | Switch to Preview My Lists Add new list Splunk New Back t…" at bounding box center [133, 352] width 267 height 636
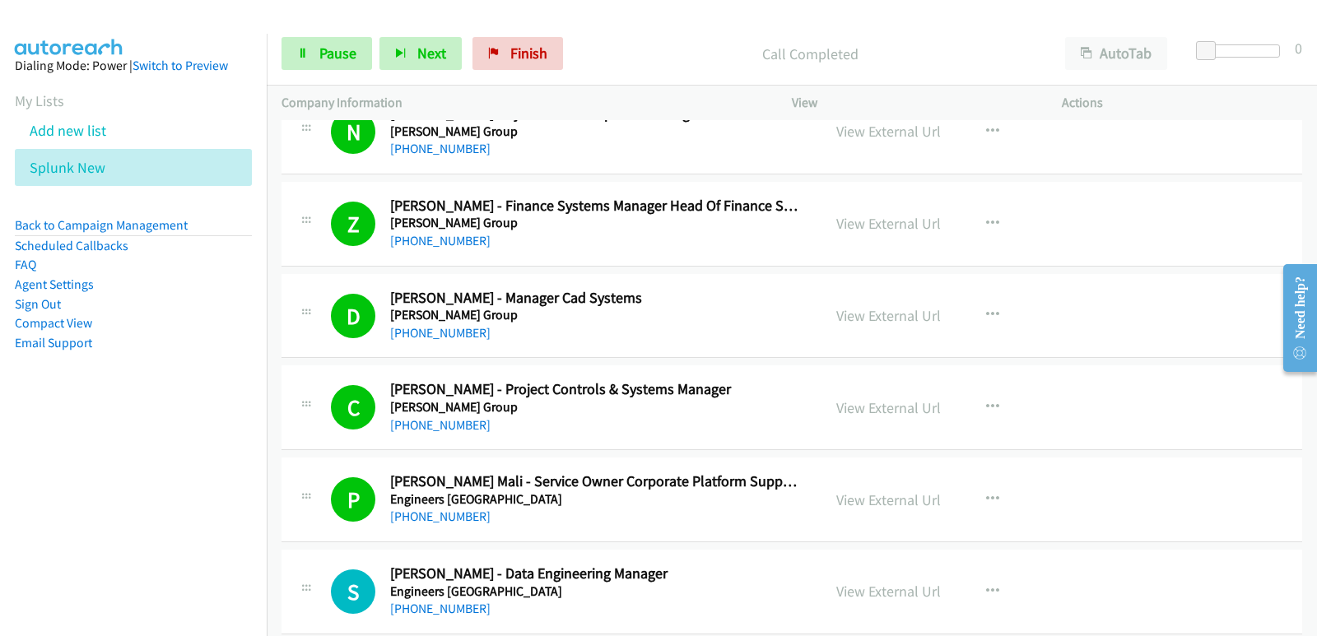
click at [42, 532] on nav "Dialing Mode: Power | Switch to Preview My Lists Add new list Splunk New Back t…" at bounding box center [133, 352] width 267 height 636
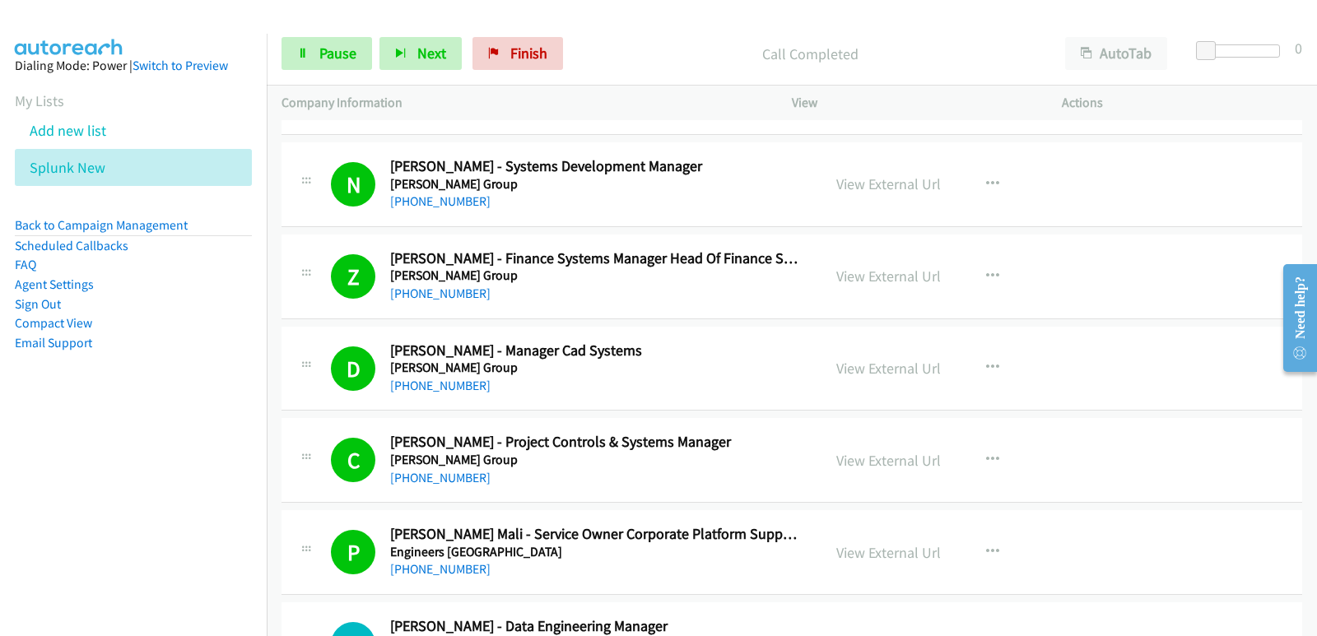
click at [58, 560] on nav "Dialing Mode: Power | Switch to Preview My Lists Add new list Splunk New Back t…" at bounding box center [133, 352] width 267 height 636
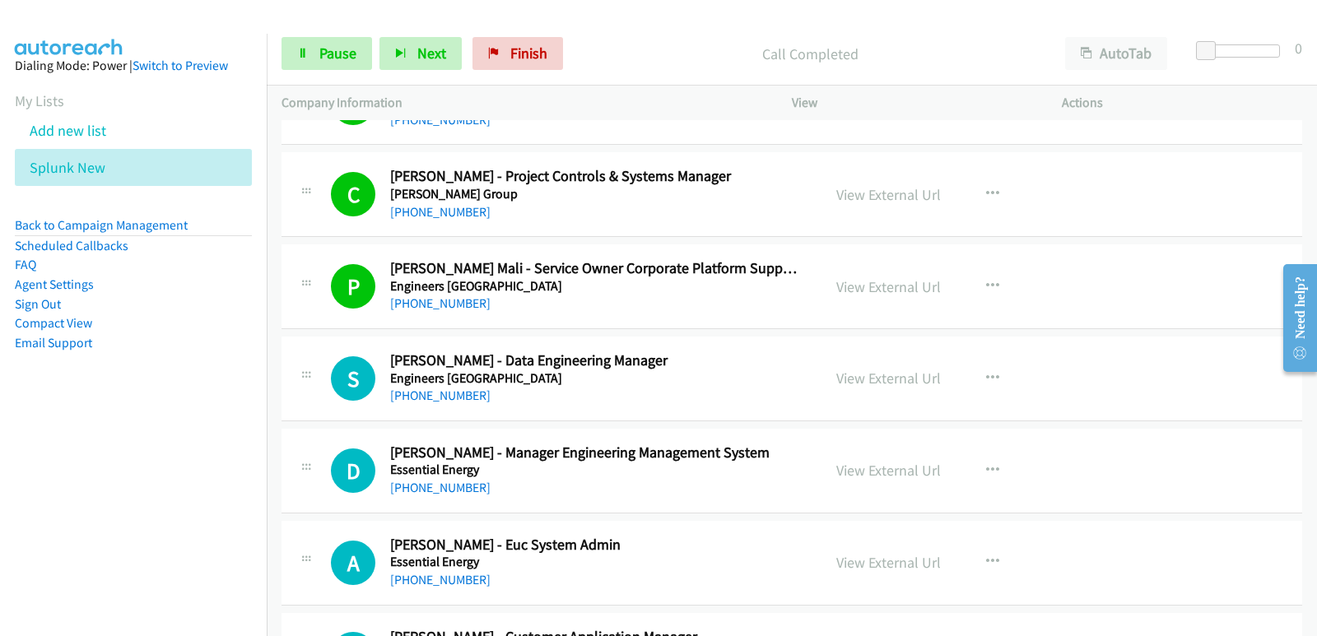
scroll to position [988, 0]
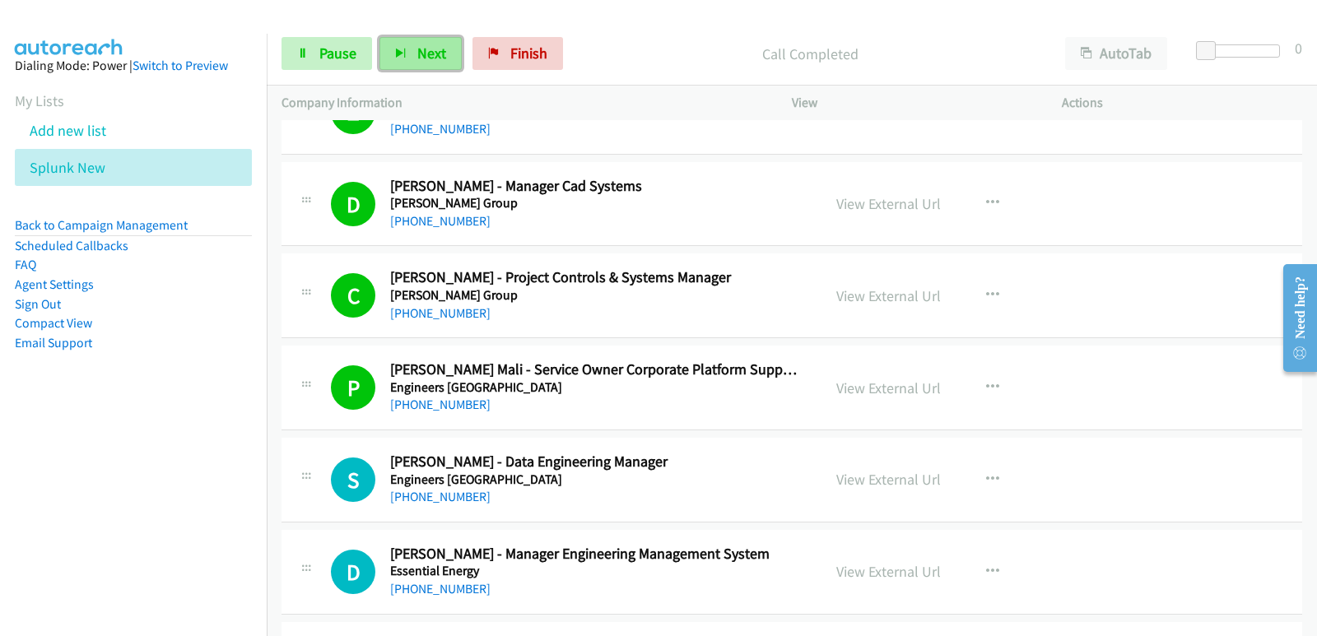
click at [409, 49] on button "Next" at bounding box center [420, 53] width 82 height 33
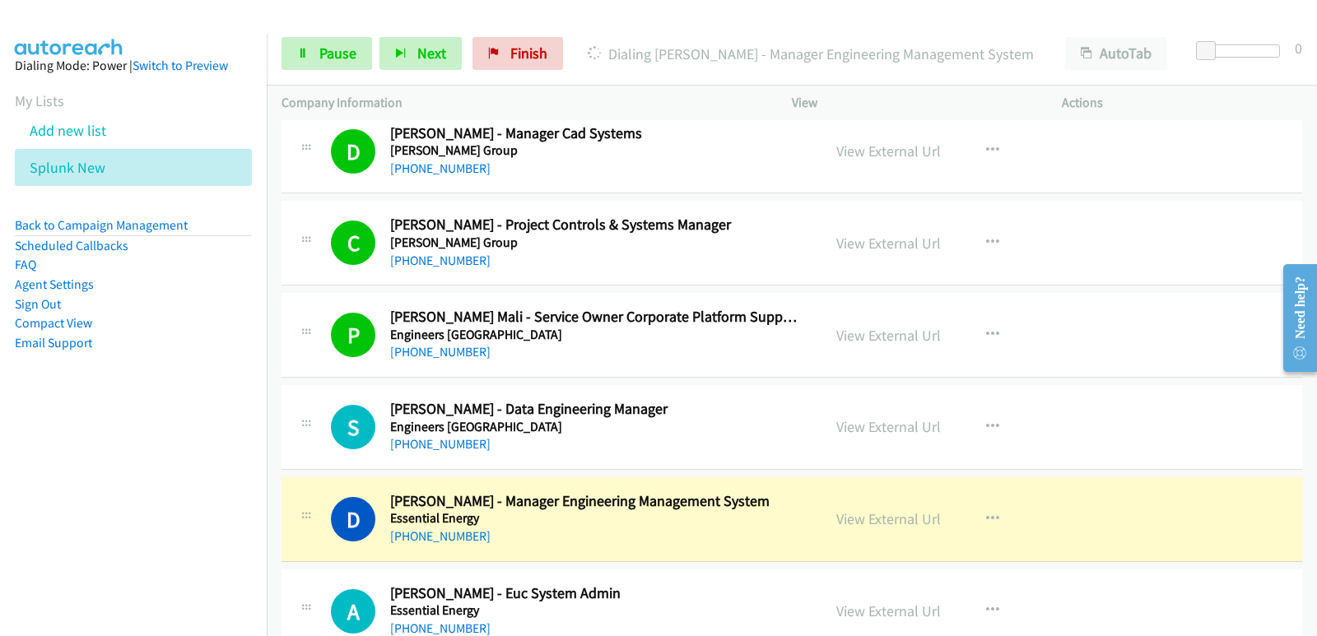
click at [61, 524] on nav "Dialing Mode: Power | Switch to Preview My Lists Add new list Splunk New Back t…" at bounding box center [133, 352] width 267 height 636
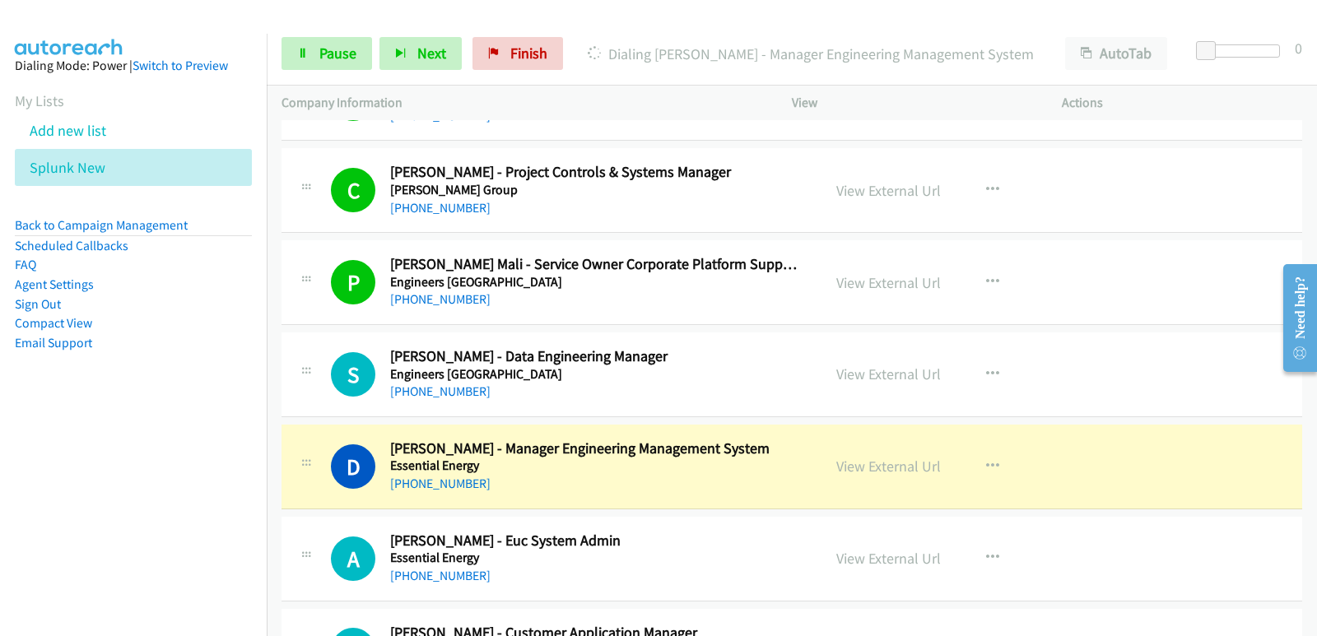
scroll to position [1070, 0]
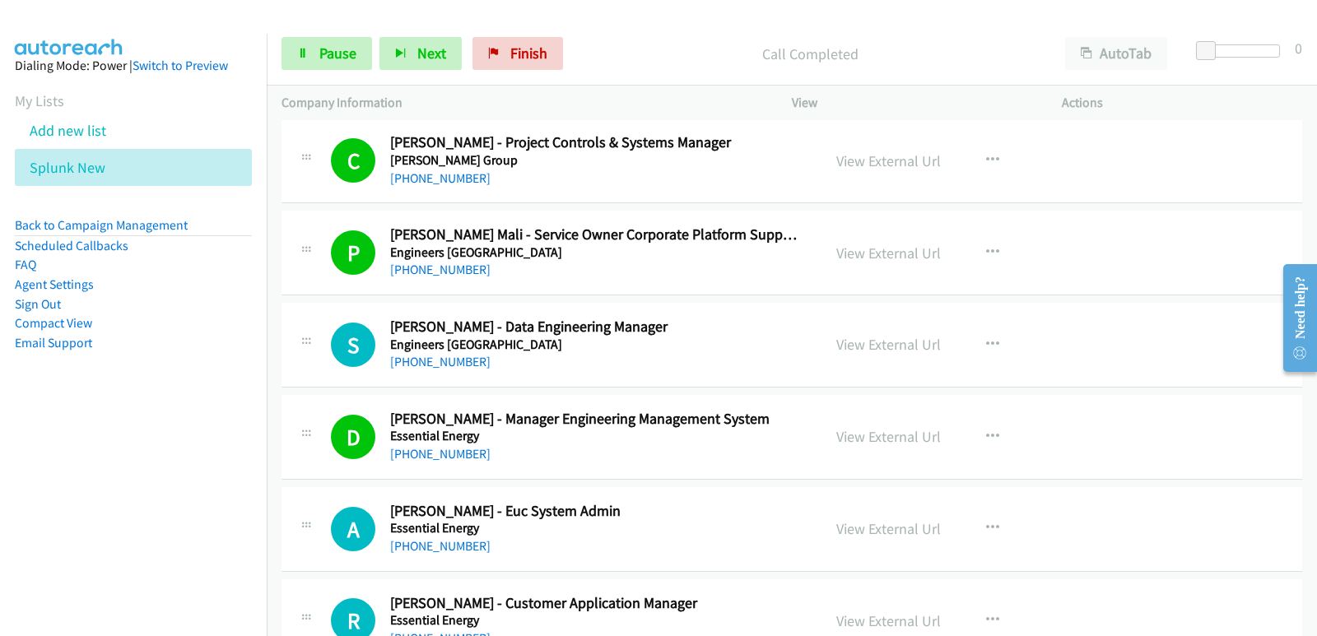
click at [0, 419] on aside "Dialing Mode: Power | Switch to Preview My Lists Add new list Splunk New Back t…" at bounding box center [133, 230] width 267 height 393
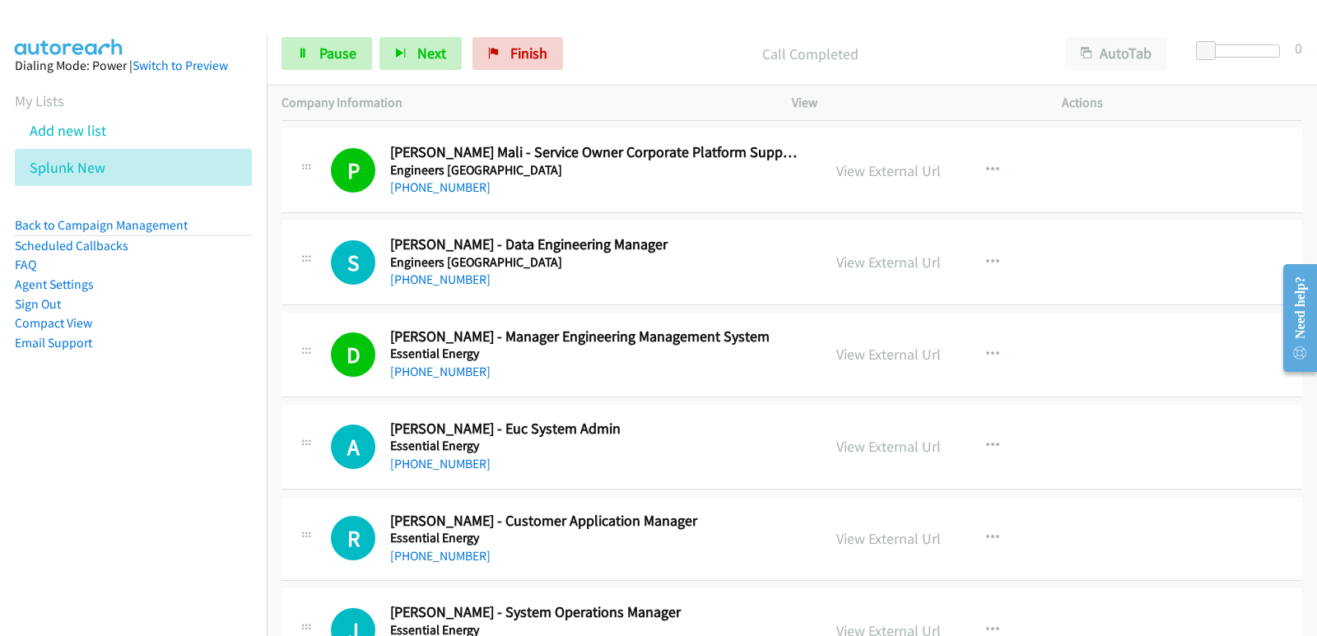
click at [40, 457] on nav "Dialing Mode: Power | Switch to Preview My Lists Add new list Splunk New Back t…" at bounding box center [133, 352] width 267 height 636
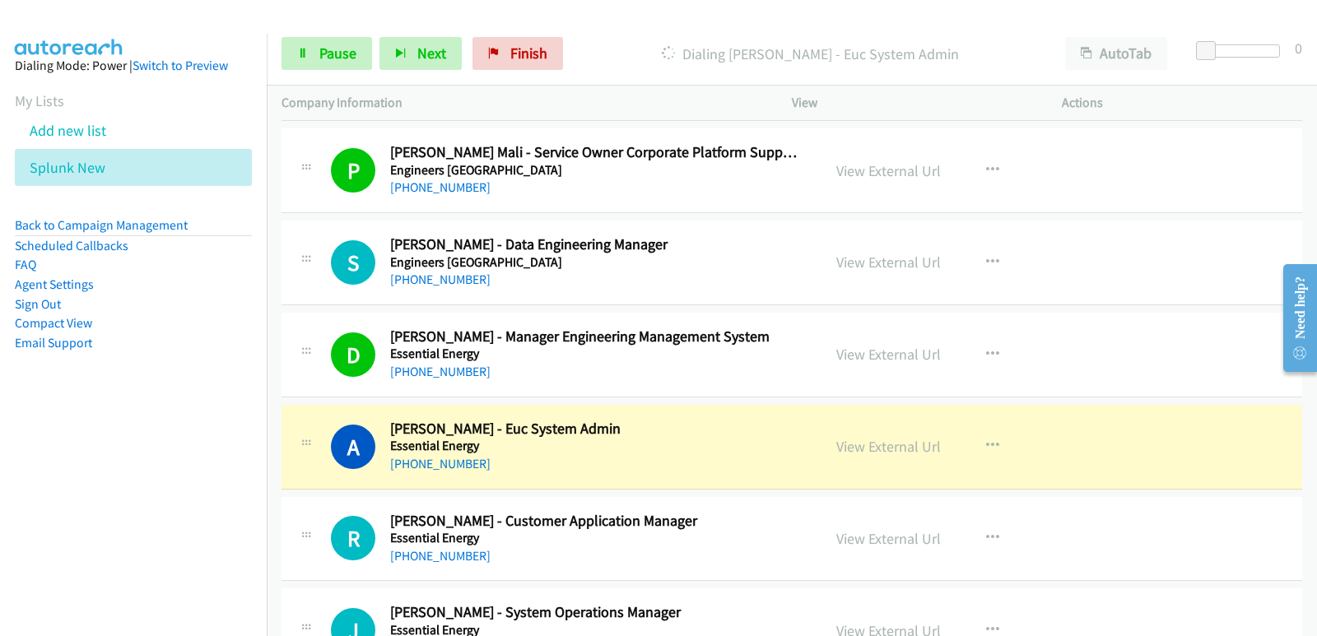
scroll to position [1234, 0]
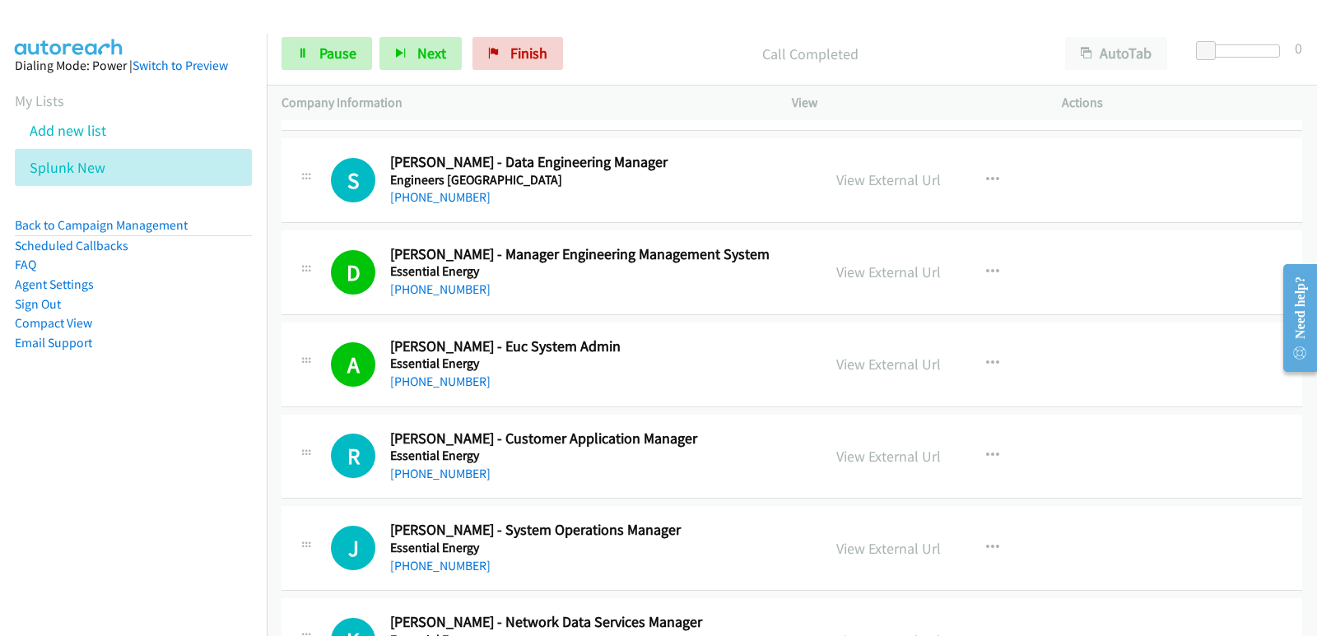
click at [88, 504] on nav "Dialing Mode: Power | Switch to Preview My Lists Add new list Splunk New Back t…" at bounding box center [133, 352] width 267 height 636
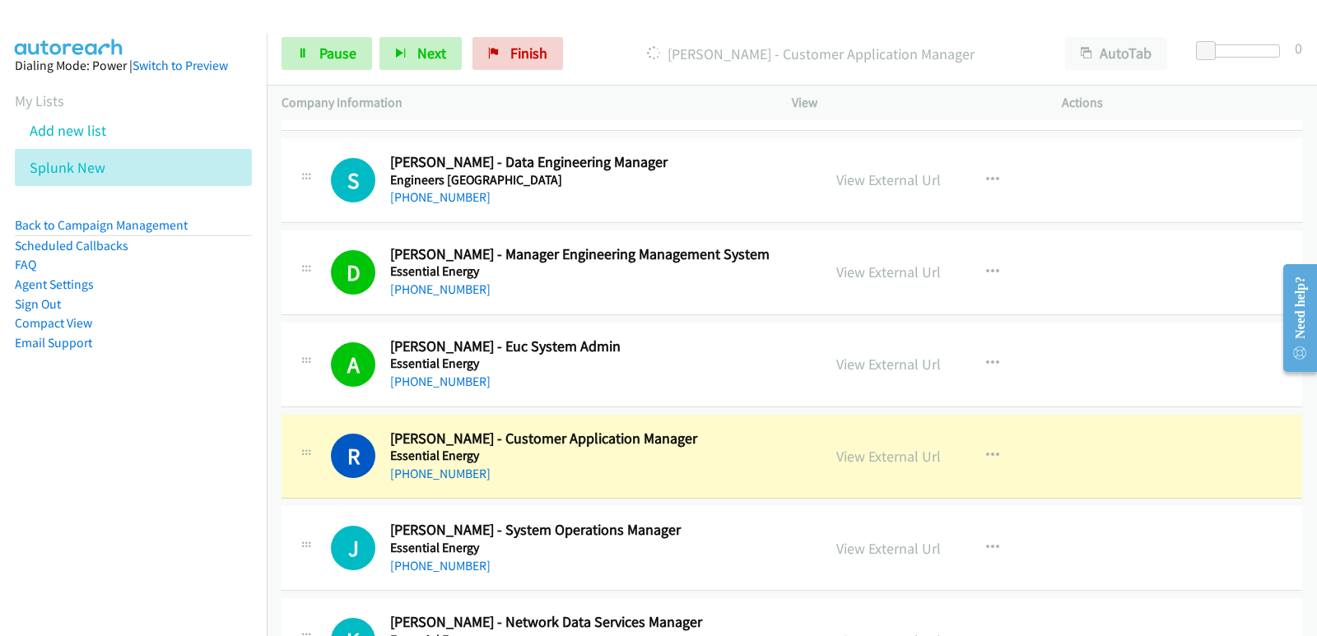
click at [73, 500] on nav "Dialing Mode: Power | Switch to Preview My Lists Add new list Splunk New Back t…" at bounding box center [133, 352] width 267 height 636
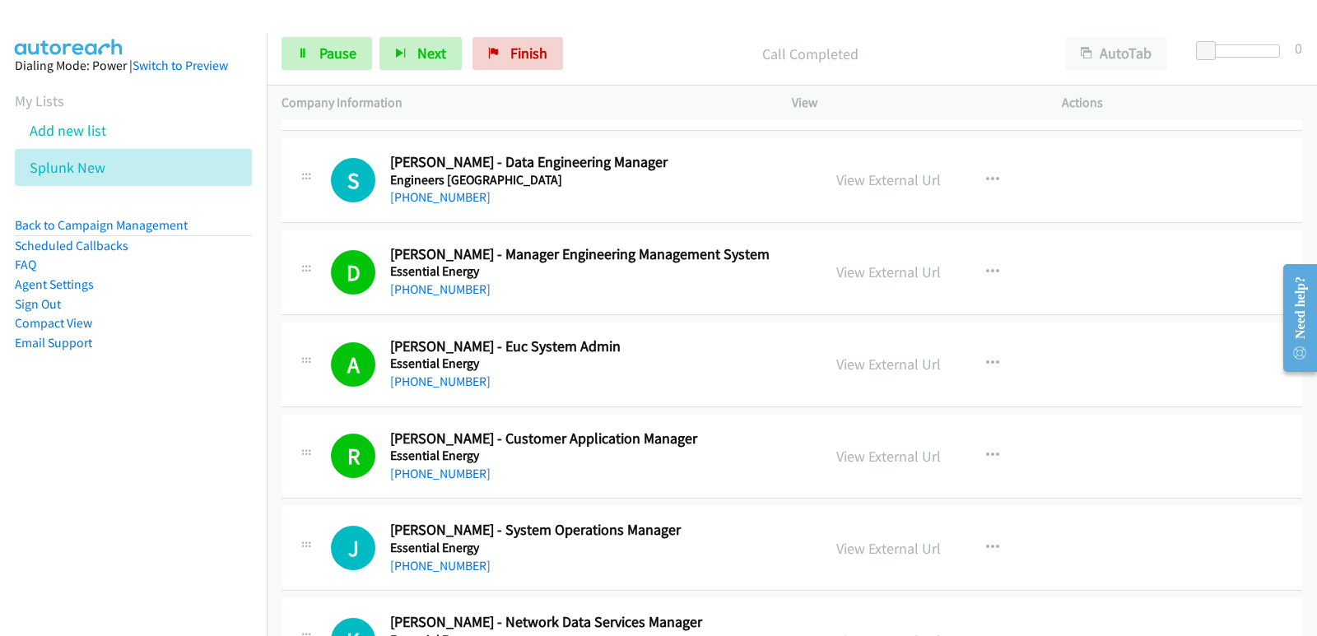
click at [63, 421] on aside "Dialing Mode: Power | Switch to Preview My Lists Add new list Splunk New Back t…" at bounding box center [133, 230] width 267 height 393
click at [76, 425] on aside "Dialing Mode: Power | Switch to Preview My Lists Add new list Splunk New Back t…" at bounding box center [133, 230] width 267 height 393
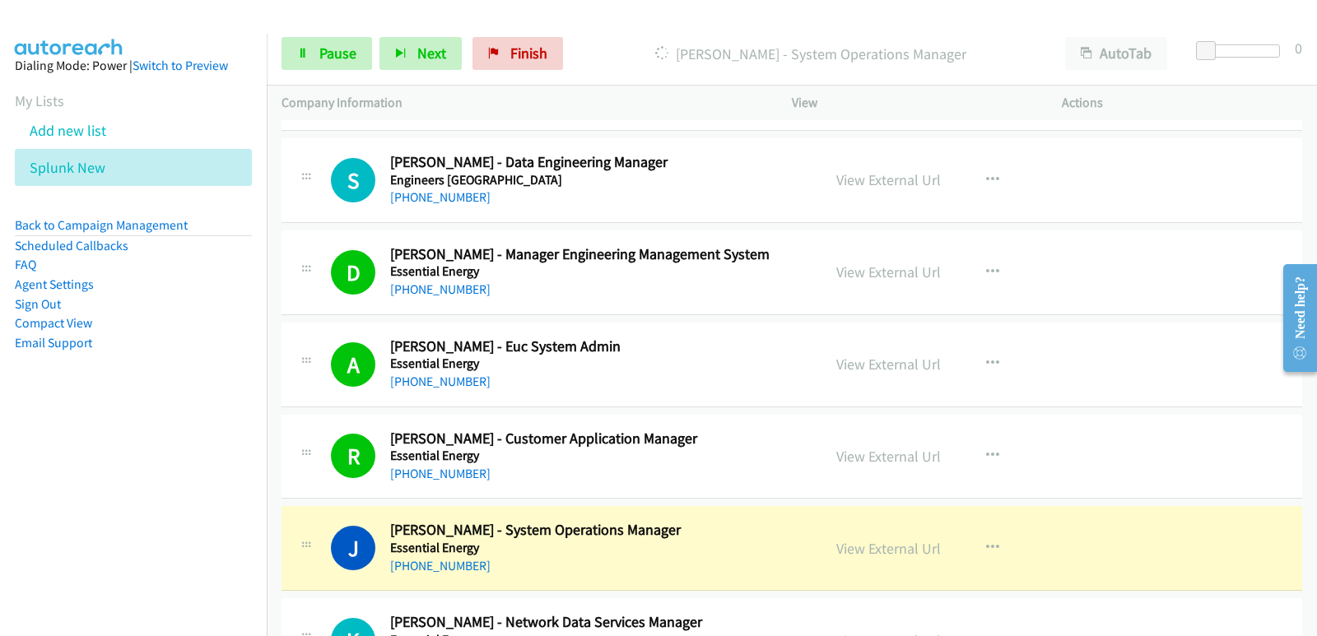
scroll to position [1317, 0]
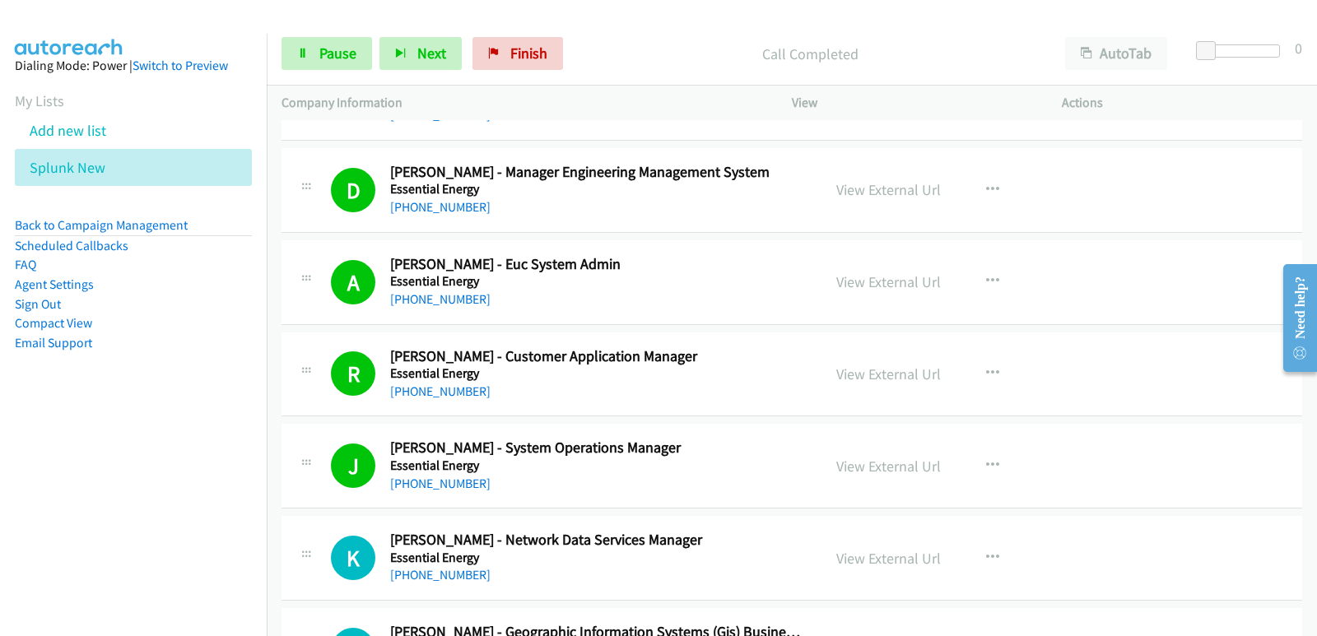
click at [22, 509] on nav "Dialing Mode: Power | Switch to Preview My Lists Add new list Splunk New Back t…" at bounding box center [133, 352] width 267 height 636
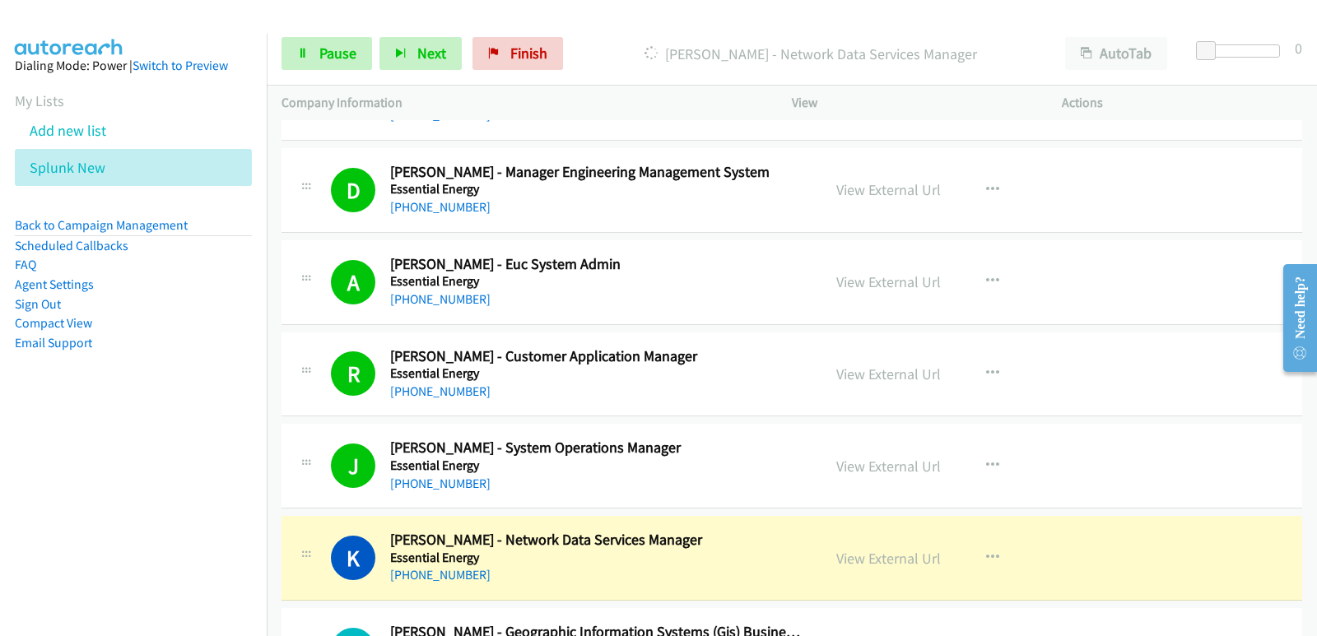
drag, startPoint x: 30, startPoint y: 510, endPoint x: 39, endPoint y: 495, distance: 17.4
click at [31, 510] on nav "Dialing Mode: Power | Switch to Preview My Lists Add new list Splunk New Back t…" at bounding box center [133, 352] width 267 height 636
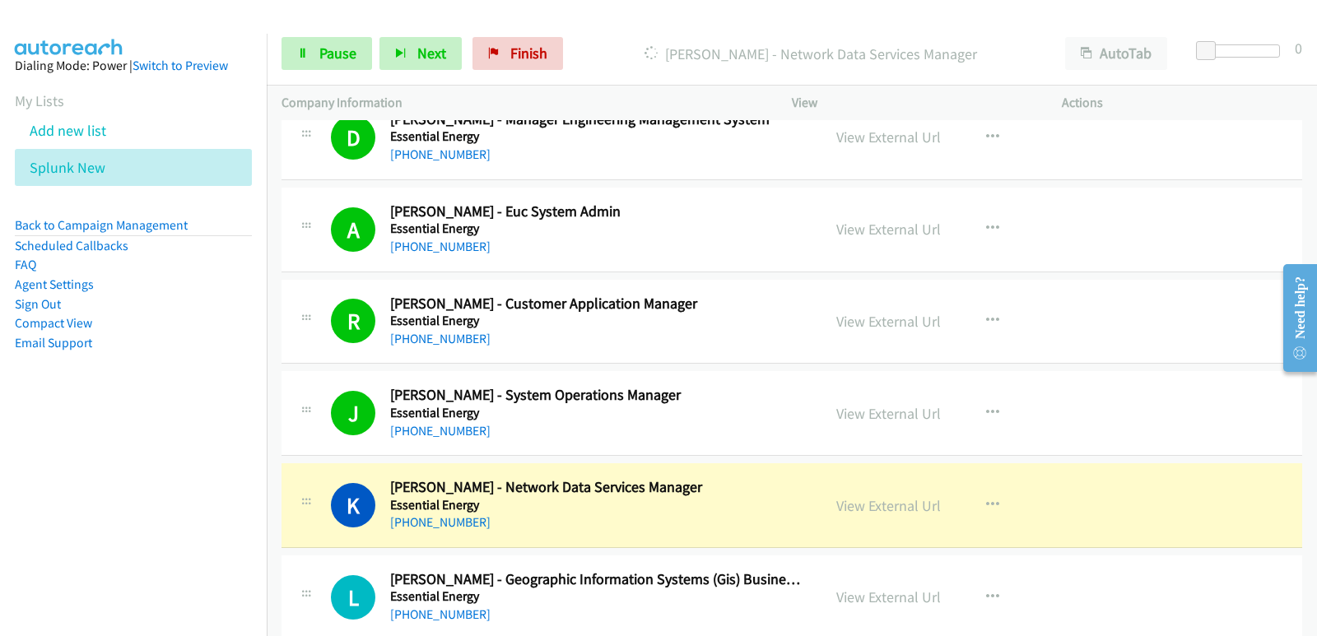
scroll to position [1399, 0]
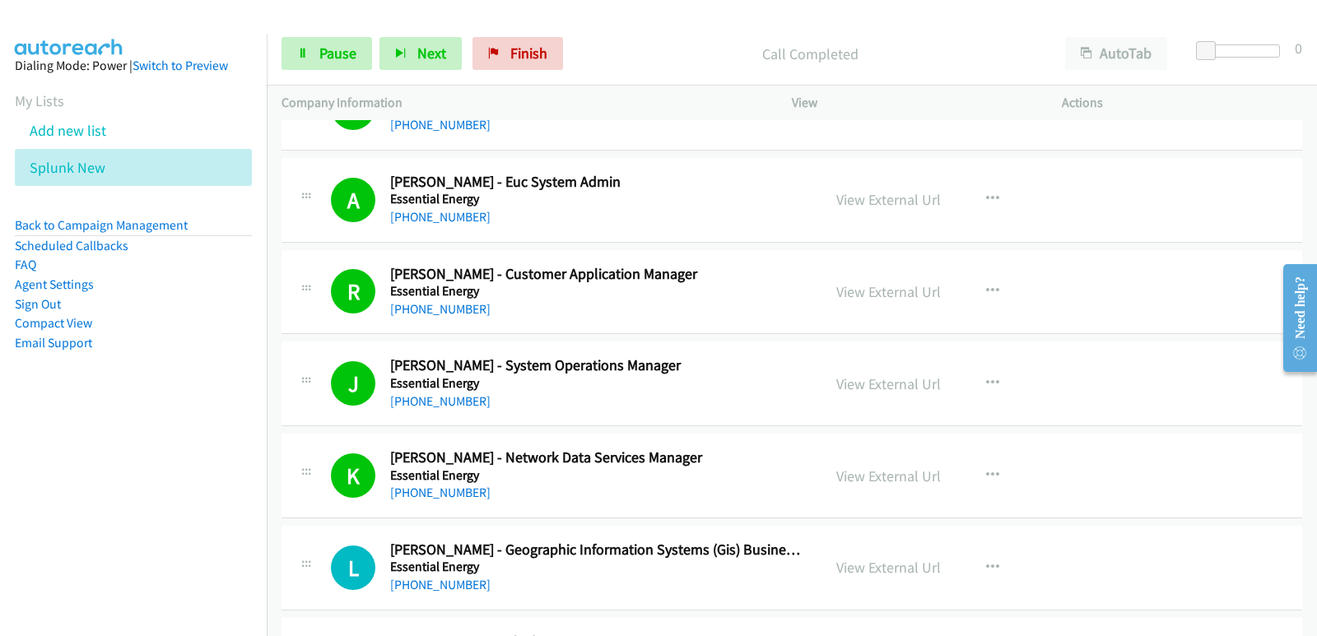
drag, startPoint x: 39, startPoint y: 403, endPoint x: 40, endPoint y: 387, distance: 16.5
click at [41, 399] on aside "Dialing Mode: Power | Switch to Preview My Lists Add new list Splunk New Back t…" at bounding box center [133, 230] width 267 height 393
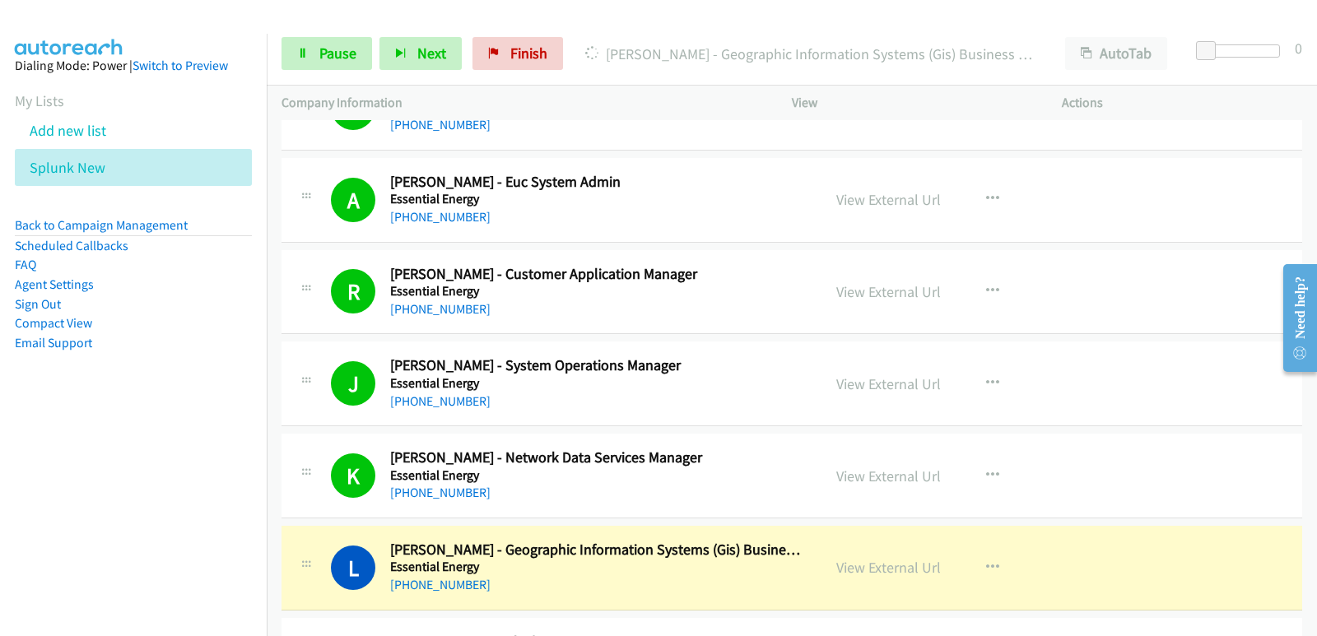
click at [60, 436] on nav "Dialing Mode: Power | Switch to Preview My Lists Add new list Splunk New Back t…" at bounding box center [133, 352] width 267 height 636
click at [17, 488] on nav "Dialing Mode: Power | Switch to Preview My Lists Add new list Splunk New Back t…" at bounding box center [133, 352] width 267 height 636
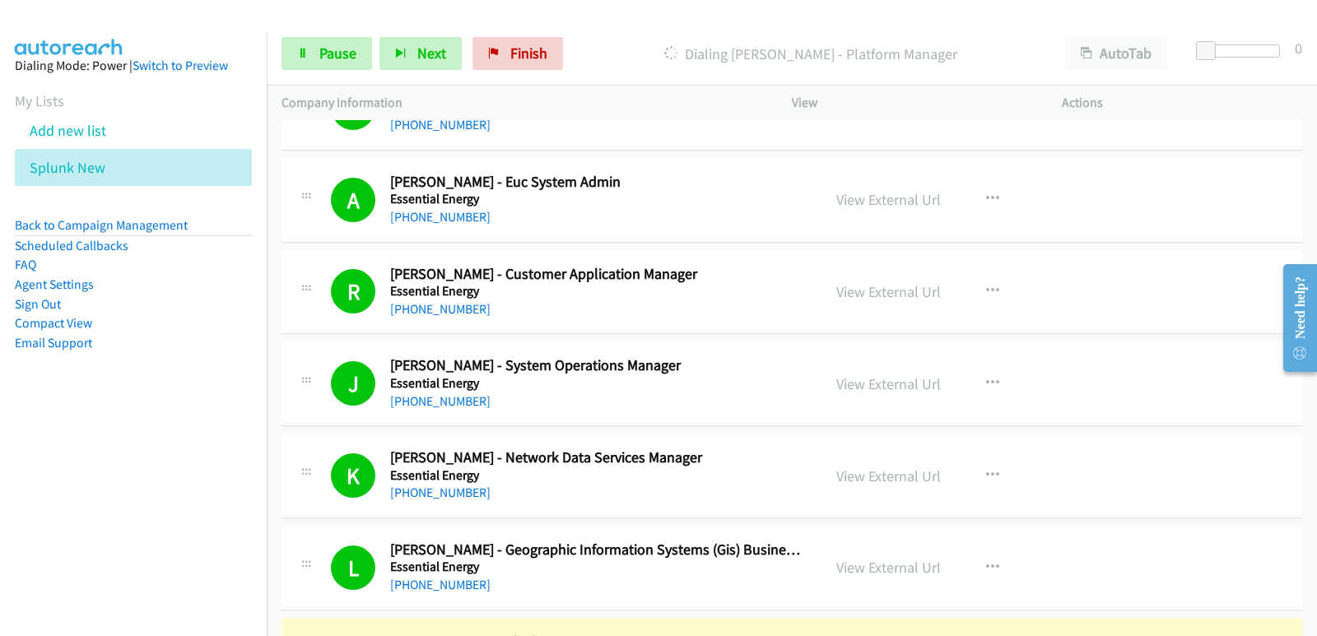
click at [81, 434] on nav "Dialing Mode: Power | Switch to Preview My Lists Add new list Splunk New Back t…" at bounding box center [133, 352] width 267 height 636
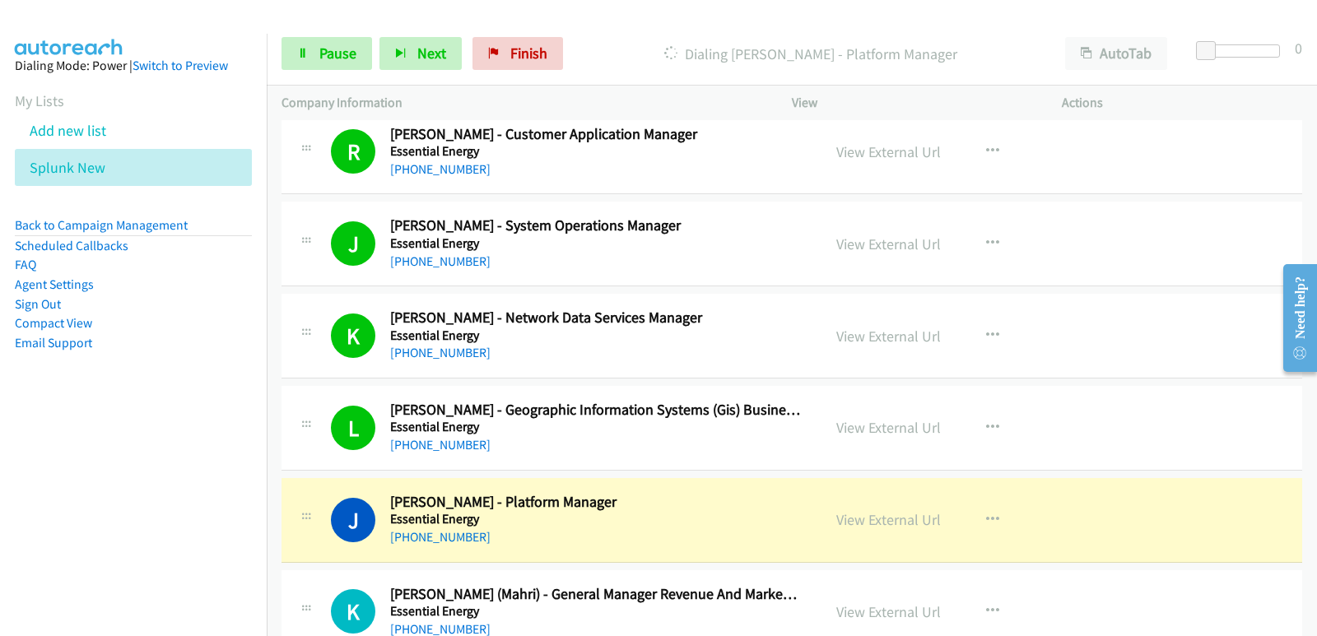
scroll to position [1564, 0]
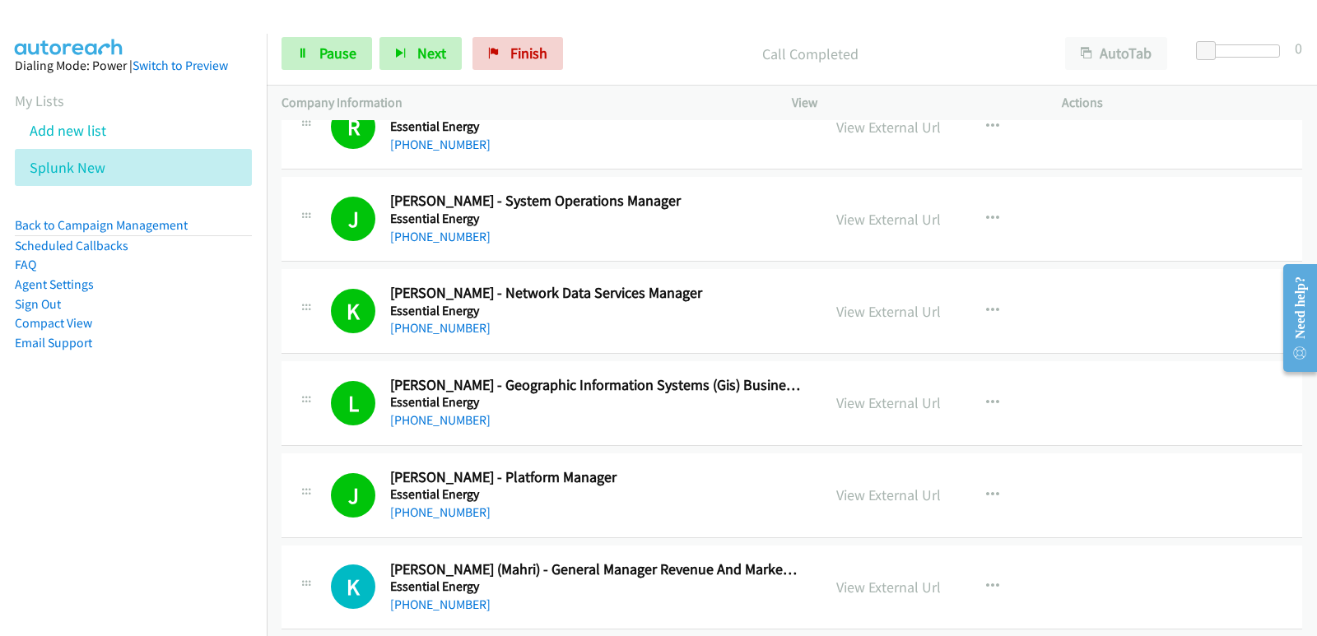
click at [88, 540] on nav "Dialing Mode: Power | Switch to Preview My Lists Add new list Splunk New Back t…" at bounding box center [133, 352] width 267 height 636
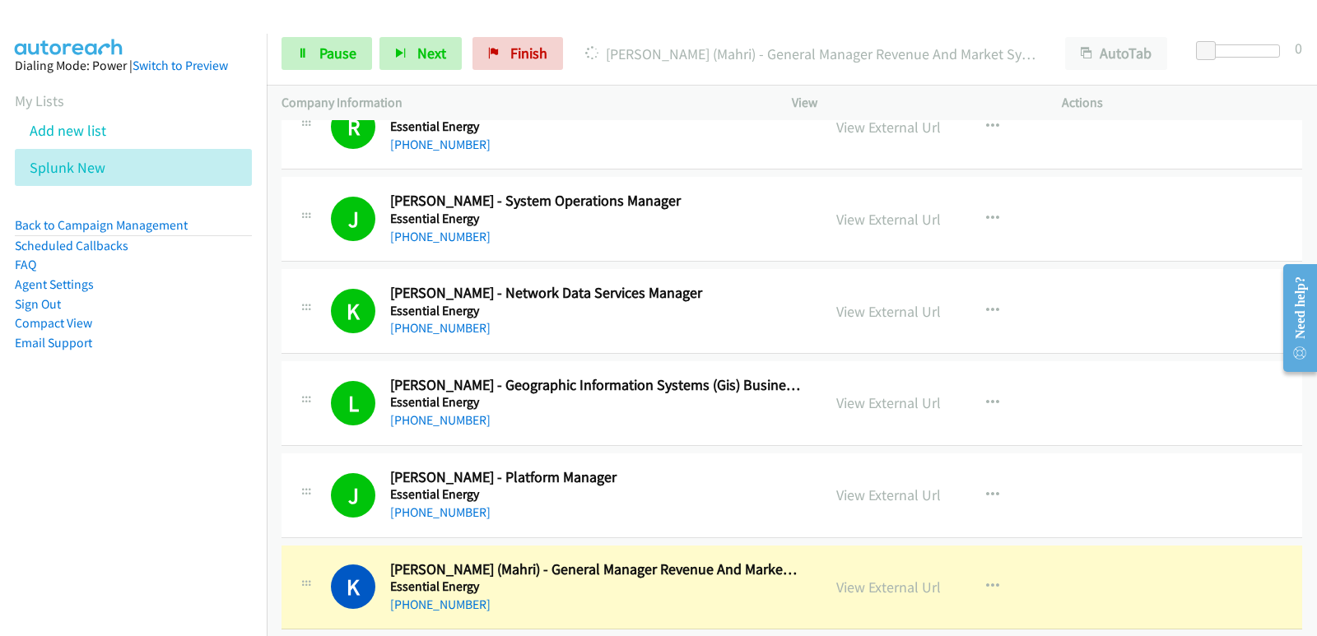
click at [73, 545] on nav "Dialing Mode: Power | Switch to Preview My Lists Add new list Splunk New Back t…" at bounding box center [133, 352] width 267 height 636
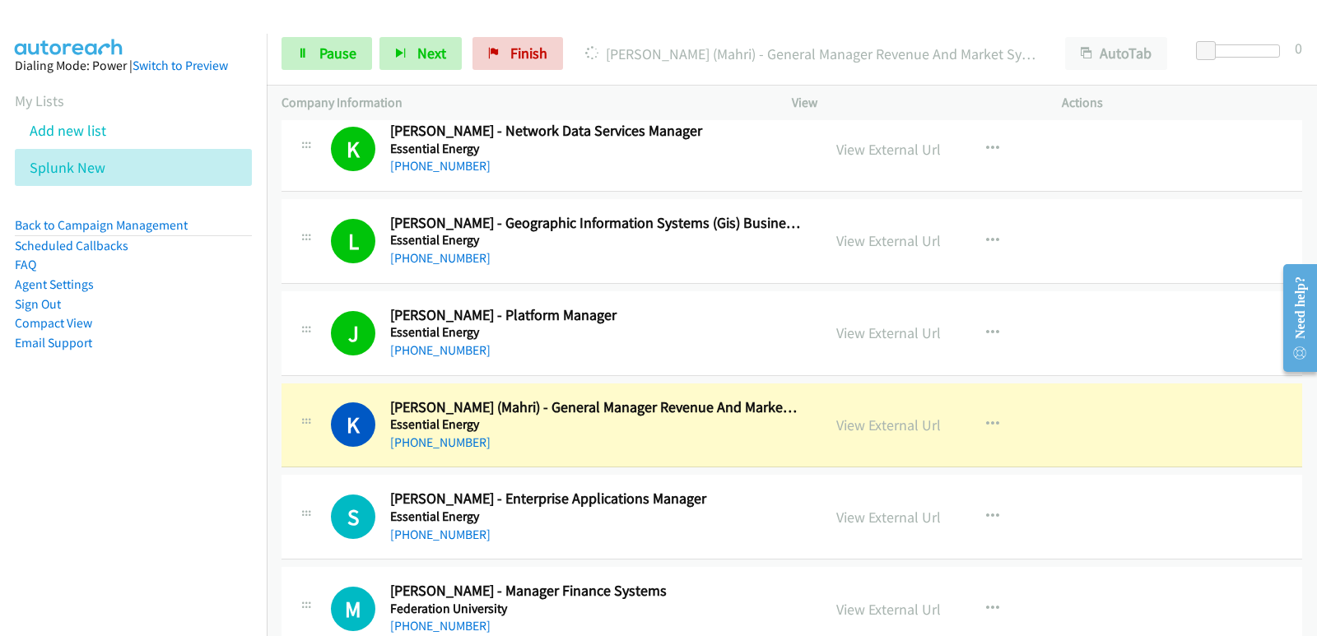
scroll to position [1728, 0]
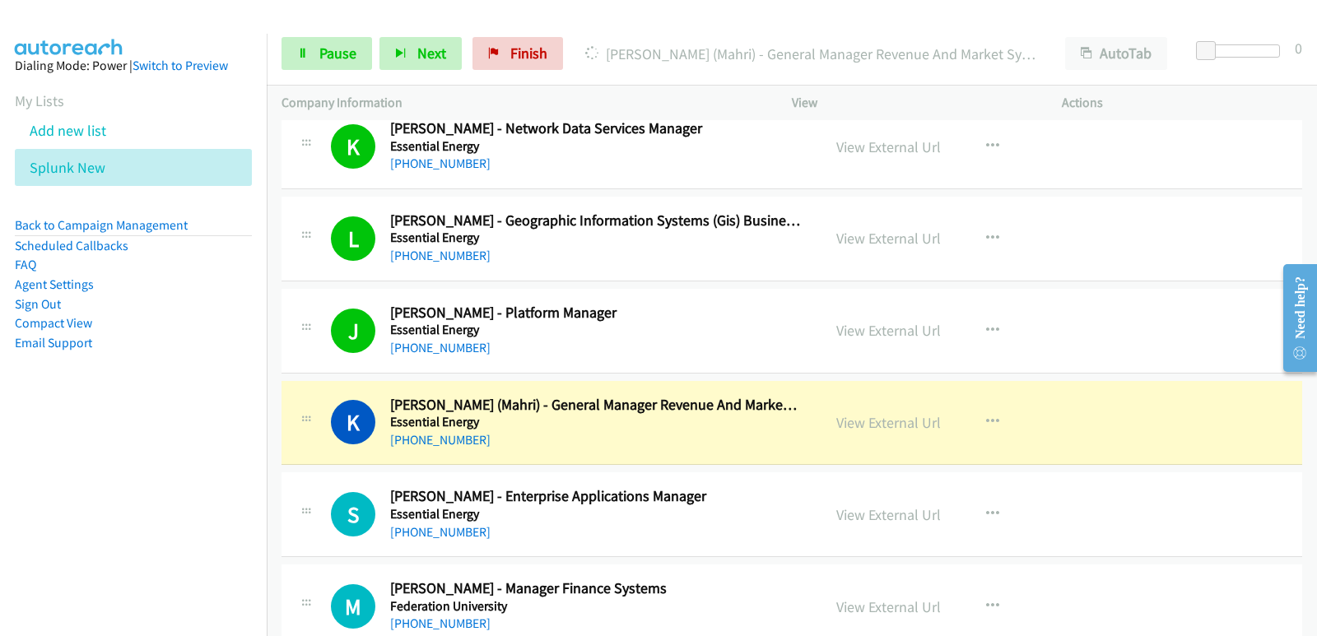
click at [78, 480] on nav "Dialing Mode: Power | Switch to Preview My Lists Add new list Splunk New Back t…" at bounding box center [133, 352] width 267 height 636
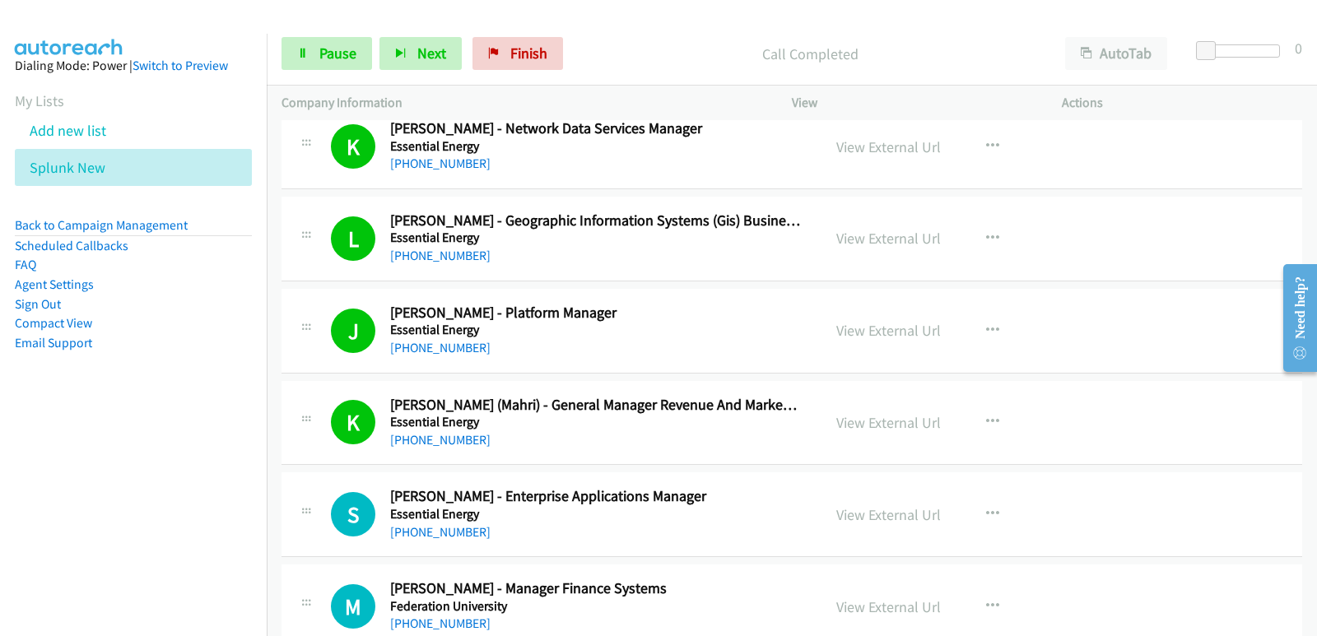
click at [84, 486] on nav "Dialing Mode: Power | Switch to Preview My Lists Add new list Splunk New Back t…" at bounding box center [133, 352] width 267 height 636
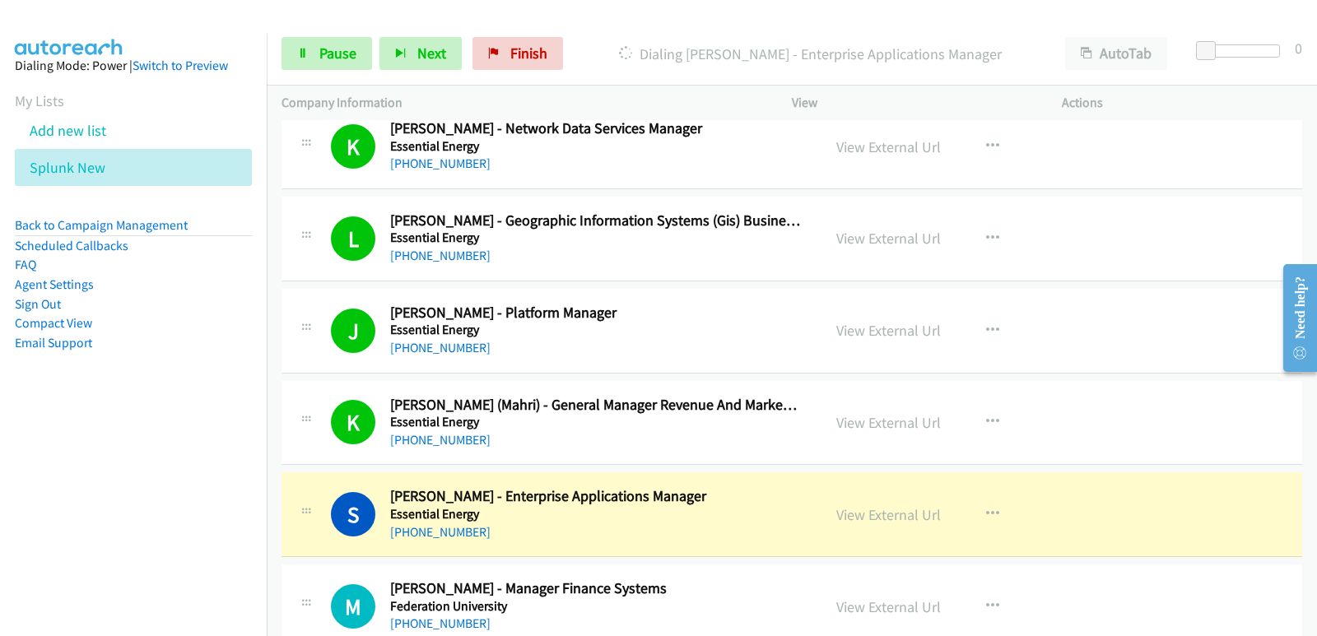
click at [95, 569] on nav "Dialing Mode: Power | Switch to Preview My Lists Add new list Splunk New Back t…" at bounding box center [133, 352] width 267 height 636
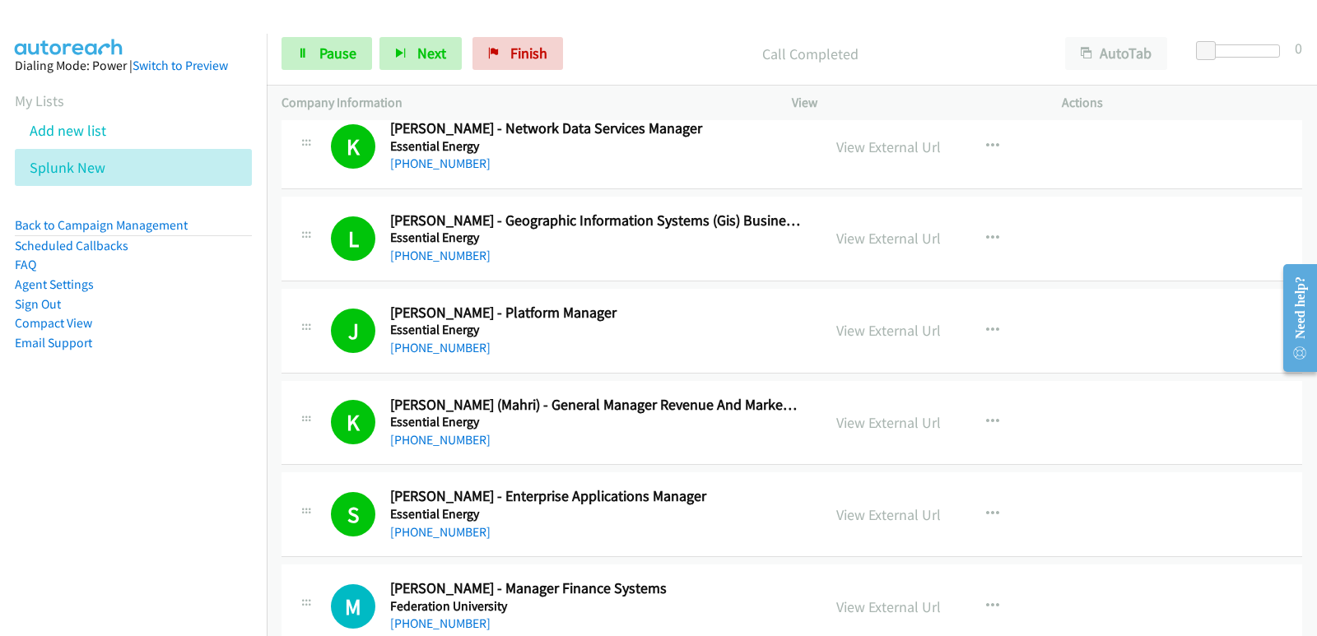
drag, startPoint x: 62, startPoint y: 500, endPoint x: 120, endPoint y: 480, distance: 61.9
click at [68, 504] on nav "Dialing Mode: Power | Switch to Preview My Lists Add new list Splunk New Back t…" at bounding box center [133, 352] width 267 height 636
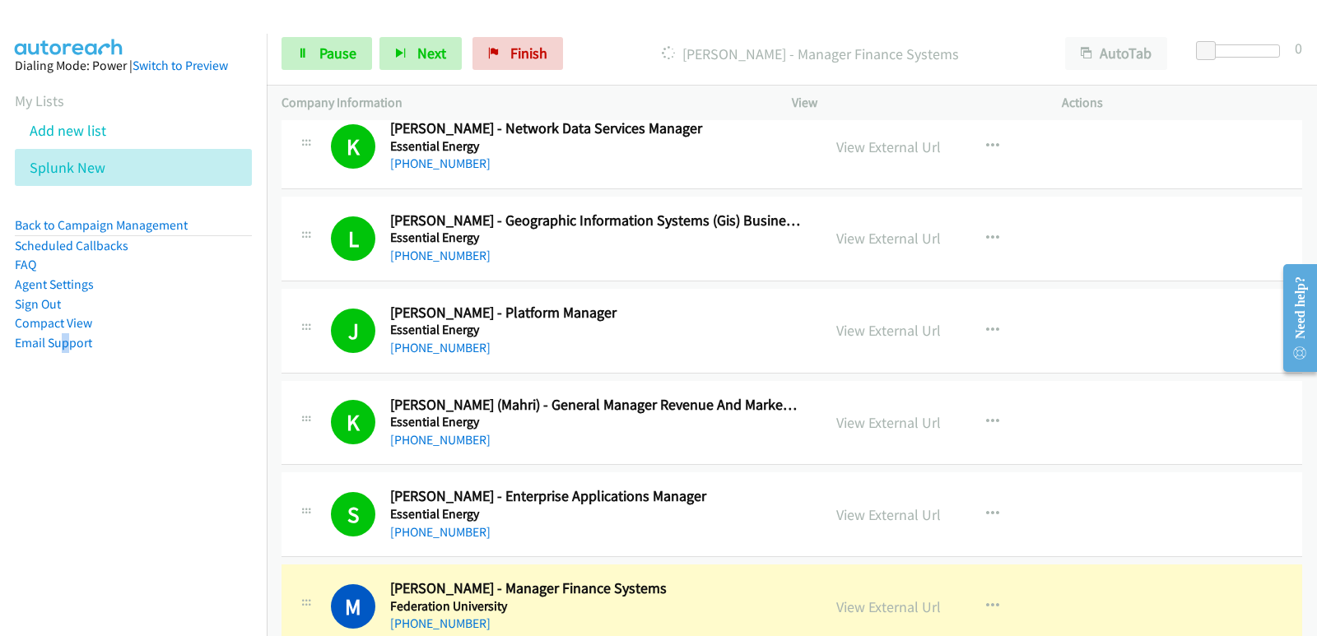
drag, startPoint x: 0, startPoint y: 483, endPoint x: 81, endPoint y: 370, distance: 139.1
click at [0, 481] on nav "Dialing Mode: Power | Switch to Preview My Lists Add new list Splunk New Back t…" at bounding box center [133, 352] width 267 height 636
click at [337, 61] on span "Pause" at bounding box center [337, 53] width 37 height 19
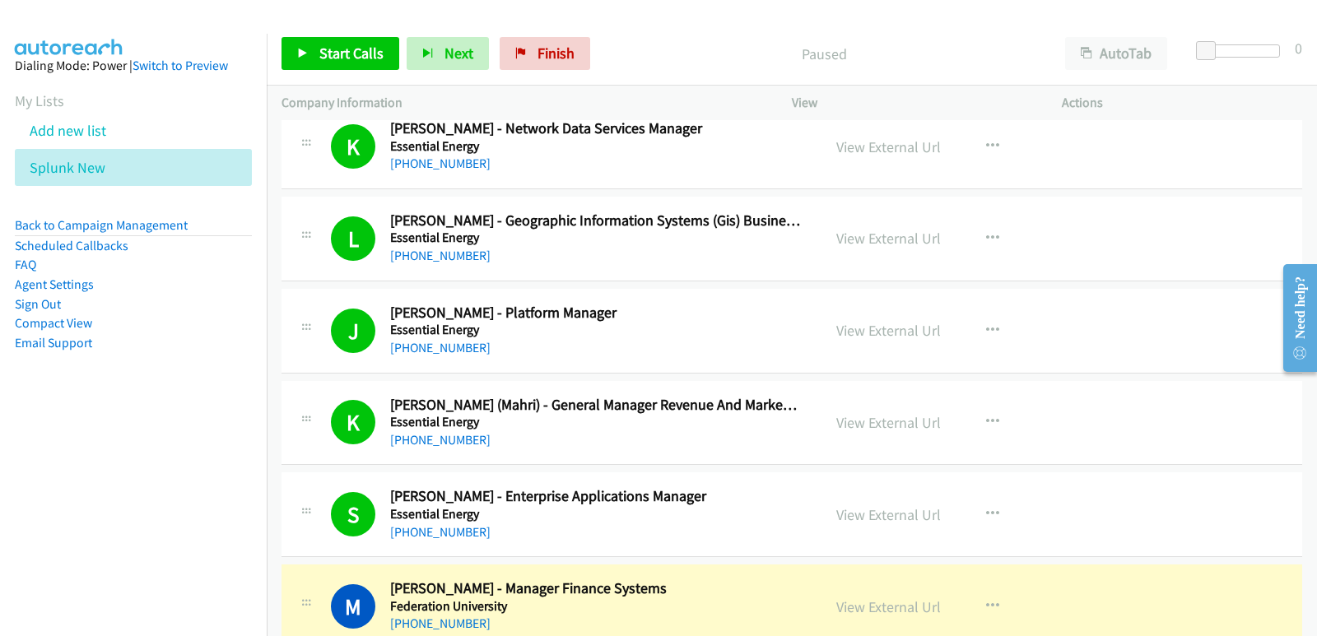
click at [35, 509] on nav "Dialing Mode: Power | Switch to Preview My Lists Add new list Splunk New Back t…" at bounding box center [133, 352] width 267 height 636
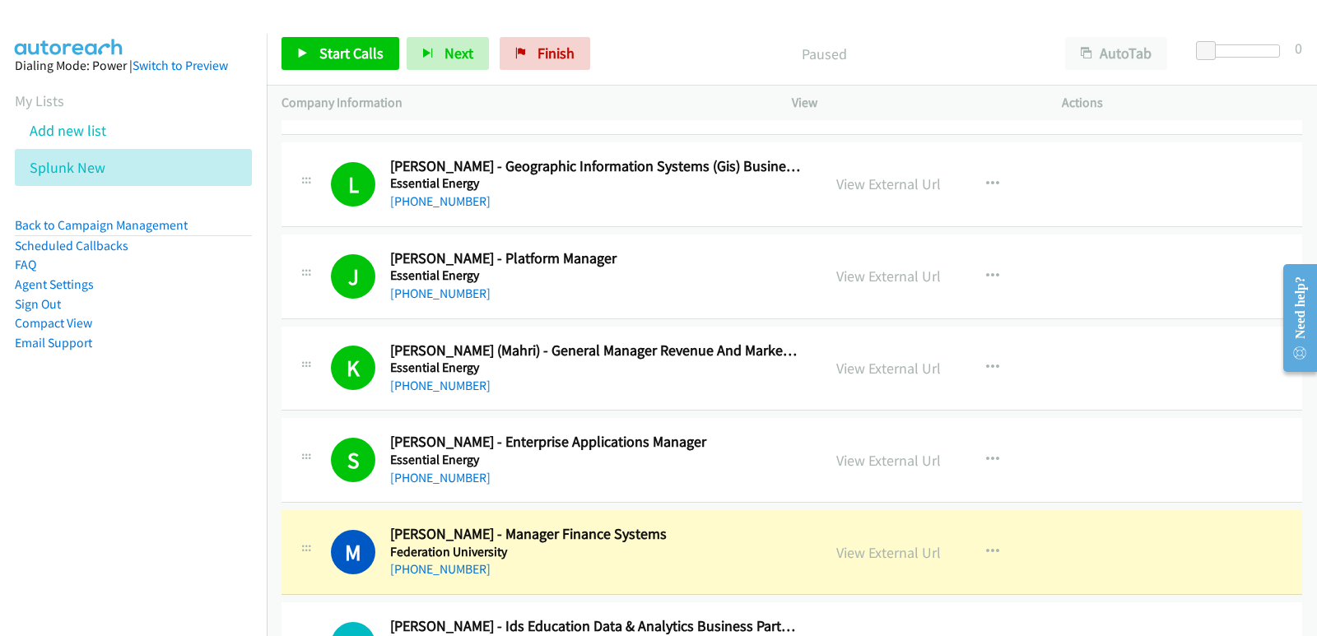
scroll to position [1810, 0]
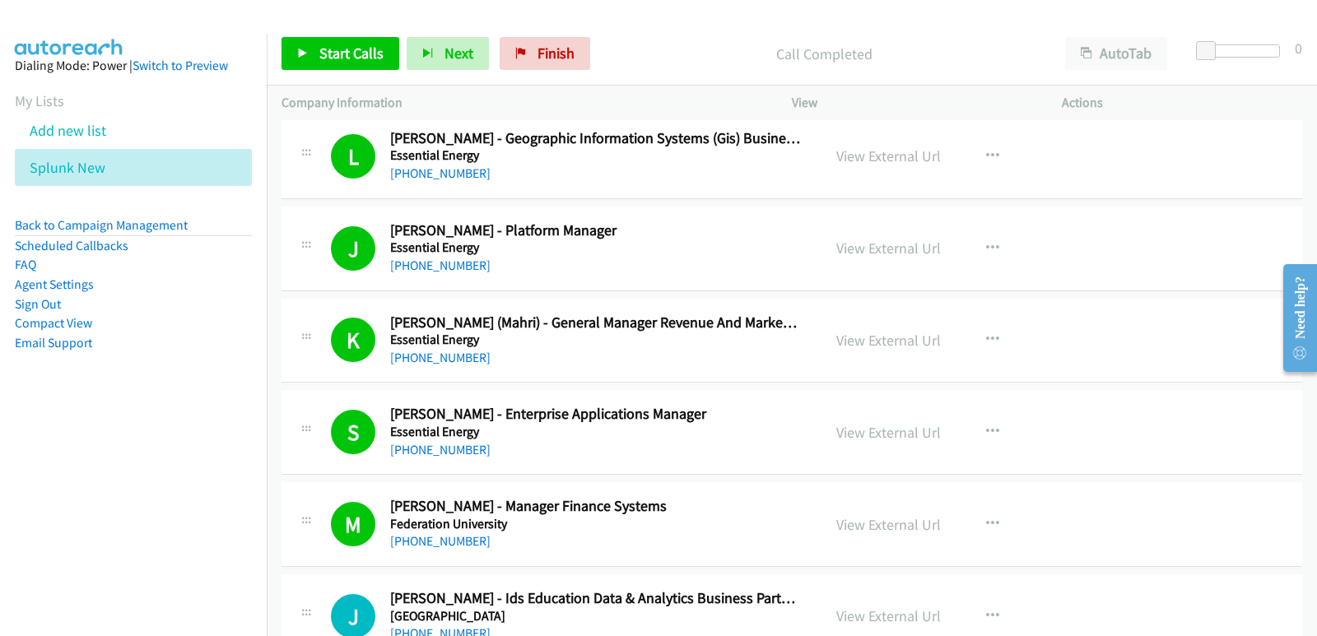
drag, startPoint x: 9, startPoint y: 559, endPoint x: 12, endPoint y: 545, distance: 14.2
click at [9, 558] on nav "Dialing Mode: Power | Switch to Preview My Lists Add new list Splunk New Back t…" at bounding box center [133, 352] width 267 height 636
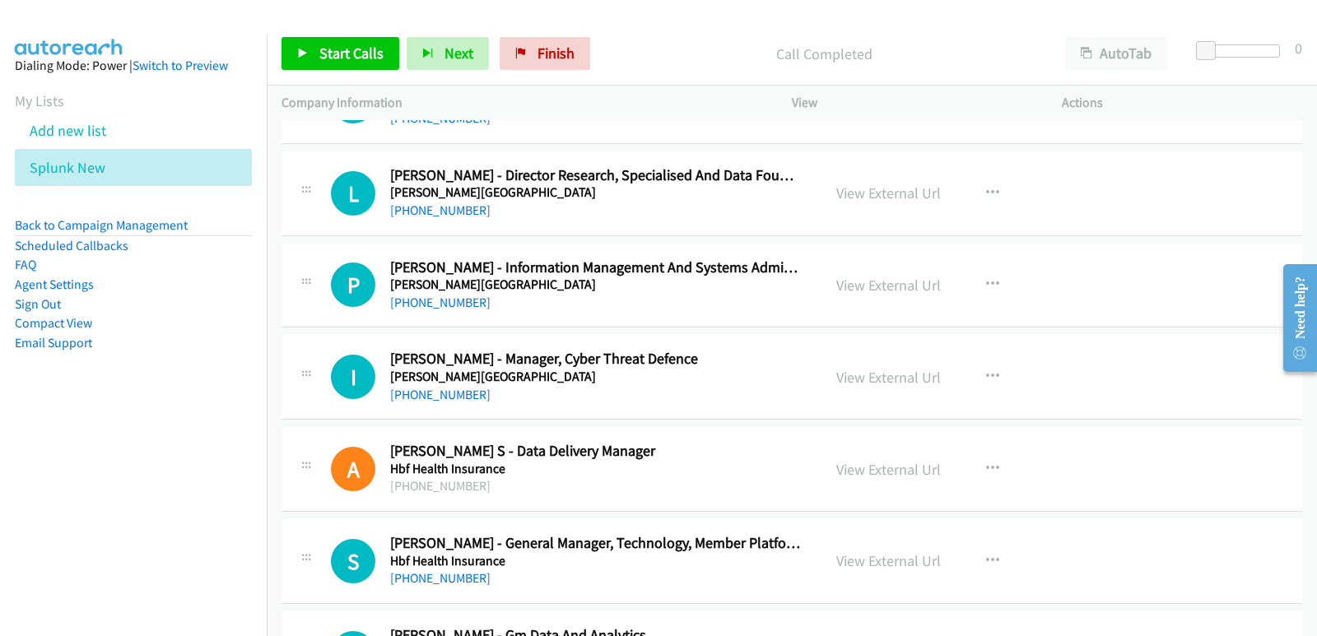
scroll to position [4773, 0]
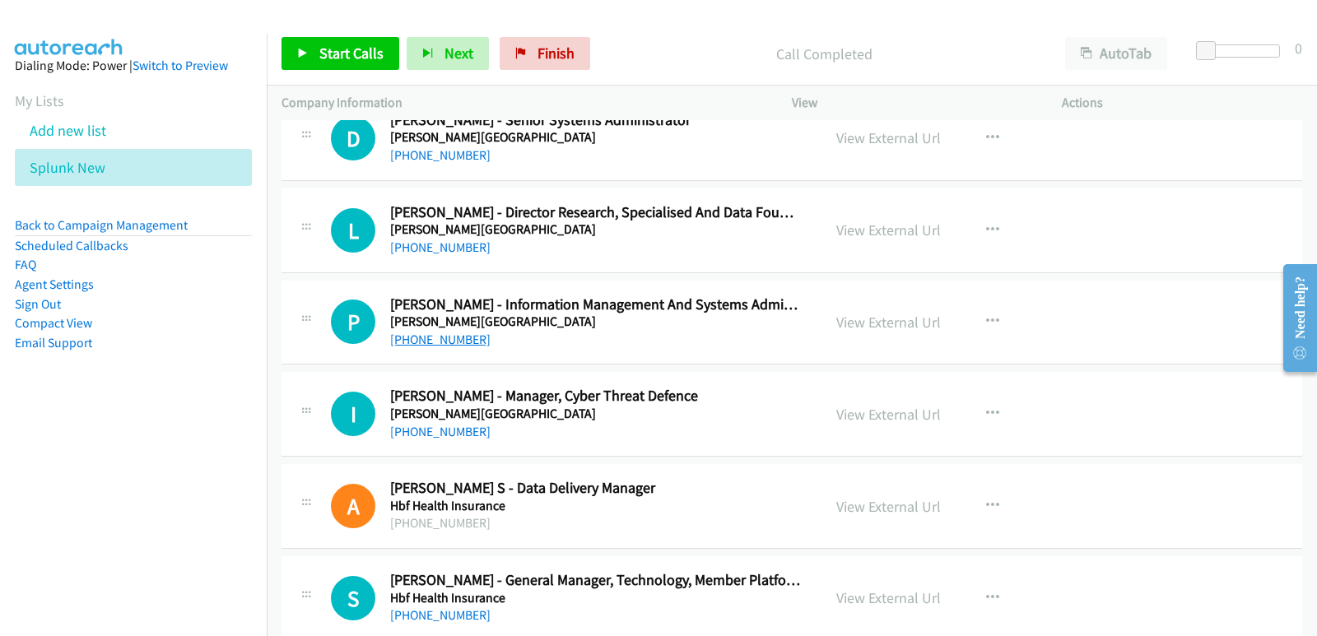
click at [455, 338] on link "[PHONE_NUMBER]" at bounding box center [440, 340] width 100 height 16
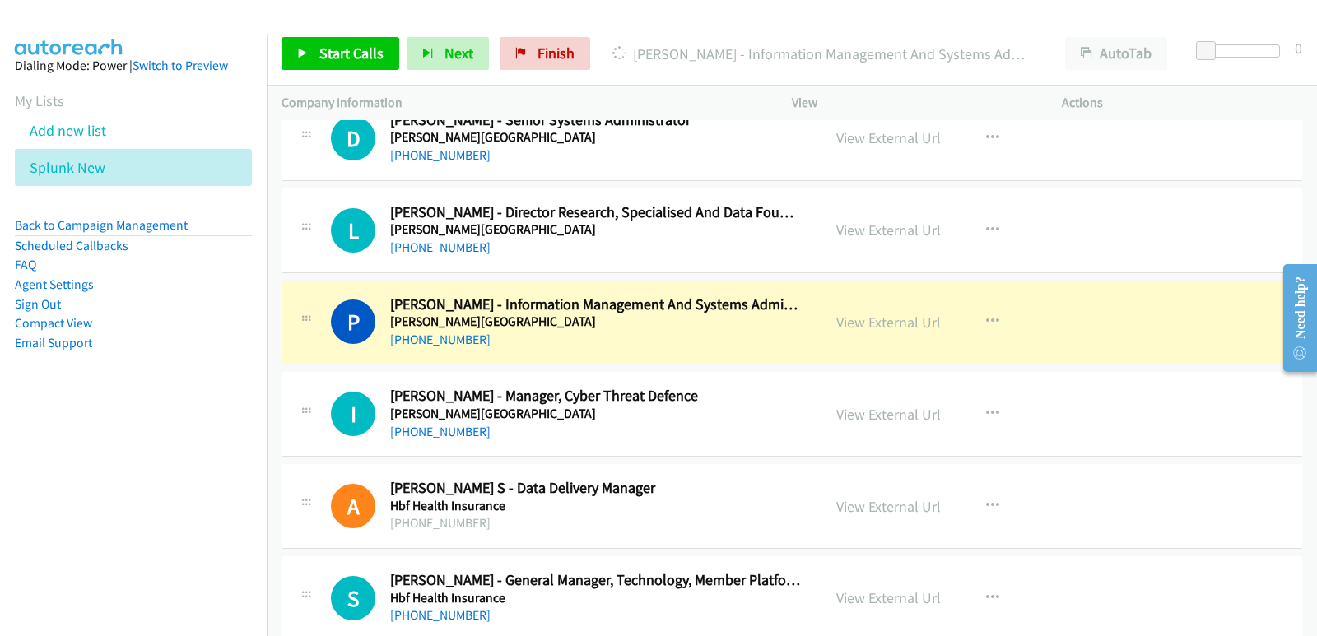
click at [90, 450] on nav "Dialing Mode: Power | Switch to Preview My Lists Add new list Splunk New Back t…" at bounding box center [133, 352] width 267 height 636
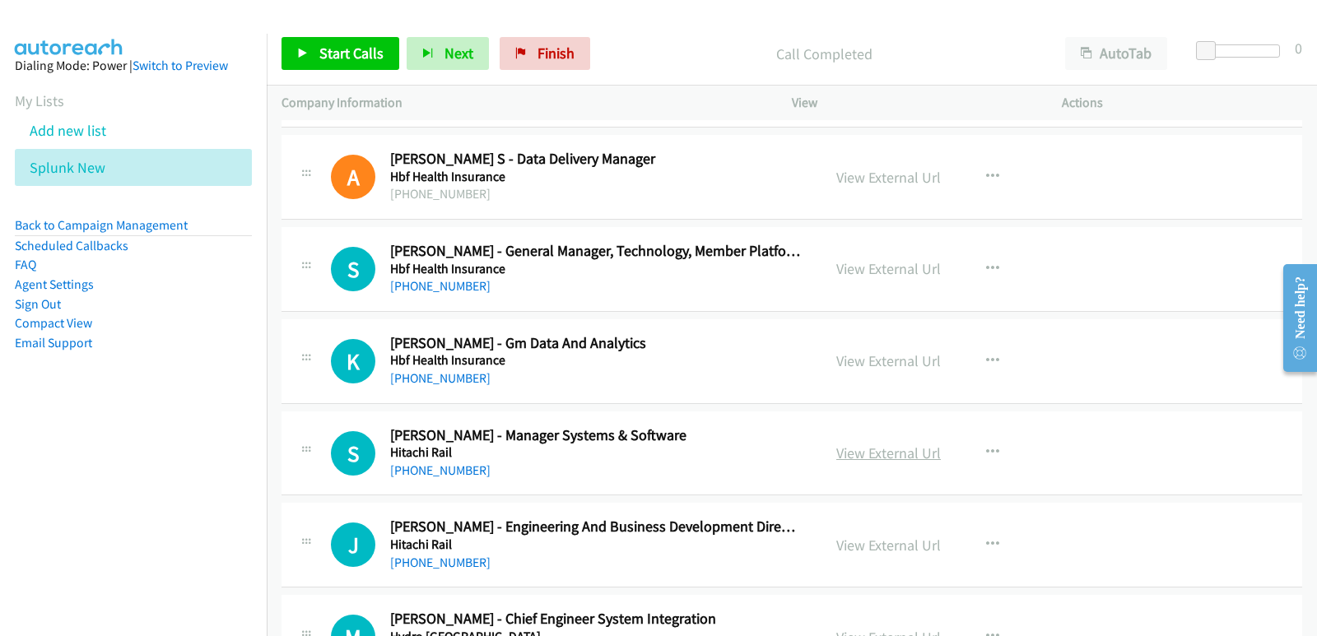
scroll to position [5184, 0]
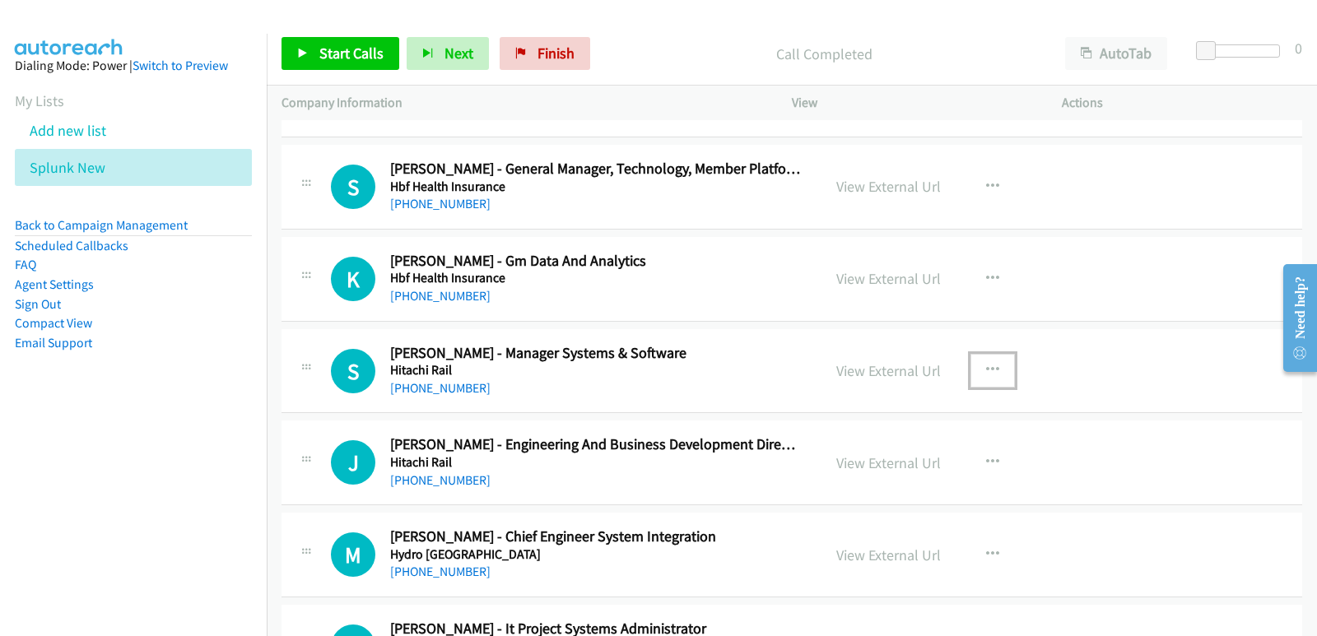
click at [986, 369] on icon "button" at bounding box center [992, 370] width 13 height 13
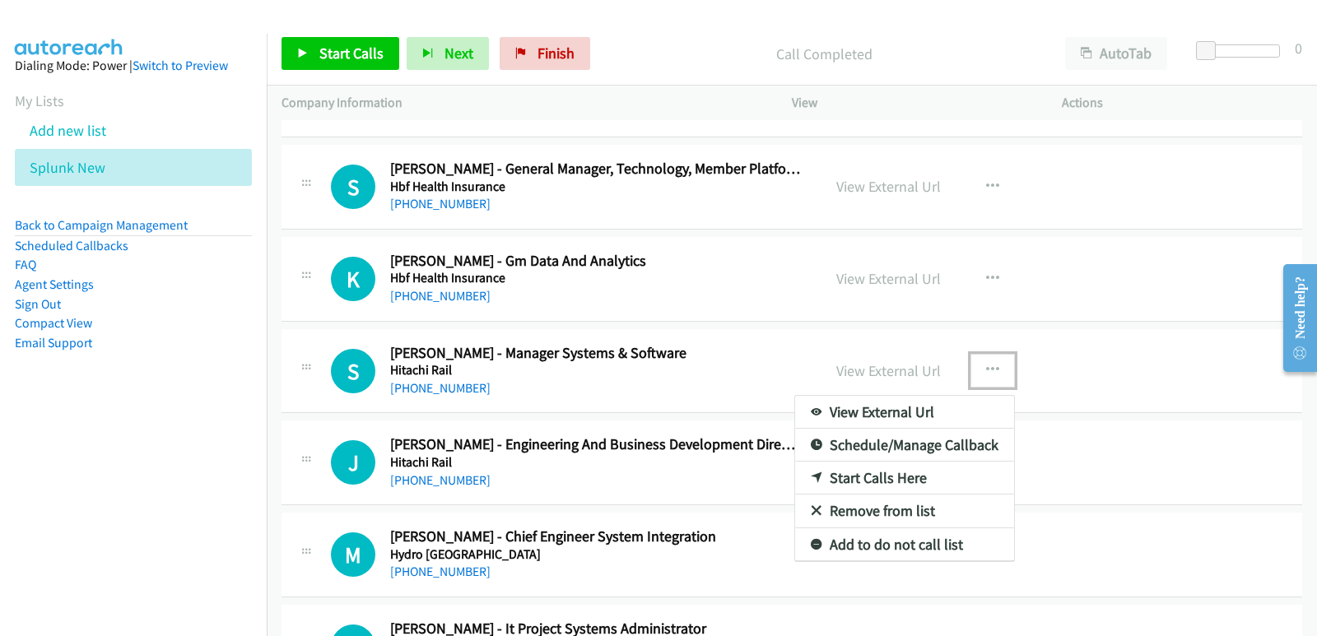
click at [895, 472] on link "Start Calls Here" at bounding box center [904, 478] width 219 height 33
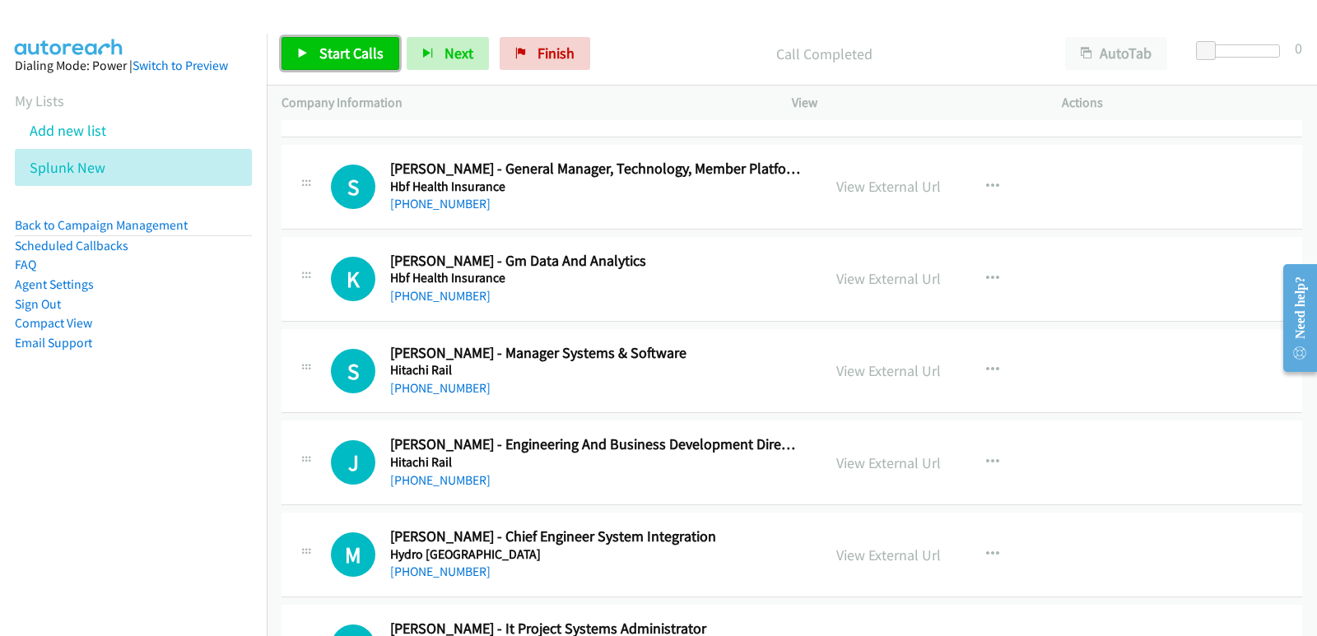
click at [312, 59] on link "Start Calls" at bounding box center [340, 53] width 118 height 33
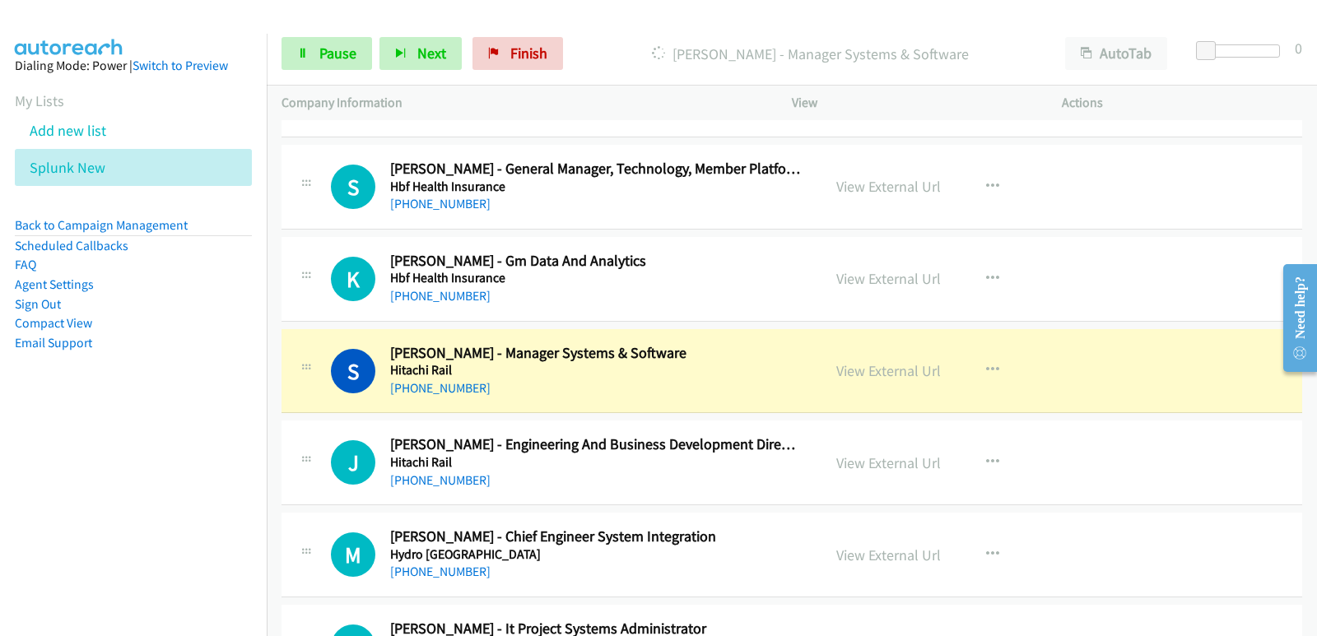
click at [25, 492] on nav "Dialing Mode: Power | Switch to Preview My Lists Add new list Splunk New Back t…" at bounding box center [133, 352] width 267 height 636
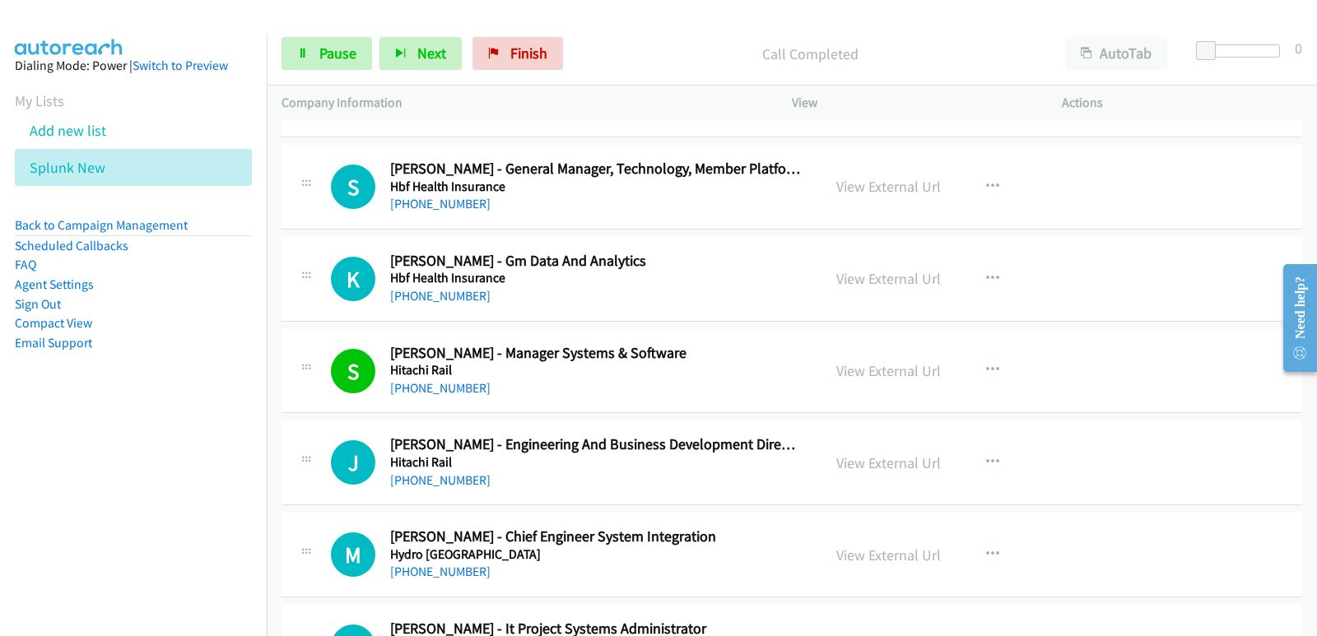
click at [39, 522] on nav "Dialing Mode: Power | Switch to Preview My Lists Add new list Splunk New Back t…" at bounding box center [133, 352] width 267 height 636
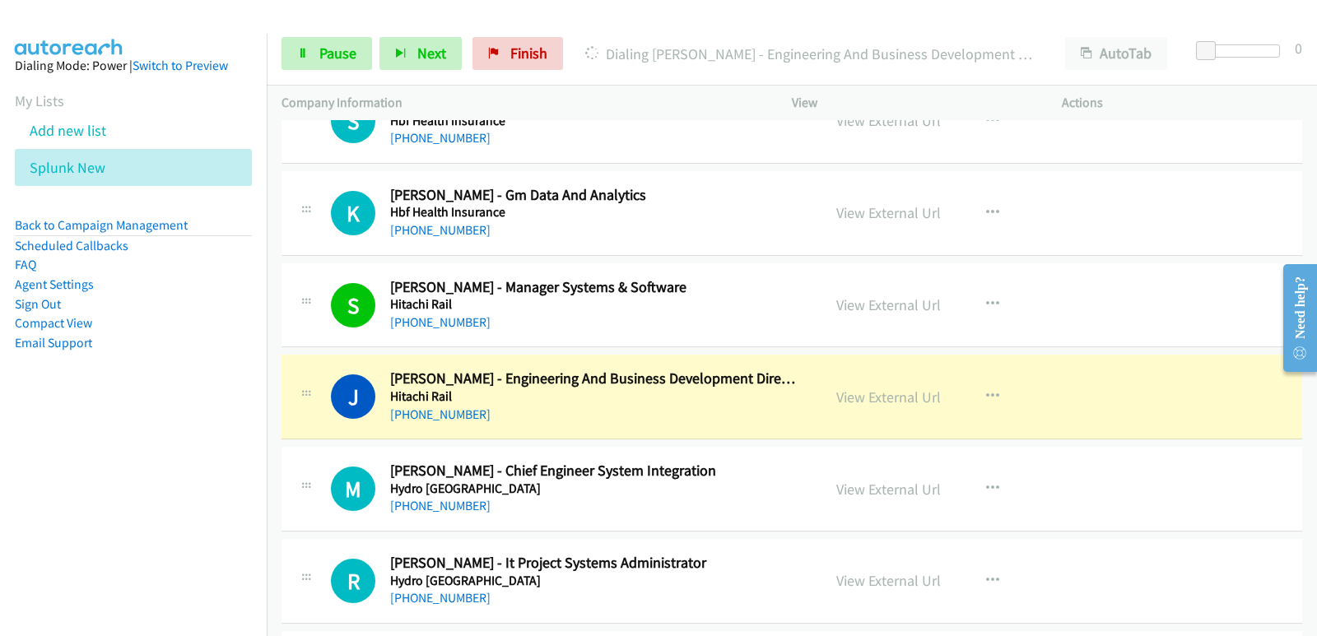
scroll to position [5349, 0]
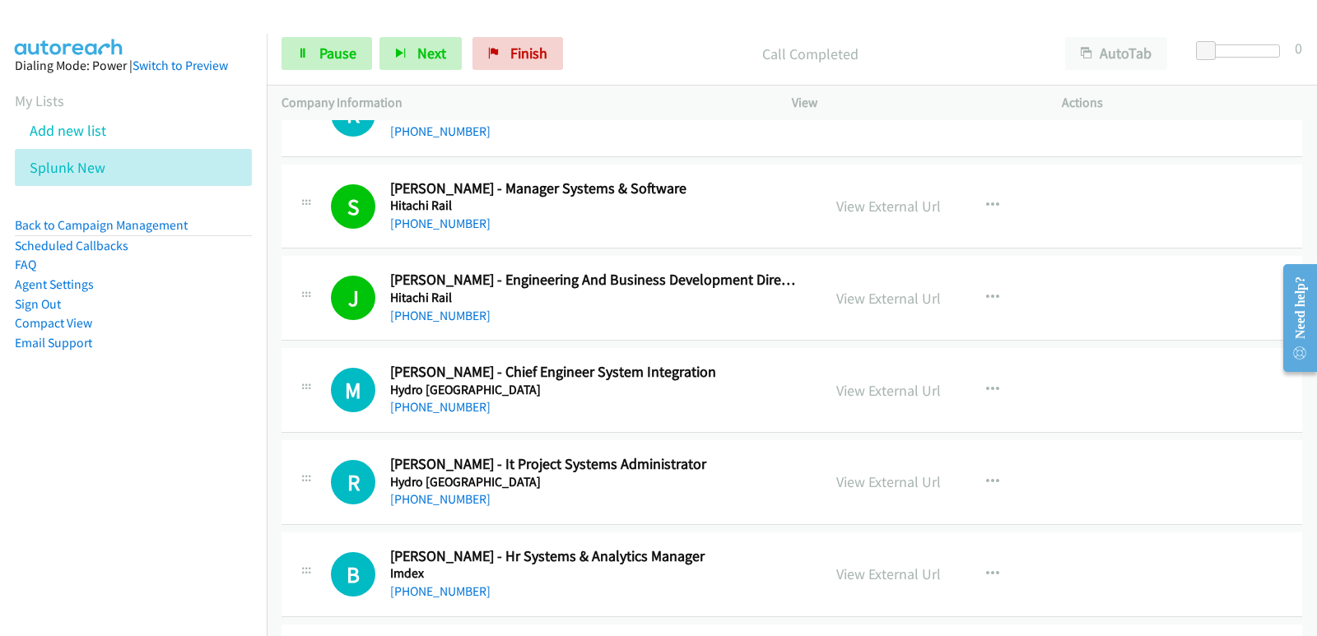
click at [7, 489] on nav "Dialing Mode: Power | Switch to Preview My Lists Add new list Splunk New Back t…" at bounding box center [133, 352] width 267 height 636
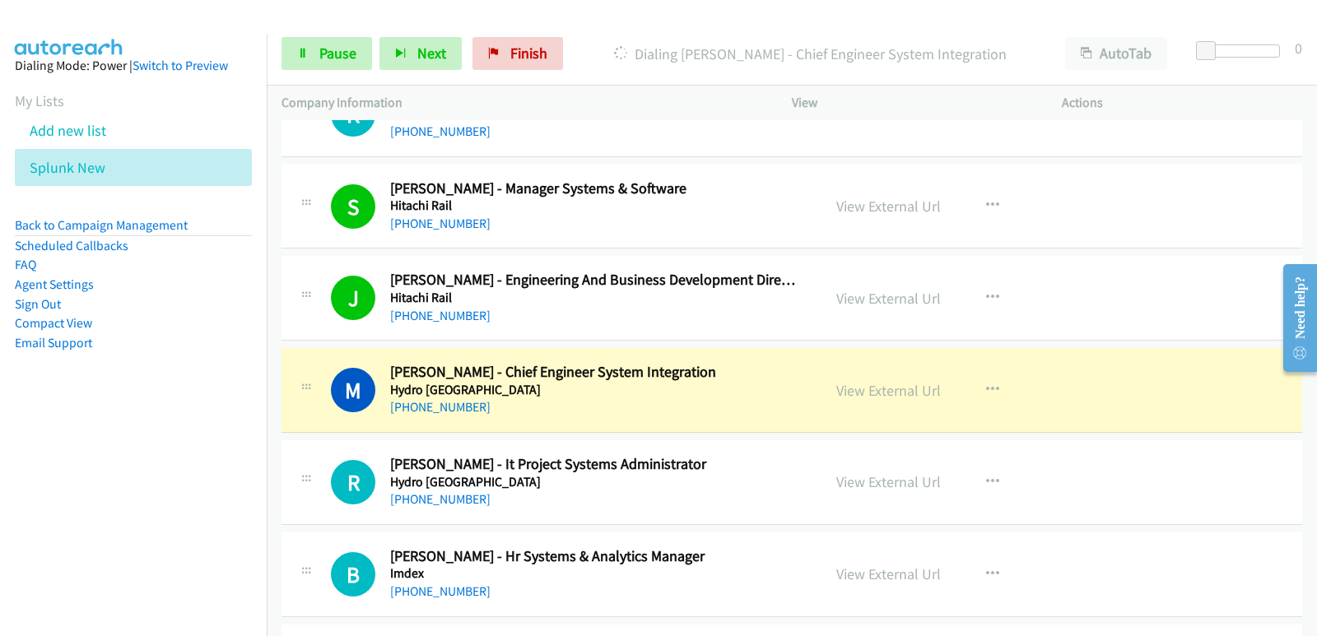
click at [2, 490] on nav "Dialing Mode: Power | Switch to Preview My Lists Add new list Splunk New Back t…" at bounding box center [133, 352] width 267 height 636
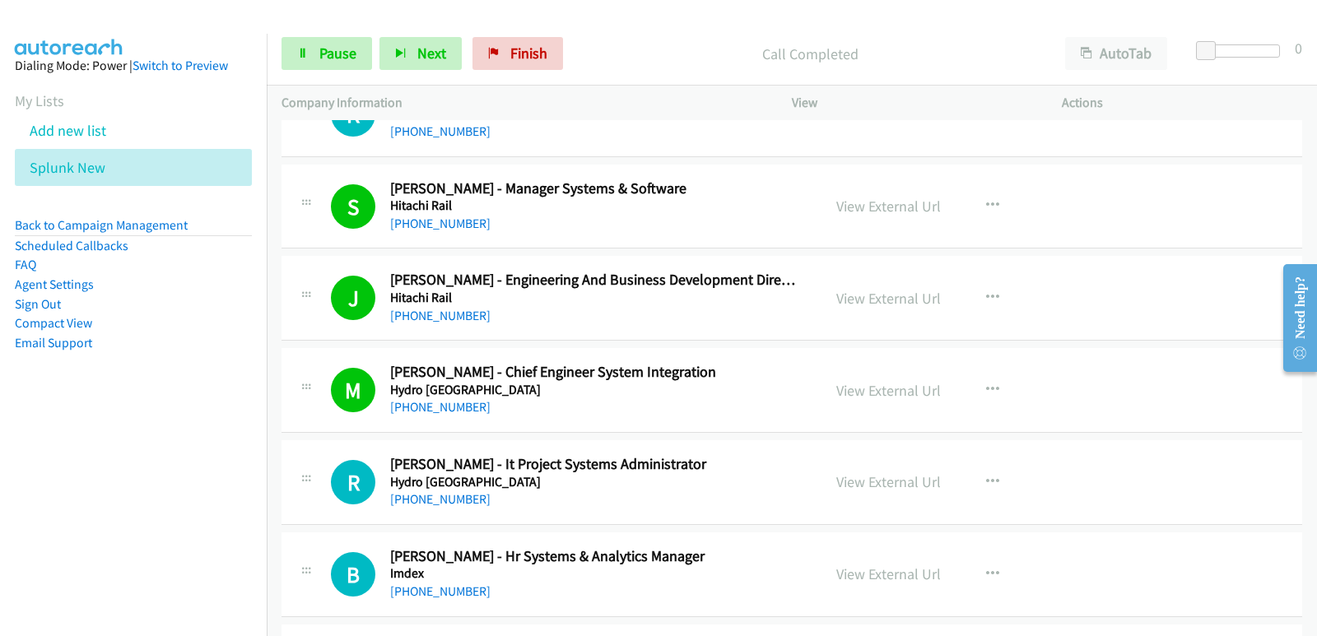
click at [41, 575] on nav "Dialing Mode: Power | Switch to Preview My Lists Add new list Splunk New Back t…" at bounding box center [133, 352] width 267 height 636
click at [32, 493] on nav "Dialing Mode: Power | Switch to Preview My Lists Add new list Splunk New Back t…" at bounding box center [133, 352] width 267 height 636
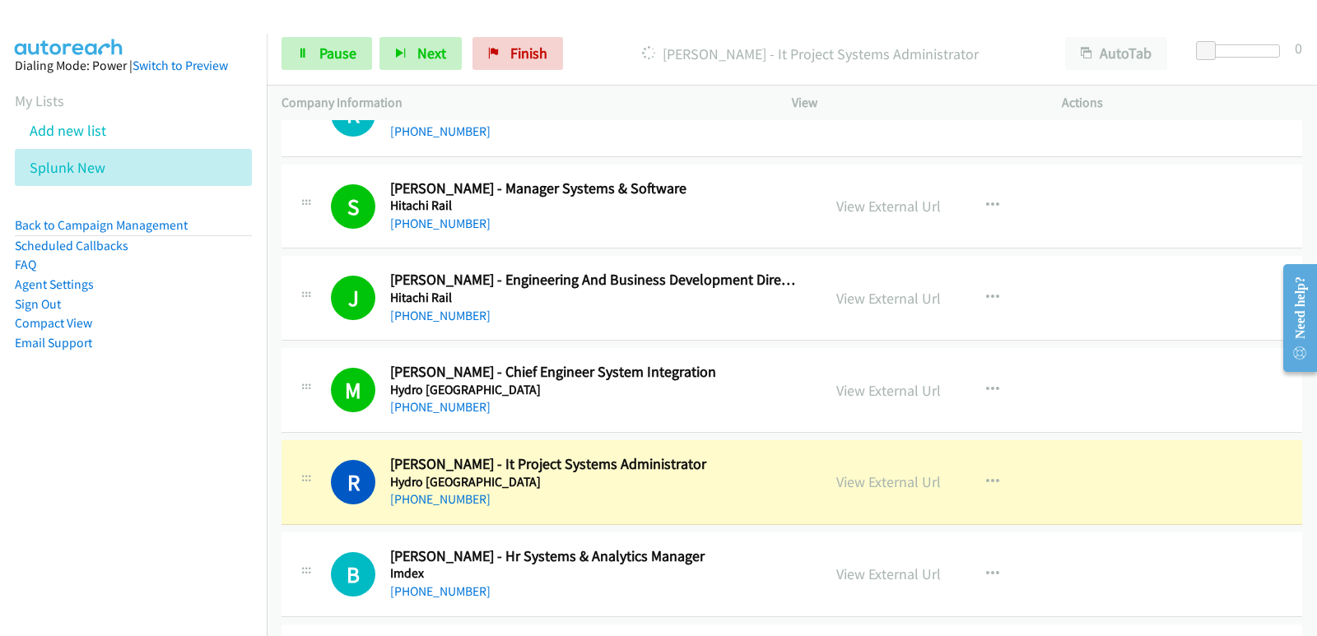
click at [0, 425] on aside "Dialing Mode: Power | Switch to Preview My Lists Add new list Splunk New Back t…" at bounding box center [133, 230] width 267 height 393
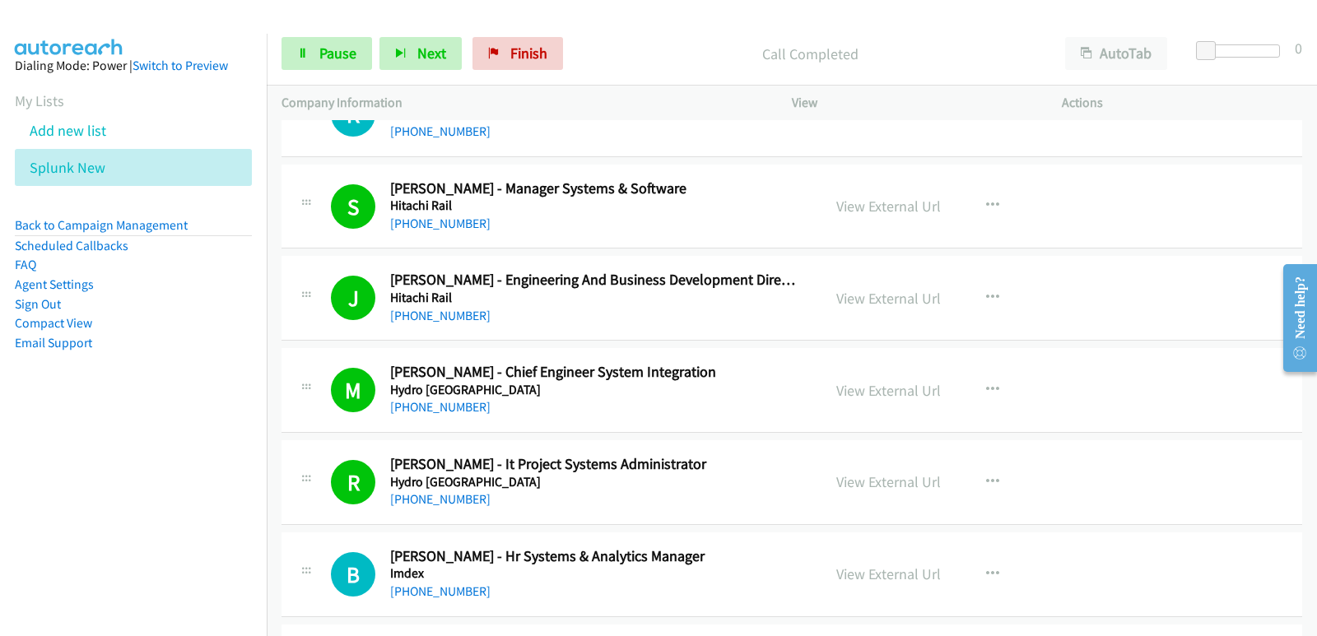
click at [75, 516] on nav "Dialing Mode: Power | Switch to Preview My Lists Add new list Splunk New Back t…" at bounding box center [133, 352] width 267 height 636
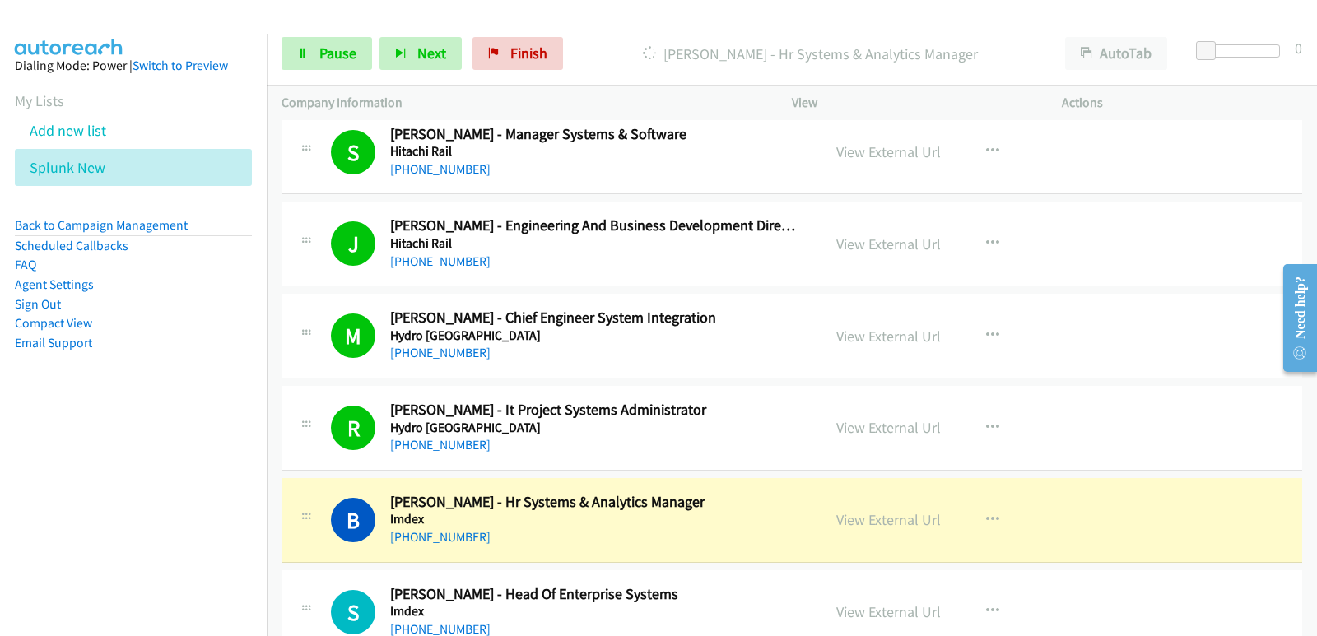
scroll to position [5514, 0]
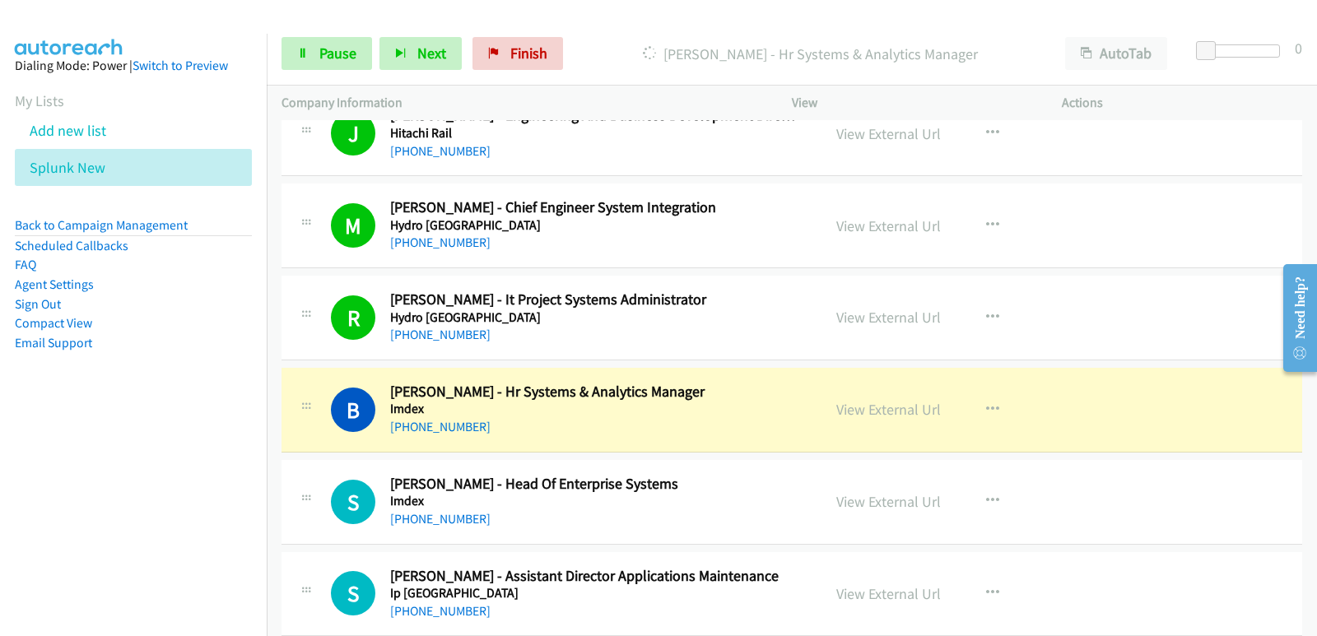
click at [11, 548] on nav "Dialing Mode: Power | Switch to Preview My Lists Add new list Splunk New Back t…" at bounding box center [133, 352] width 267 height 636
click at [49, 475] on nav "Dialing Mode: Power | Switch to Preview My Lists Add new list Splunk New Back t…" at bounding box center [133, 352] width 267 height 636
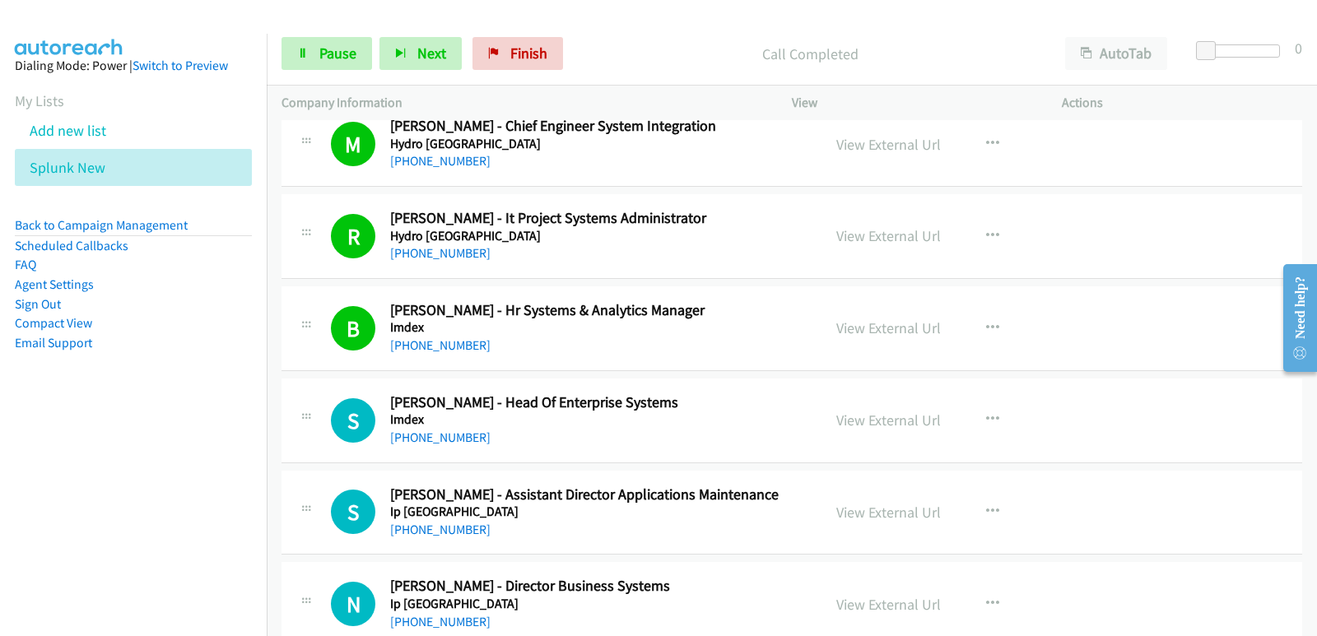
scroll to position [5596, 0]
click at [38, 462] on nav "Dialing Mode: Power | Switch to Preview My Lists Add new list Splunk New Back t…" at bounding box center [133, 352] width 267 height 636
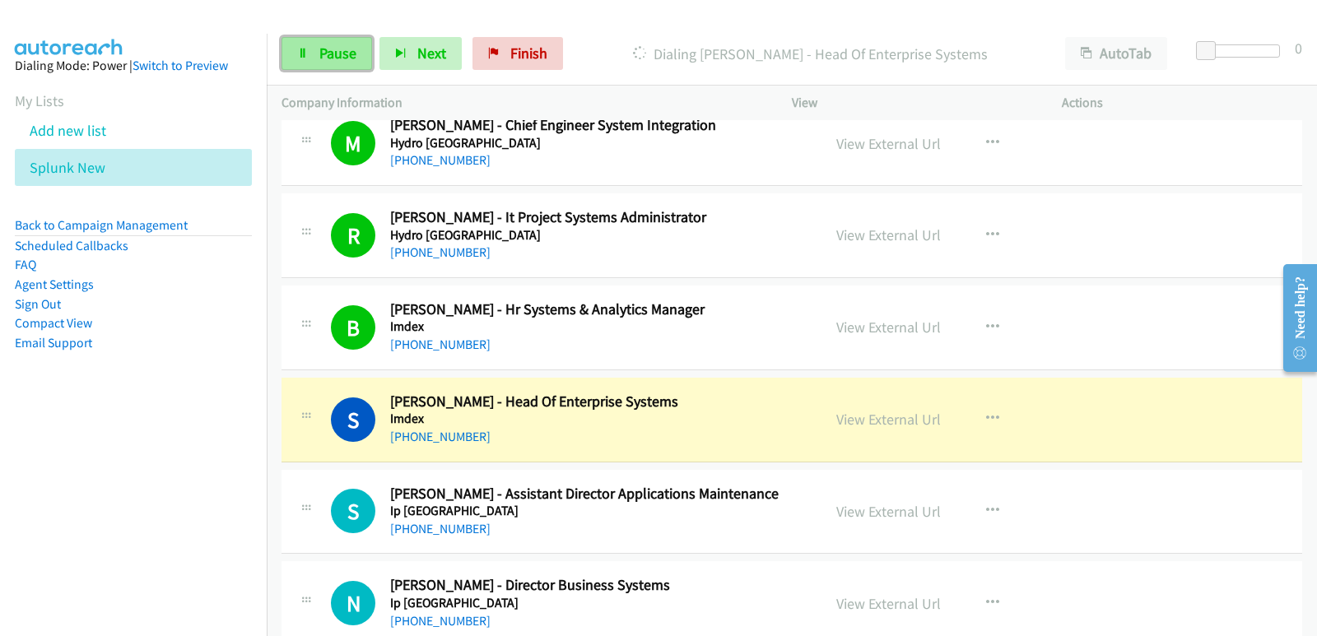
click at [318, 54] on link "Pause" at bounding box center [326, 53] width 91 height 33
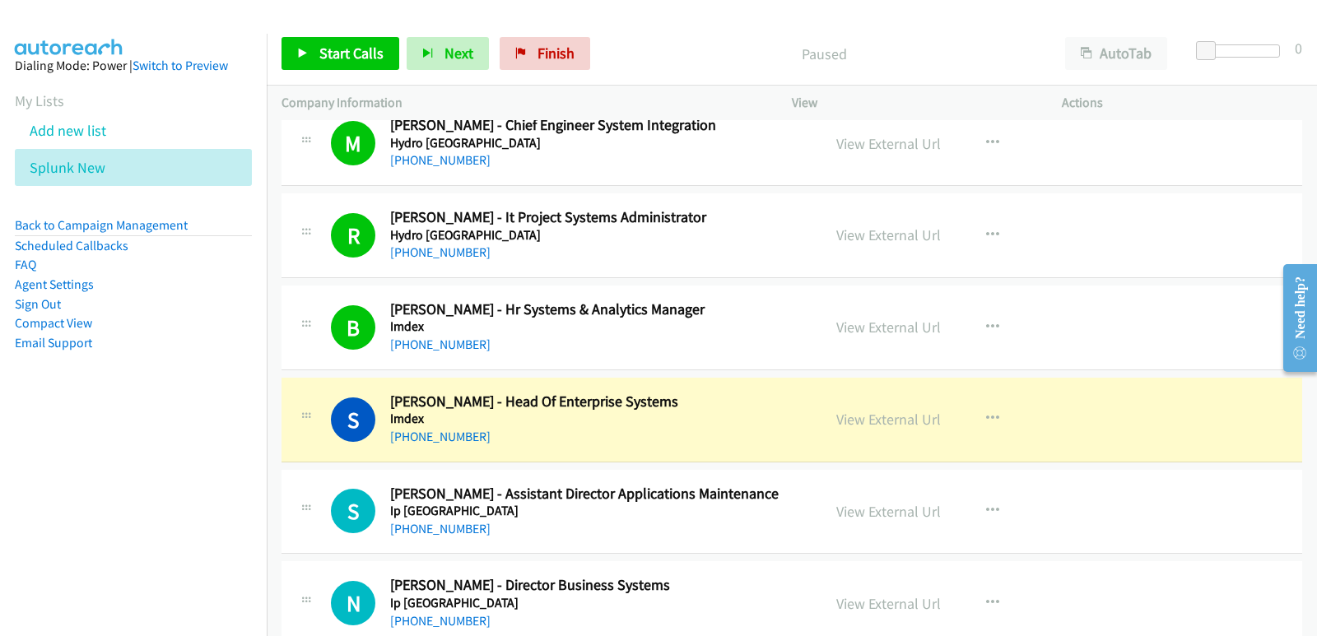
click at [36, 523] on nav "Dialing Mode: Power | Switch to Preview My Lists Add new list Splunk New Back t…" at bounding box center [133, 352] width 267 height 636
drag, startPoint x: 39, startPoint y: 539, endPoint x: 42, endPoint y: 511, distance: 28.2
click at [39, 539] on nav "Dialing Mode: Power | Switch to Preview My Lists Add new list Splunk New Back t…" at bounding box center [133, 352] width 267 height 636
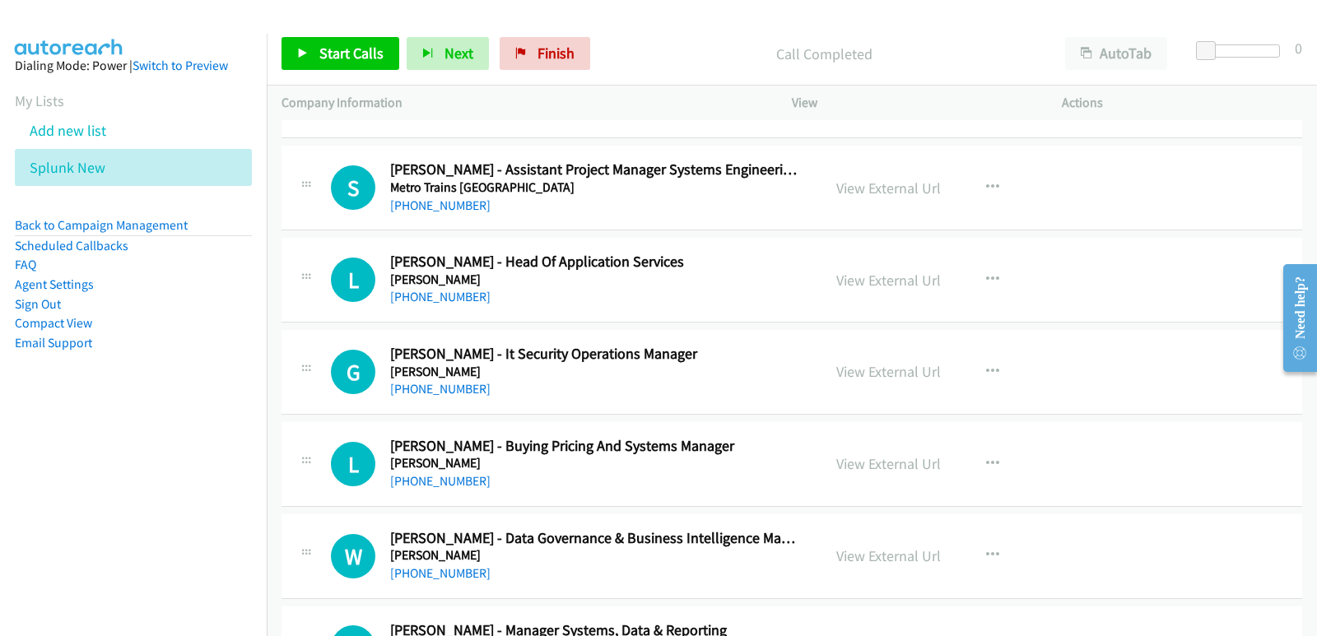
scroll to position [14319, 0]
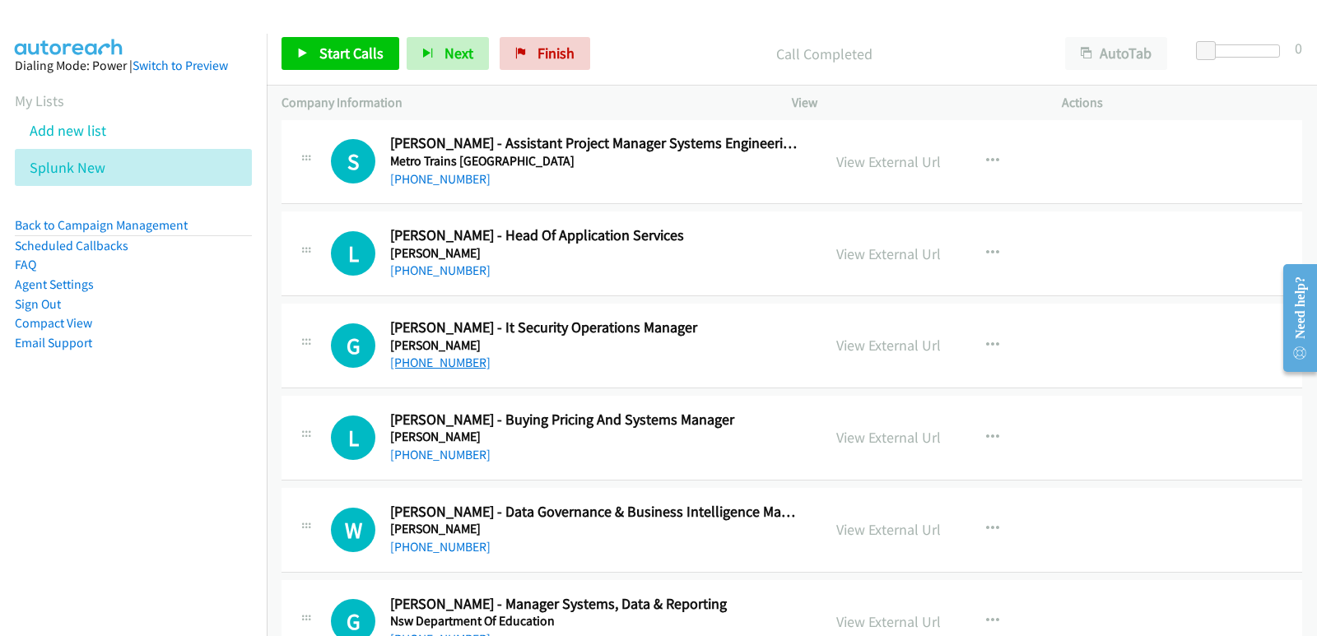
click at [463, 366] on link "[PHONE_NUMBER]" at bounding box center [440, 363] width 100 height 16
click at [114, 432] on nav "Dialing Mode: Power | Switch to Preview My Lists Add new list Splunk New Back t…" at bounding box center [133, 352] width 267 height 636
click at [78, 515] on nav "Dialing Mode: Power | Switch to Preview My Lists Add new list Splunk New Back t…" at bounding box center [133, 352] width 267 height 636
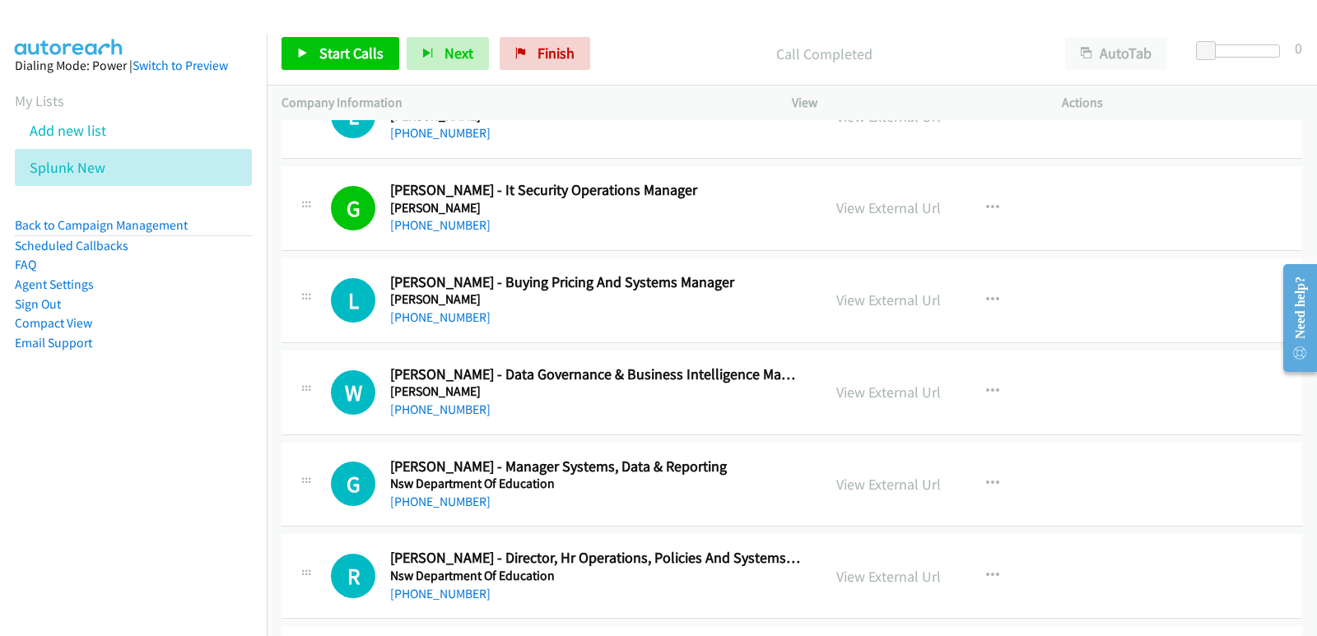
scroll to position [14483, 0]
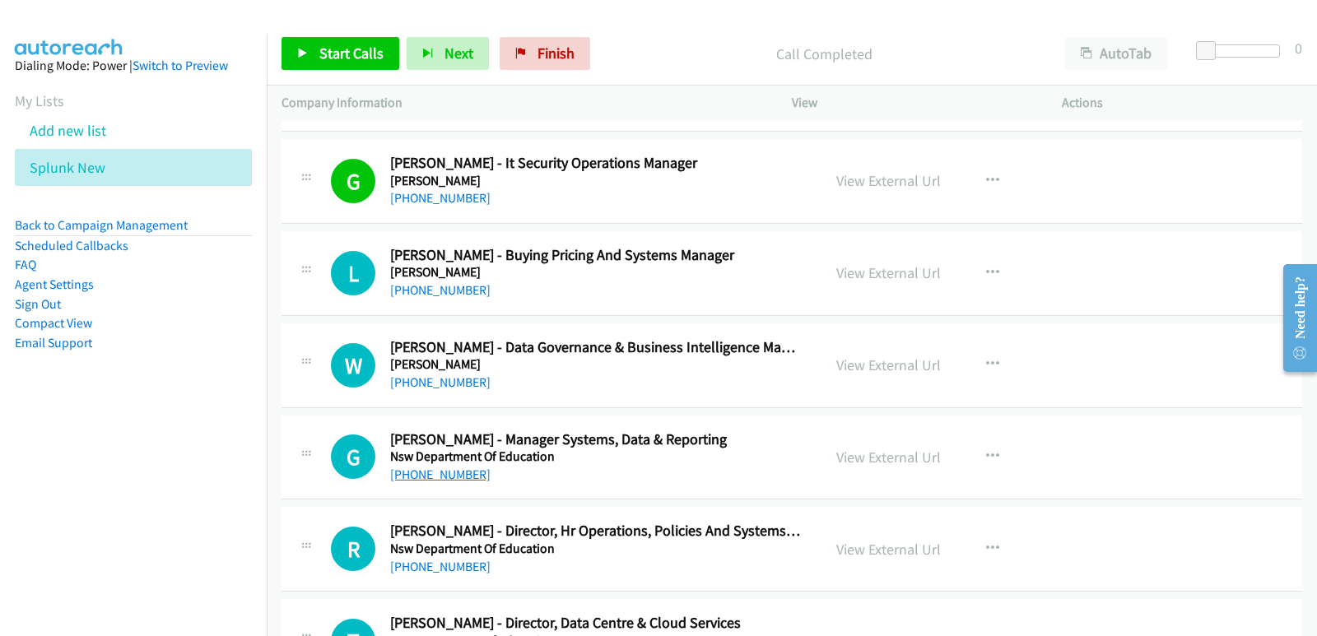
click at [439, 477] on link "[PHONE_NUMBER]" at bounding box center [440, 475] width 100 height 16
click at [28, 494] on nav "Dialing Mode: Power | Switch to Preview My Lists Add new list Splunk New Back t…" at bounding box center [133, 352] width 267 height 636
click at [72, 456] on nav "Dialing Mode: Power | Switch to Preview My Lists Add new list Splunk New Back t…" at bounding box center [133, 352] width 267 height 636
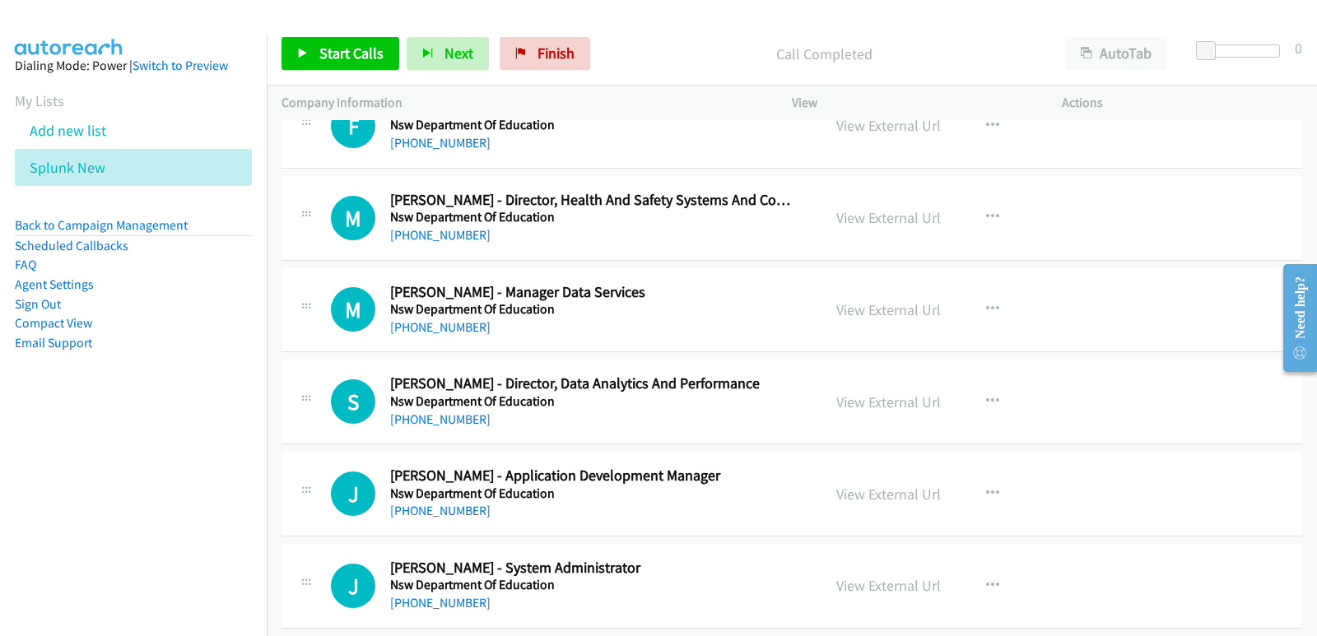
scroll to position [16129, 0]
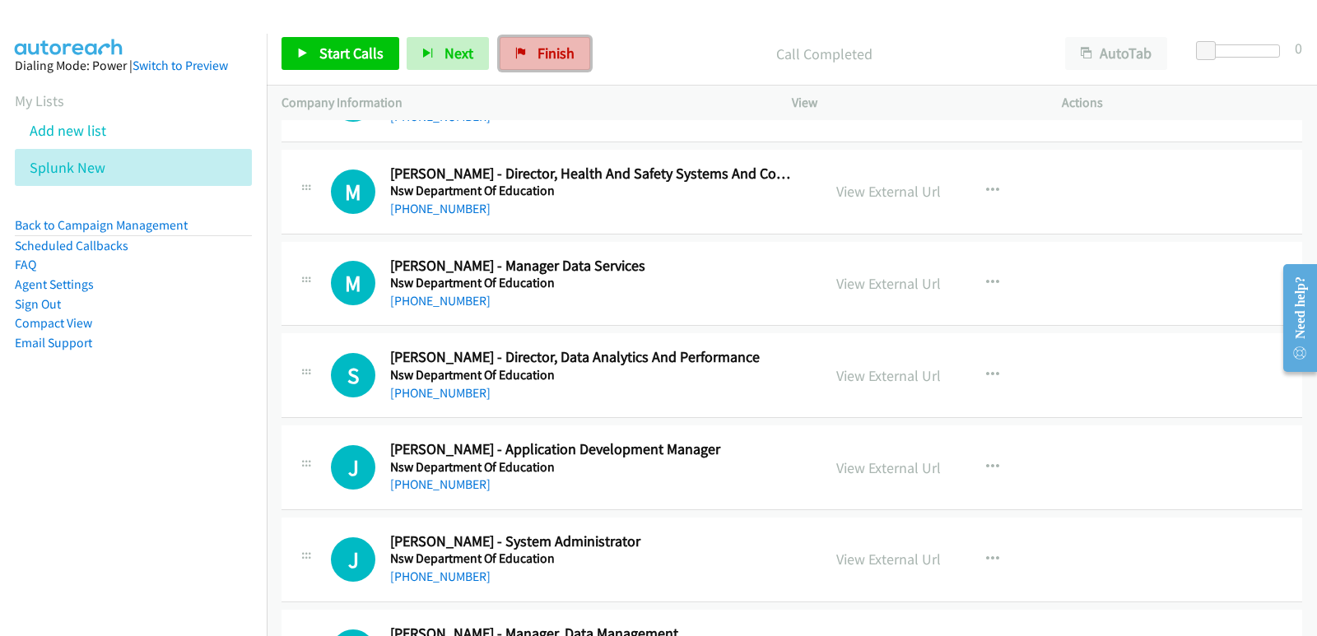
click at [523, 69] on link "Finish" at bounding box center [545, 53] width 91 height 33
